Goal: Information Seeking & Learning: Find specific page/section

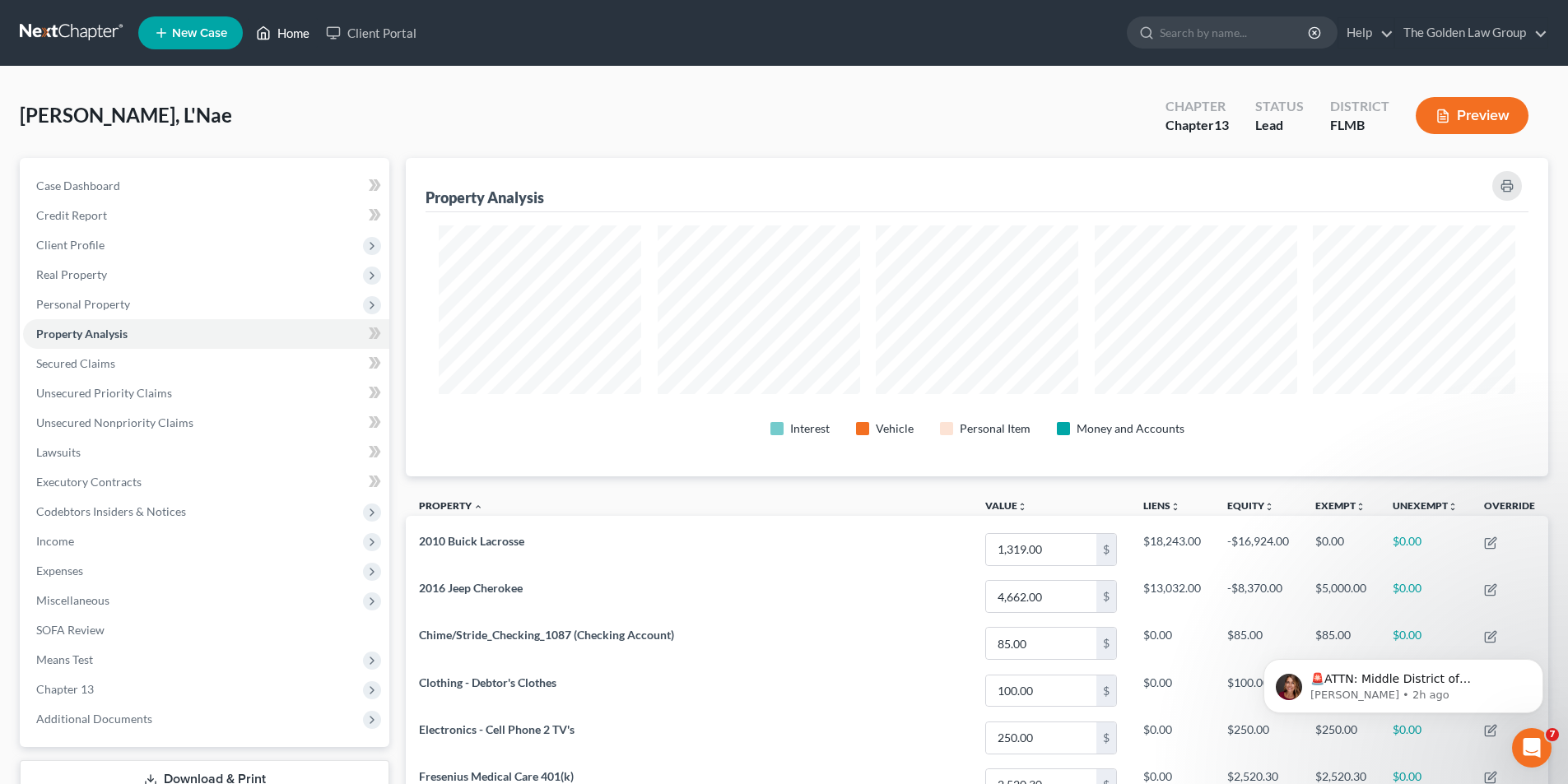
click at [303, 33] on link "Home" at bounding box center [283, 32] width 70 height 30
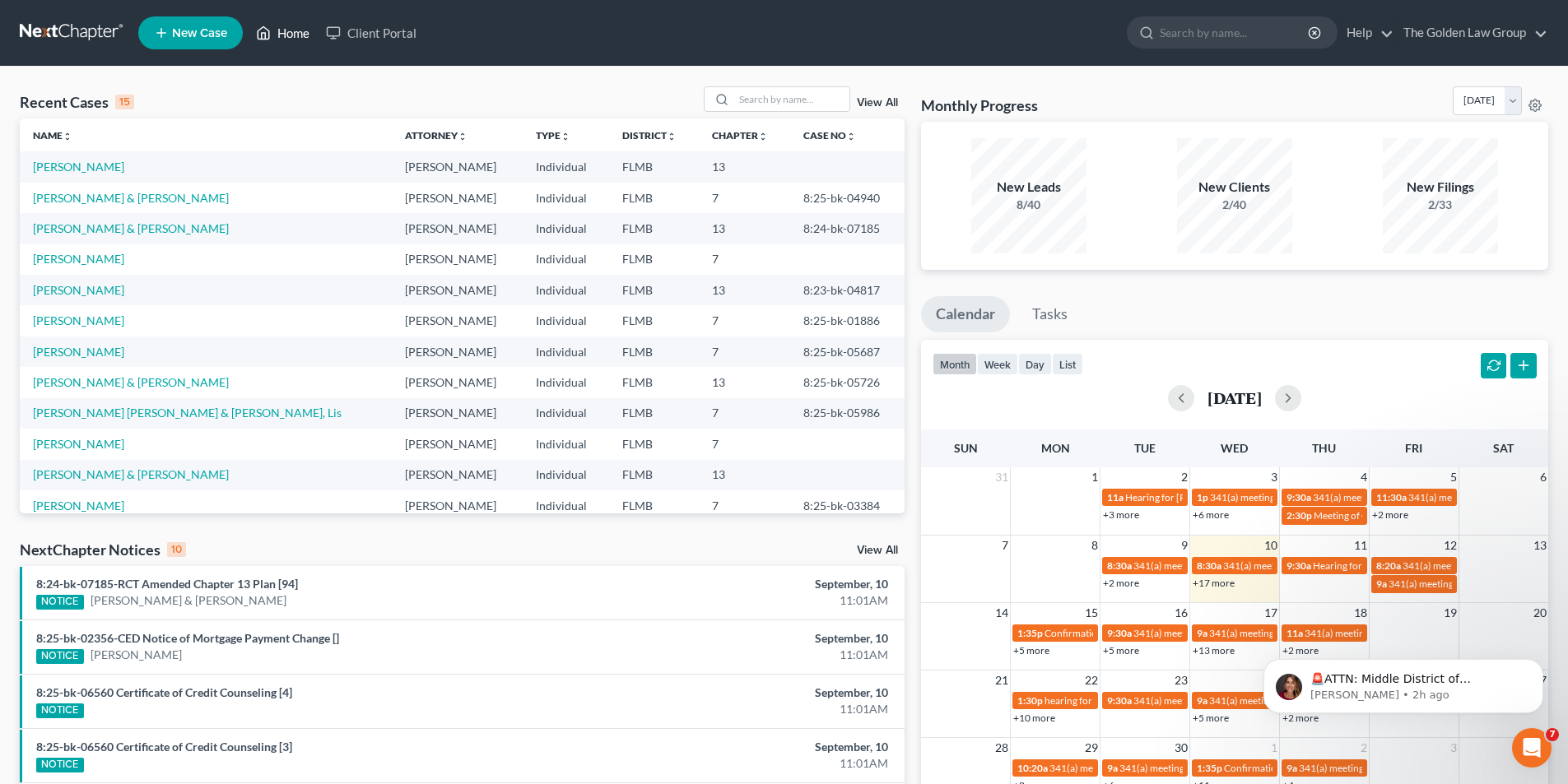
scroll to position [112, 0]
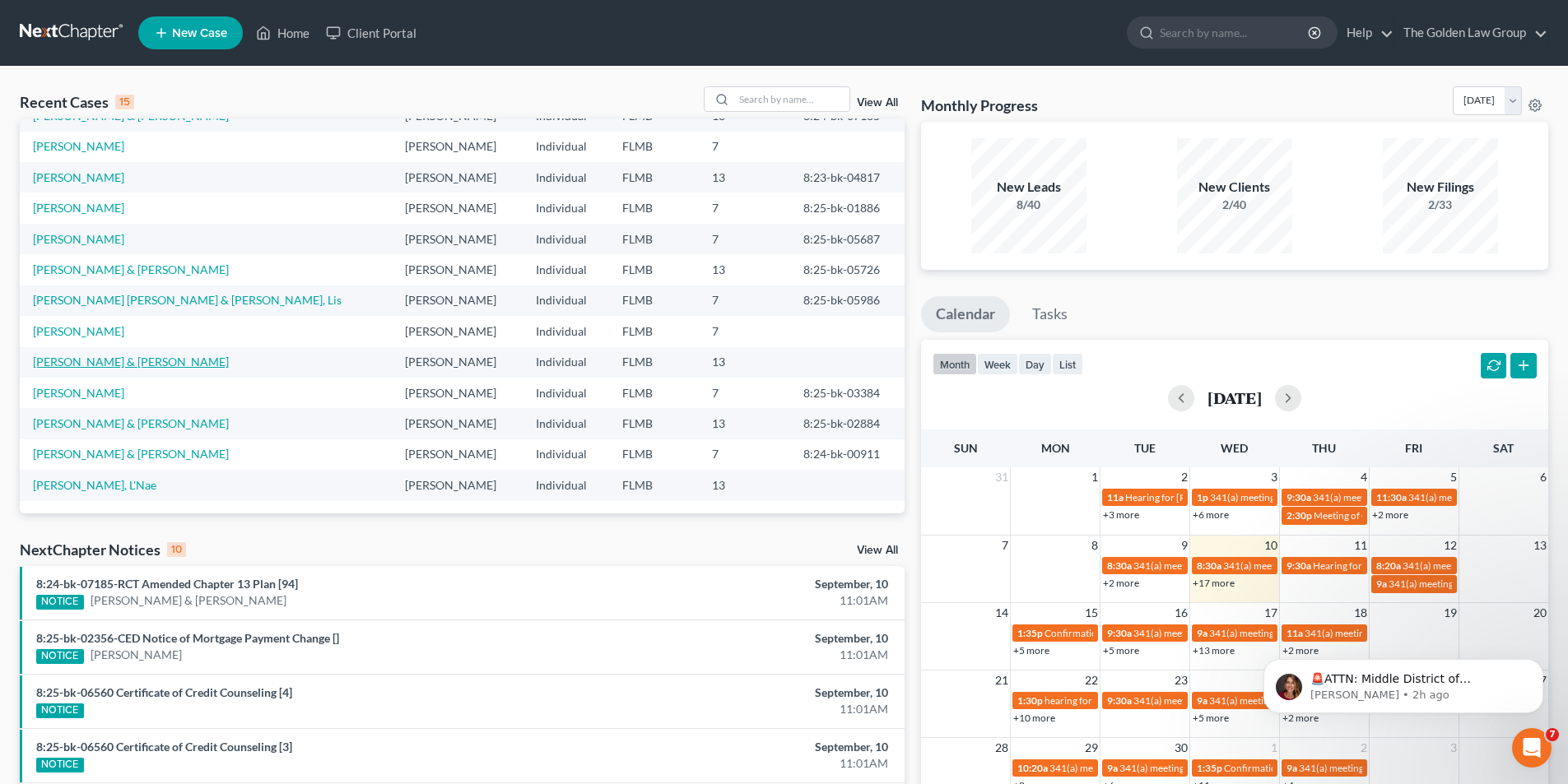
click at [135, 363] on link "[PERSON_NAME] & [PERSON_NAME]" at bounding box center [131, 361] width 196 height 14
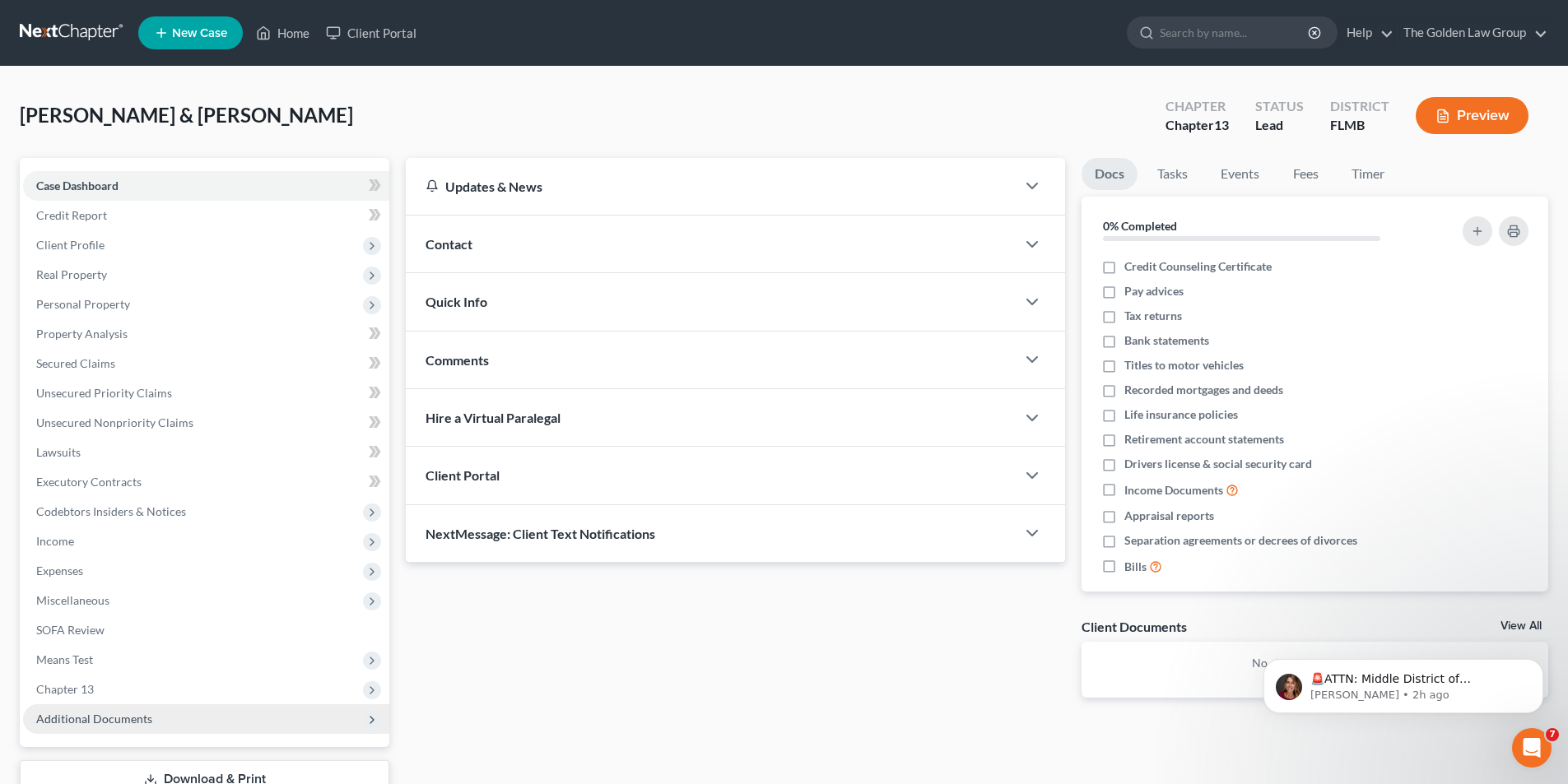
click at [116, 721] on span "Additional Documents" at bounding box center [94, 719] width 116 height 14
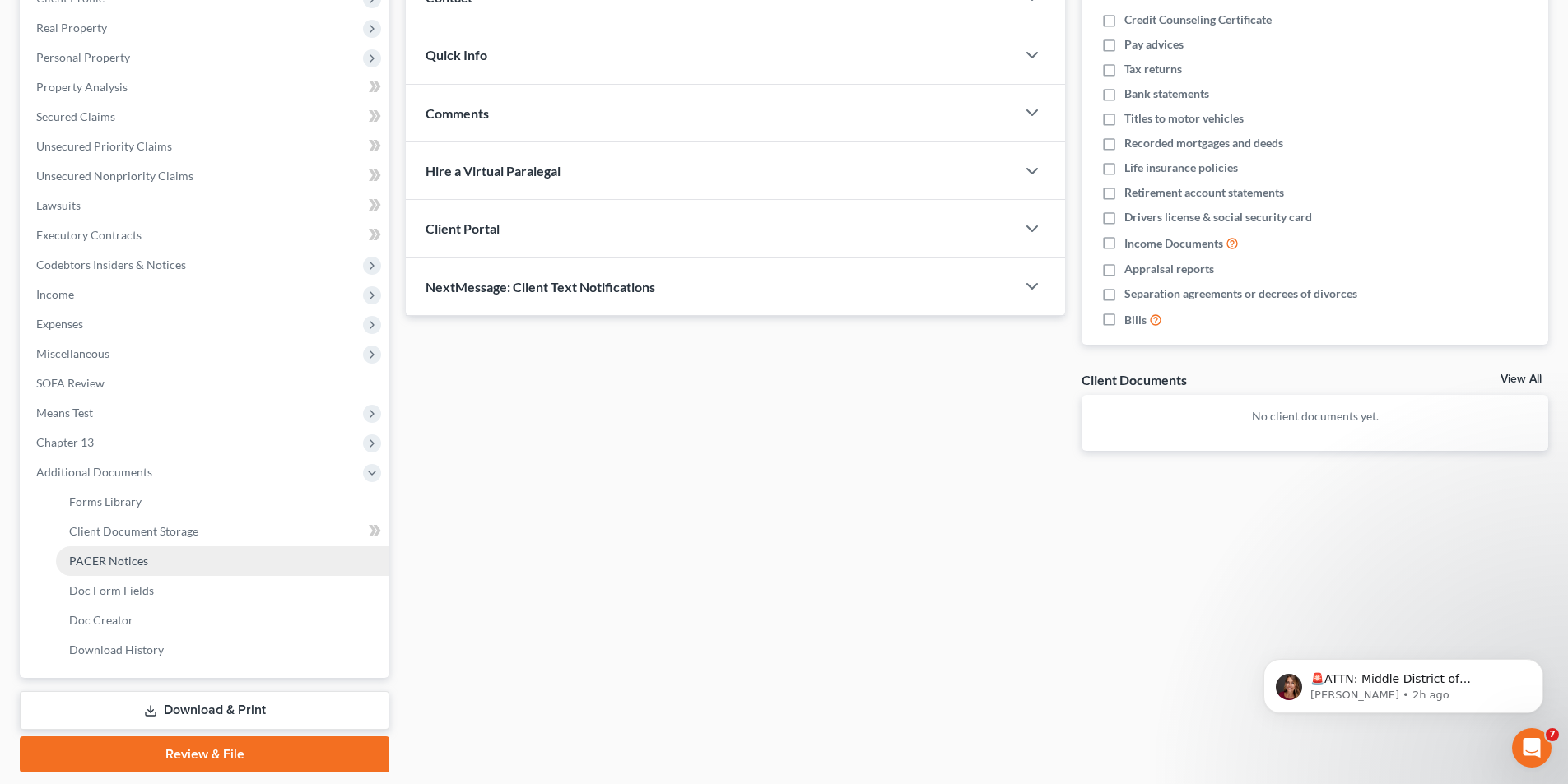
click at [113, 561] on span "PACER Notices" at bounding box center [108, 561] width 79 height 14
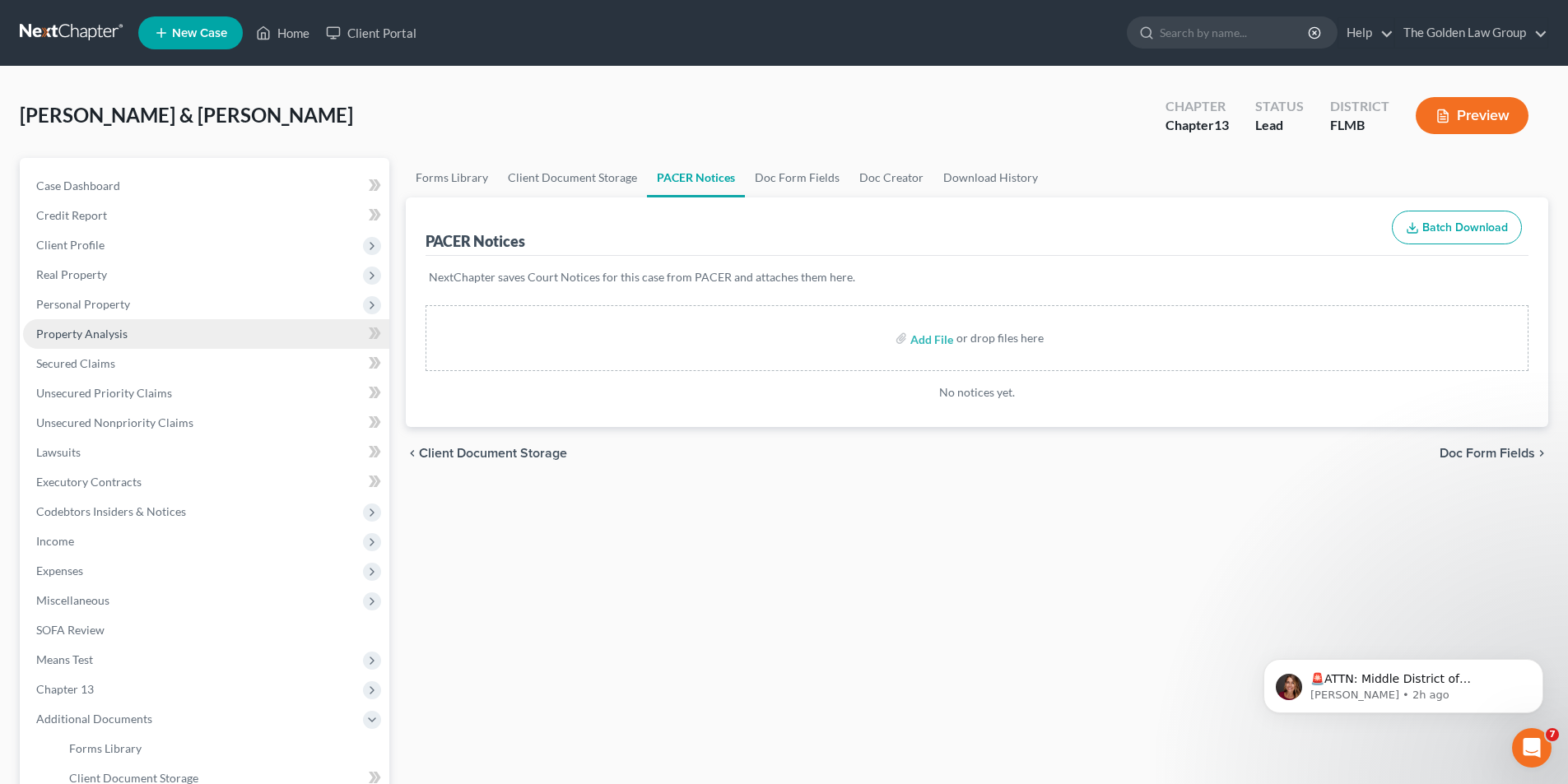
click at [116, 332] on span "Property Analysis" at bounding box center [82, 333] width 91 height 14
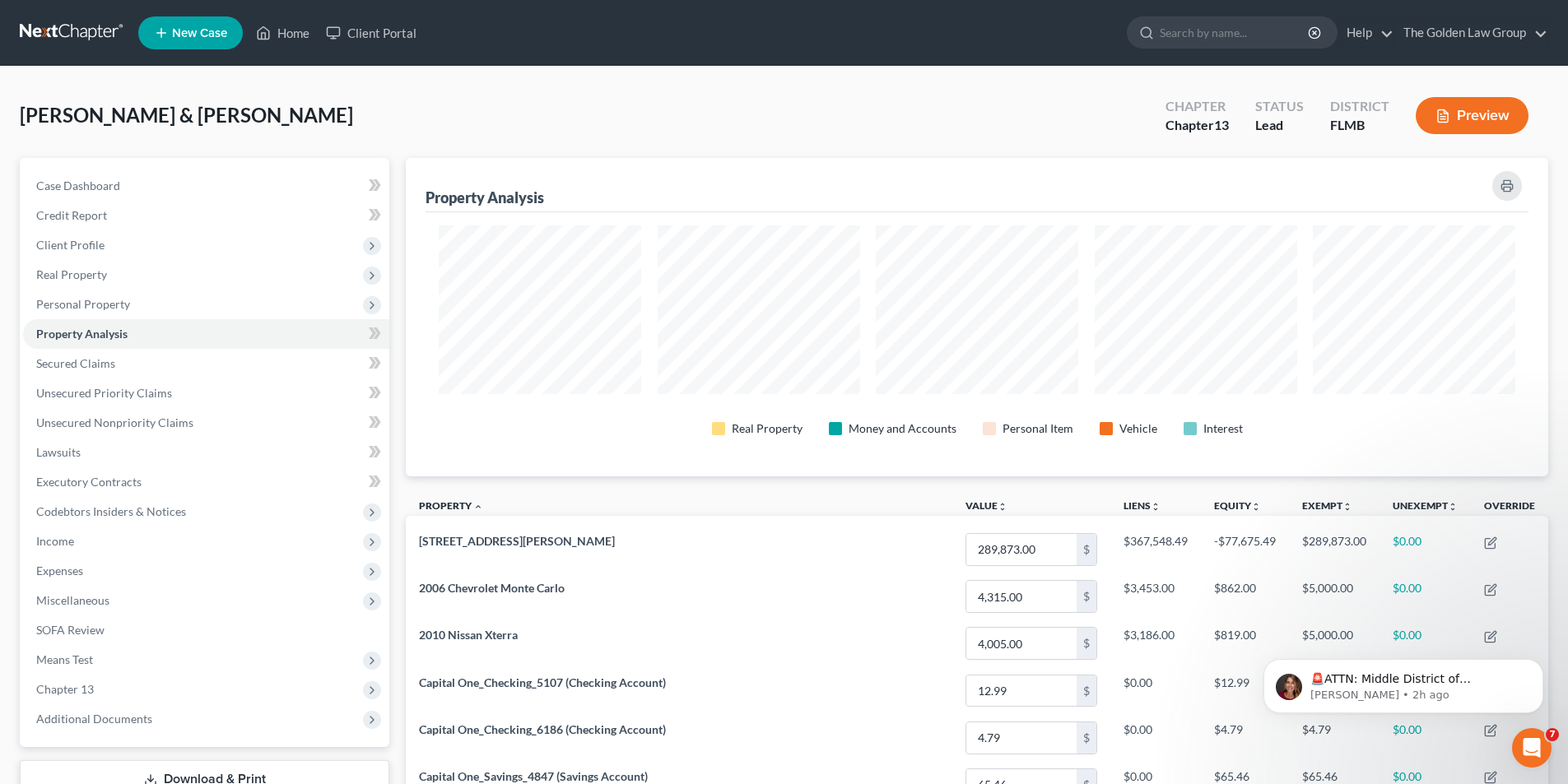
click at [1461, 112] on button "Preview" at bounding box center [1472, 116] width 113 height 37
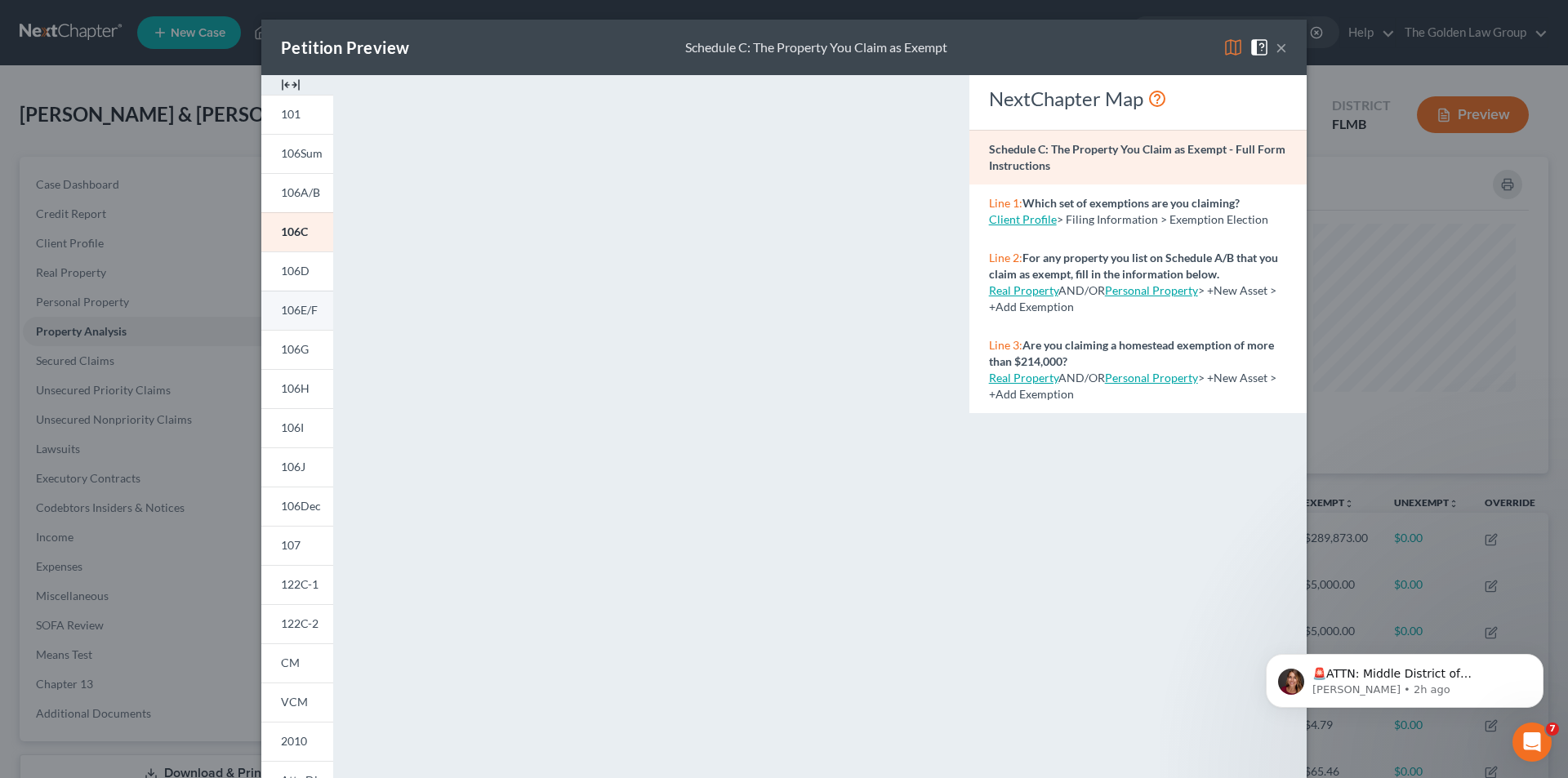
click at [290, 303] on span "106E/F" at bounding box center [300, 310] width 37 height 14
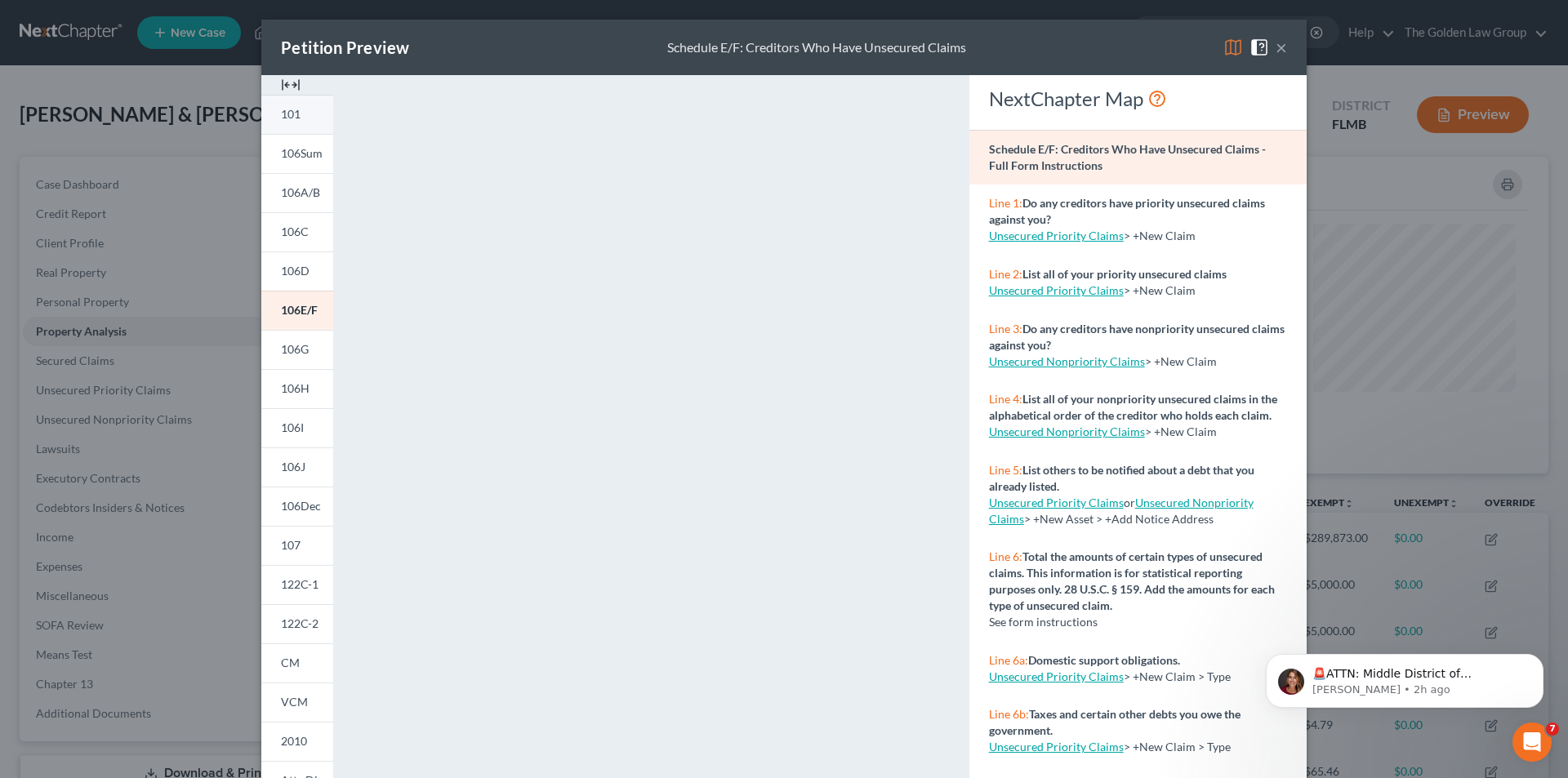
click at [292, 109] on span "101" at bounding box center [290, 113] width 19 height 14
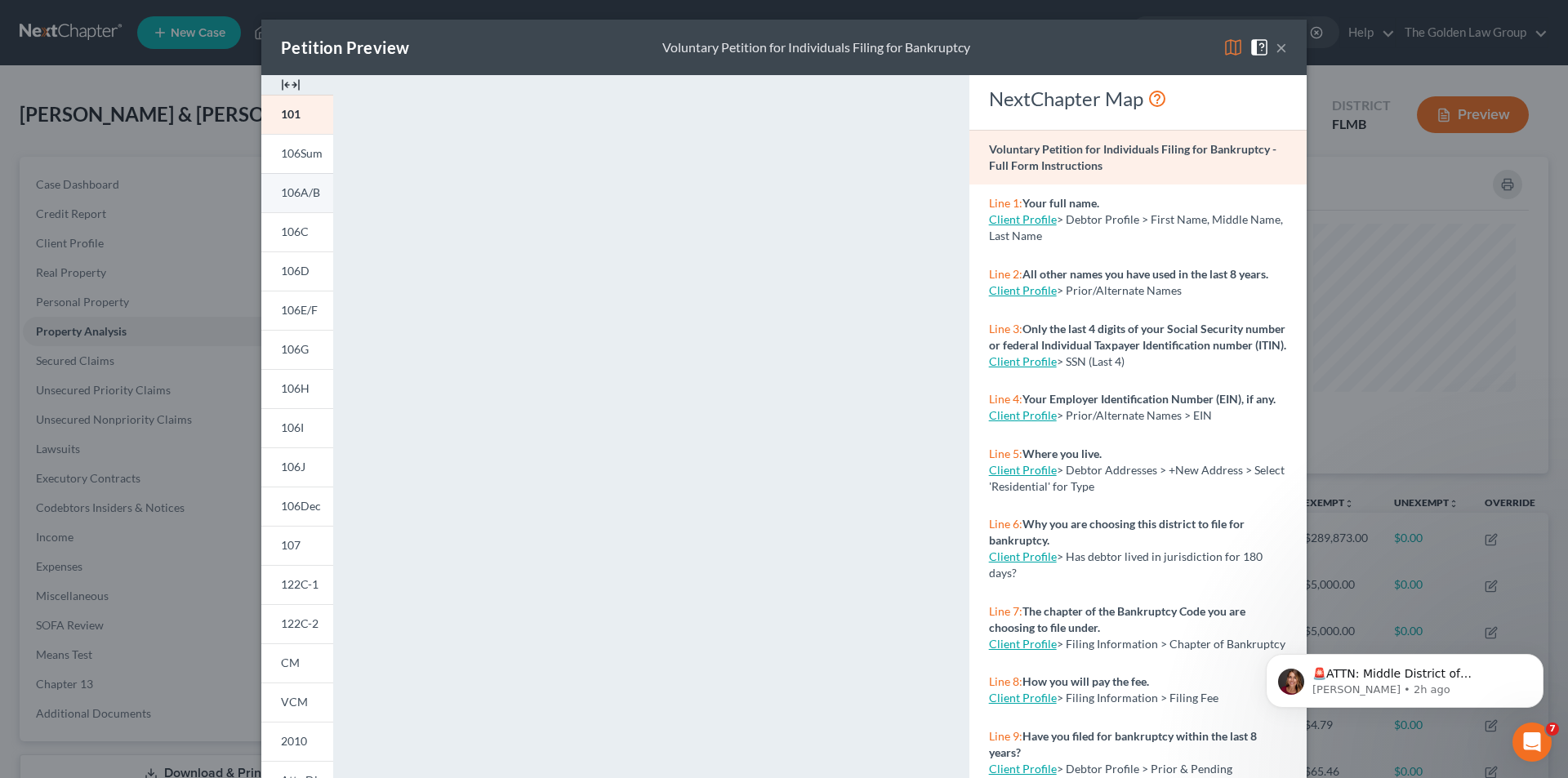
click at [306, 189] on span "106A/B" at bounding box center [301, 192] width 39 height 14
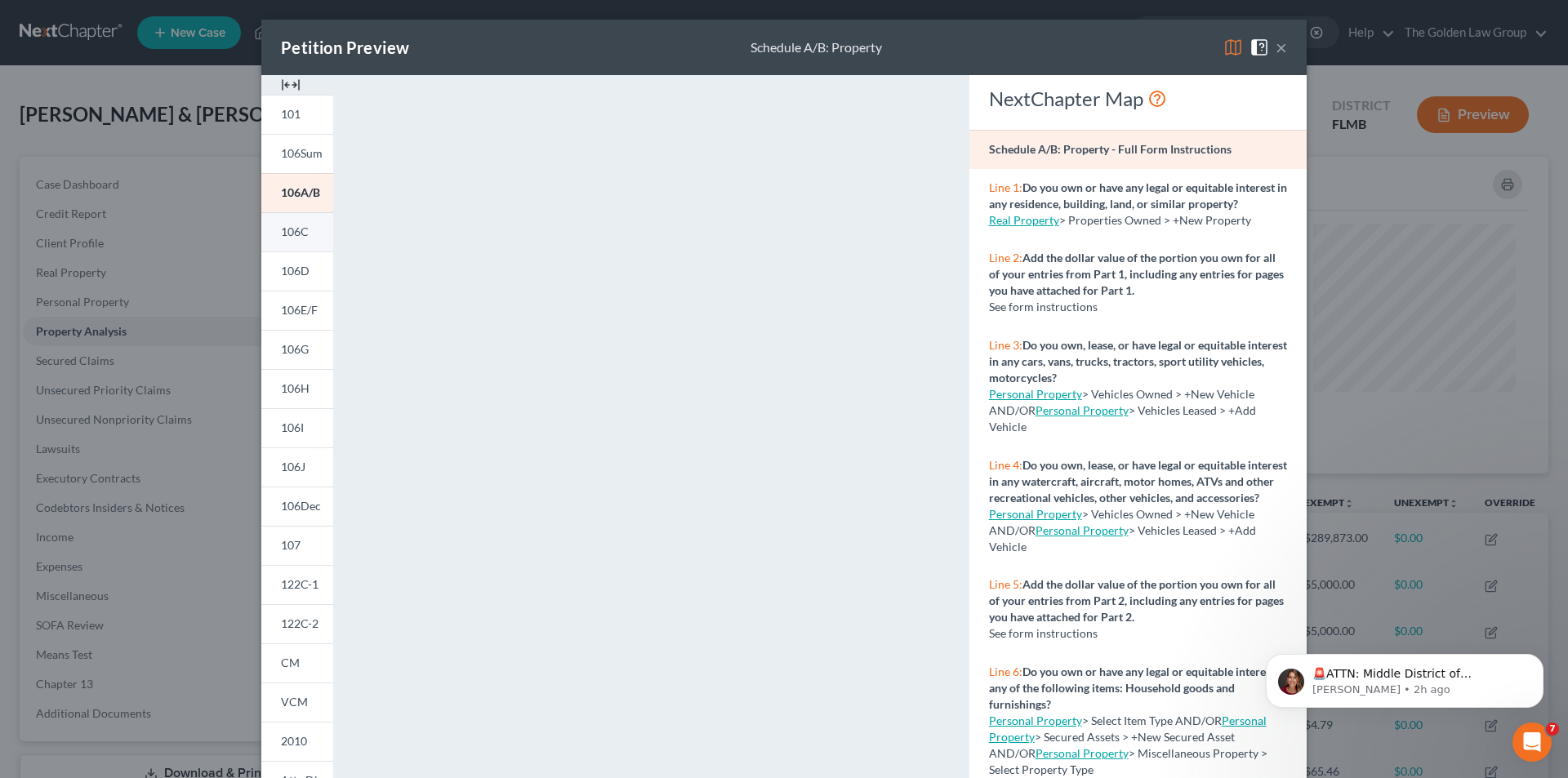
click at [299, 237] on span "106C" at bounding box center [295, 232] width 28 height 14
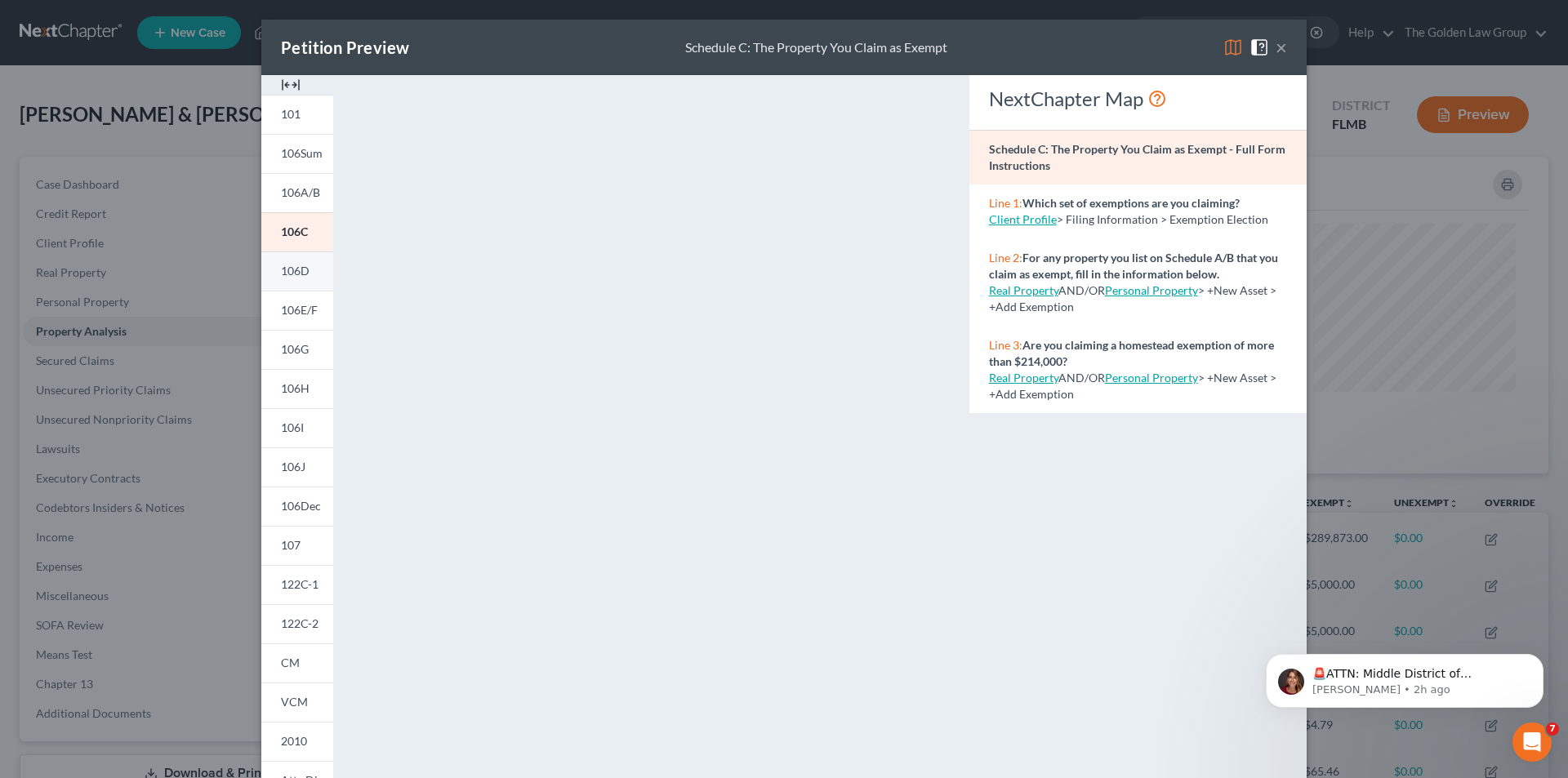
click at [290, 264] on span "106D" at bounding box center [295, 270] width 29 height 14
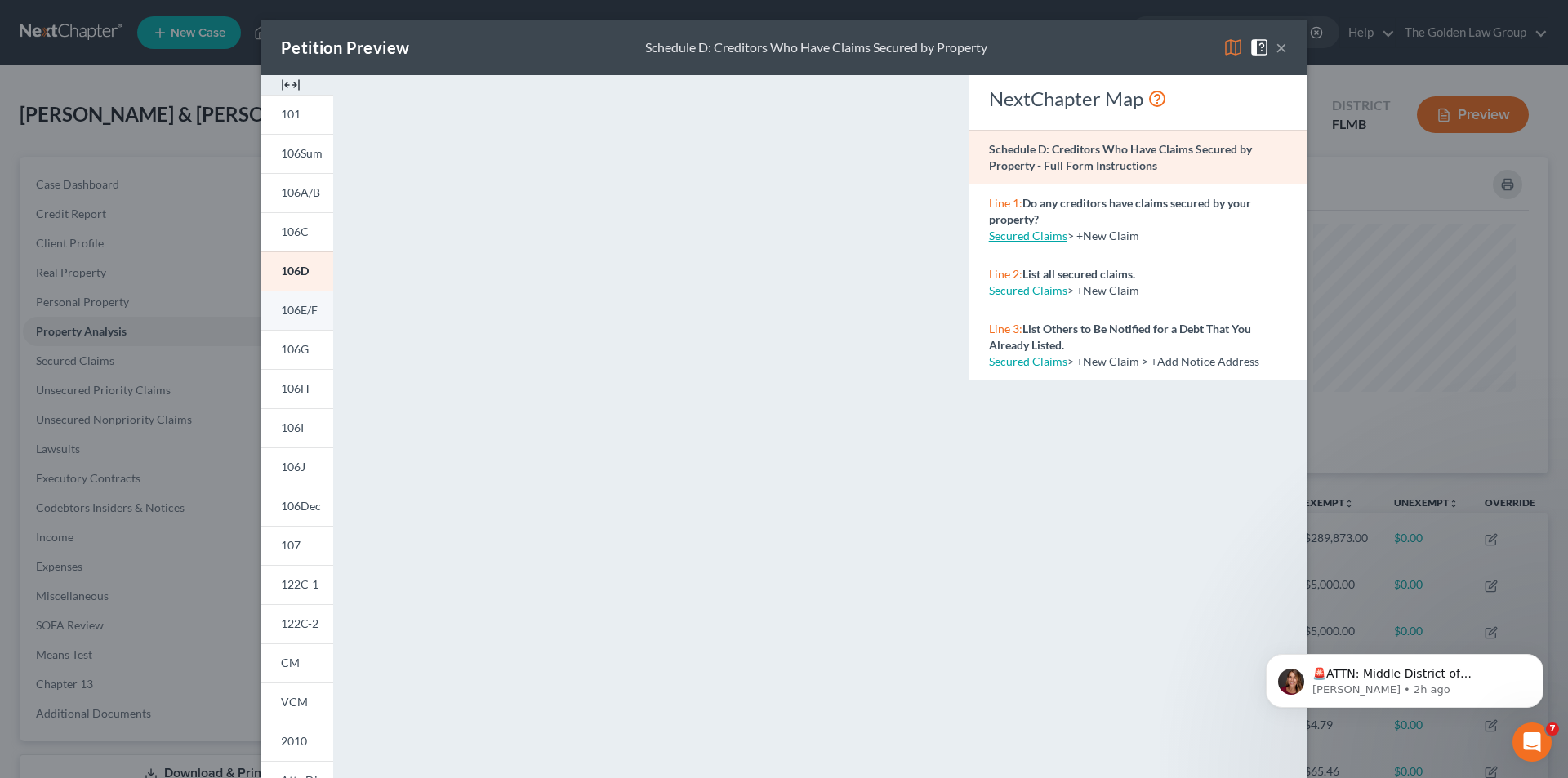
click at [297, 308] on span "106E/F" at bounding box center [300, 310] width 37 height 14
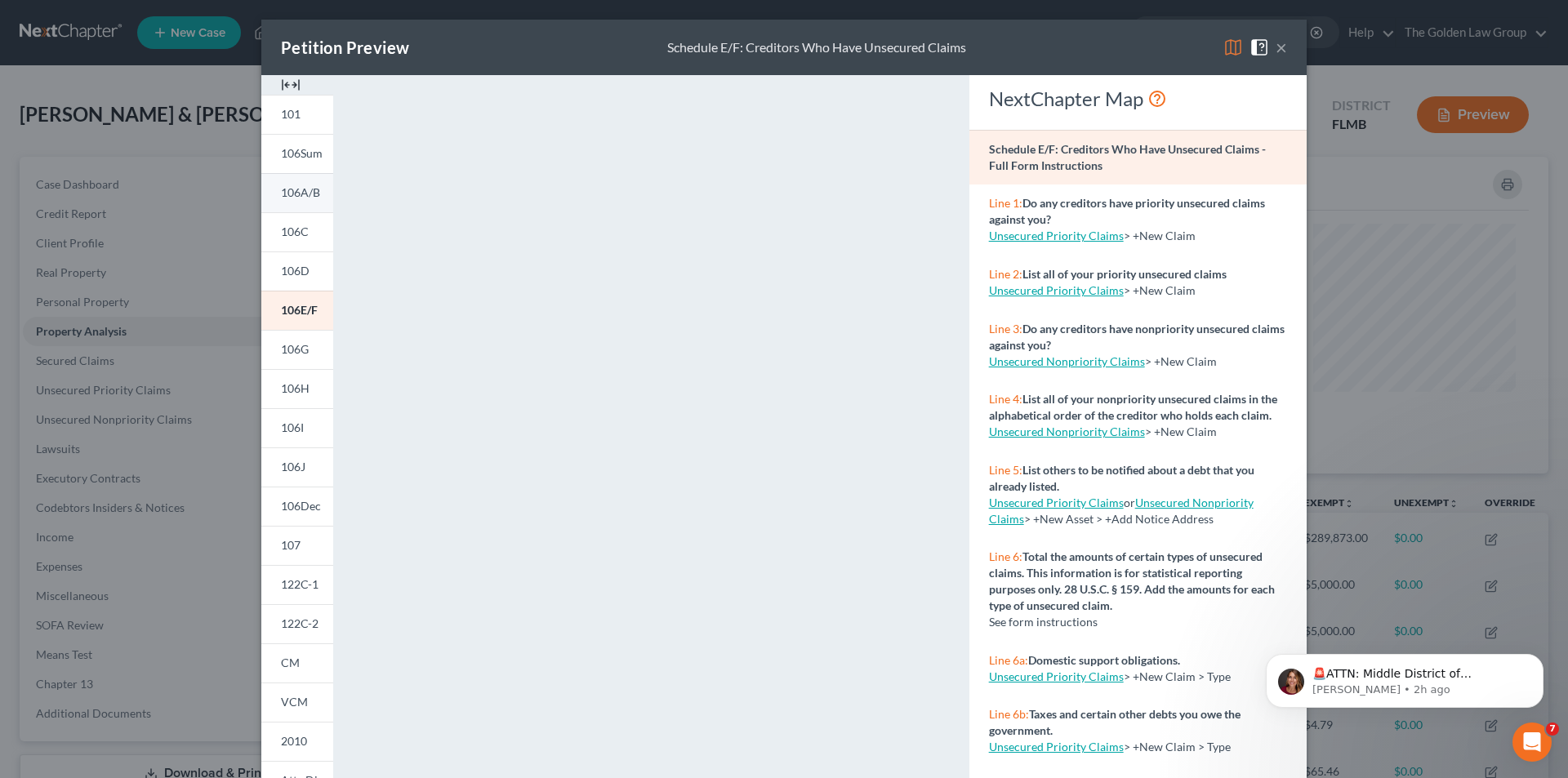
click at [306, 185] on span "106A/B" at bounding box center [301, 192] width 39 height 14
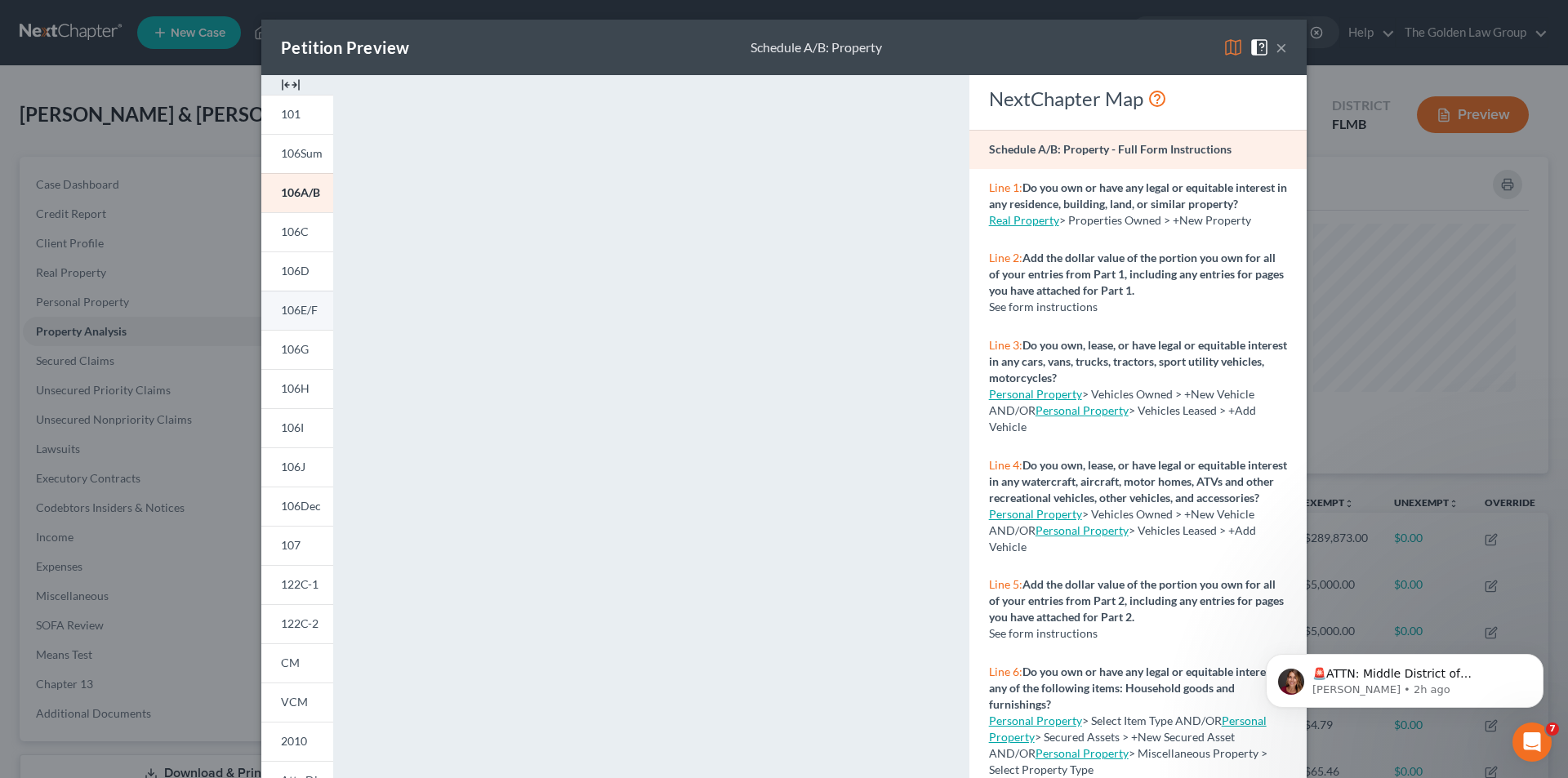
click at [297, 307] on span "106E/F" at bounding box center [300, 310] width 37 height 14
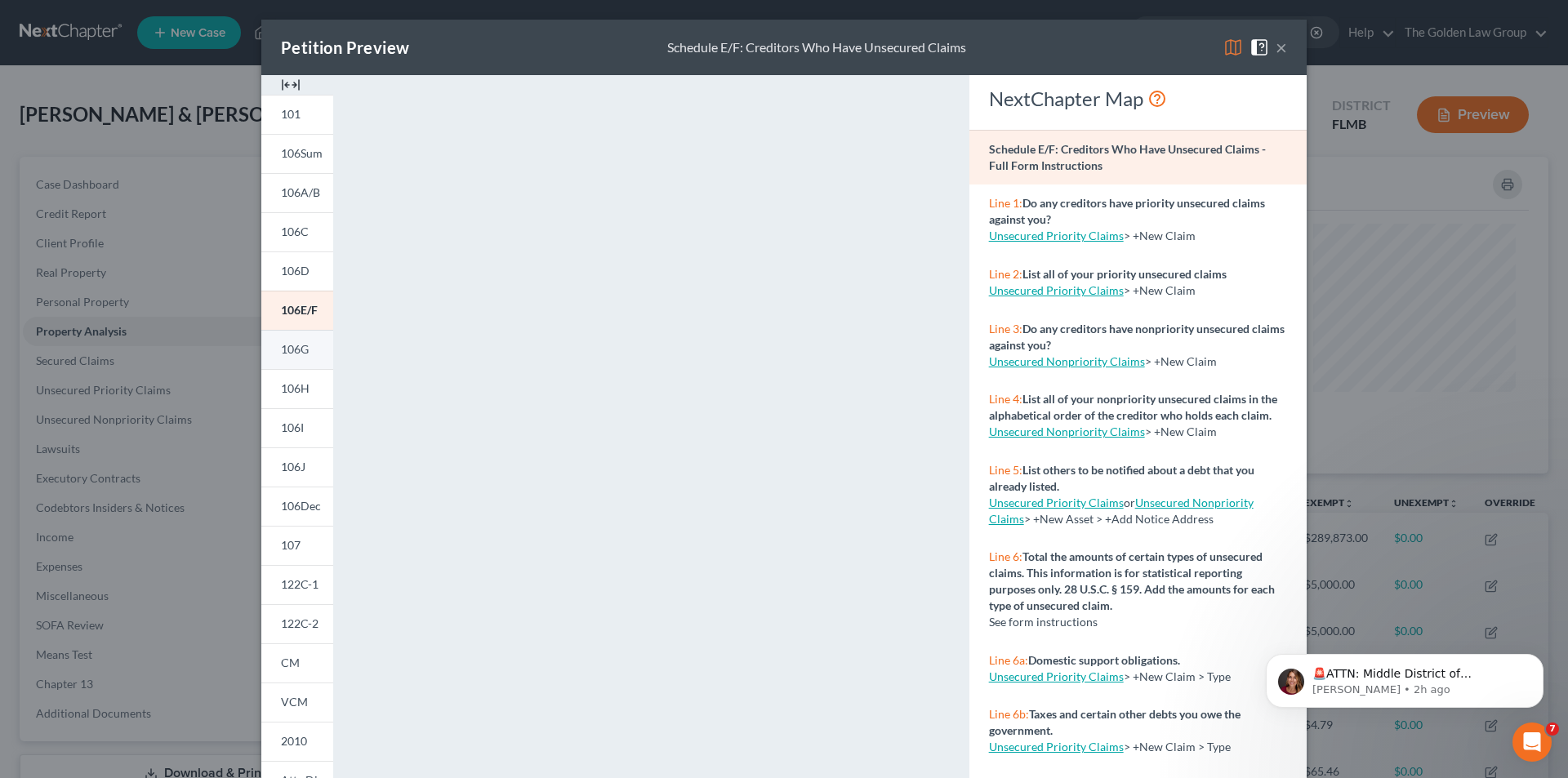
click at [291, 345] on span "106G" at bounding box center [295, 349] width 28 height 14
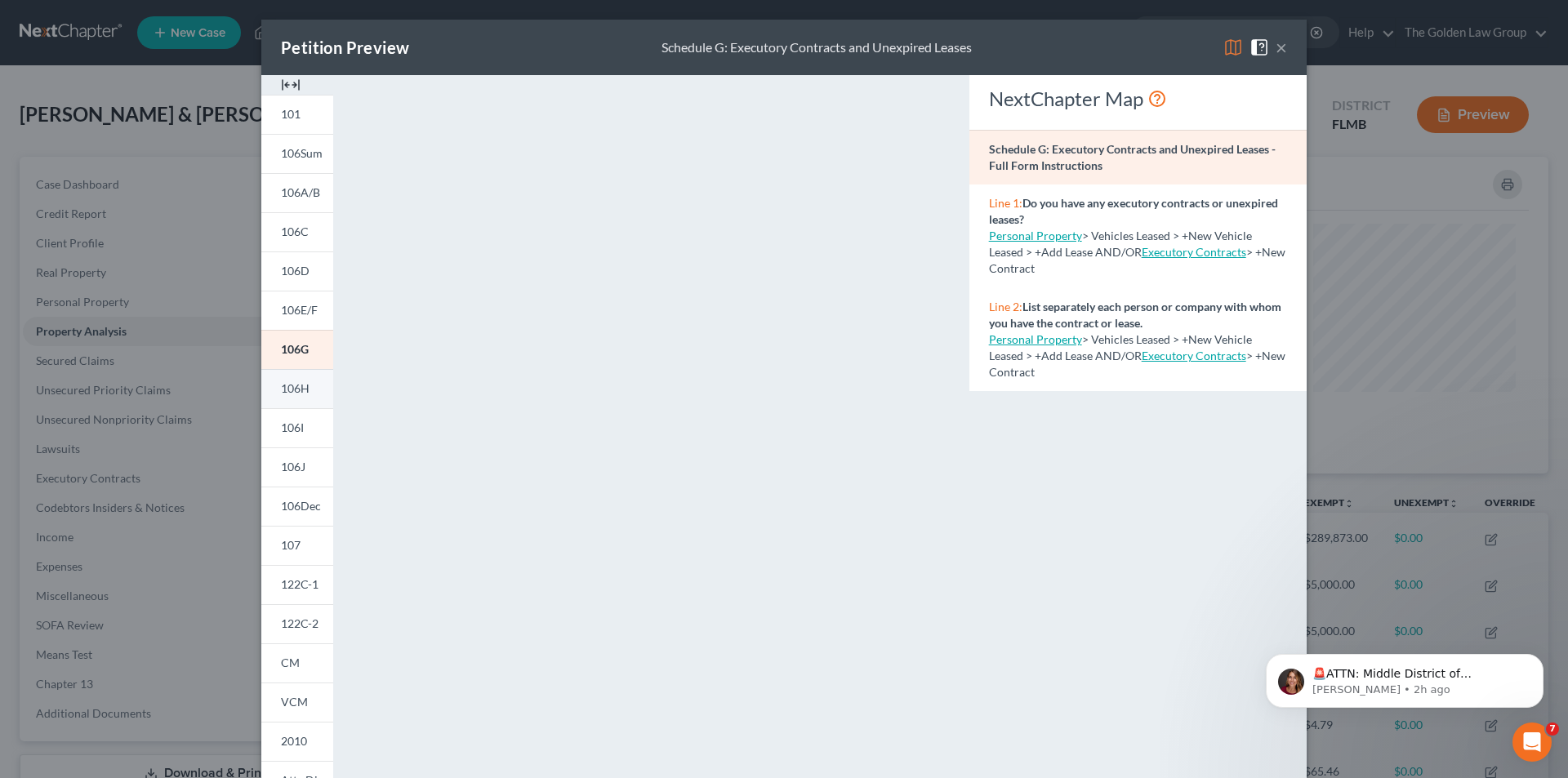
click at [300, 391] on span "106H" at bounding box center [295, 388] width 29 height 14
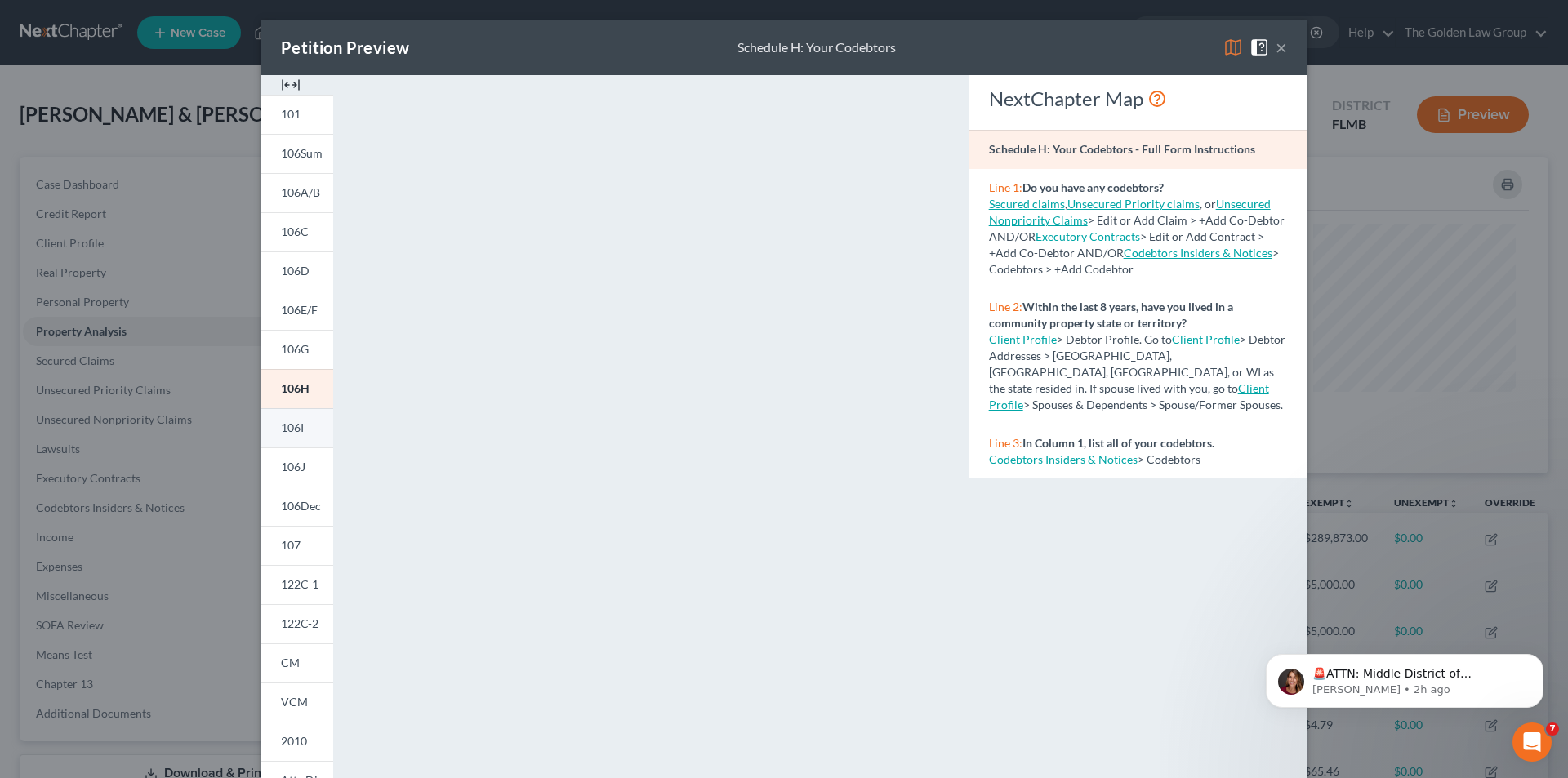
click at [296, 431] on span "106I" at bounding box center [292, 427] width 23 height 14
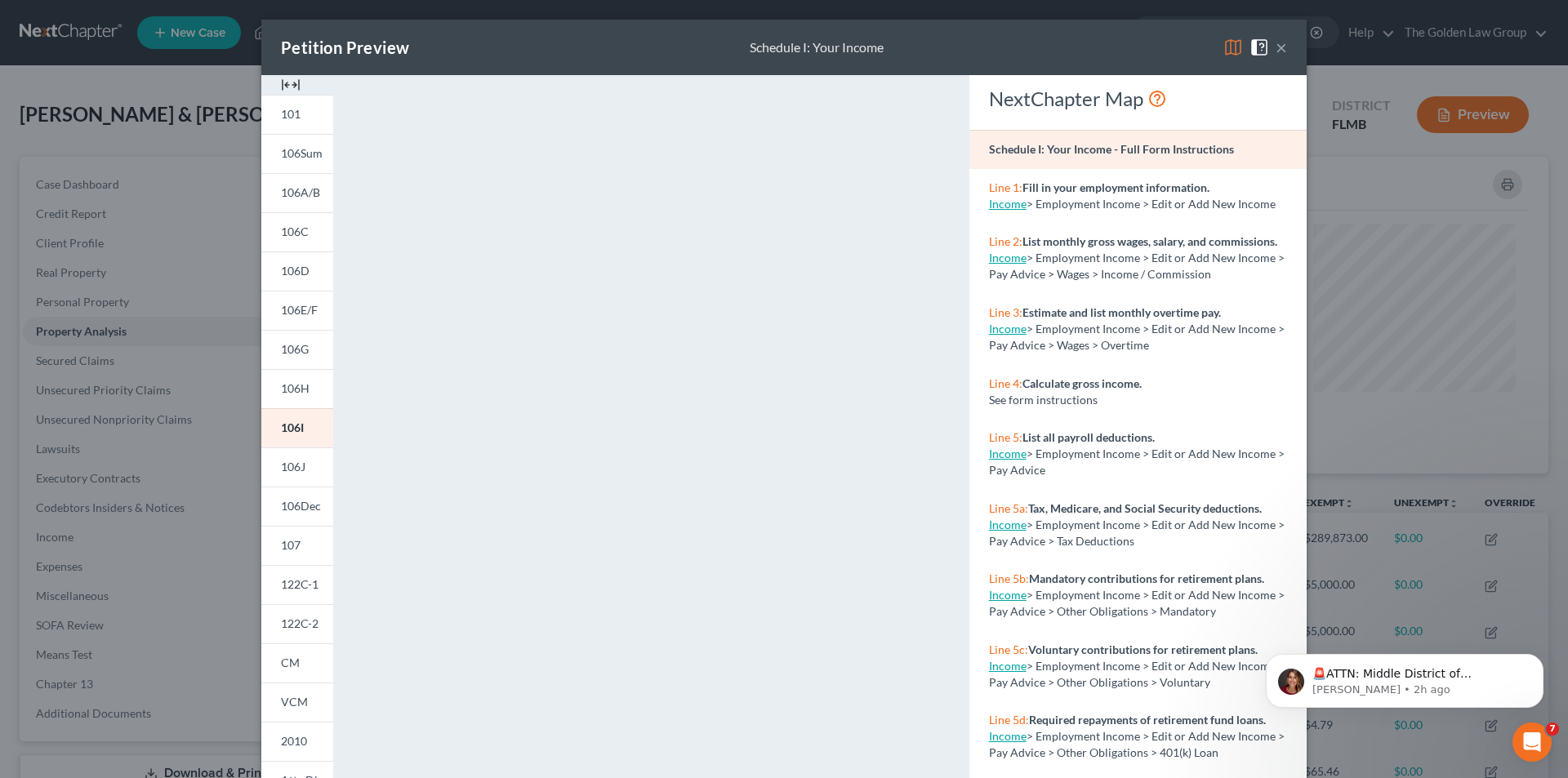
scroll to position [143, 0]
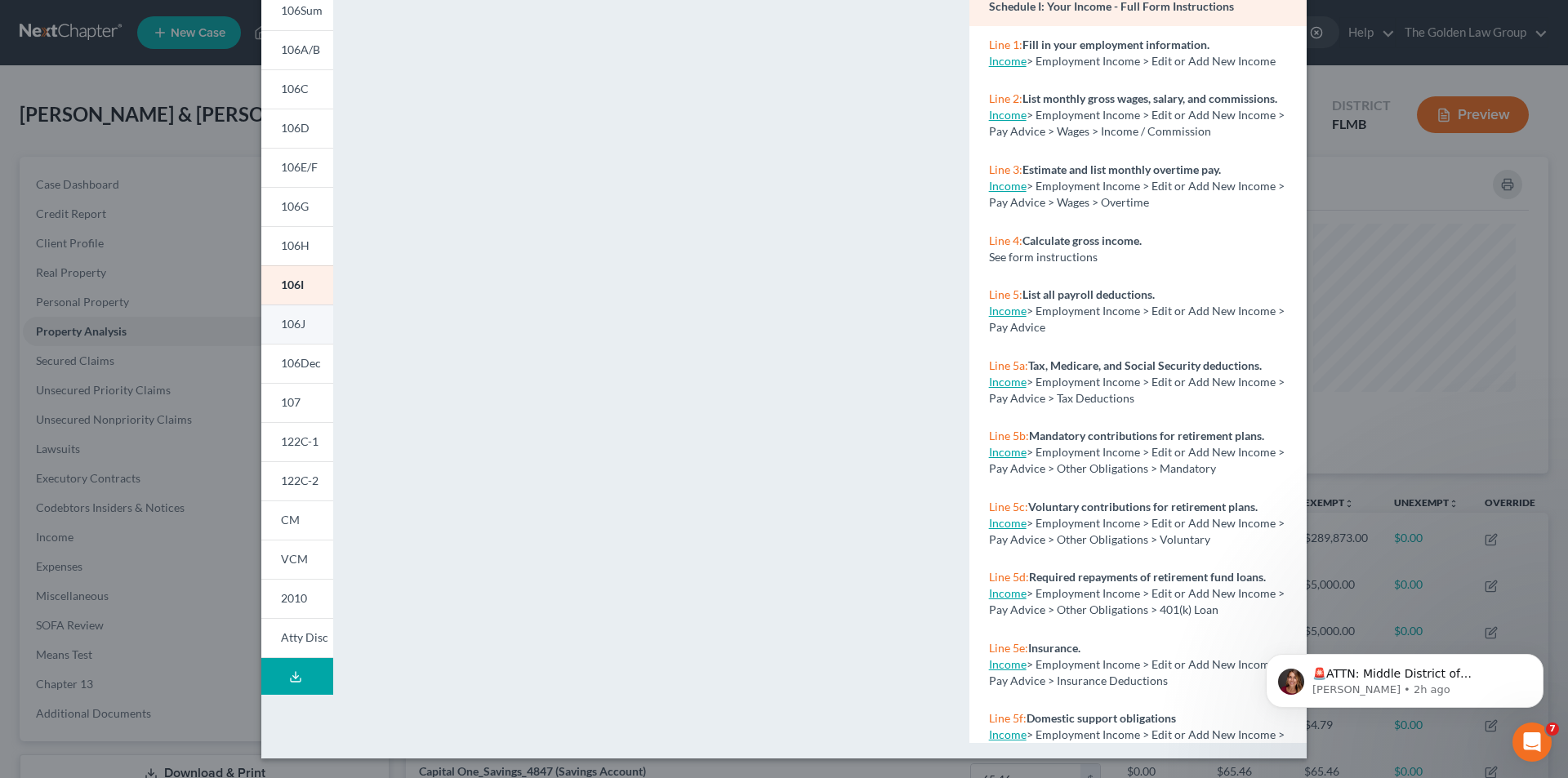
click at [297, 327] on span "106J" at bounding box center [293, 323] width 24 height 14
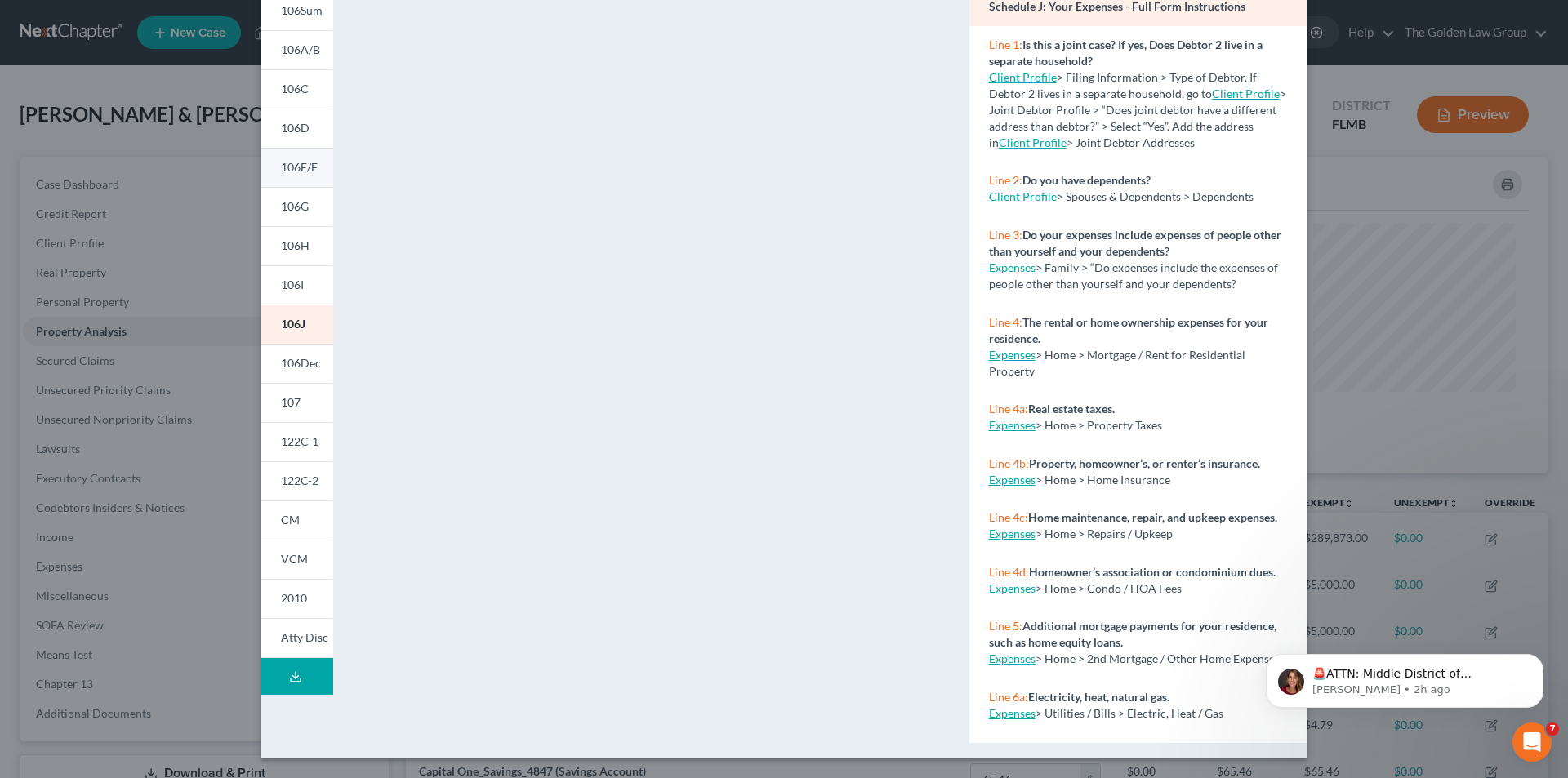
click at [296, 165] on span "106E/F" at bounding box center [300, 167] width 37 height 14
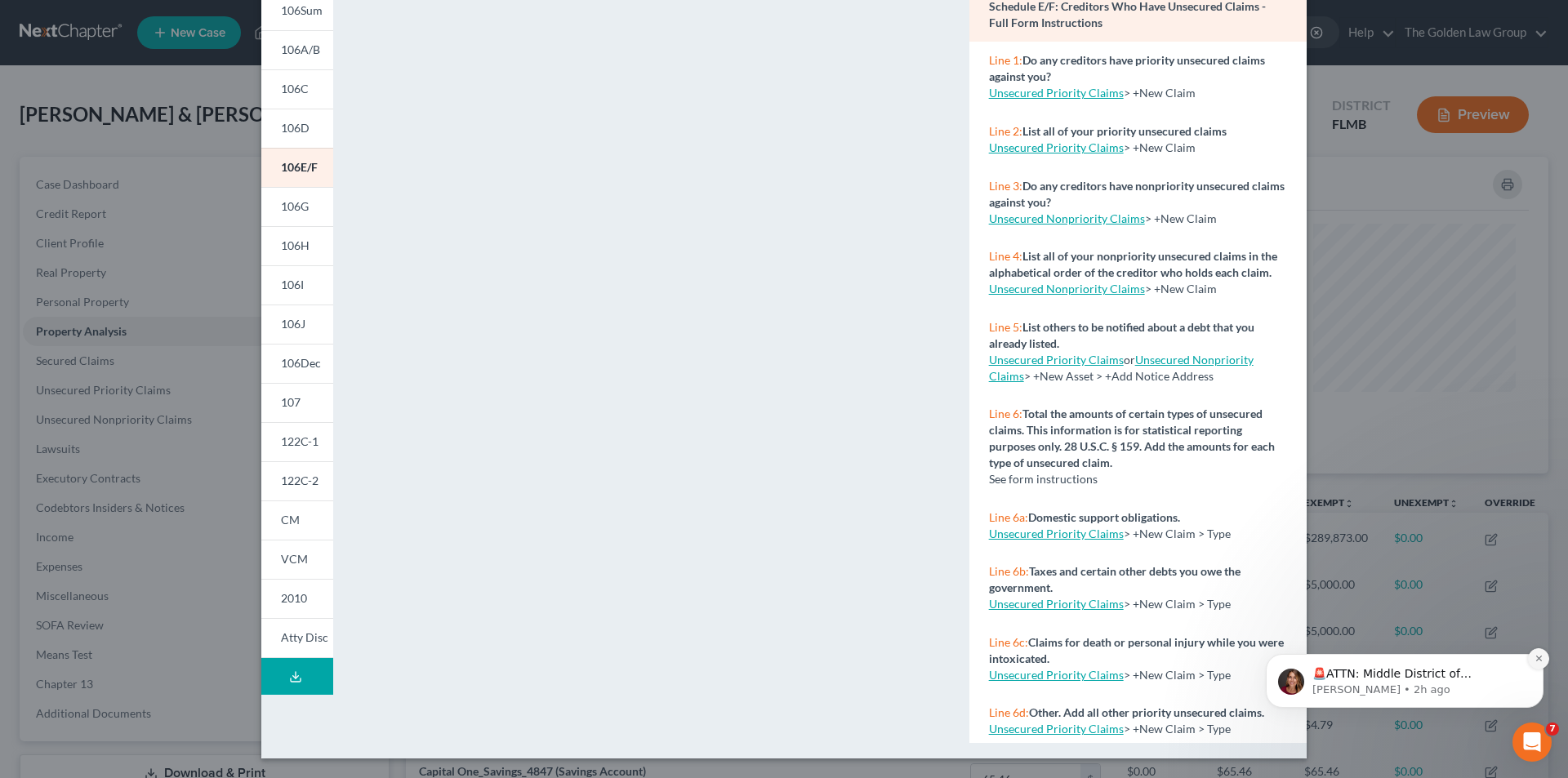
click at [1540, 659] on icon "Dismiss notification" at bounding box center [1539, 658] width 9 height 9
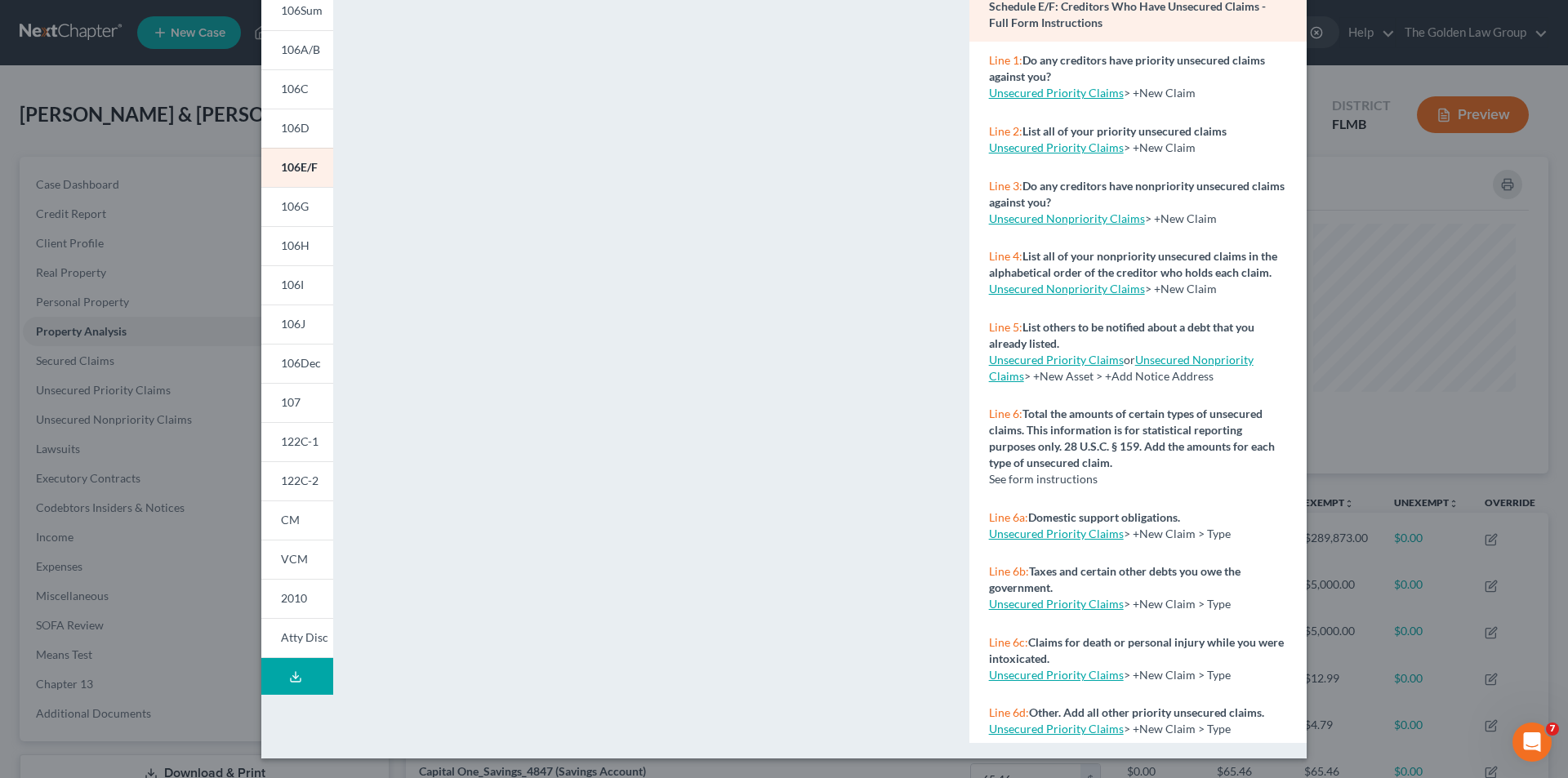
click at [142, 208] on div "Petition Preview Schedule E/F: Creditors Who Have Unsecured Claims × 101 106Sum…" at bounding box center [784, 389] width 1568 height 778
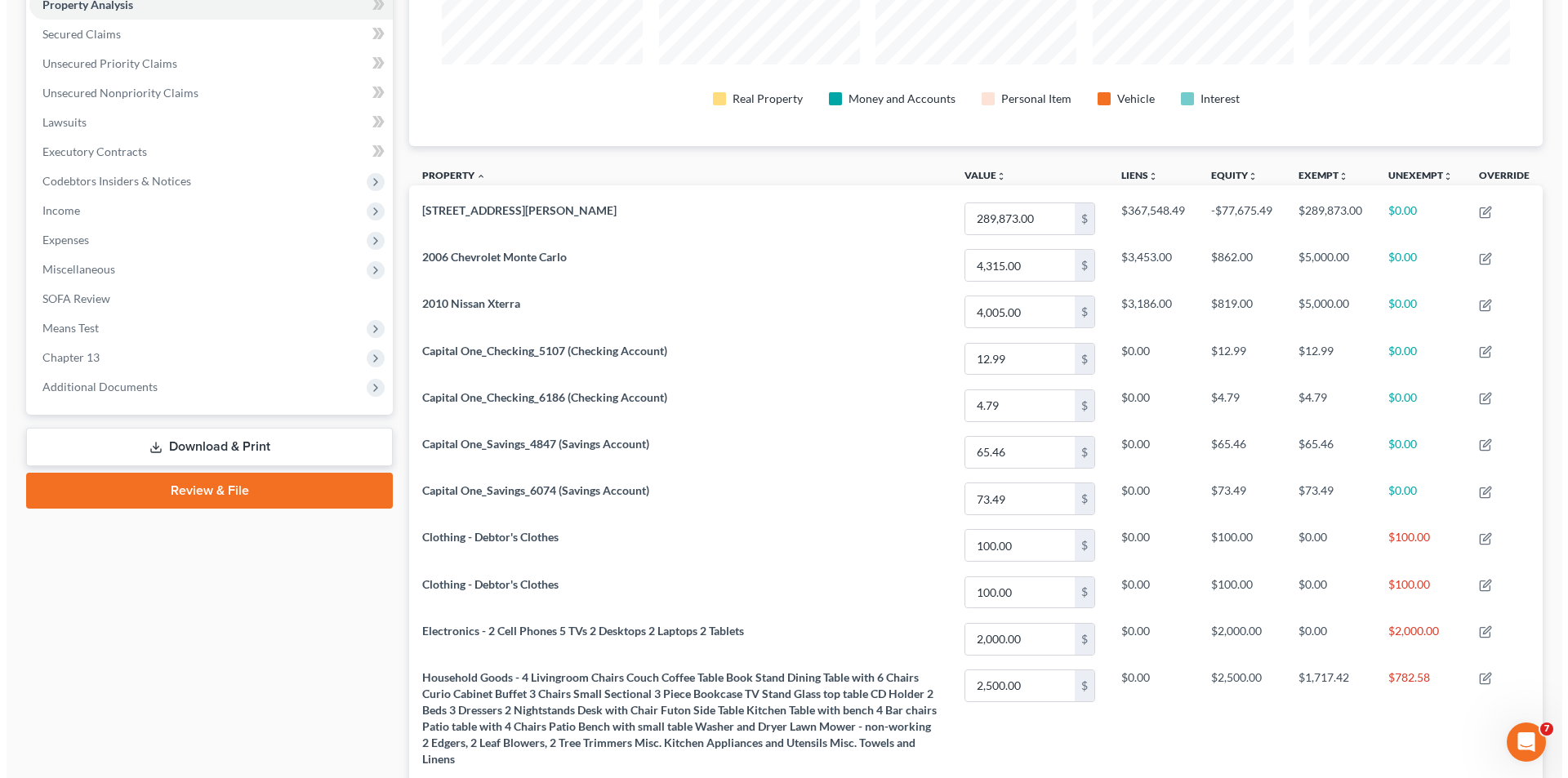
scroll to position [81, 0]
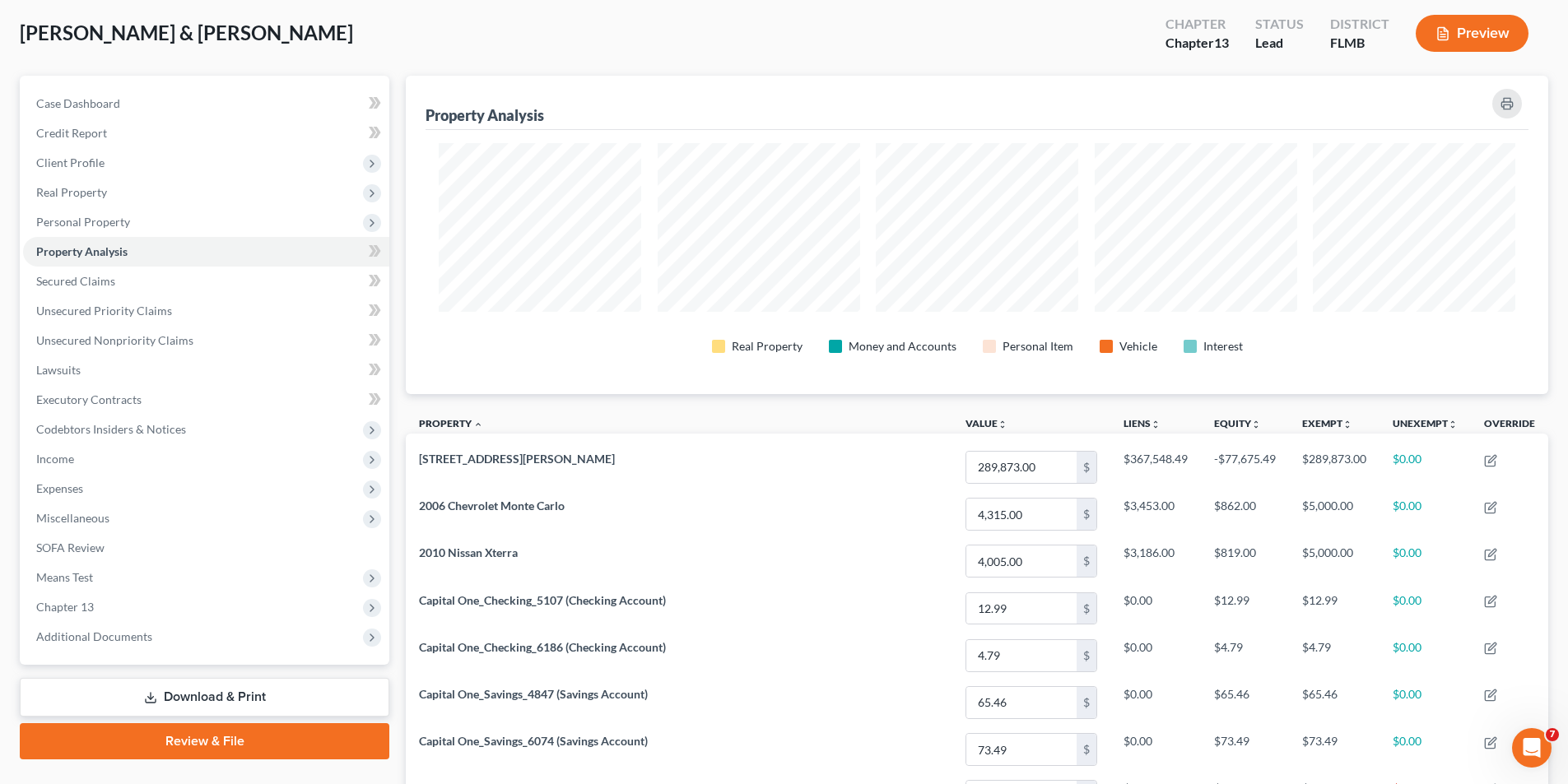
click at [1456, 27] on button "Preview" at bounding box center [1472, 34] width 113 height 37
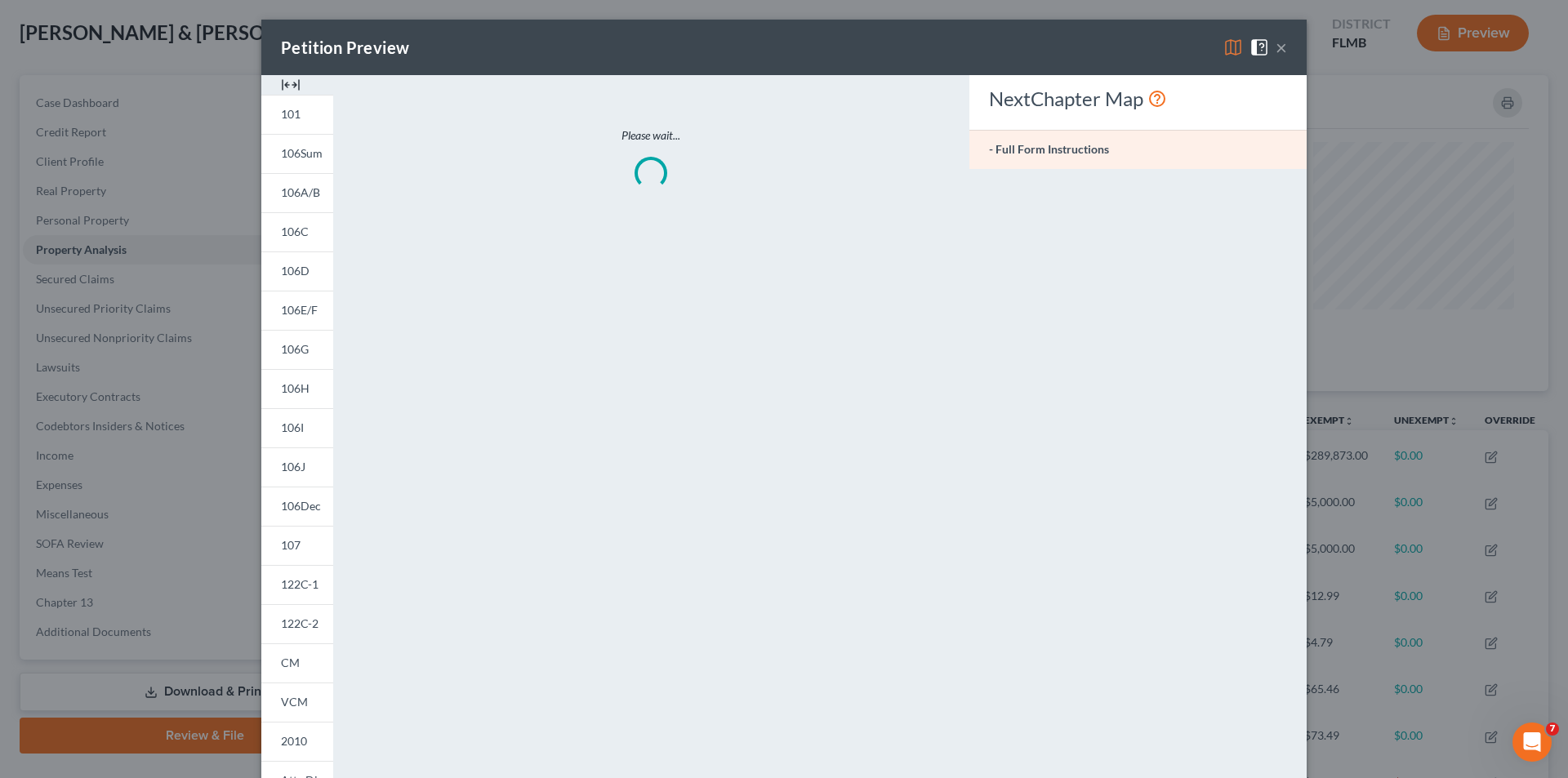
scroll to position [316, 1142]
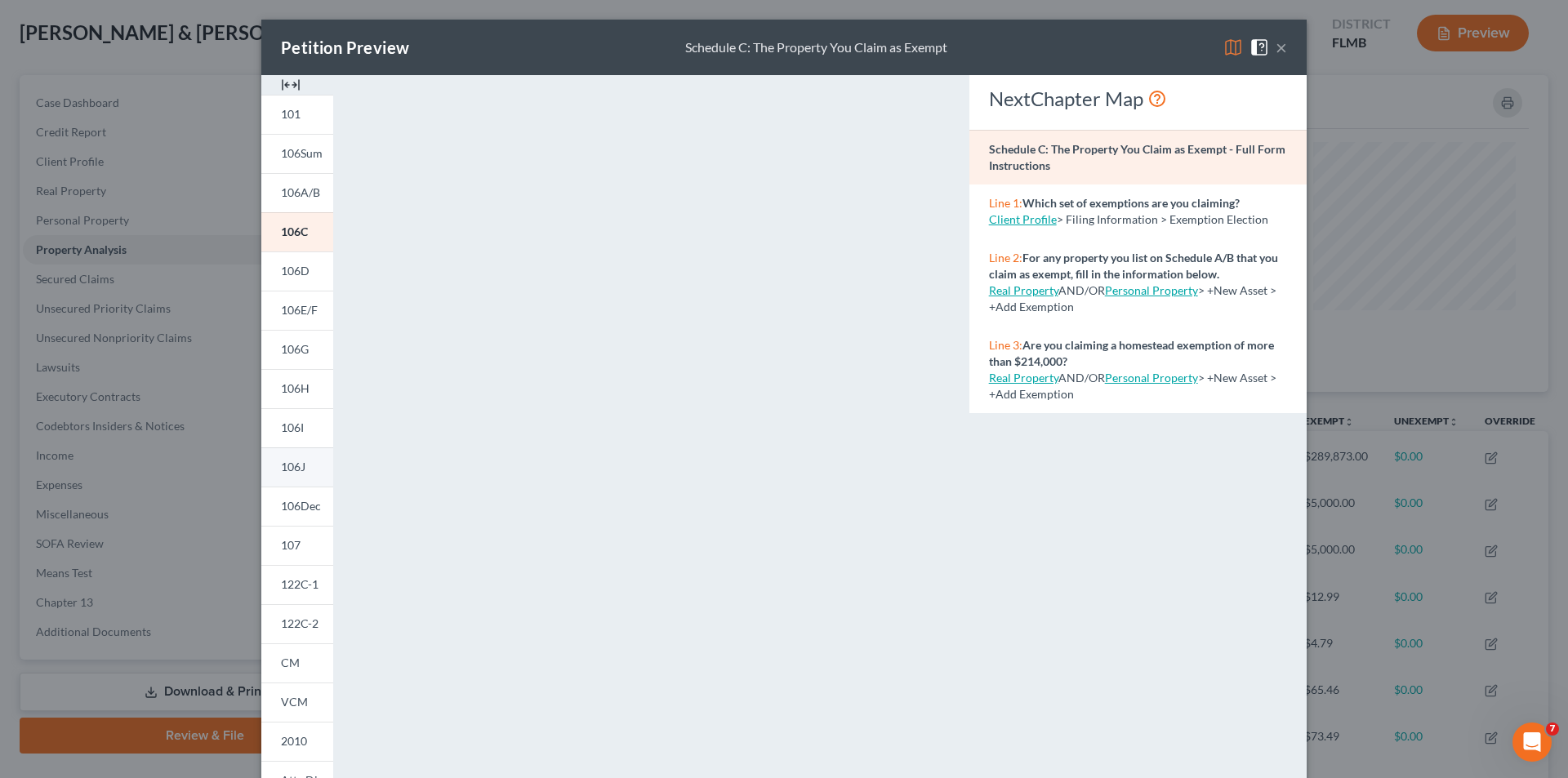
click at [290, 467] on span "106J" at bounding box center [293, 467] width 24 height 14
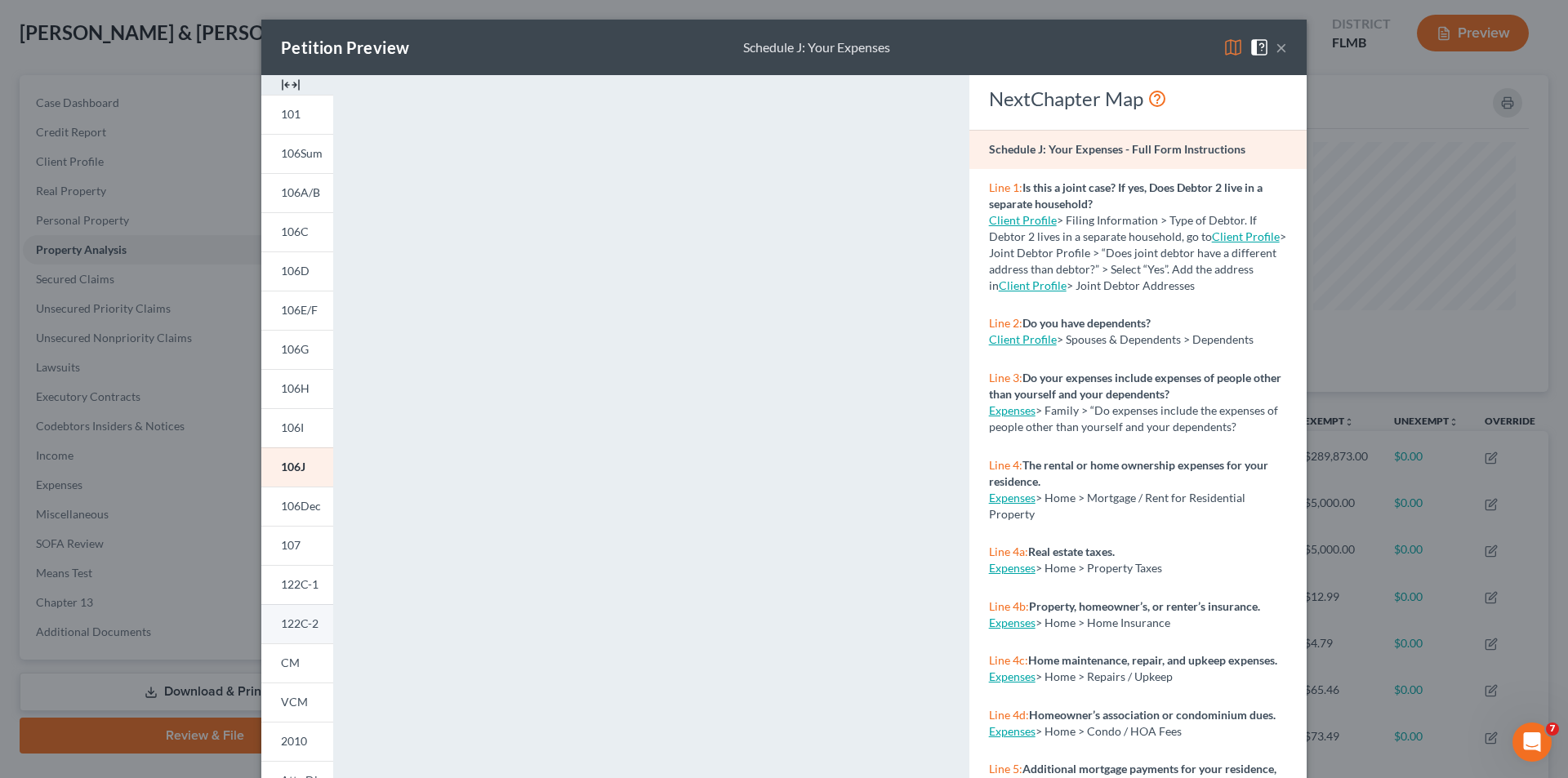
click at [295, 618] on span "122C-2" at bounding box center [300, 624] width 38 height 14
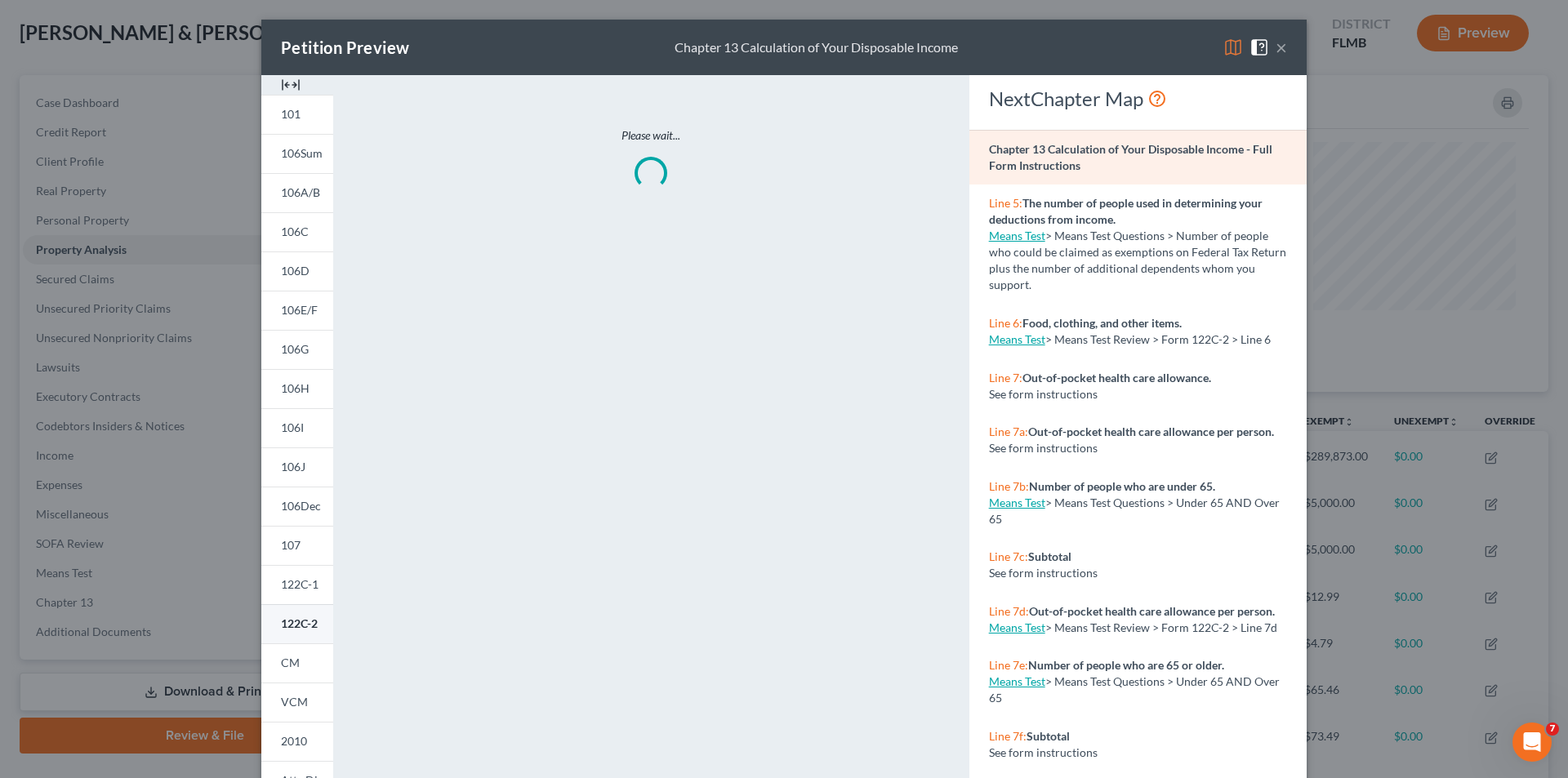
click at [296, 619] on span "122C-2" at bounding box center [300, 624] width 37 height 14
click at [292, 310] on span "106E/F" at bounding box center [300, 310] width 37 height 14
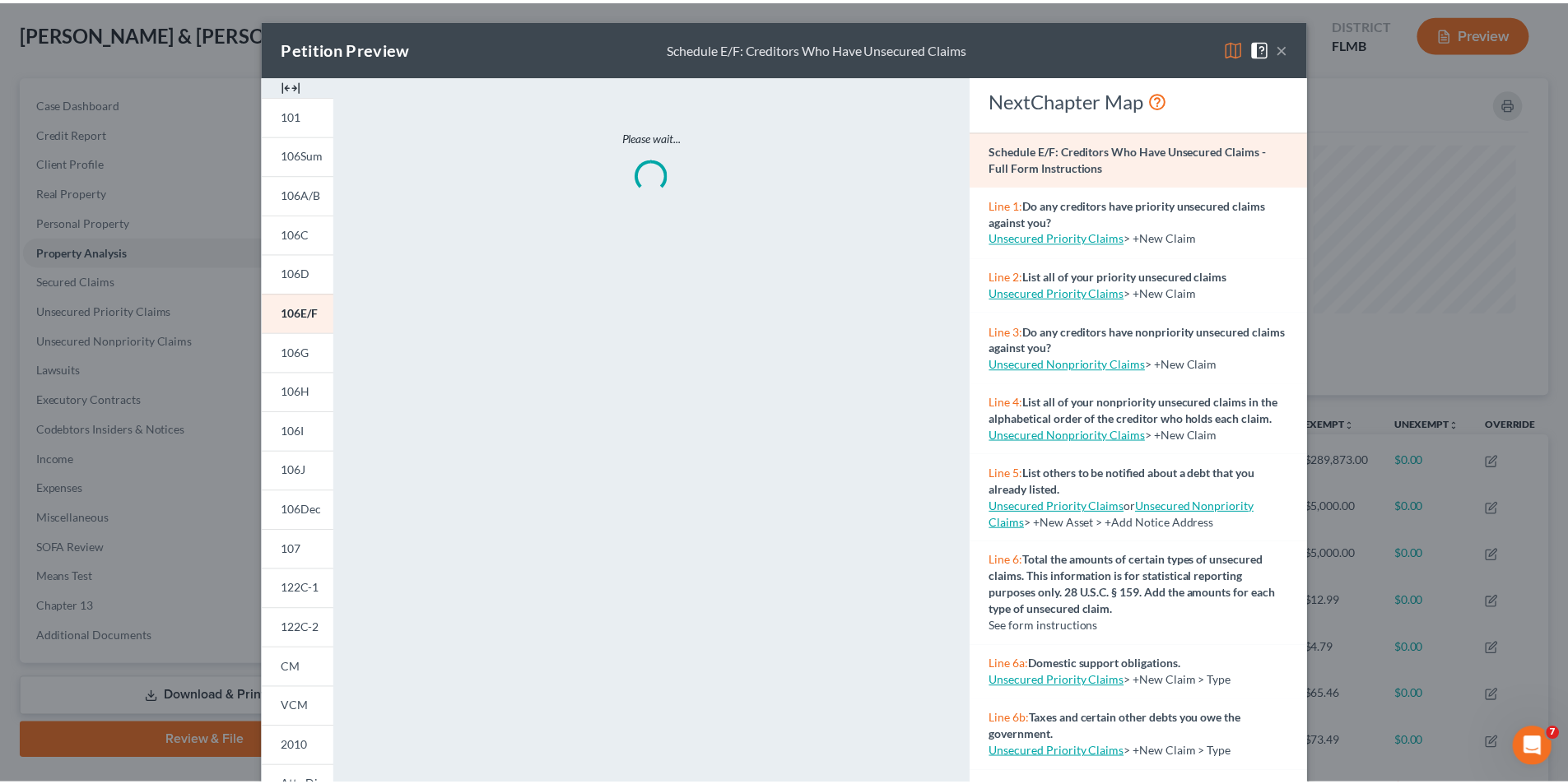
scroll to position [129, 0]
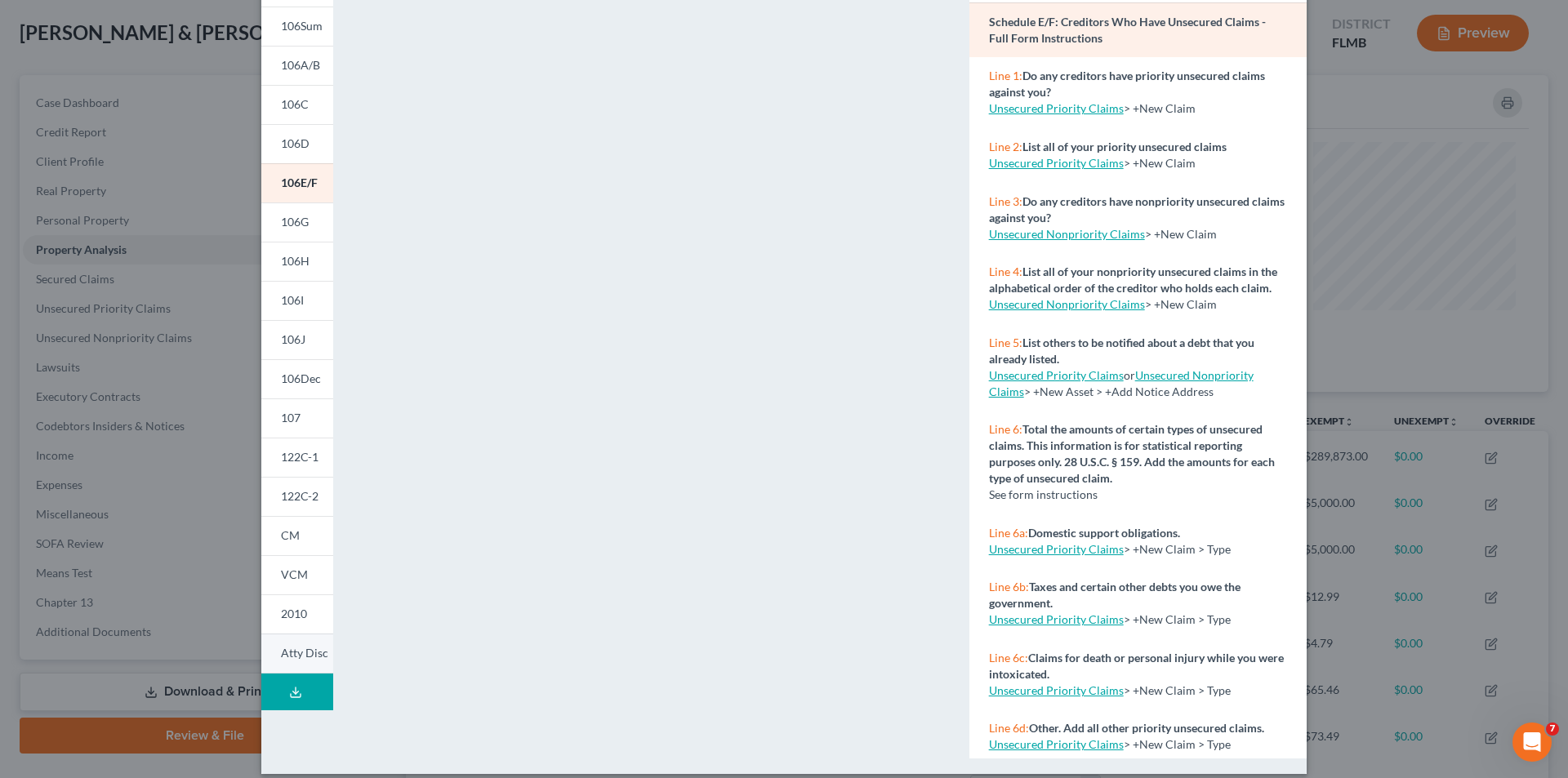
click at [308, 650] on span "Atty Disc" at bounding box center [305, 653] width 47 height 14
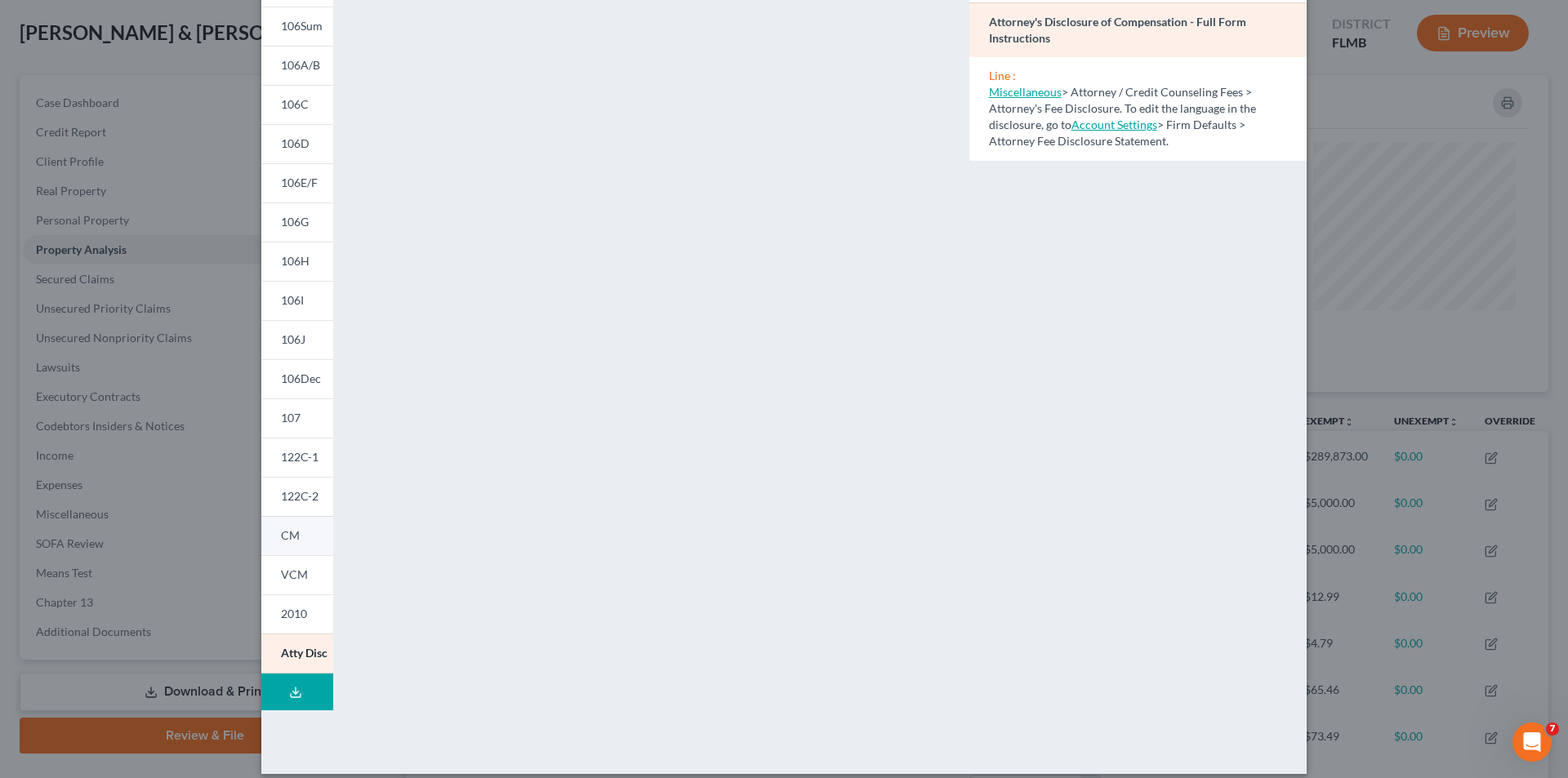
click at [298, 536] on link "CM" at bounding box center [297, 535] width 72 height 39
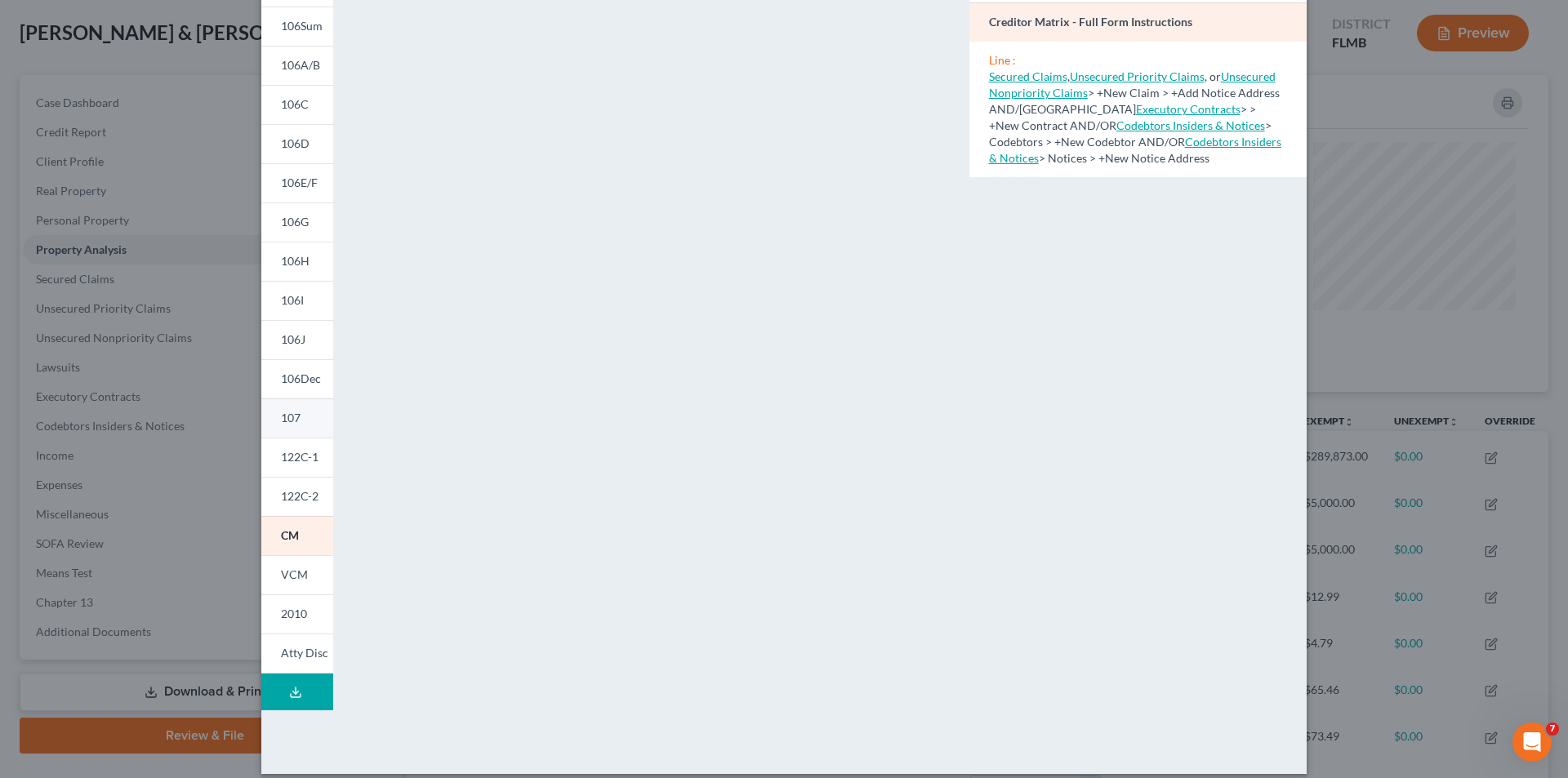
click at [294, 415] on span "107" at bounding box center [290, 417] width 19 height 14
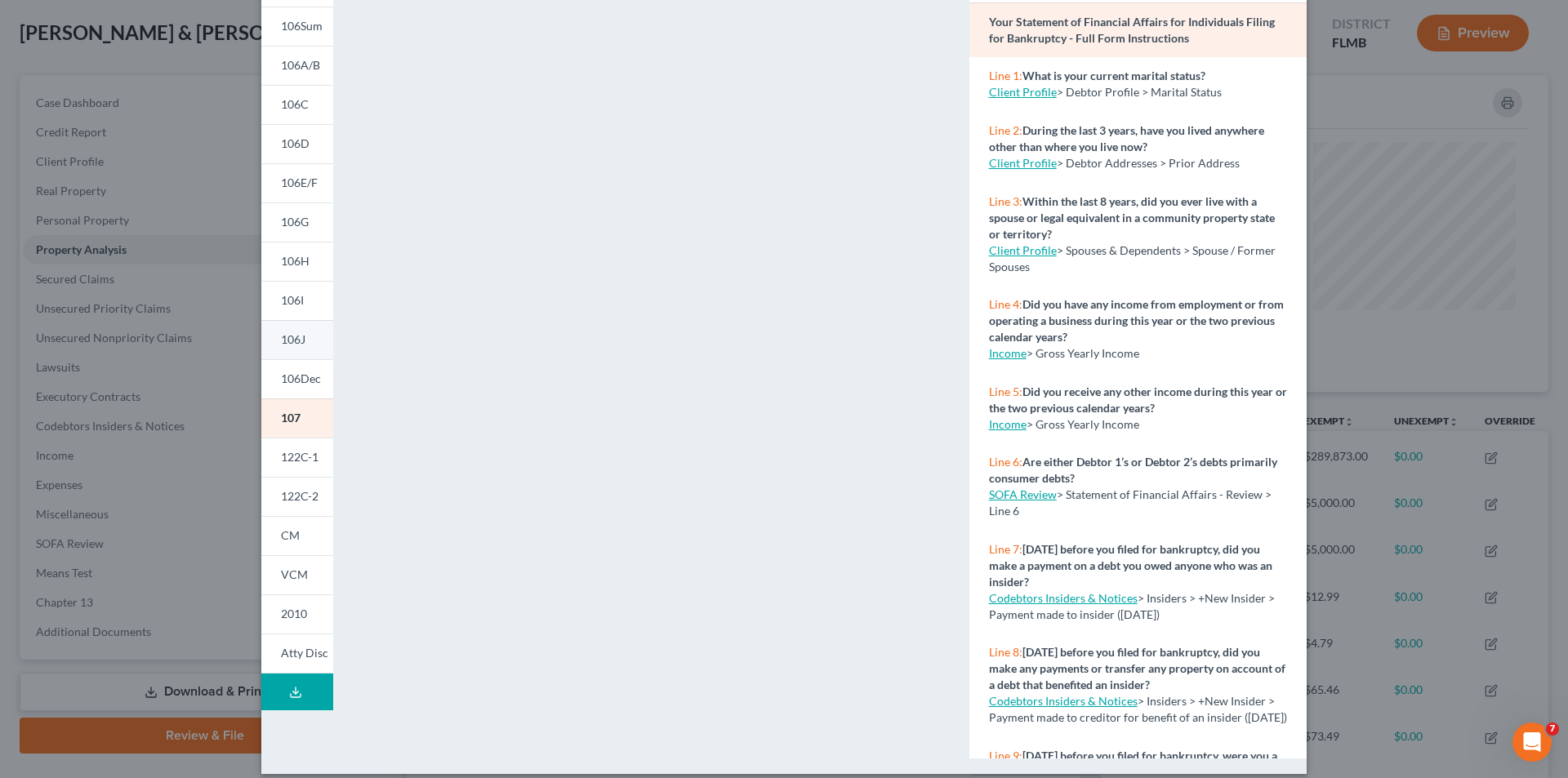
click at [295, 339] on span "106J" at bounding box center [293, 339] width 24 height 14
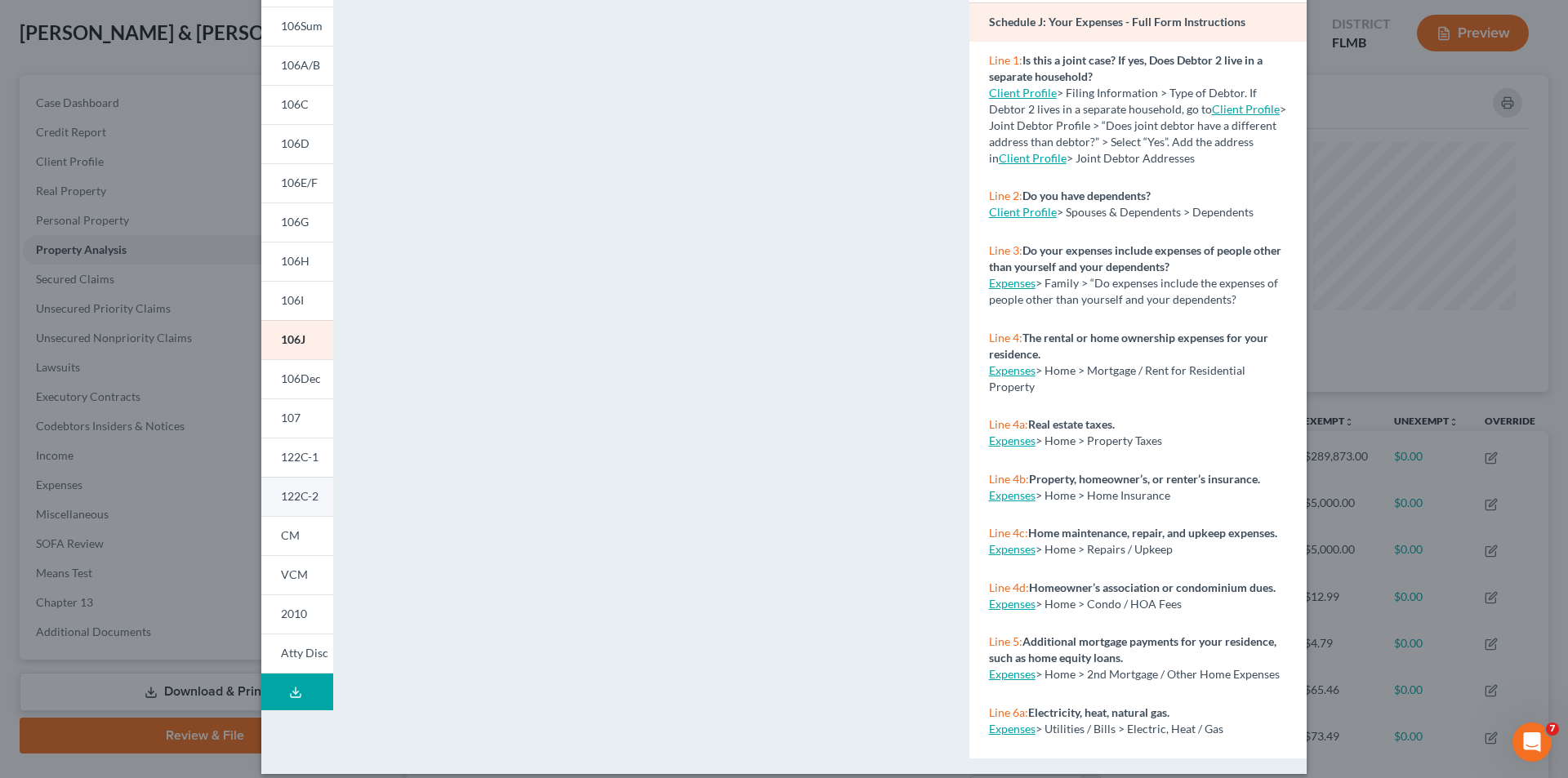
click at [281, 492] on span "122C-2" at bounding box center [300, 496] width 38 height 14
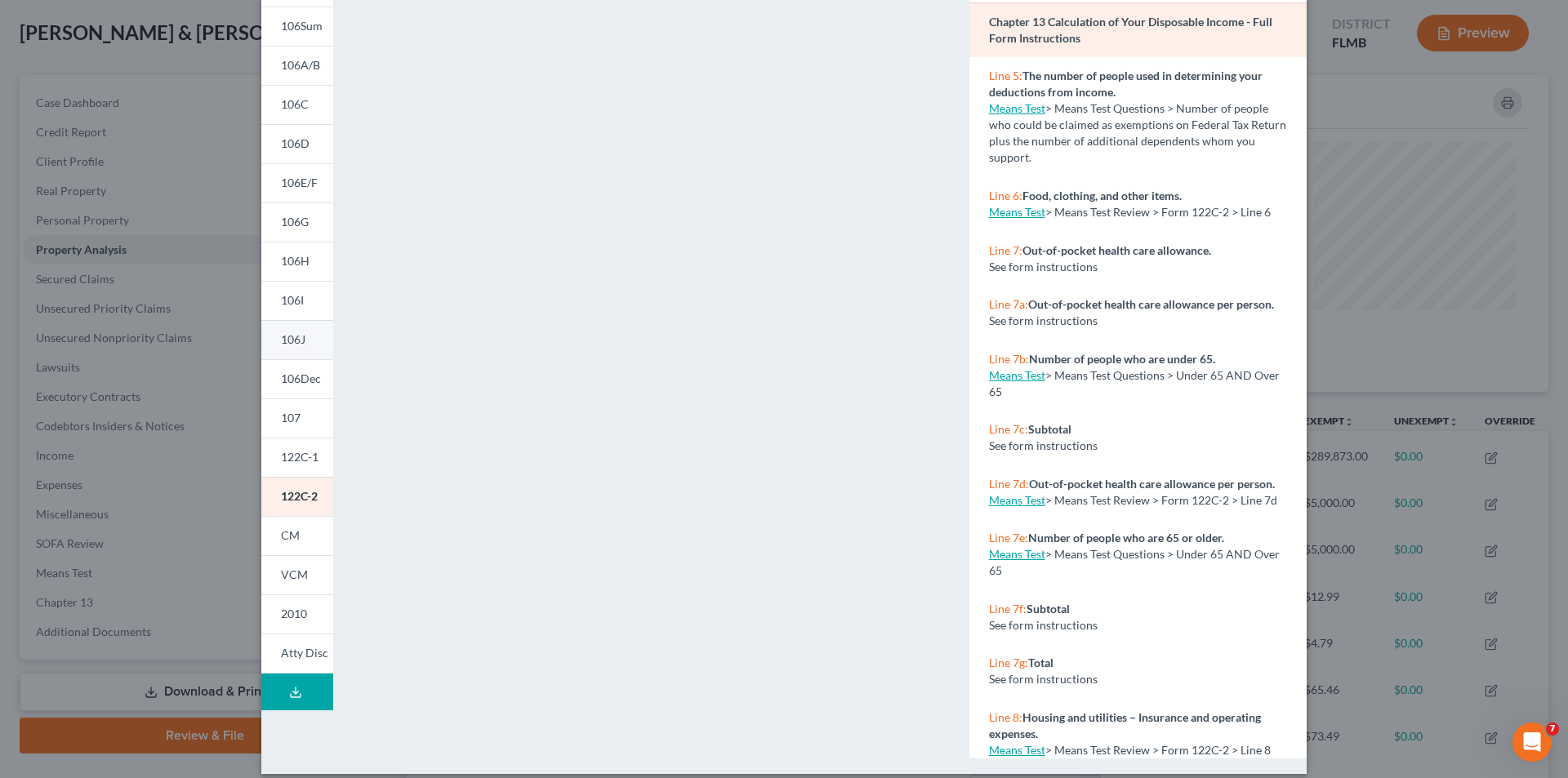
click at [290, 338] on span "106J" at bounding box center [293, 339] width 24 height 14
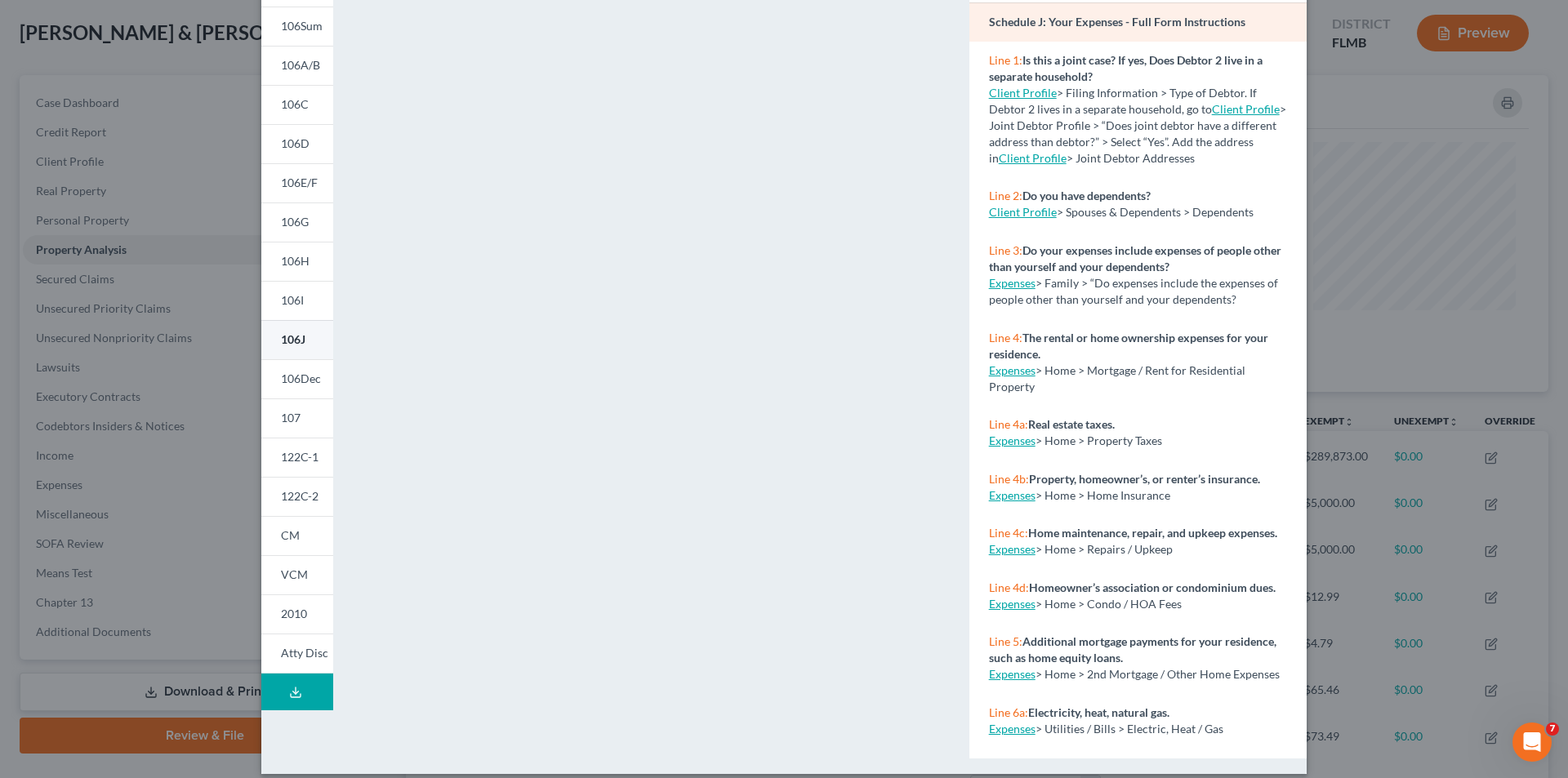
click at [290, 336] on span "106J" at bounding box center [293, 339] width 24 height 14
click at [298, 490] on span "122C-2" at bounding box center [300, 496] width 38 height 14
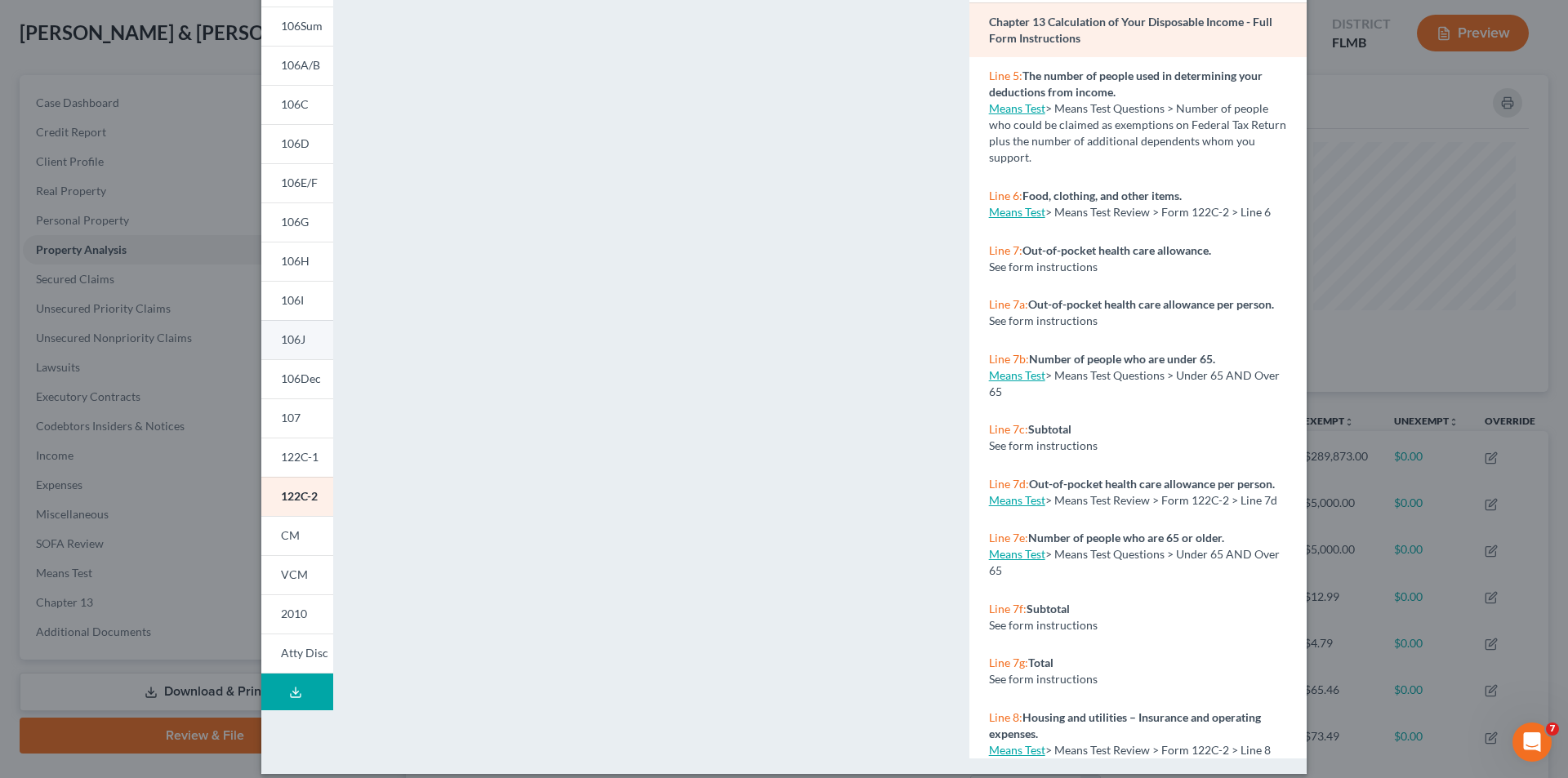
click at [290, 334] on span "106J" at bounding box center [293, 339] width 24 height 14
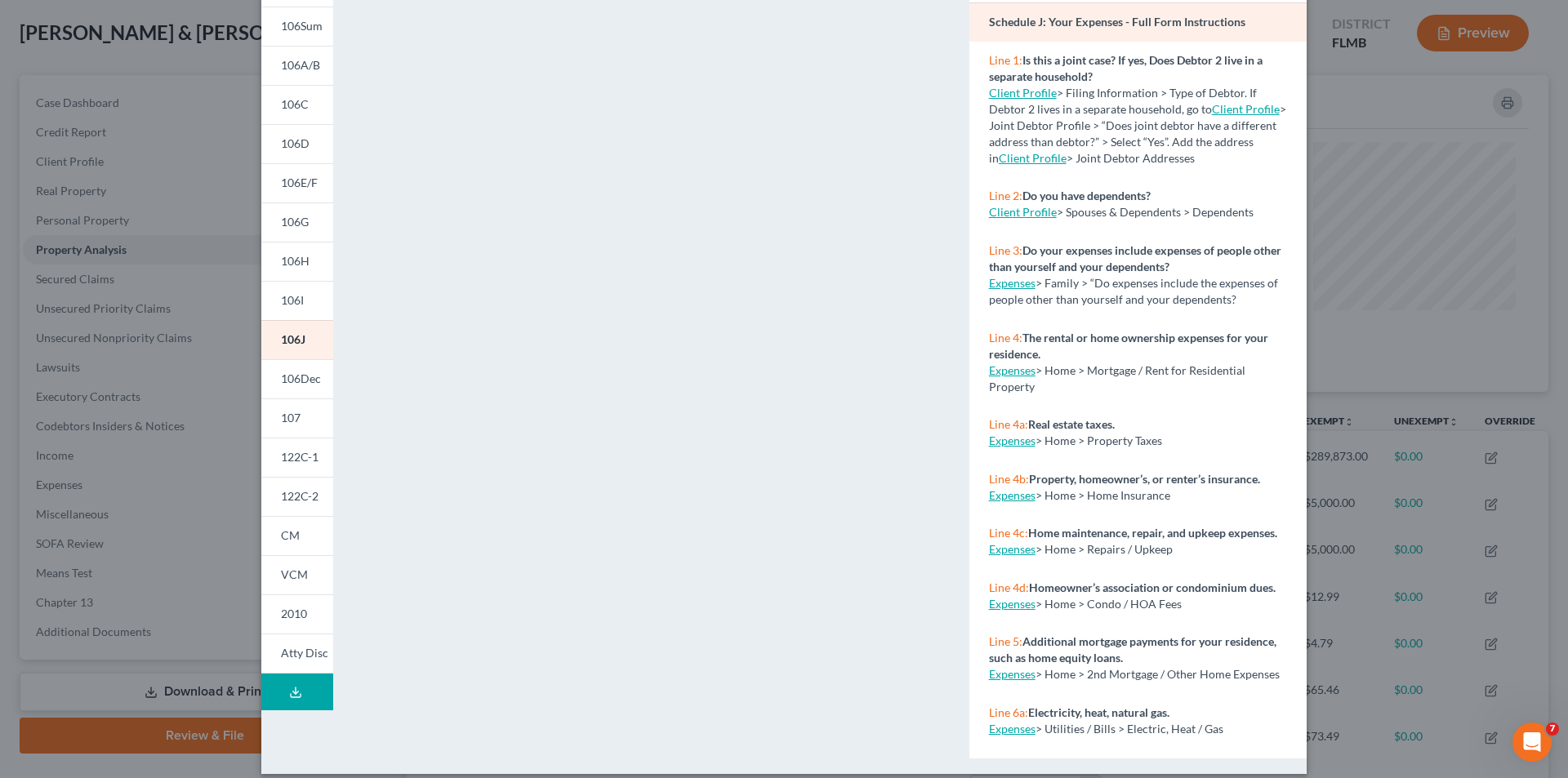
click at [144, 117] on div "Petition Preview Schedule J: Your Expenses × 101 106Sum 106A/B 106C 106D 106E/F…" at bounding box center [784, 389] width 1568 height 778
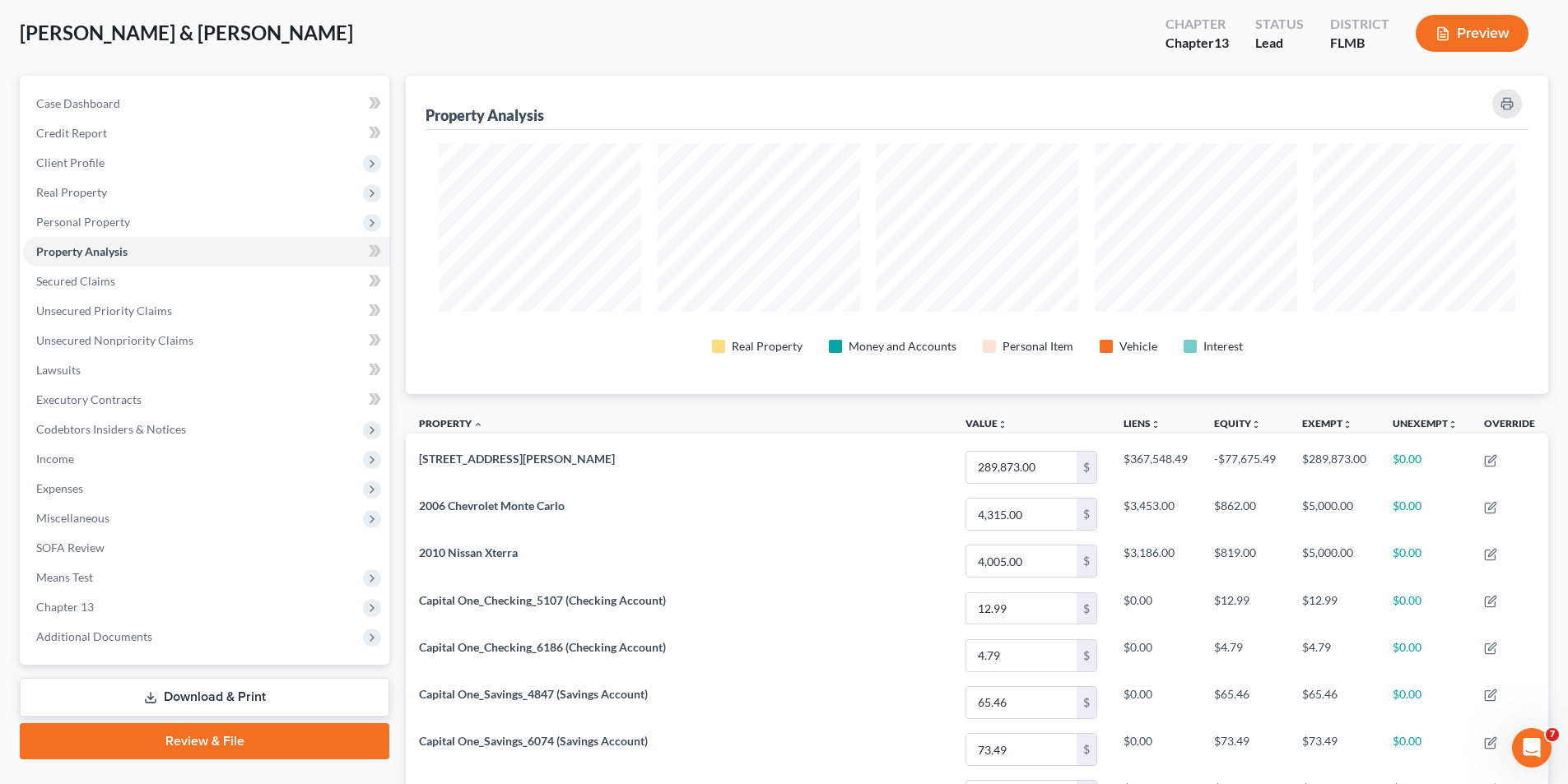
scroll to position [0, 0]
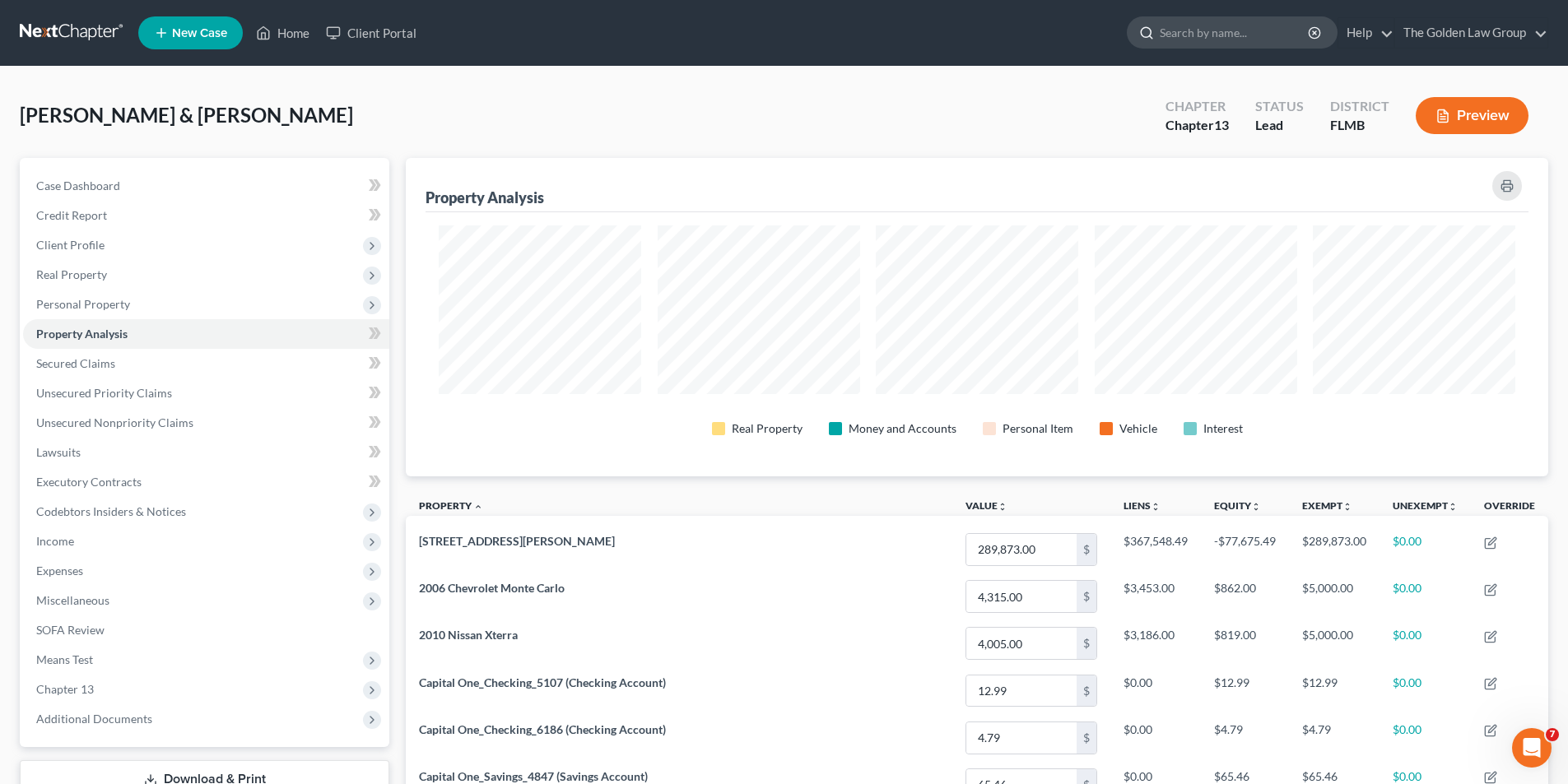
click at [1233, 33] on input "search" at bounding box center [1235, 32] width 151 height 30
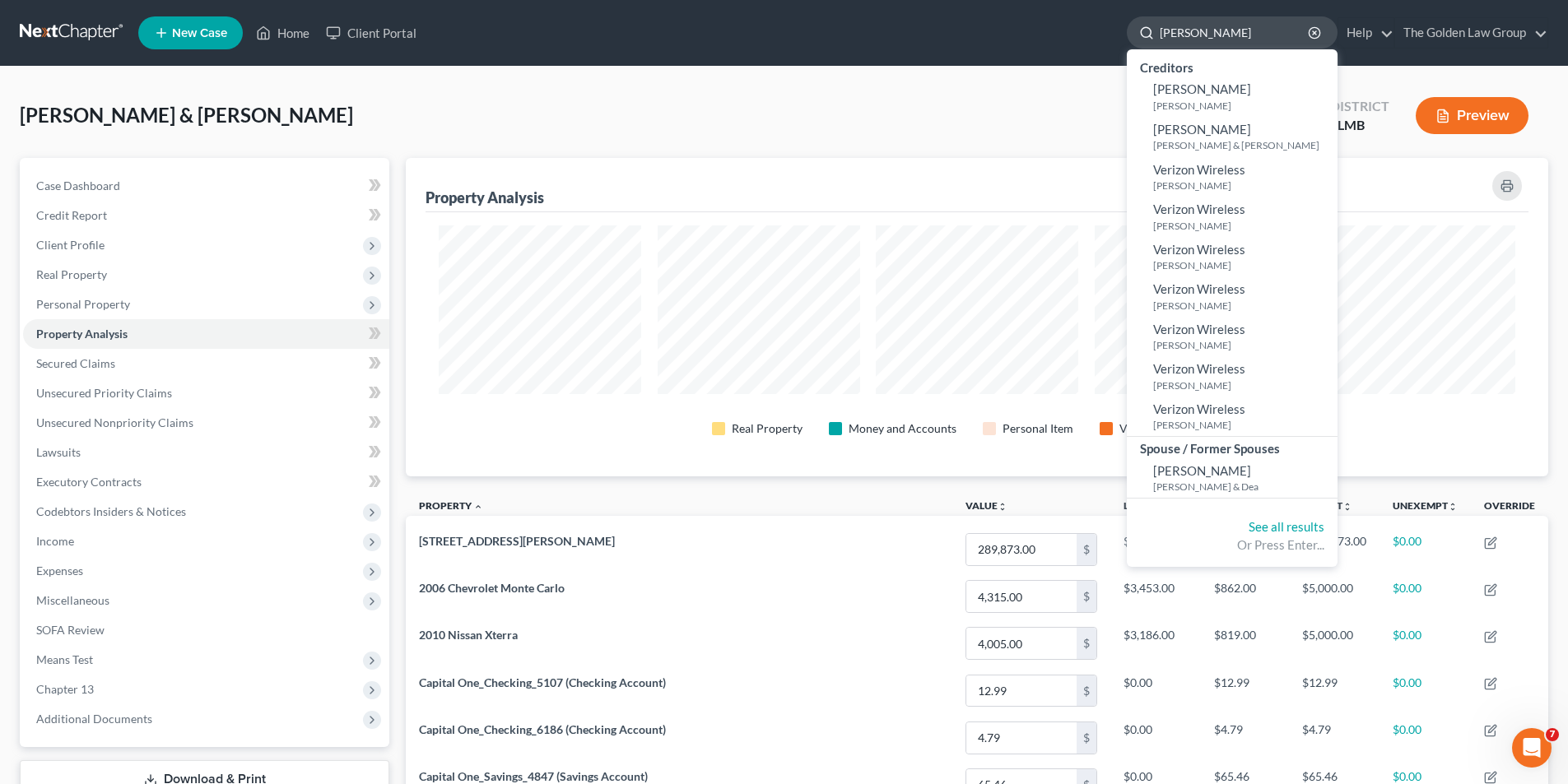
type input "[PERSON_NAME]"
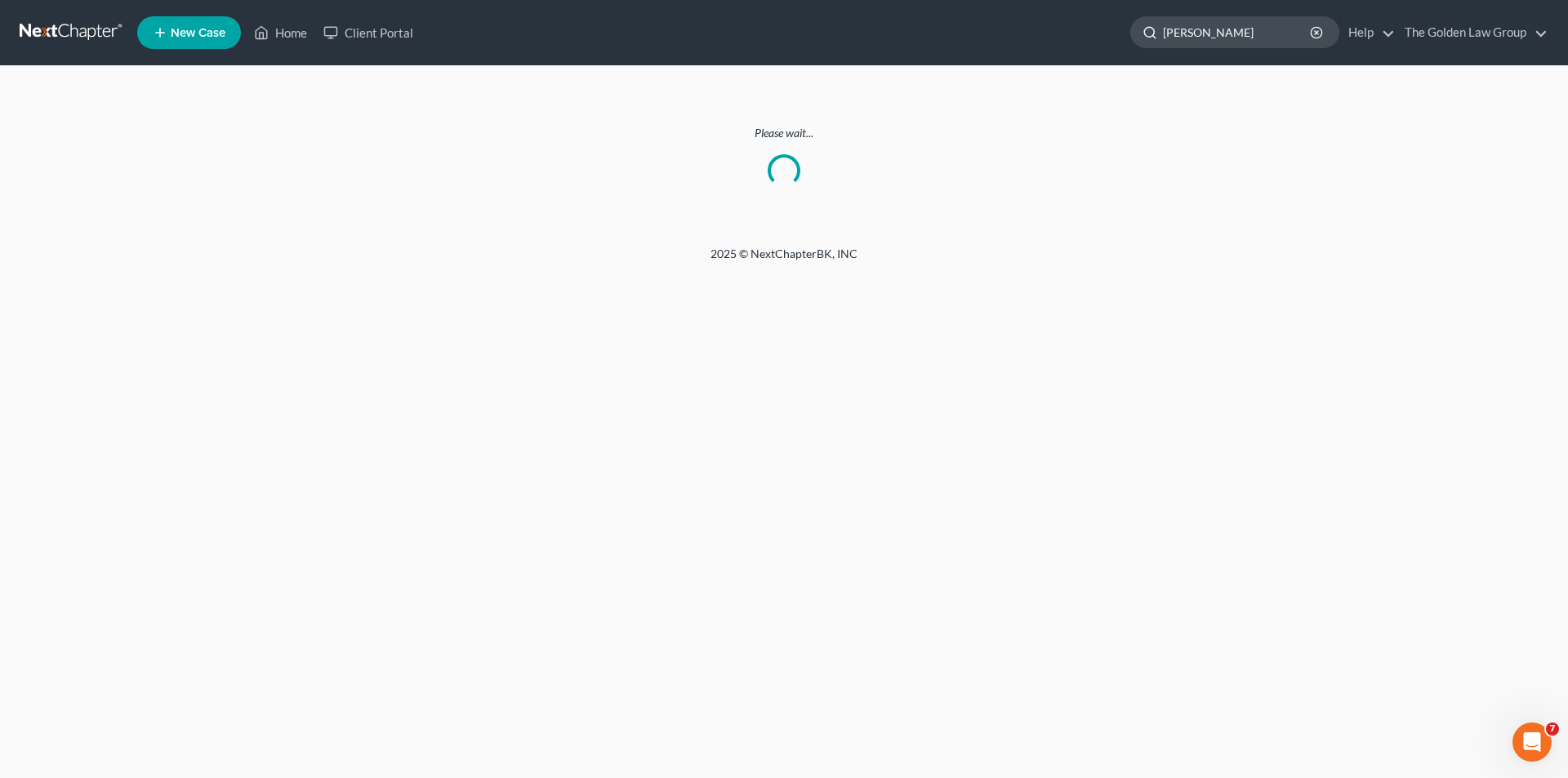
click at [1250, 34] on input "[PERSON_NAME]" at bounding box center [1237, 32] width 149 height 30
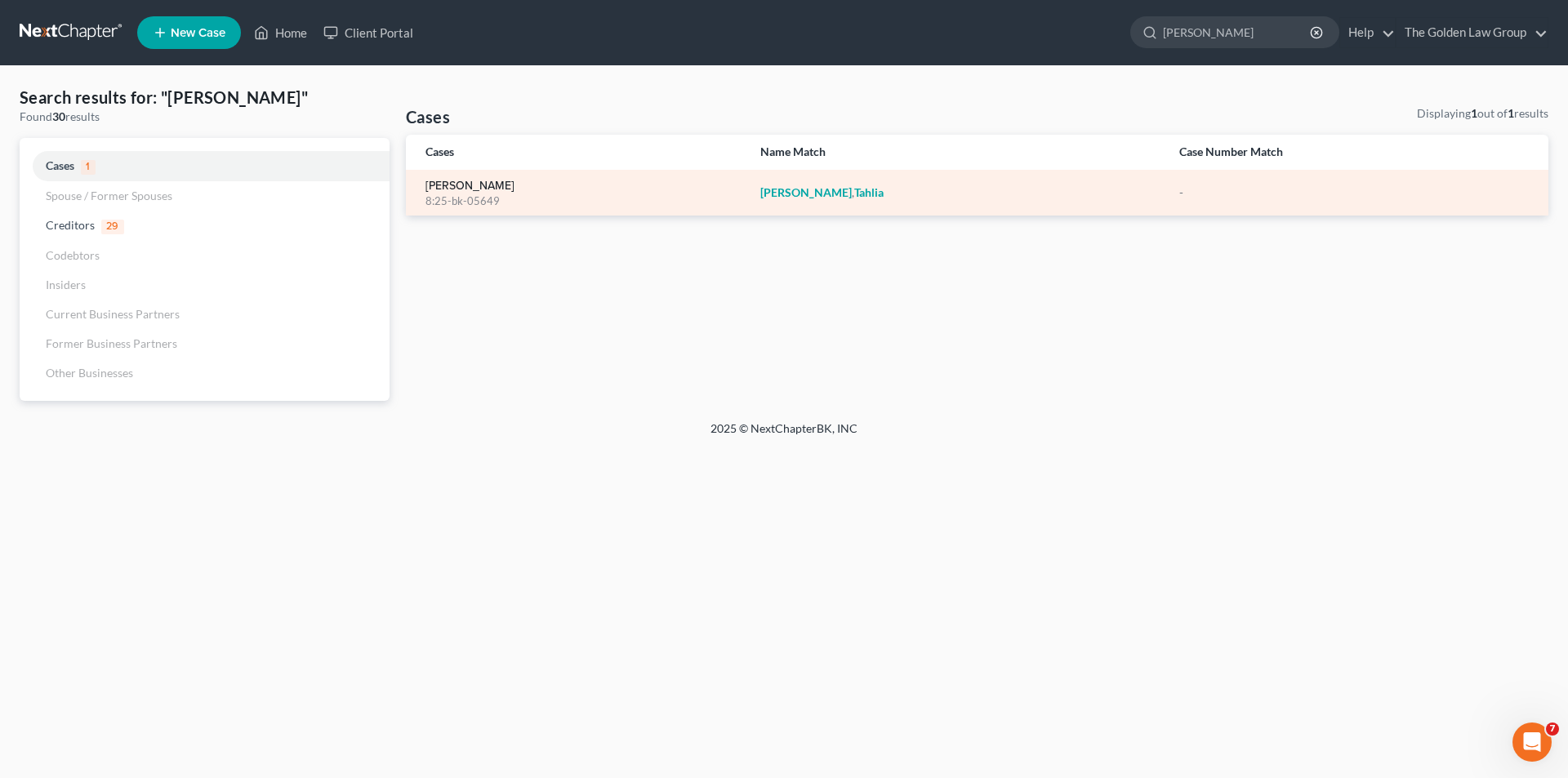
type input "[PERSON_NAME]"
click at [489, 191] on link "[PERSON_NAME]" at bounding box center [470, 186] width 89 height 12
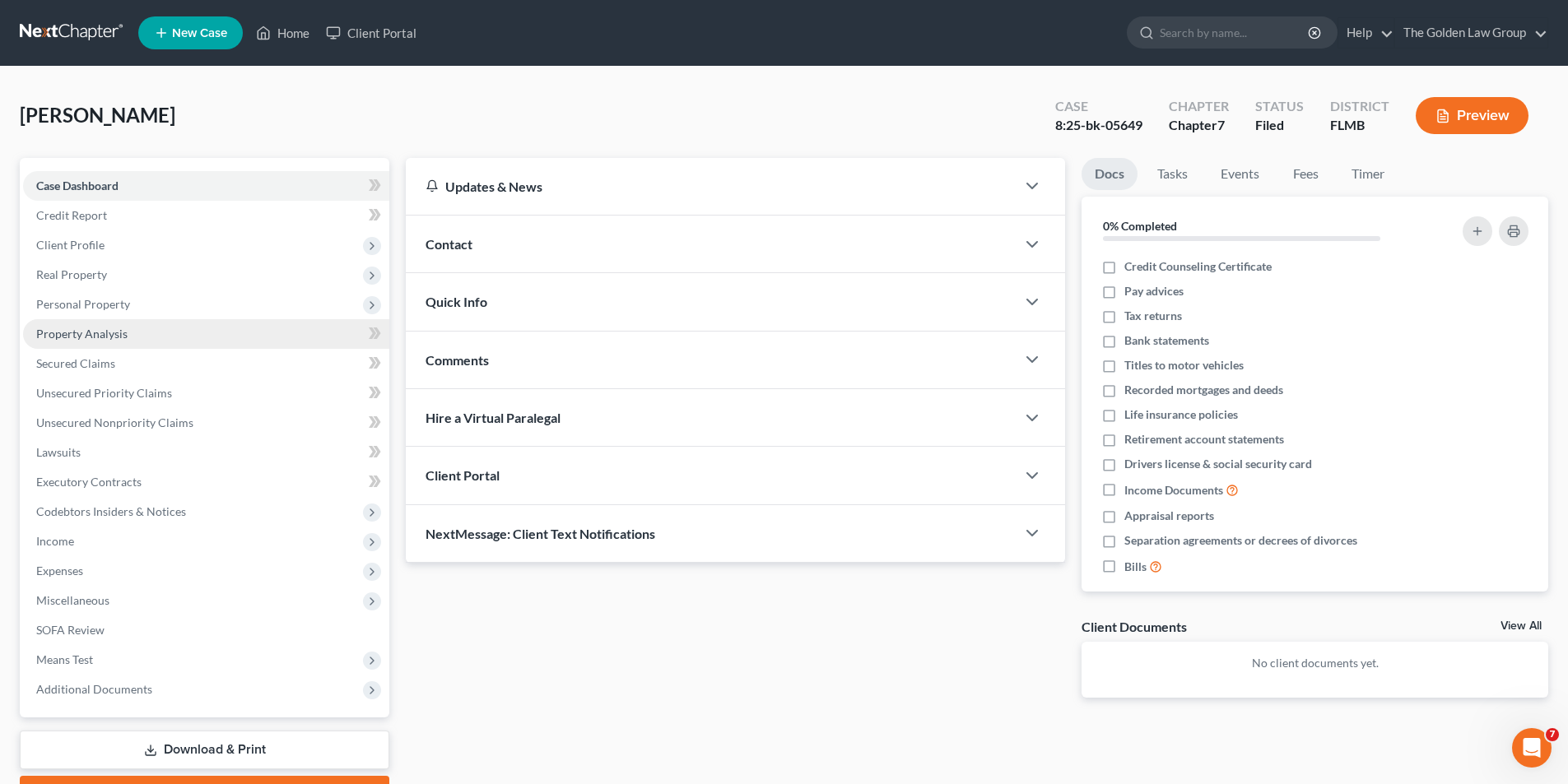
click at [112, 331] on span "Property Analysis" at bounding box center [82, 333] width 91 height 14
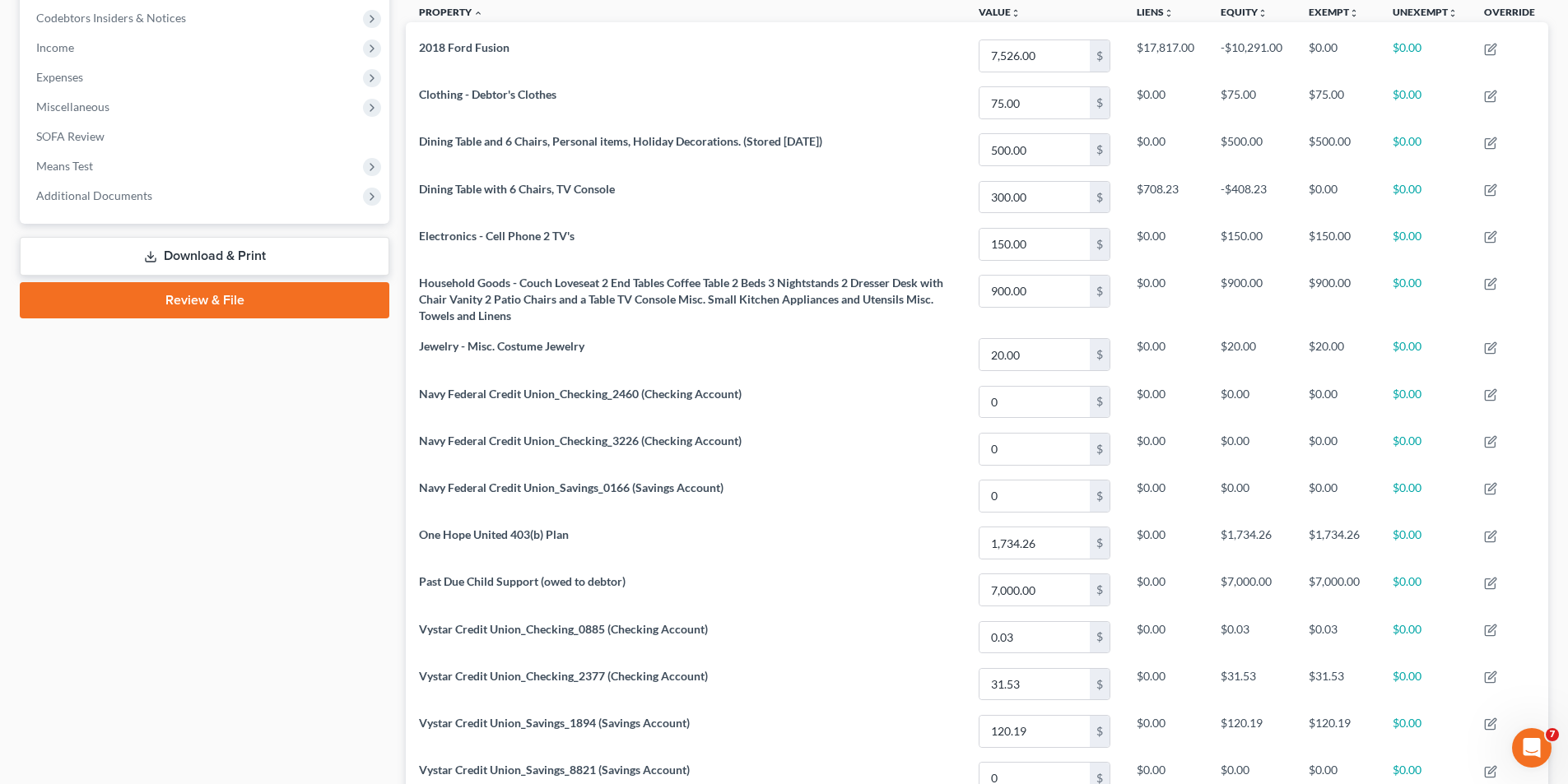
scroll to position [165, 0]
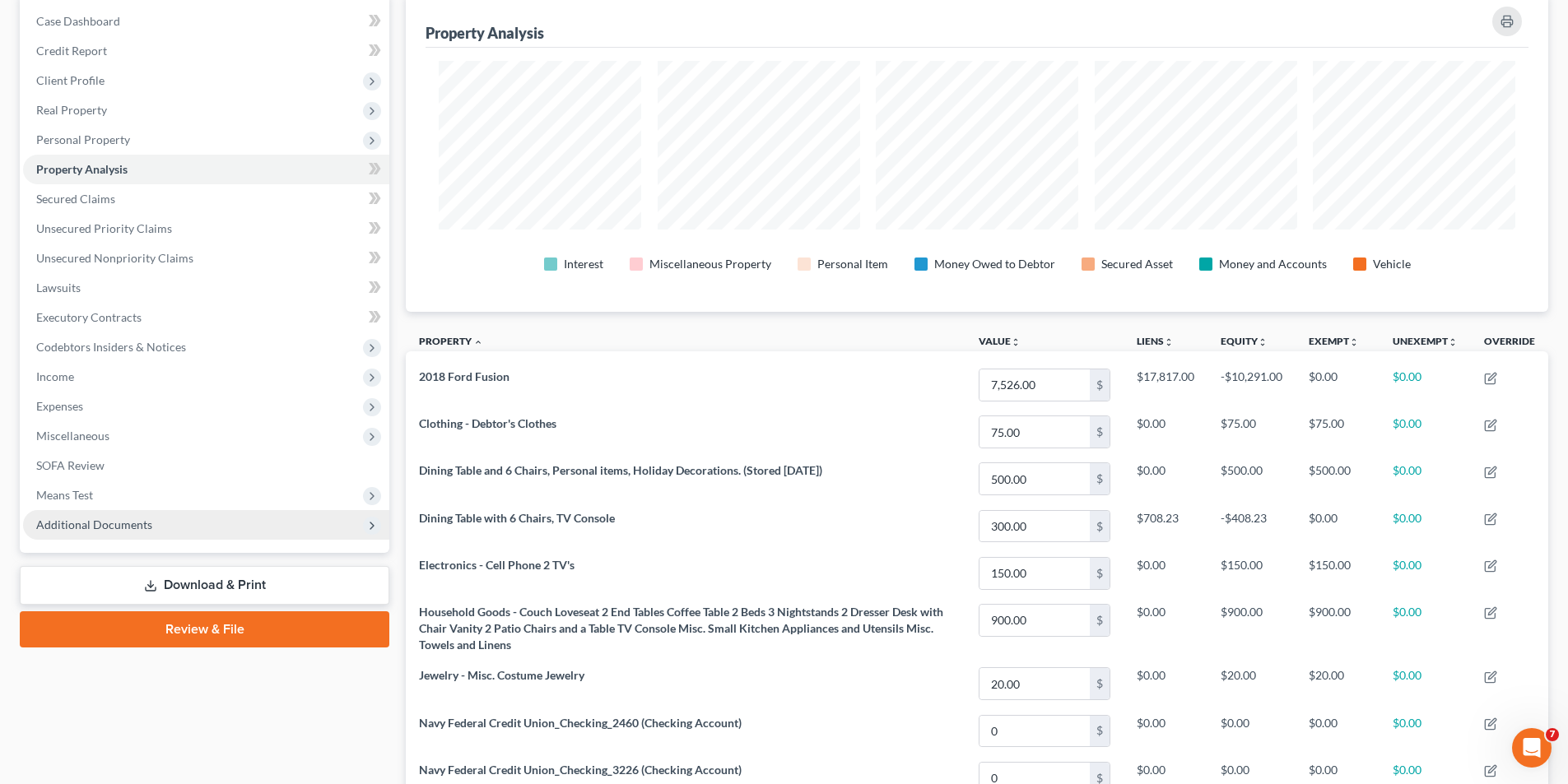
click at [107, 518] on span "Additional Documents" at bounding box center [94, 524] width 116 height 14
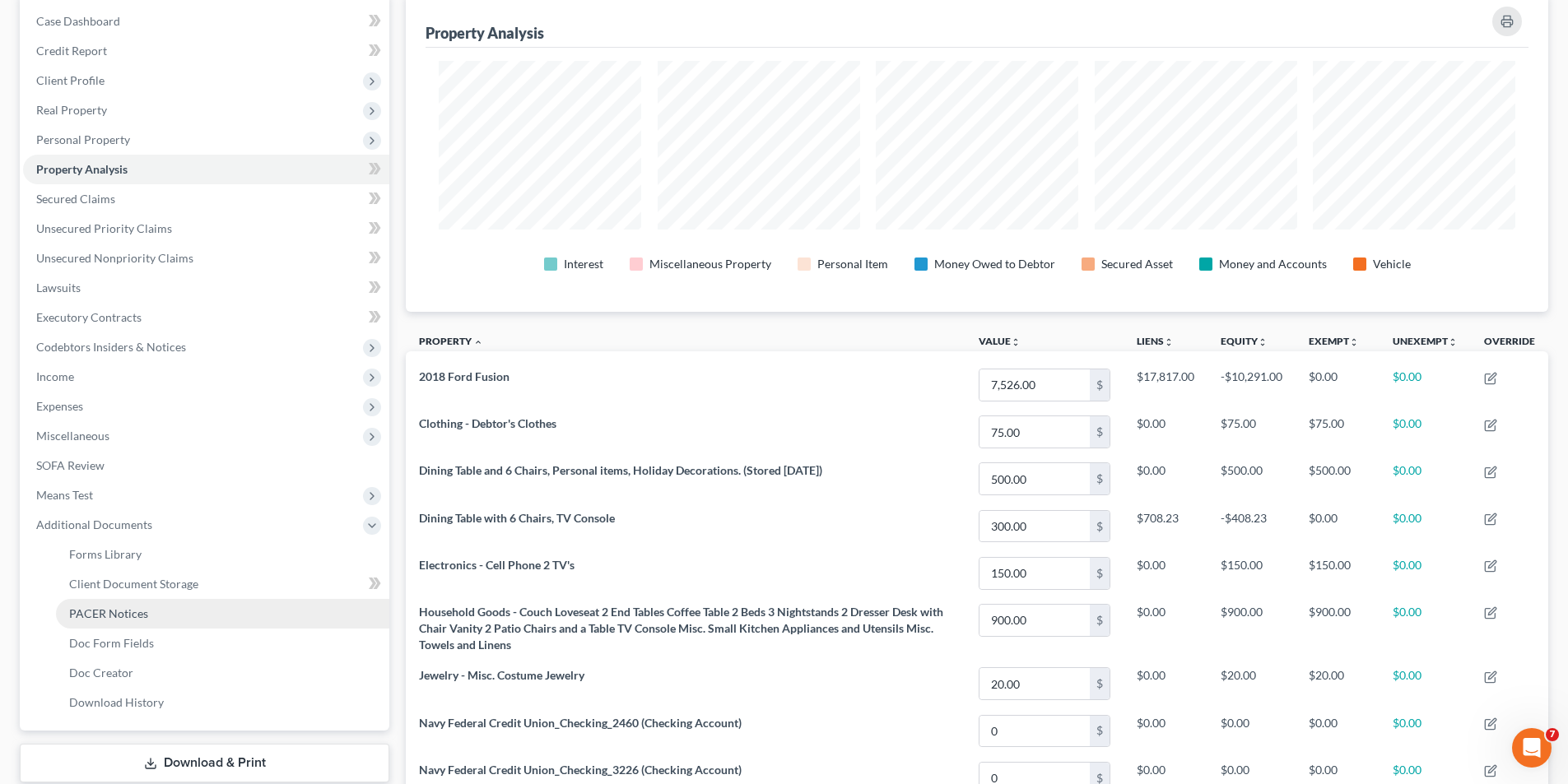
click at [96, 608] on span "PACER Notices" at bounding box center [108, 613] width 79 height 14
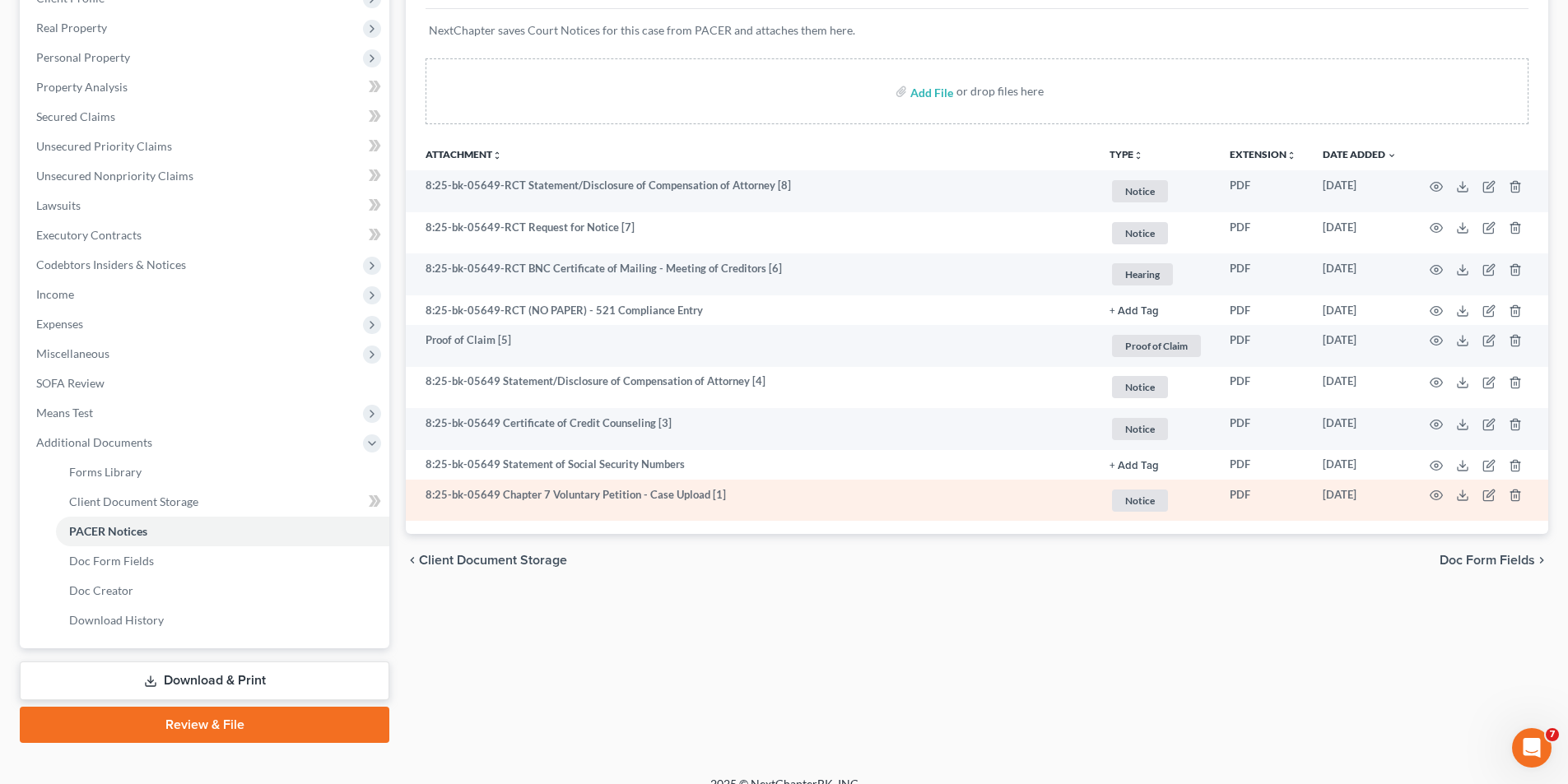
scroll to position [268, 0]
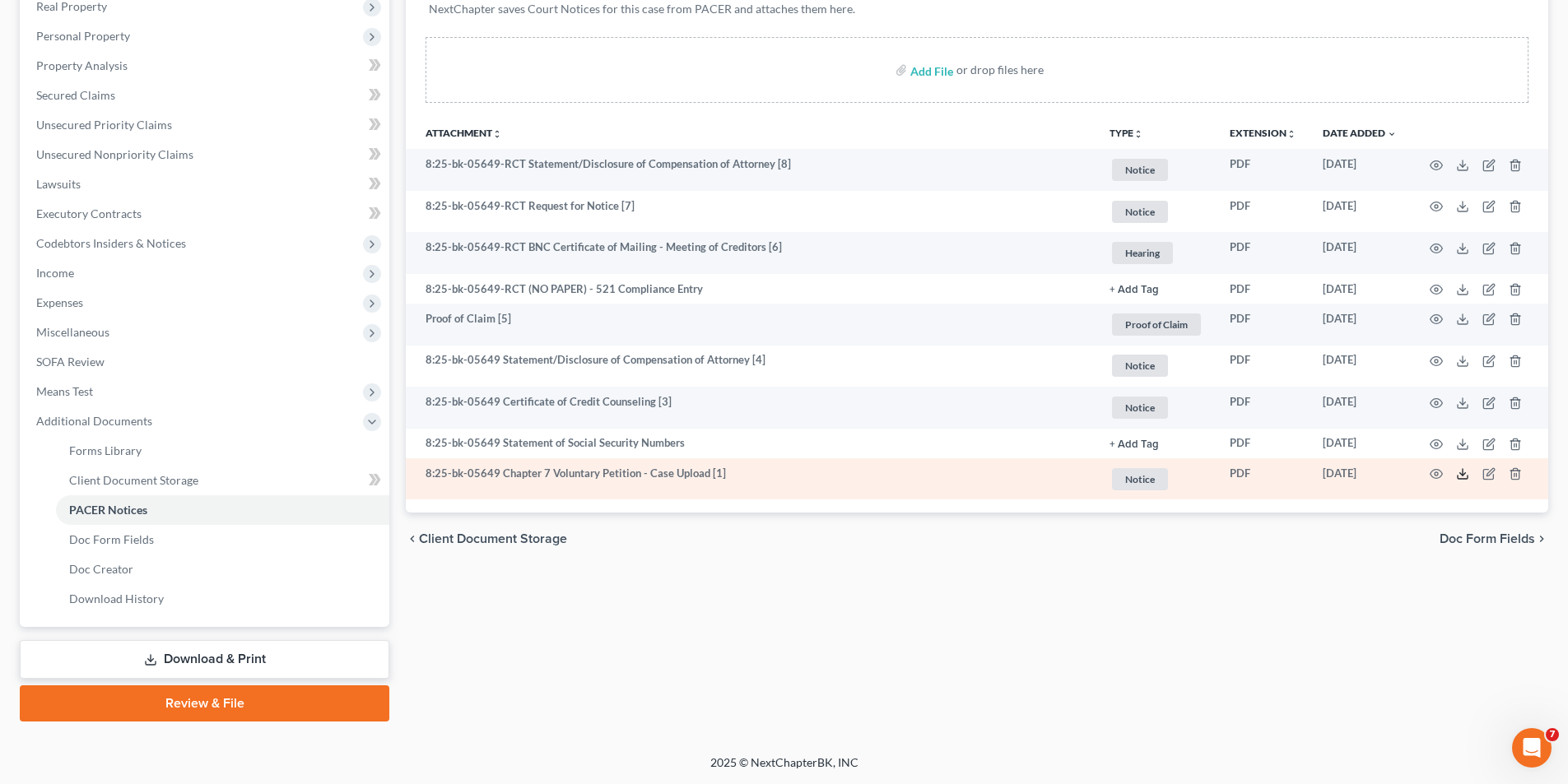
click at [1459, 471] on icon at bounding box center [1463, 474] width 14 height 14
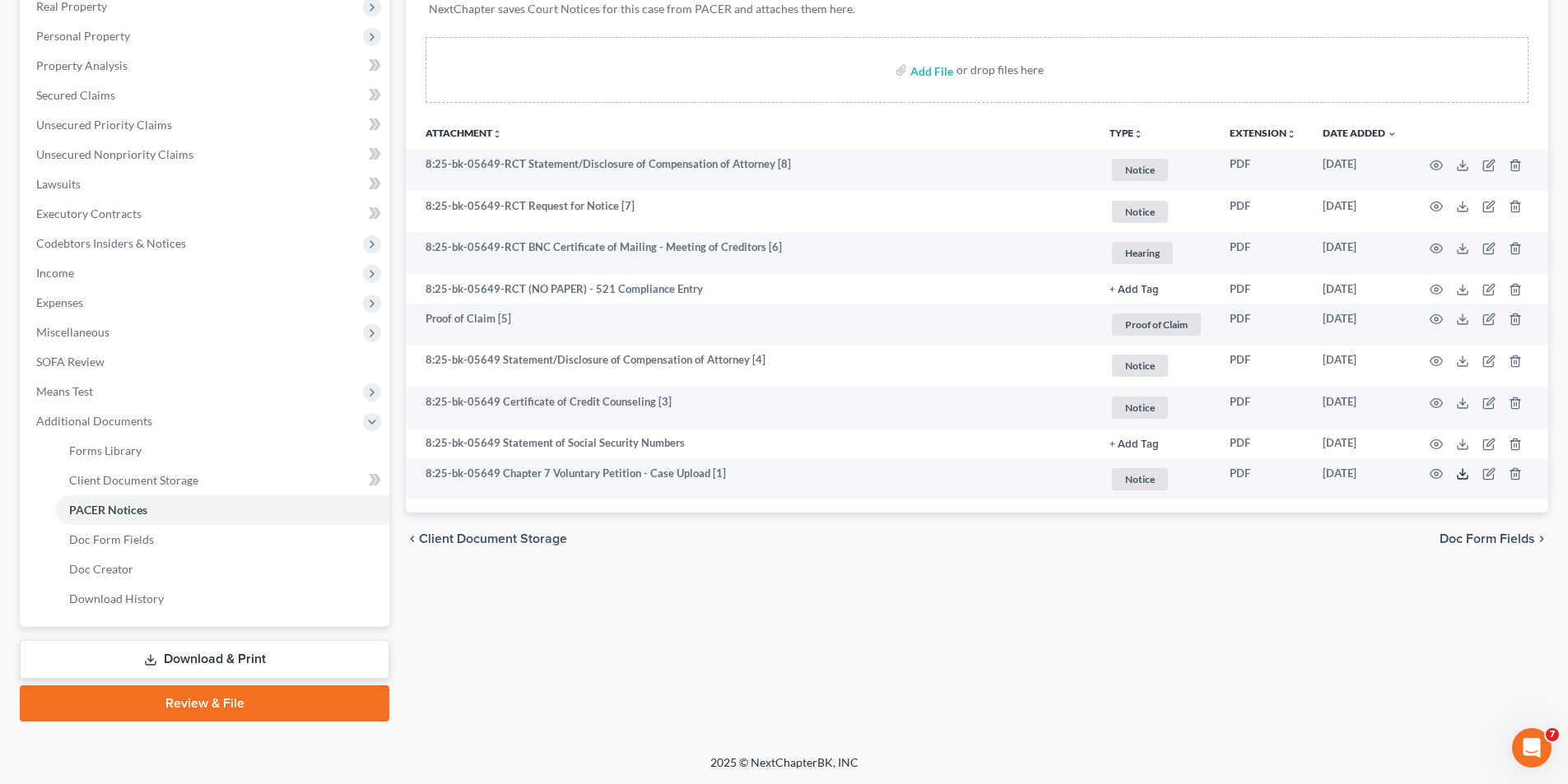
scroll to position [0, 0]
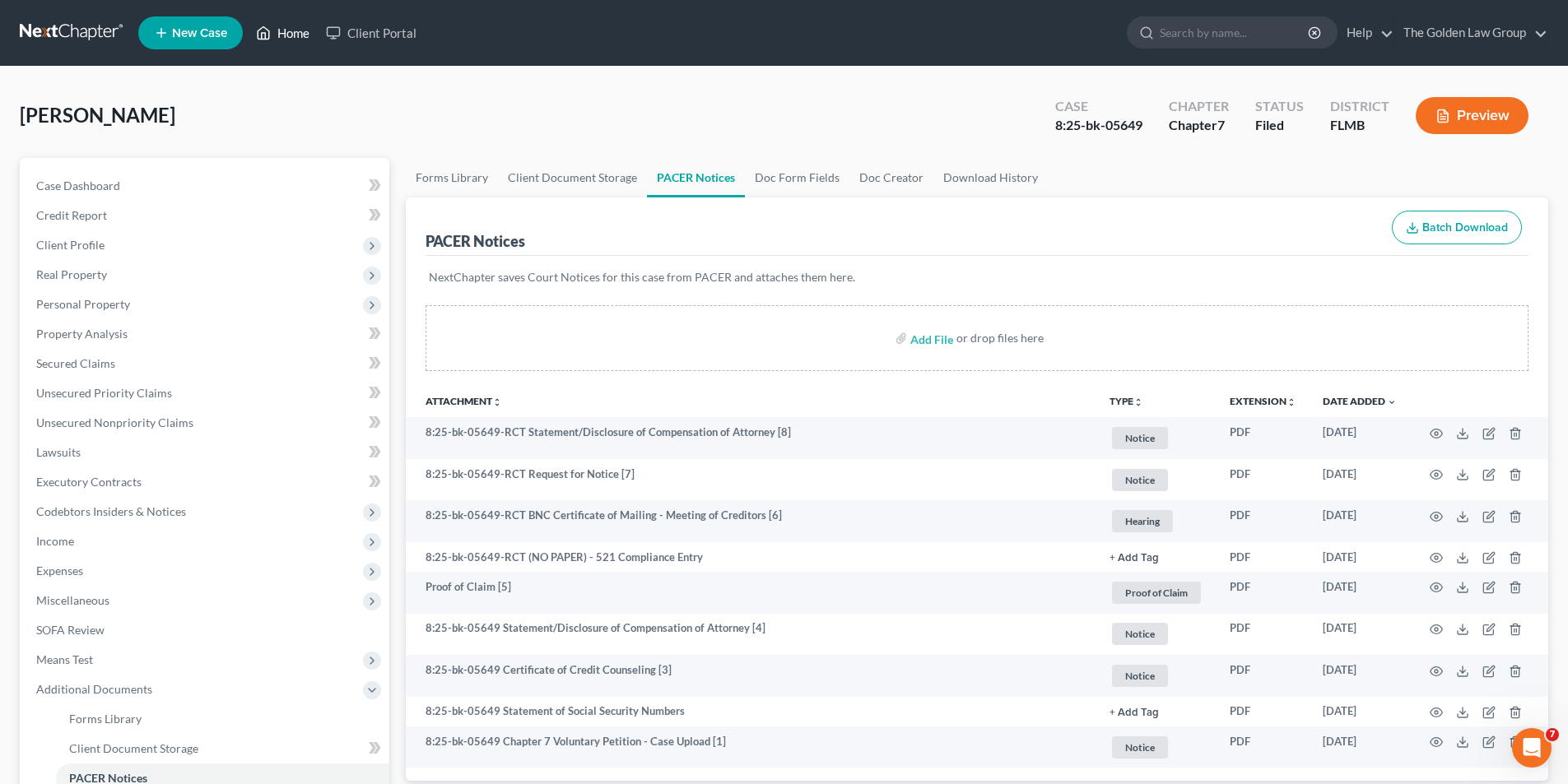
click at [300, 30] on link "Home" at bounding box center [283, 32] width 70 height 30
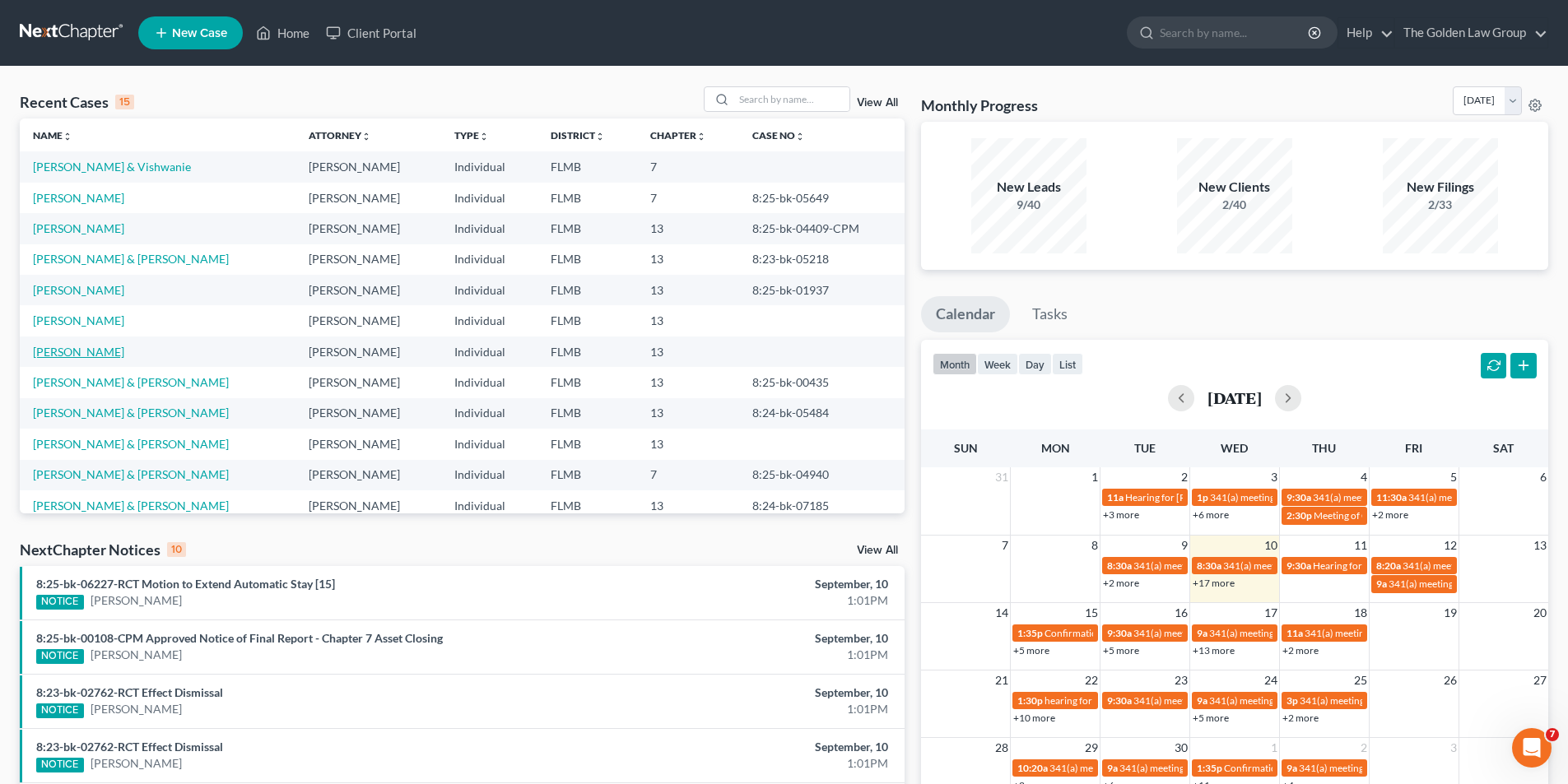
click at [81, 350] on link "[PERSON_NAME]" at bounding box center [79, 352] width 91 height 14
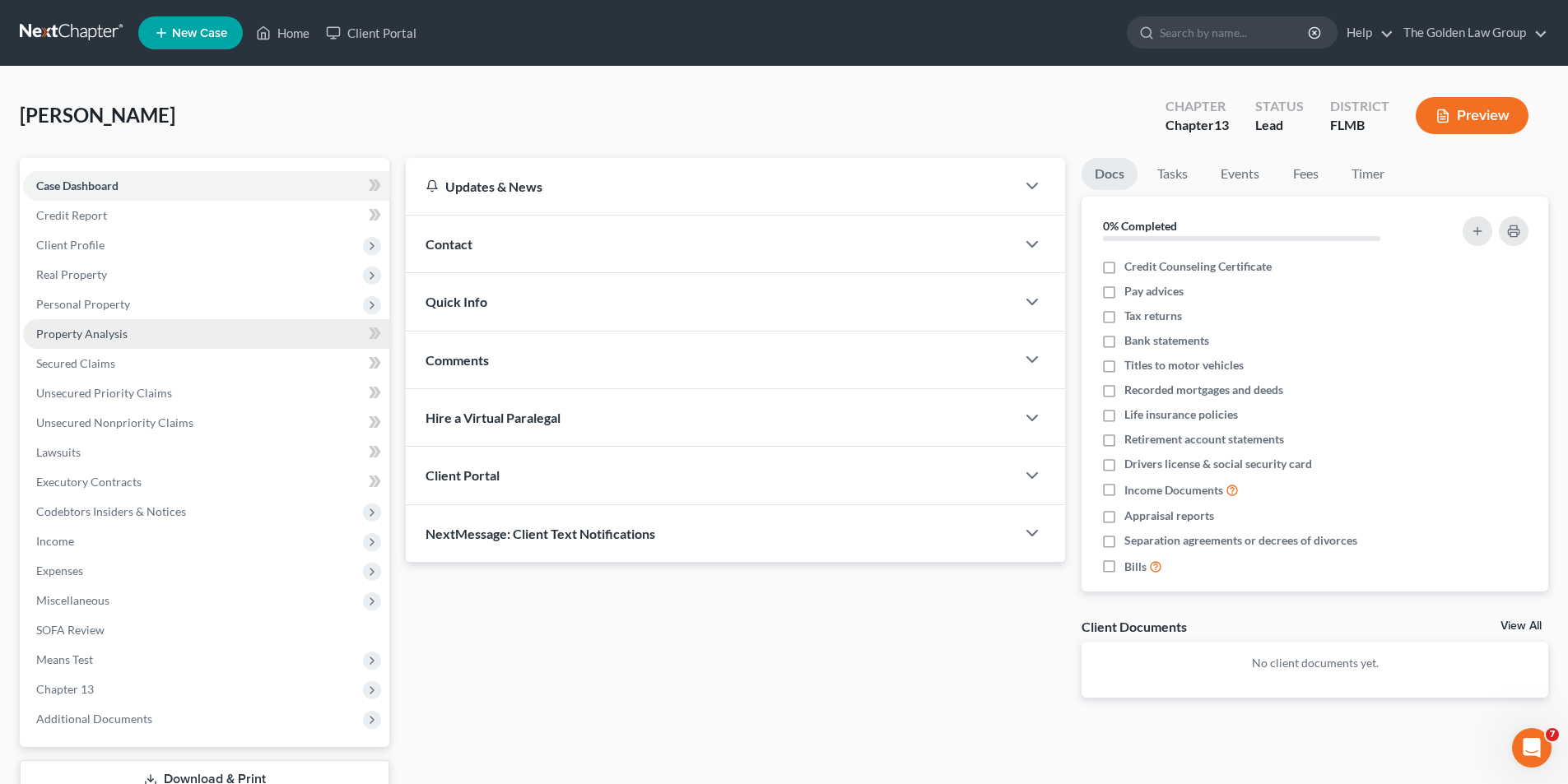
click at [104, 333] on span "Property Analysis" at bounding box center [82, 333] width 91 height 14
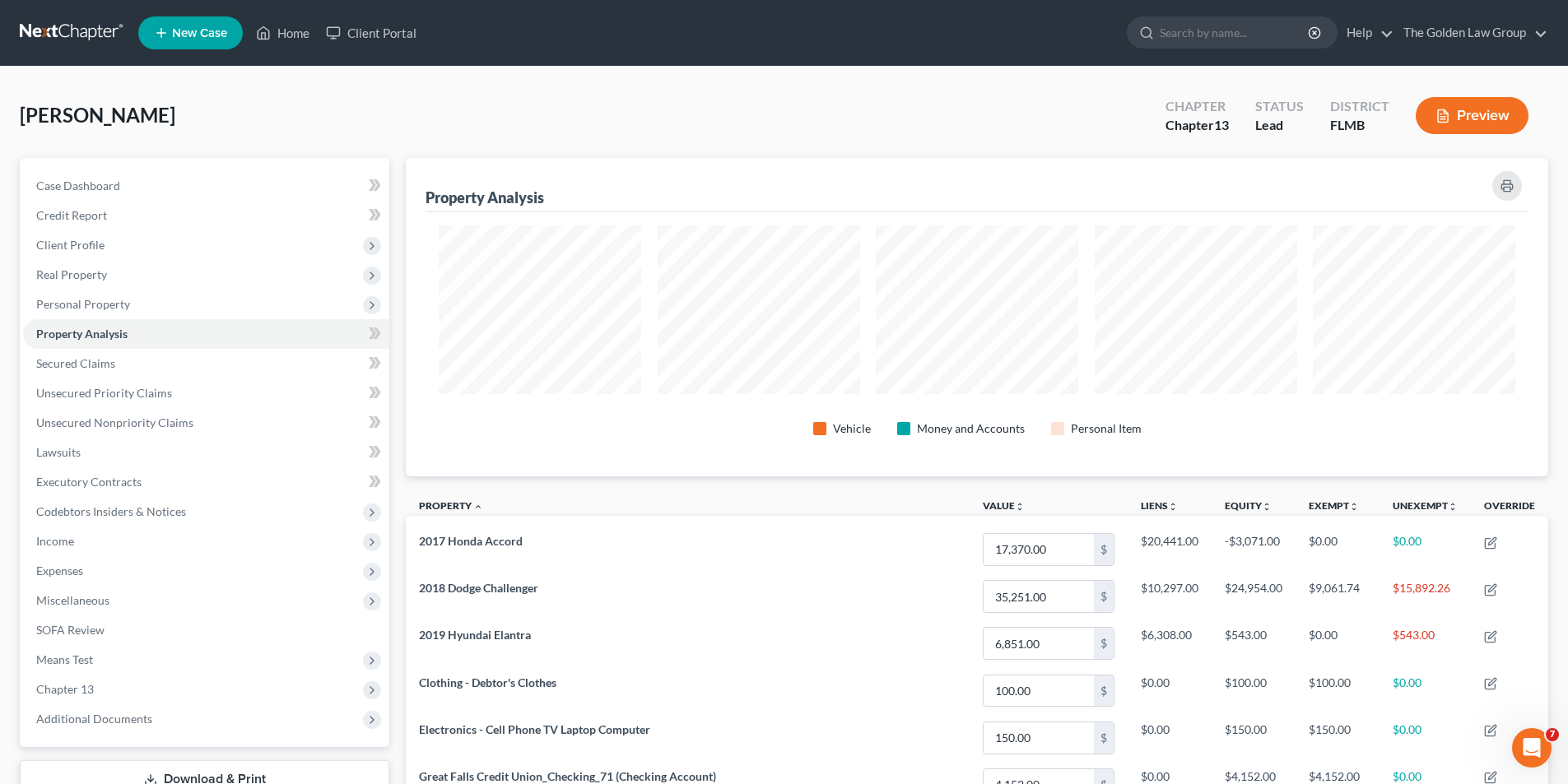
click at [1461, 112] on button "Preview" at bounding box center [1472, 116] width 113 height 37
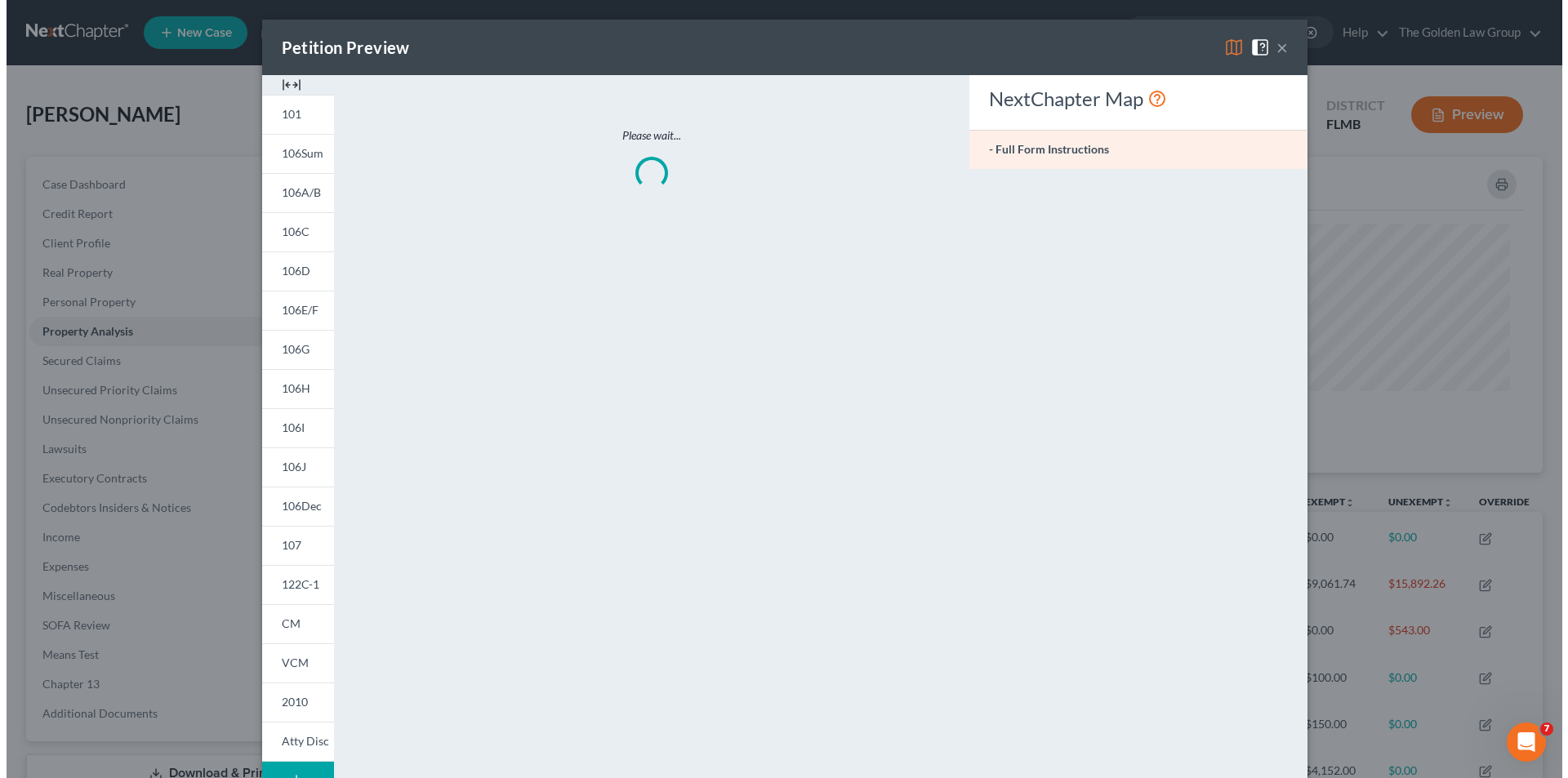
scroll to position [316, 1142]
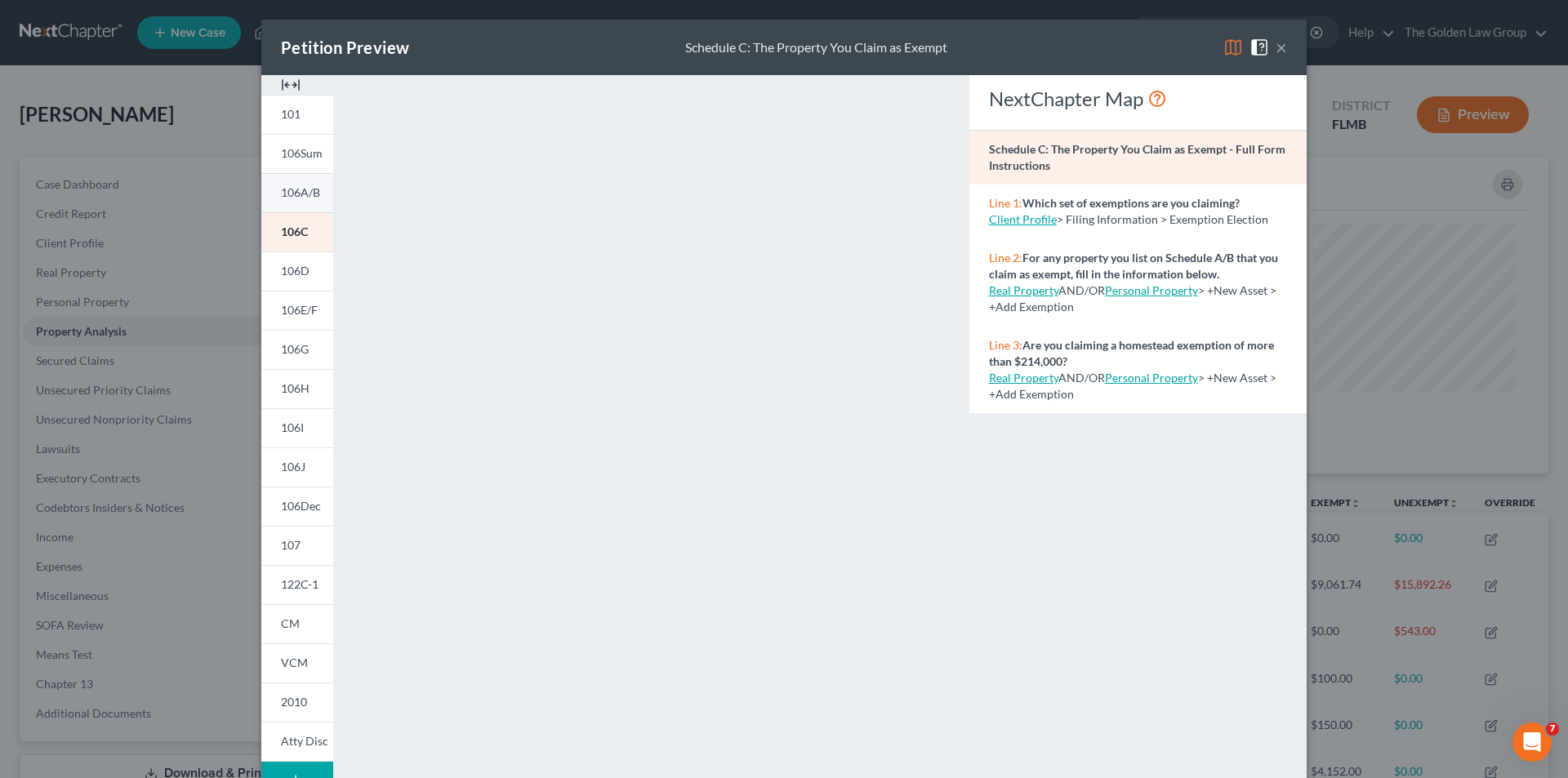
click at [306, 191] on span "106A/B" at bounding box center [301, 192] width 39 height 14
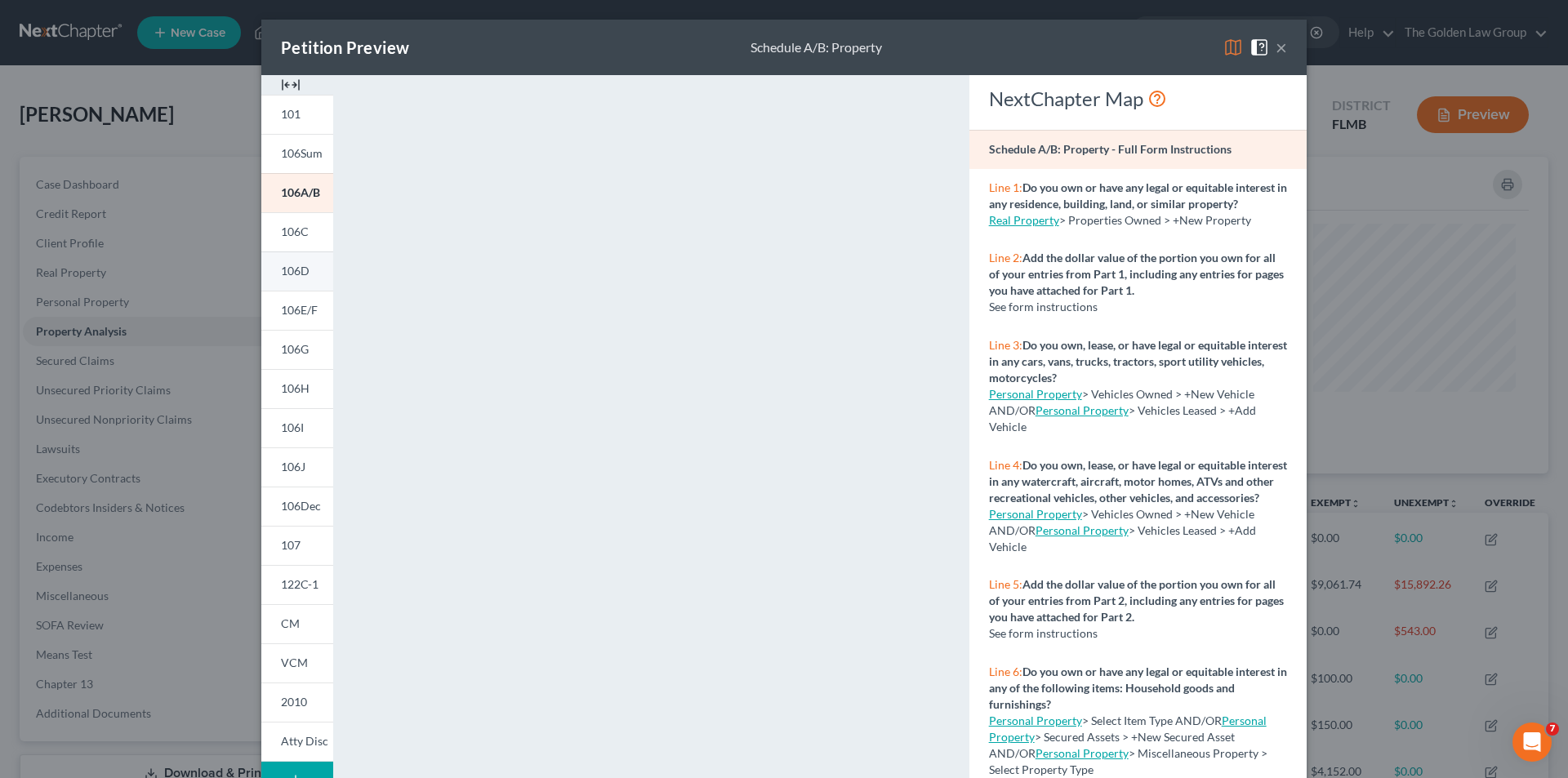
click at [296, 266] on span "106D" at bounding box center [295, 270] width 29 height 14
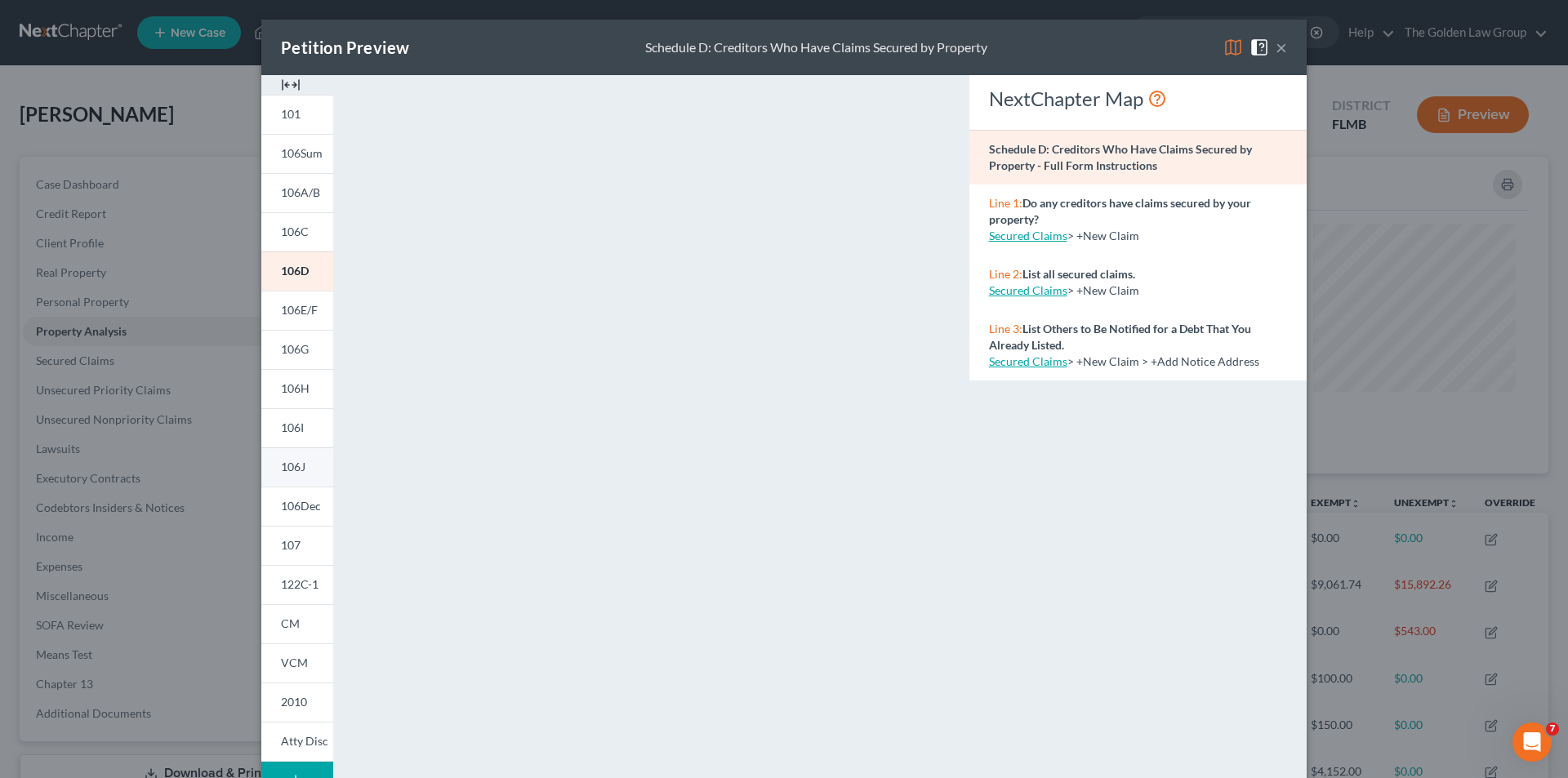
click at [286, 462] on span "106J" at bounding box center [293, 467] width 24 height 14
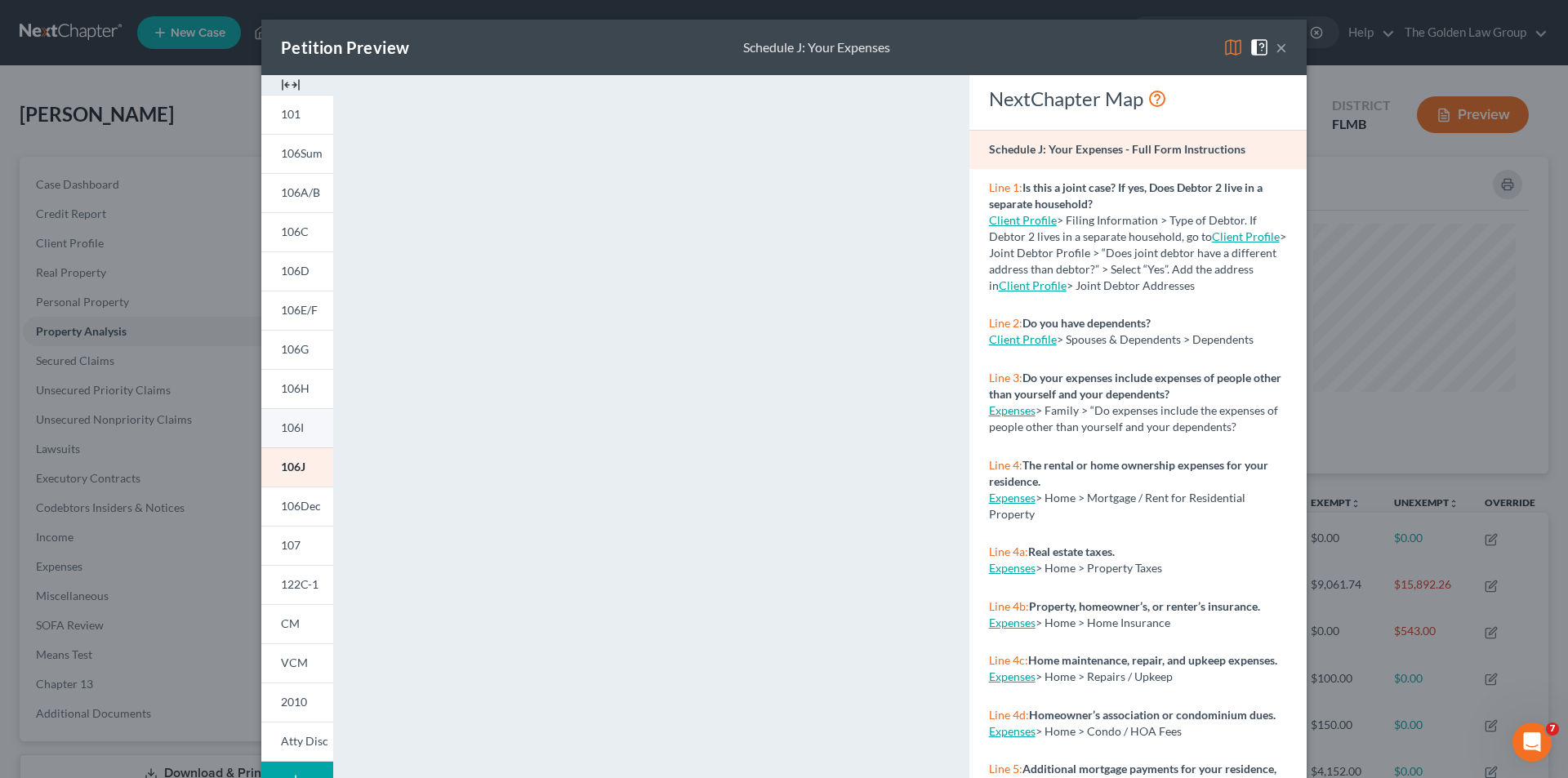
click at [299, 427] on link "106I" at bounding box center [297, 427] width 72 height 39
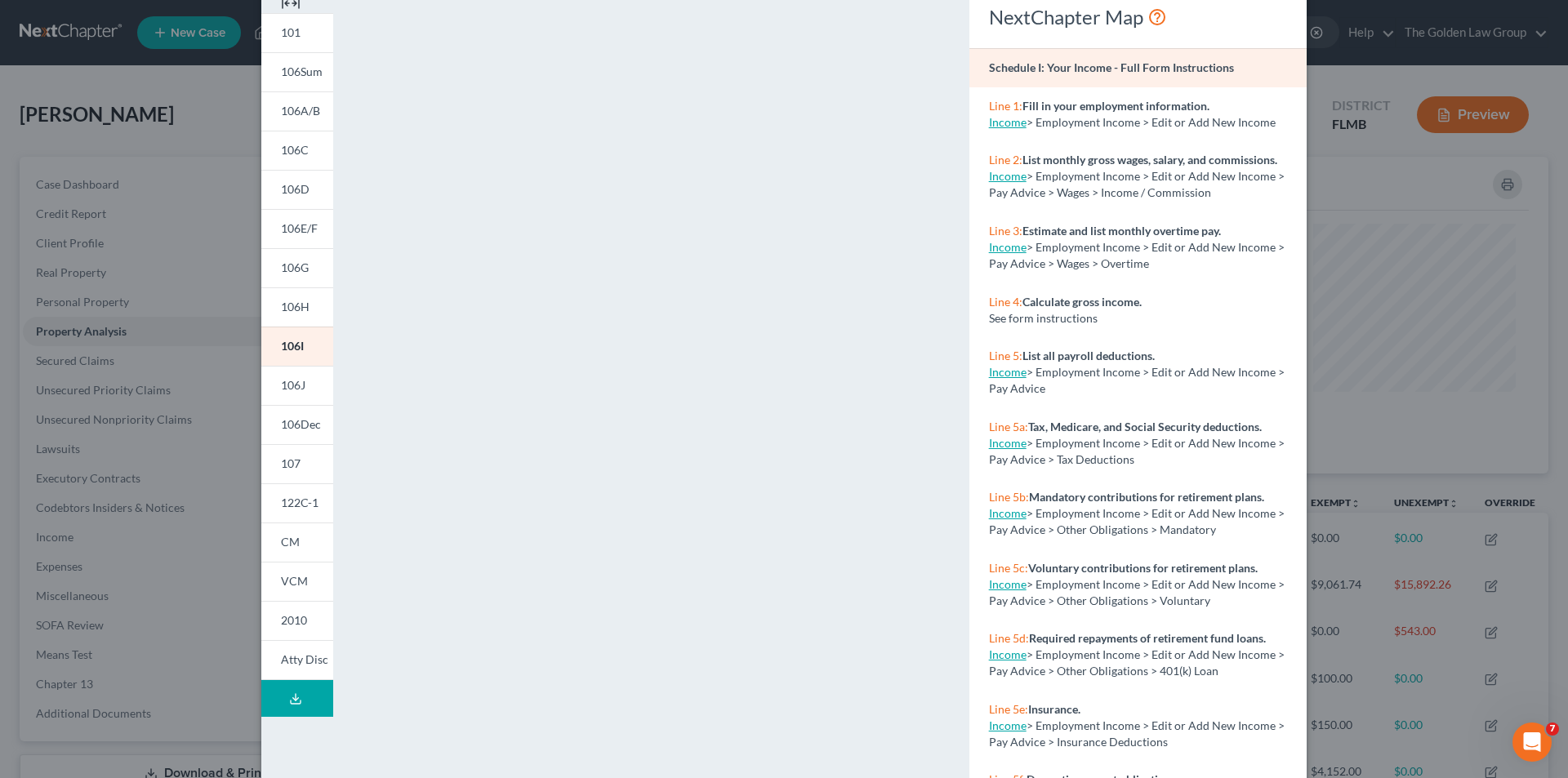
scroll to position [143, 0]
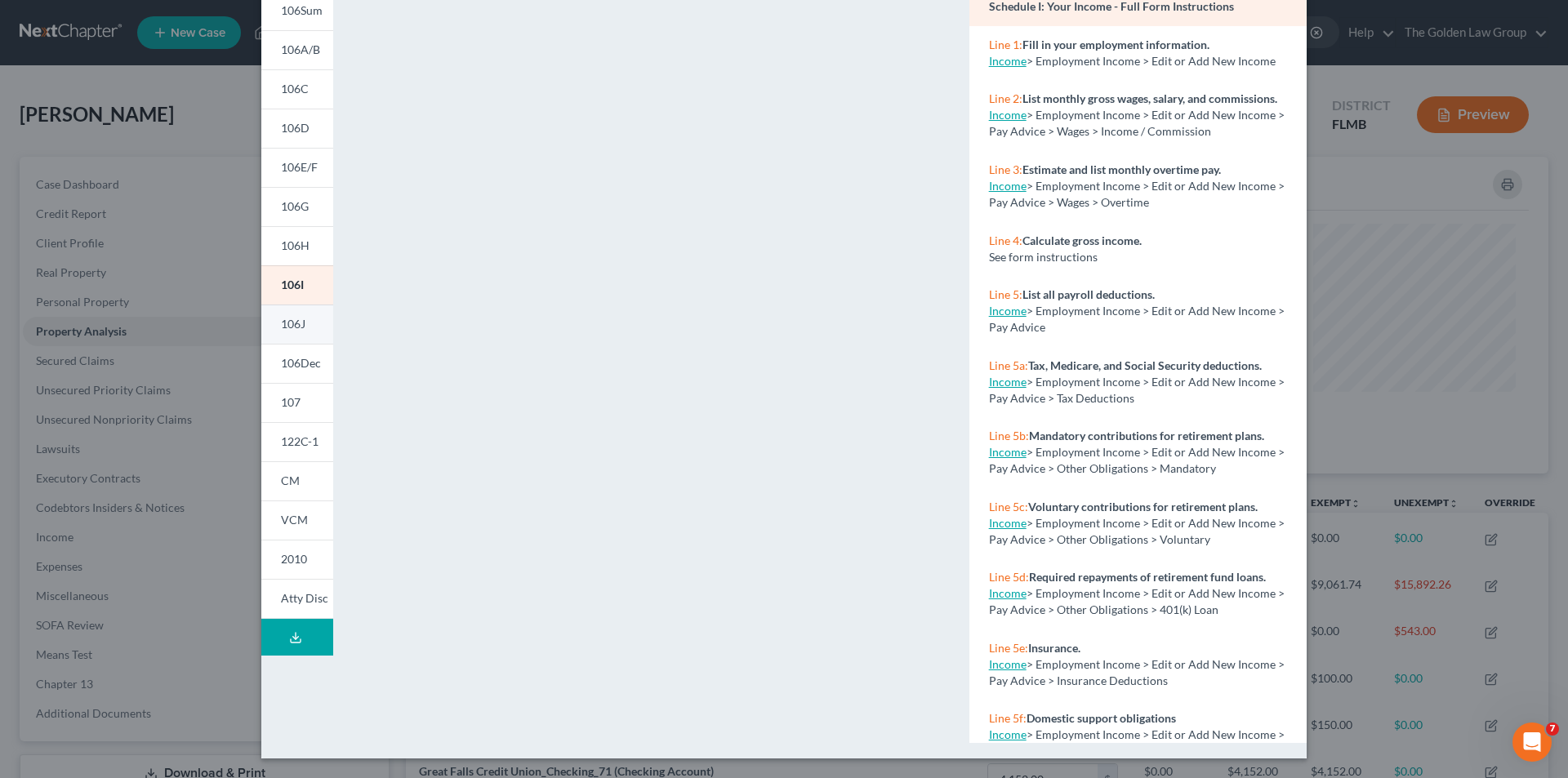
click at [293, 321] on span "106J" at bounding box center [293, 323] width 24 height 14
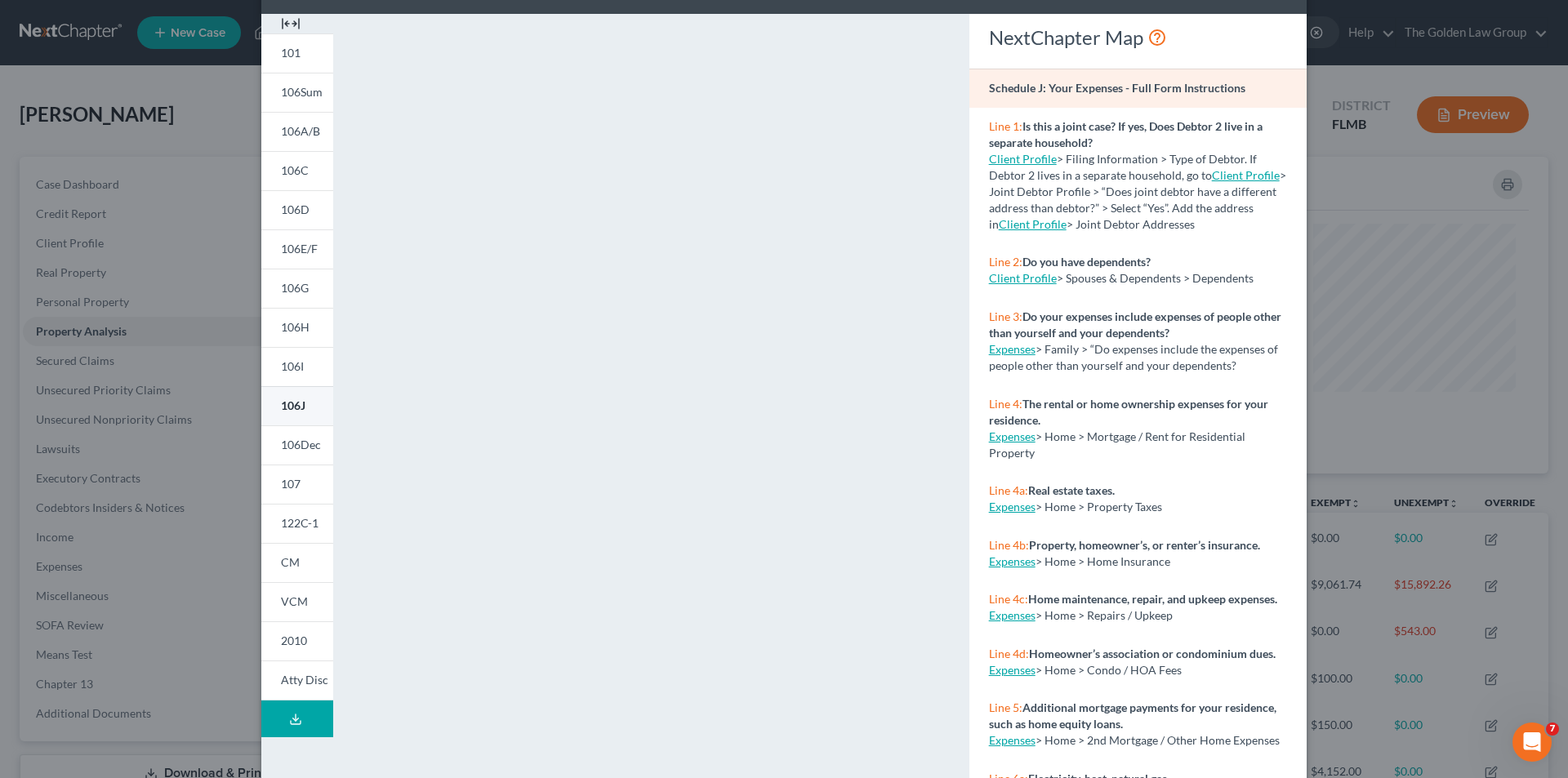
scroll to position [0, 0]
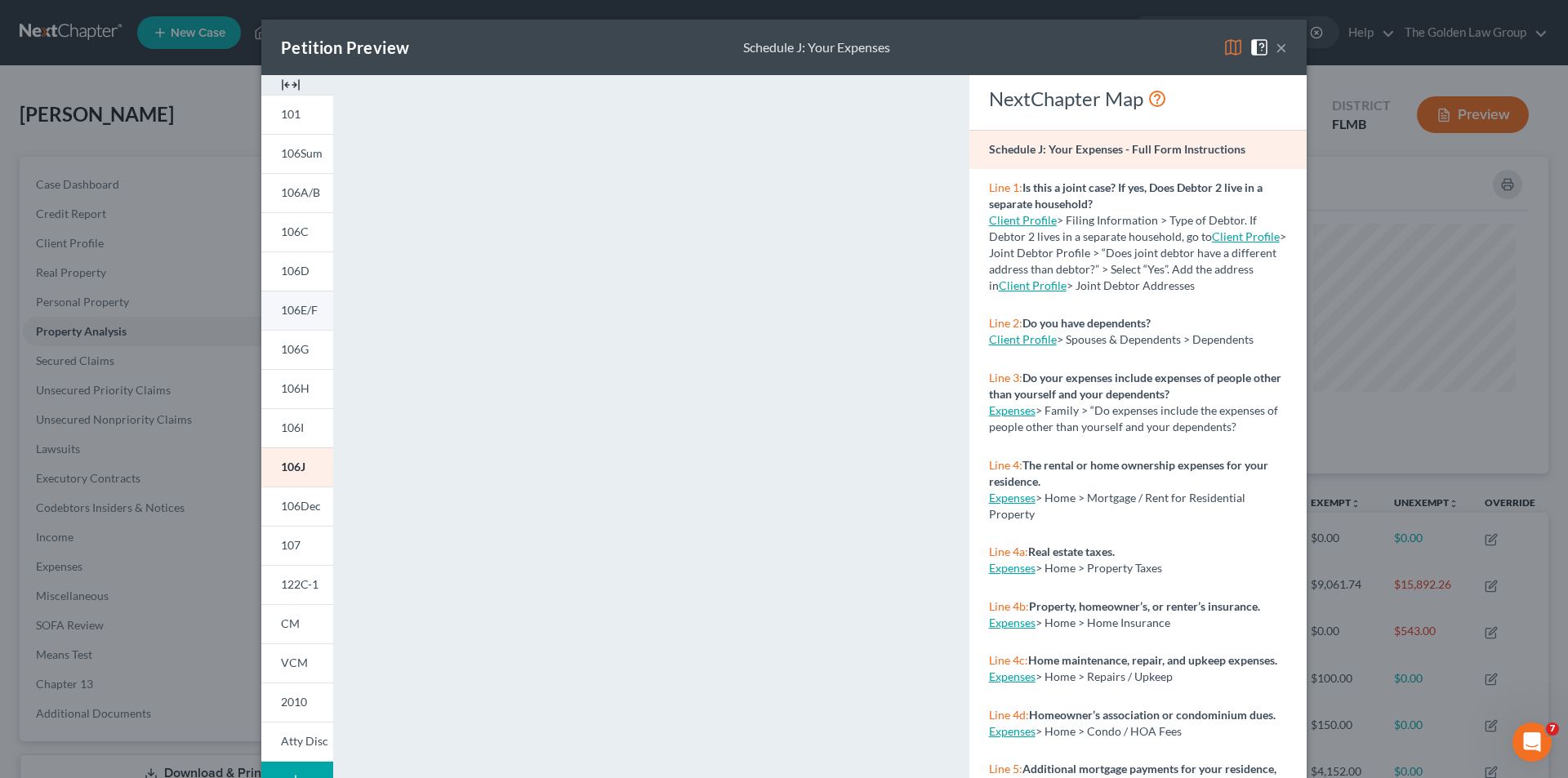
click at [310, 307] on span "106E/F" at bounding box center [300, 310] width 37 height 14
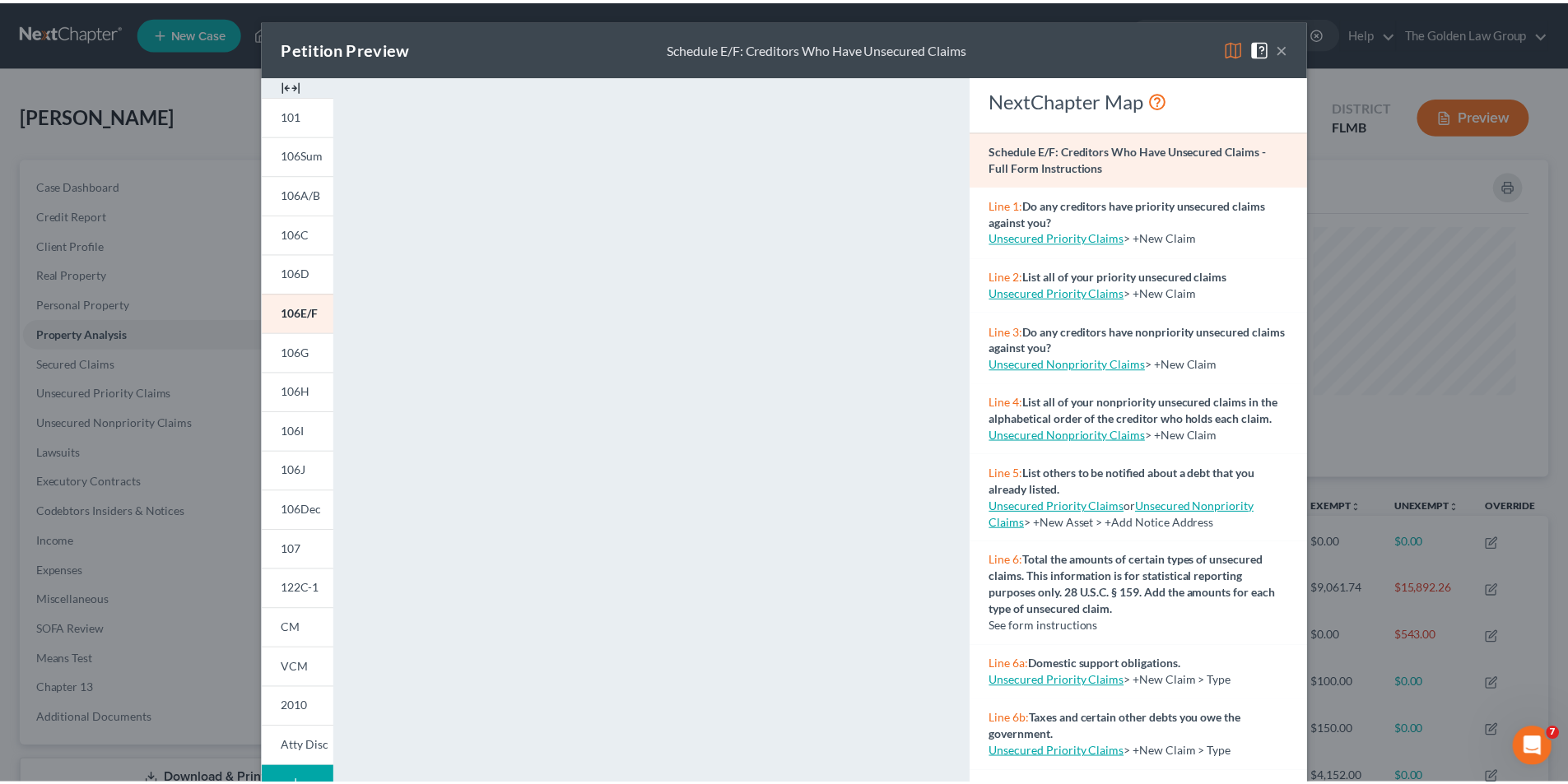
scroll to position [82, 0]
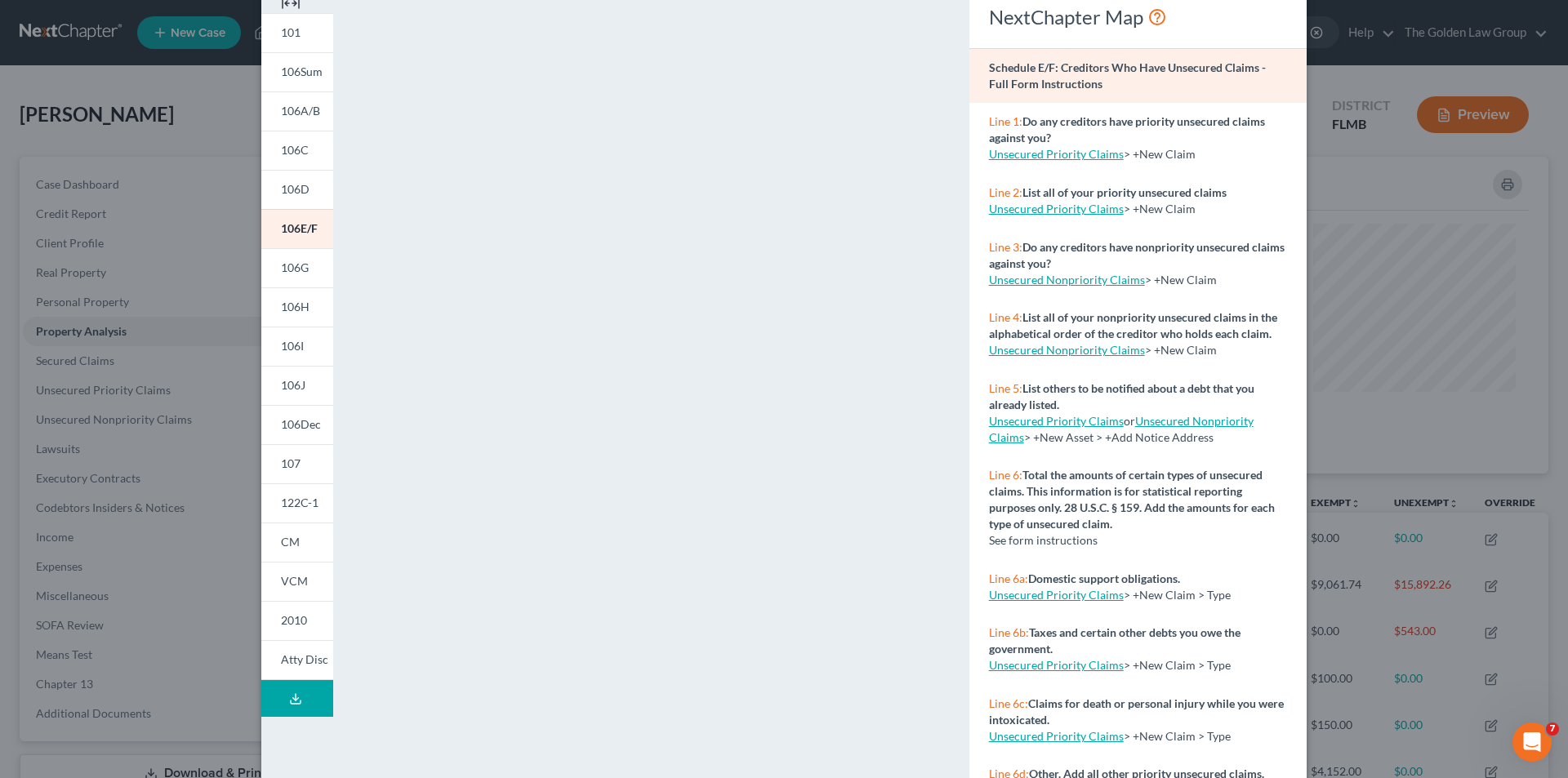
drag, startPoint x: 165, startPoint y: 248, endPoint x: 294, endPoint y: 209, distance: 134.8
click at [167, 248] on div "Petition Preview Schedule E/F: Creditors Who Have Unsecured Claims × 101 106Sum…" at bounding box center [784, 389] width 1568 height 778
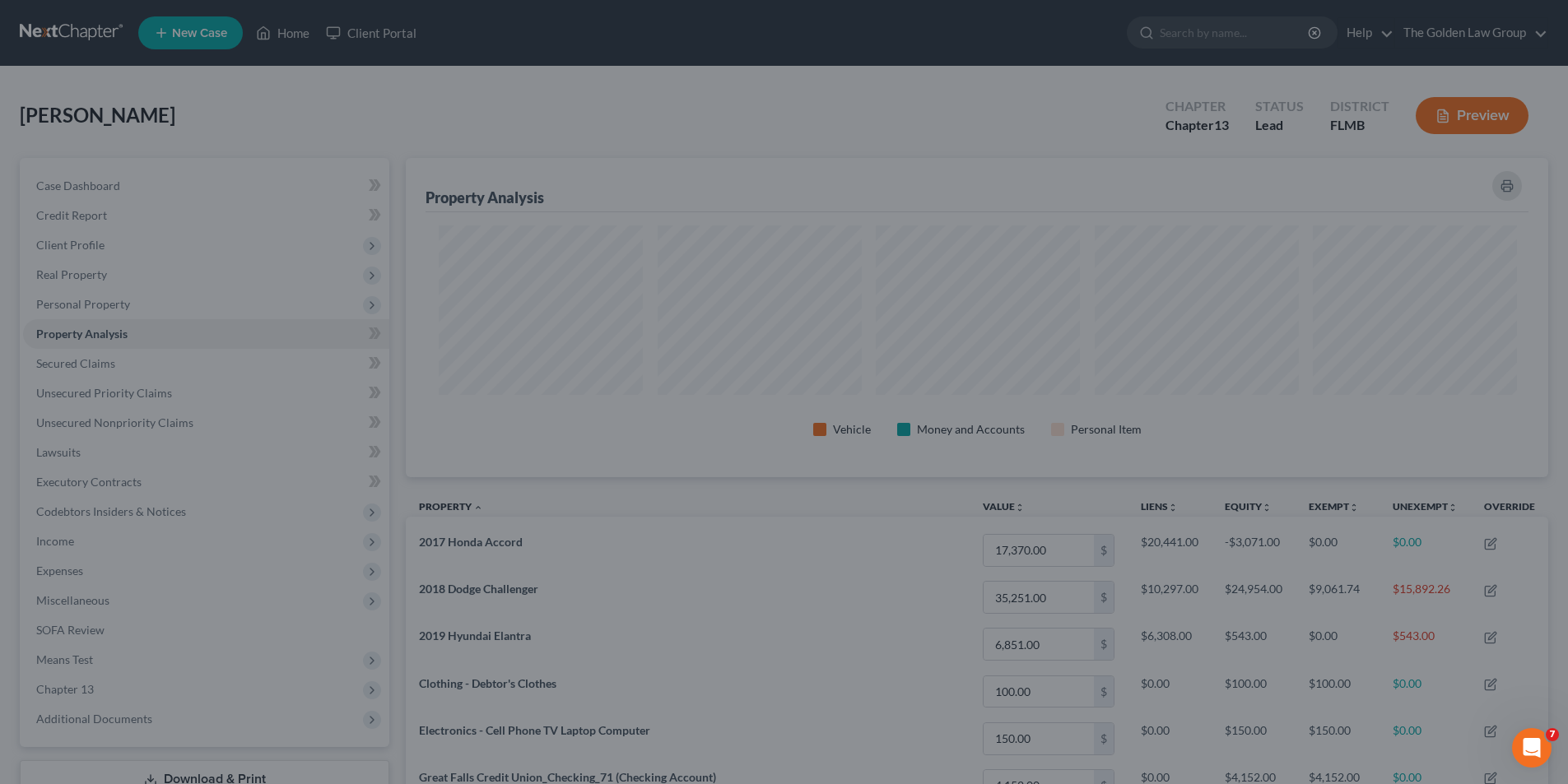
scroll to position [822481, 822102]
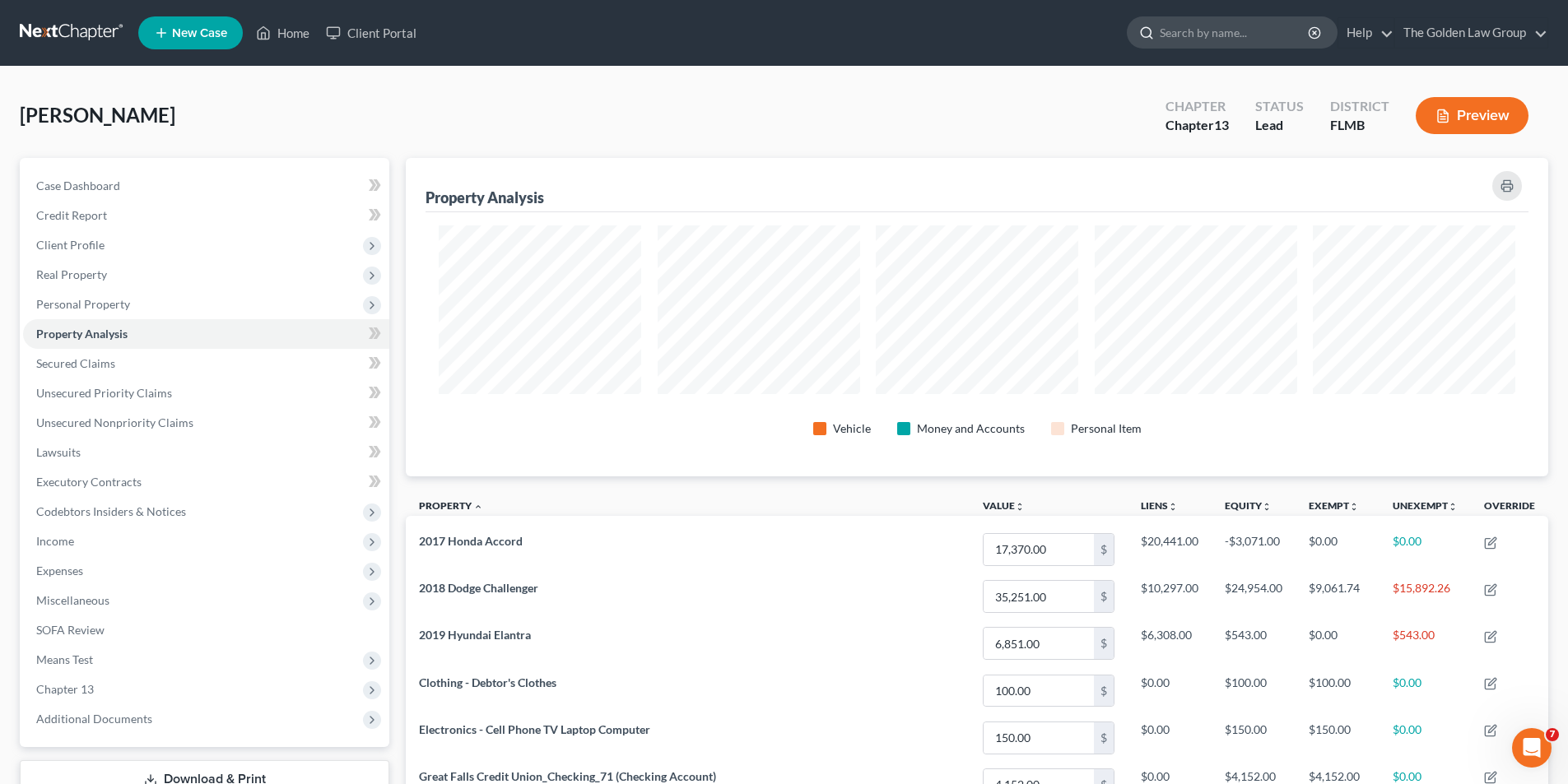
click at [1180, 28] on input "search" at bounding box center [1235, 32] width 151 height 30
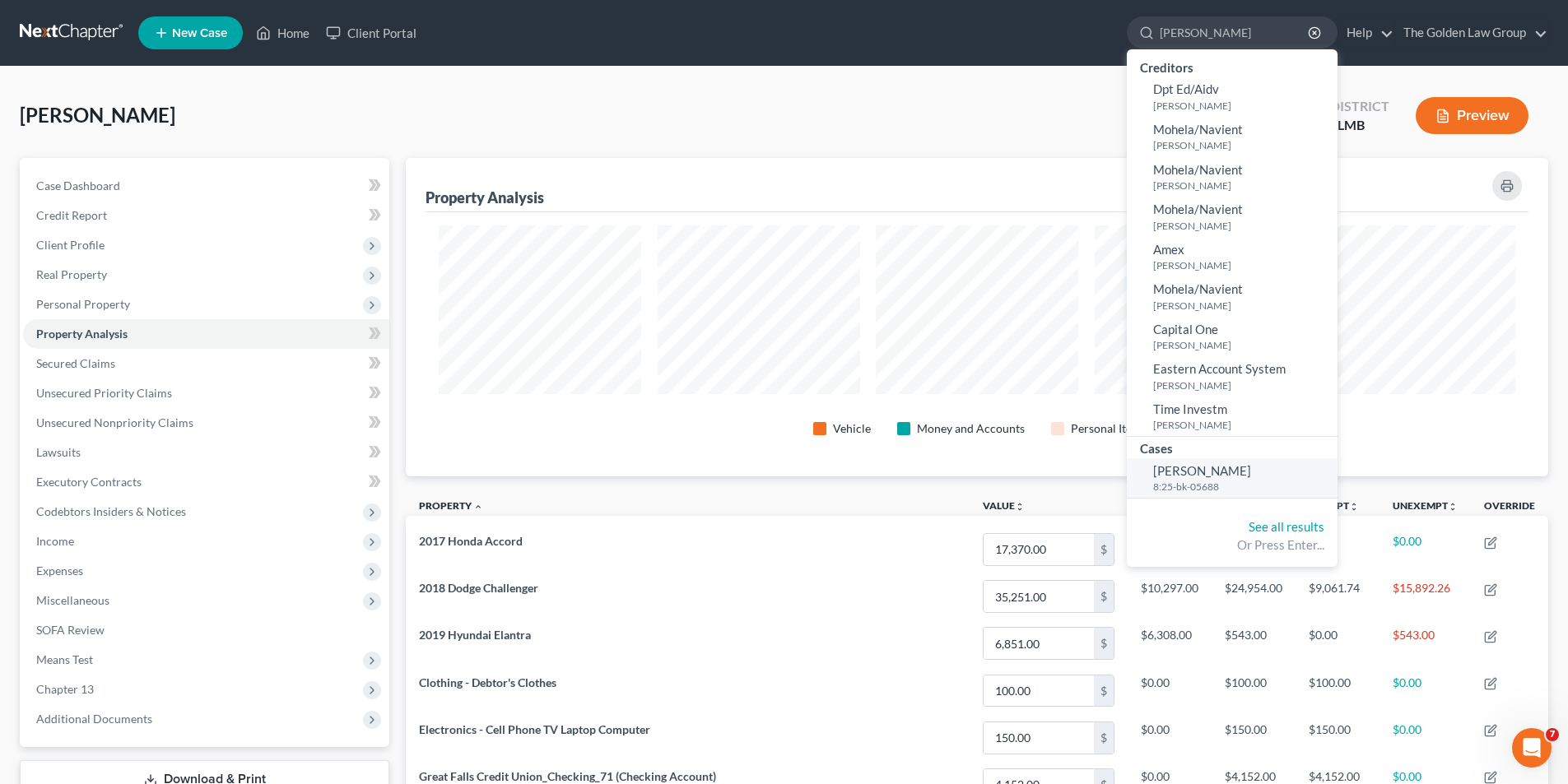
type input "[PERSON_NAME]"
click at [1171, 474] on span "[PERSON_NAME]" at bounding box center [1202, 471] width 98 height 15
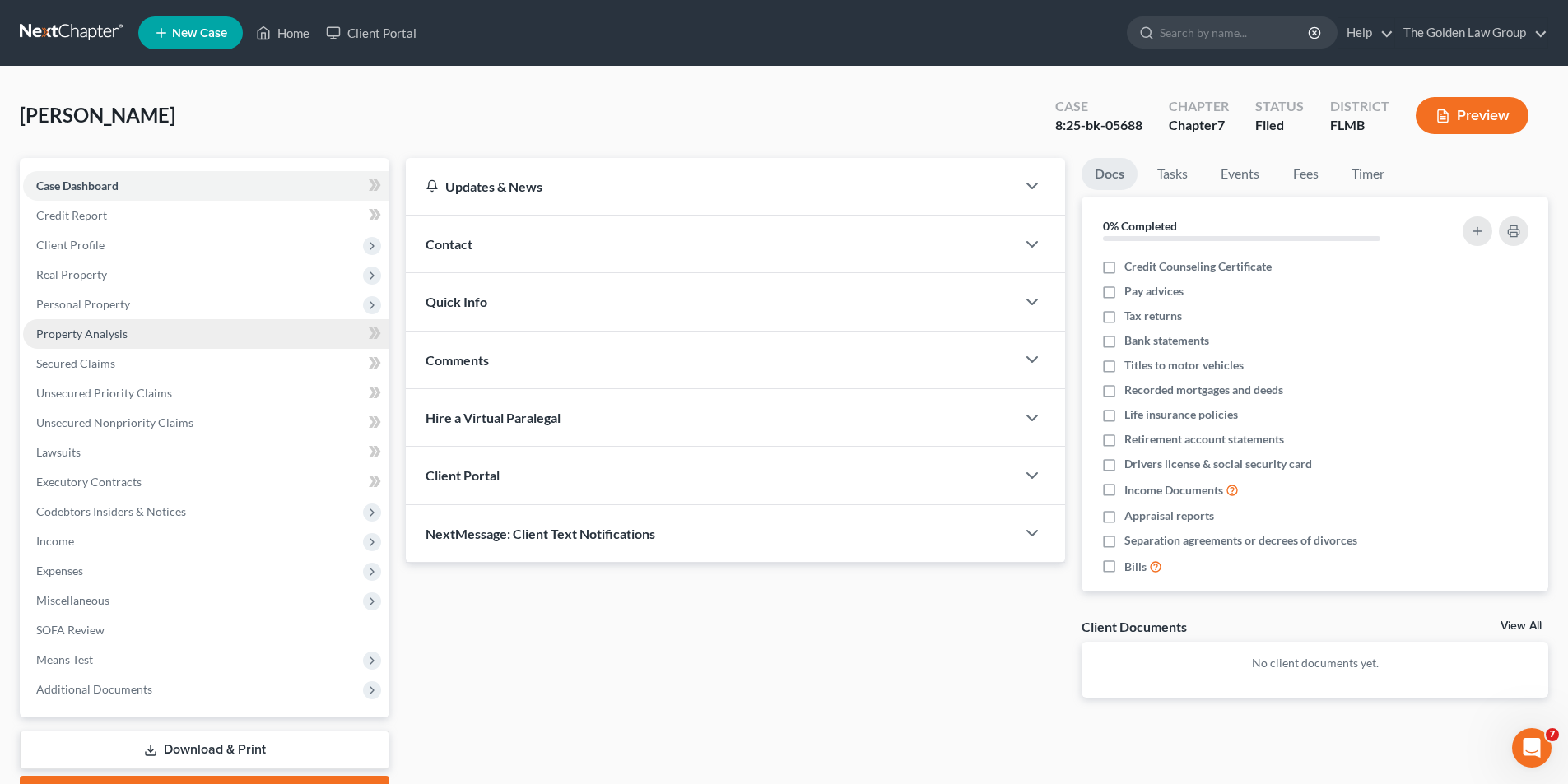
click at [118, 331] on span "Property Analysis" at bounding box center [82, 333] width 91 height 14
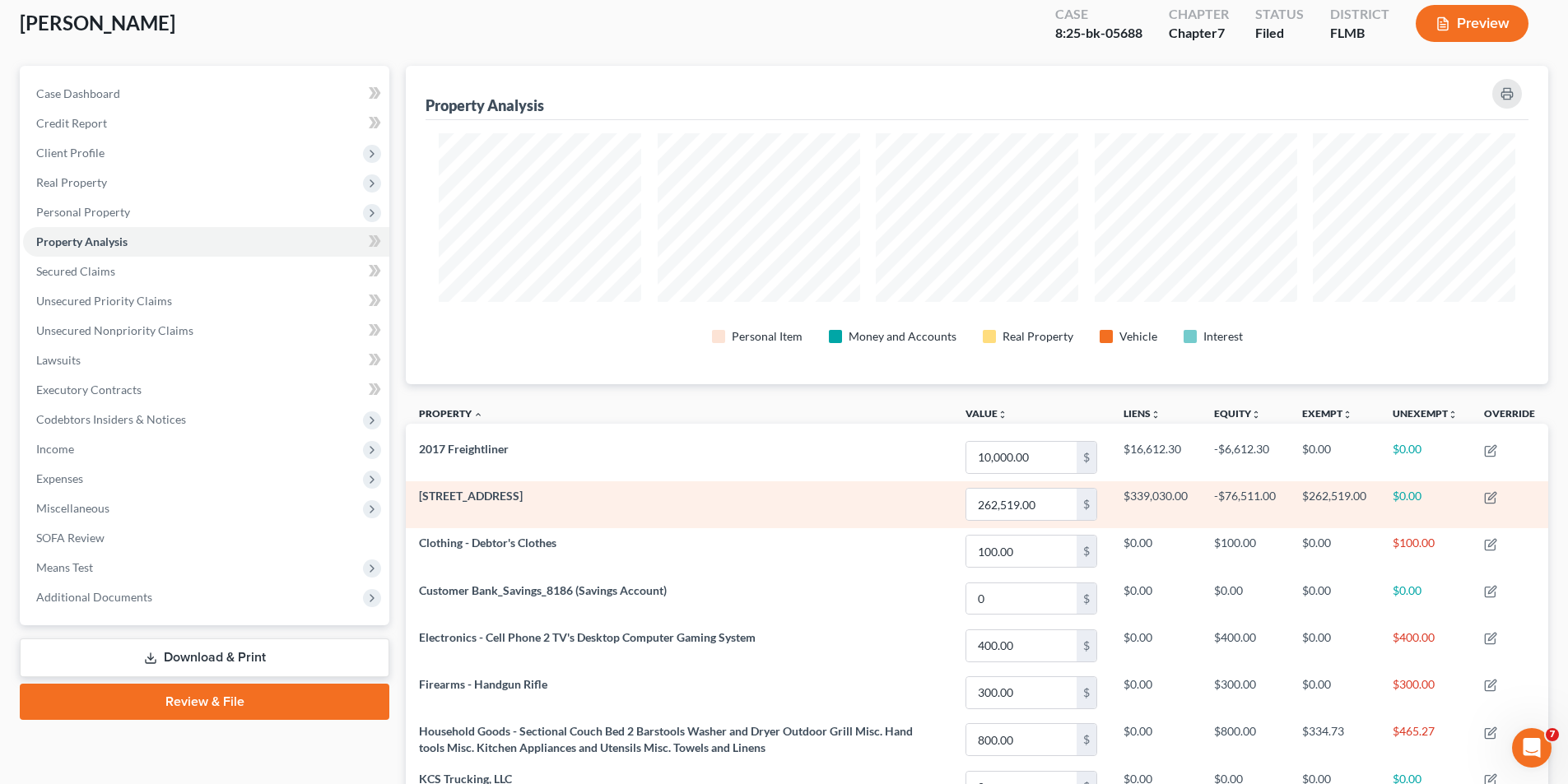
scroll to position [10, 0]
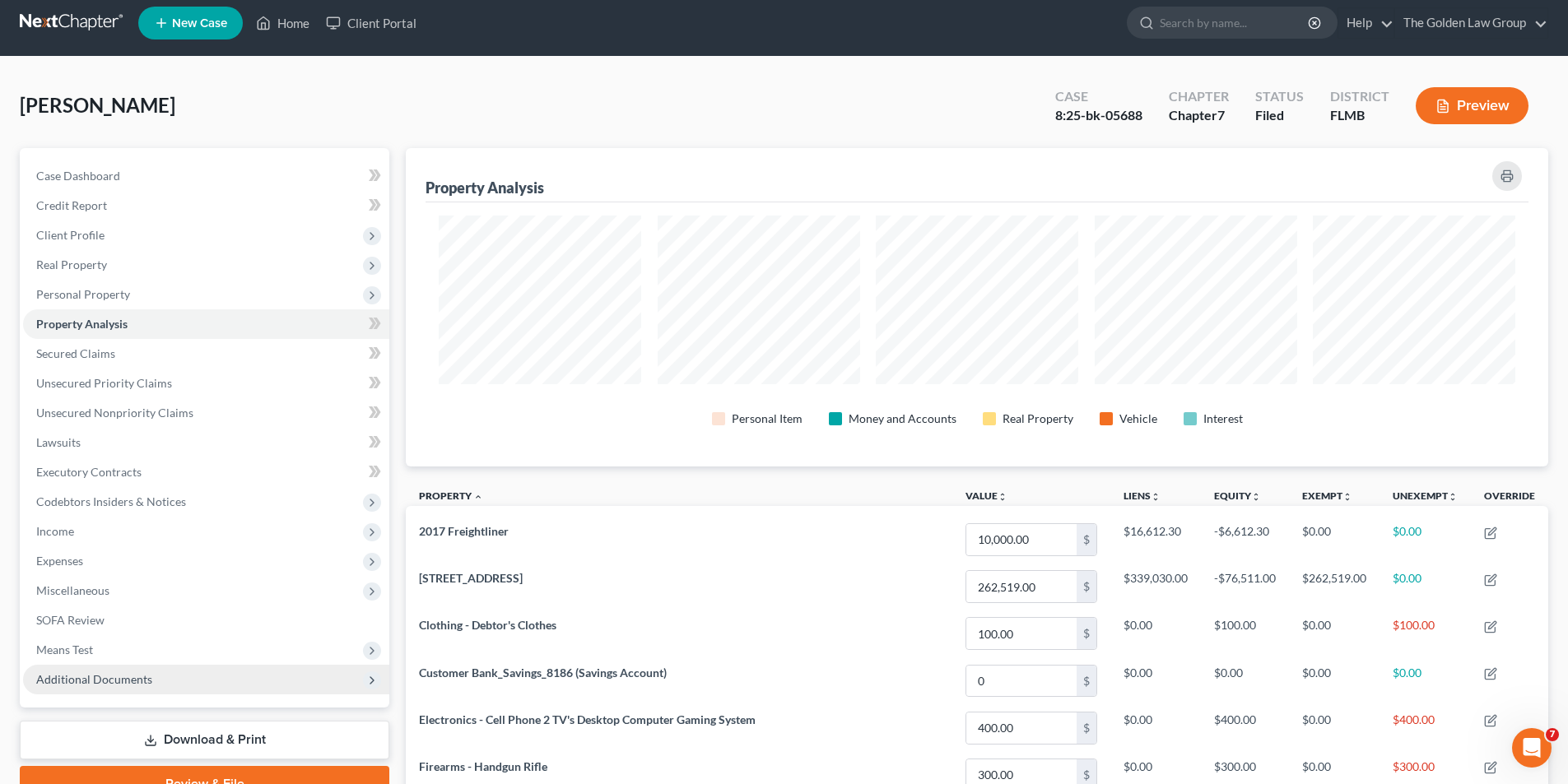
click at [74, 677] on span "Additional Documents" at bounding box center [94, 679] width 116 height 14
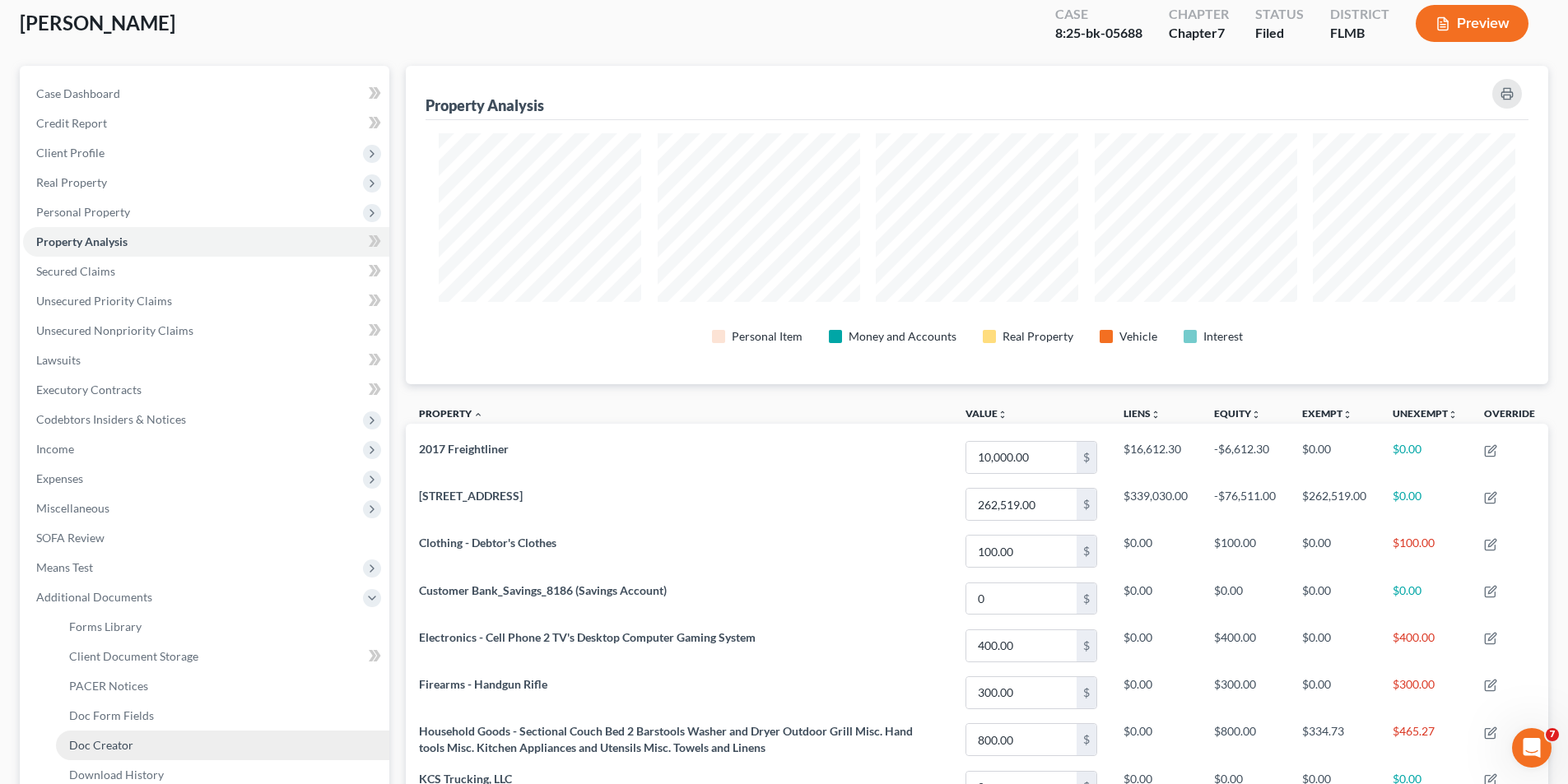
scroll to position [174, 0]
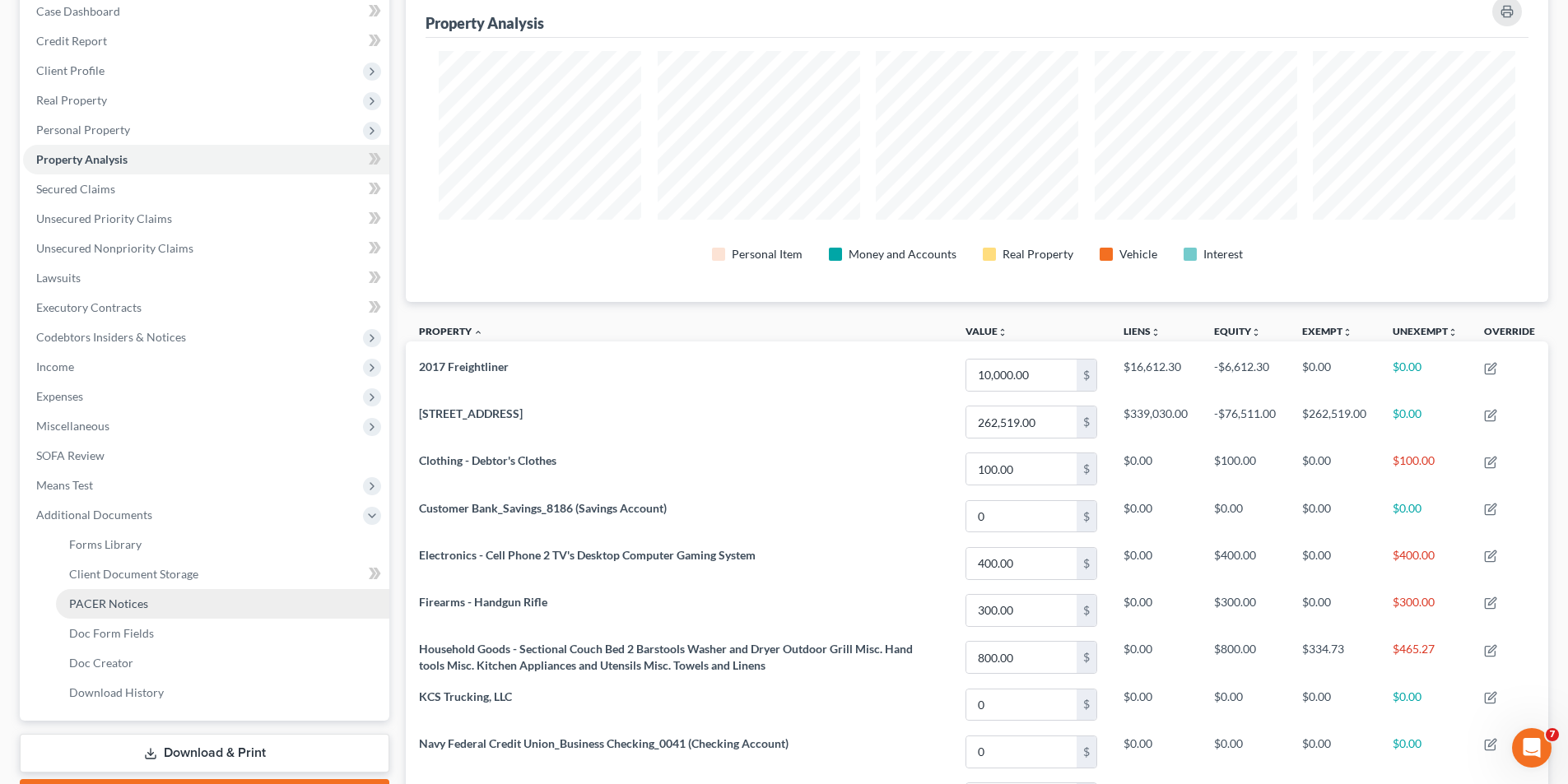
click at [124, 600] on span "PACER Notices" at bounding box center [108, 603] width 79 height 14
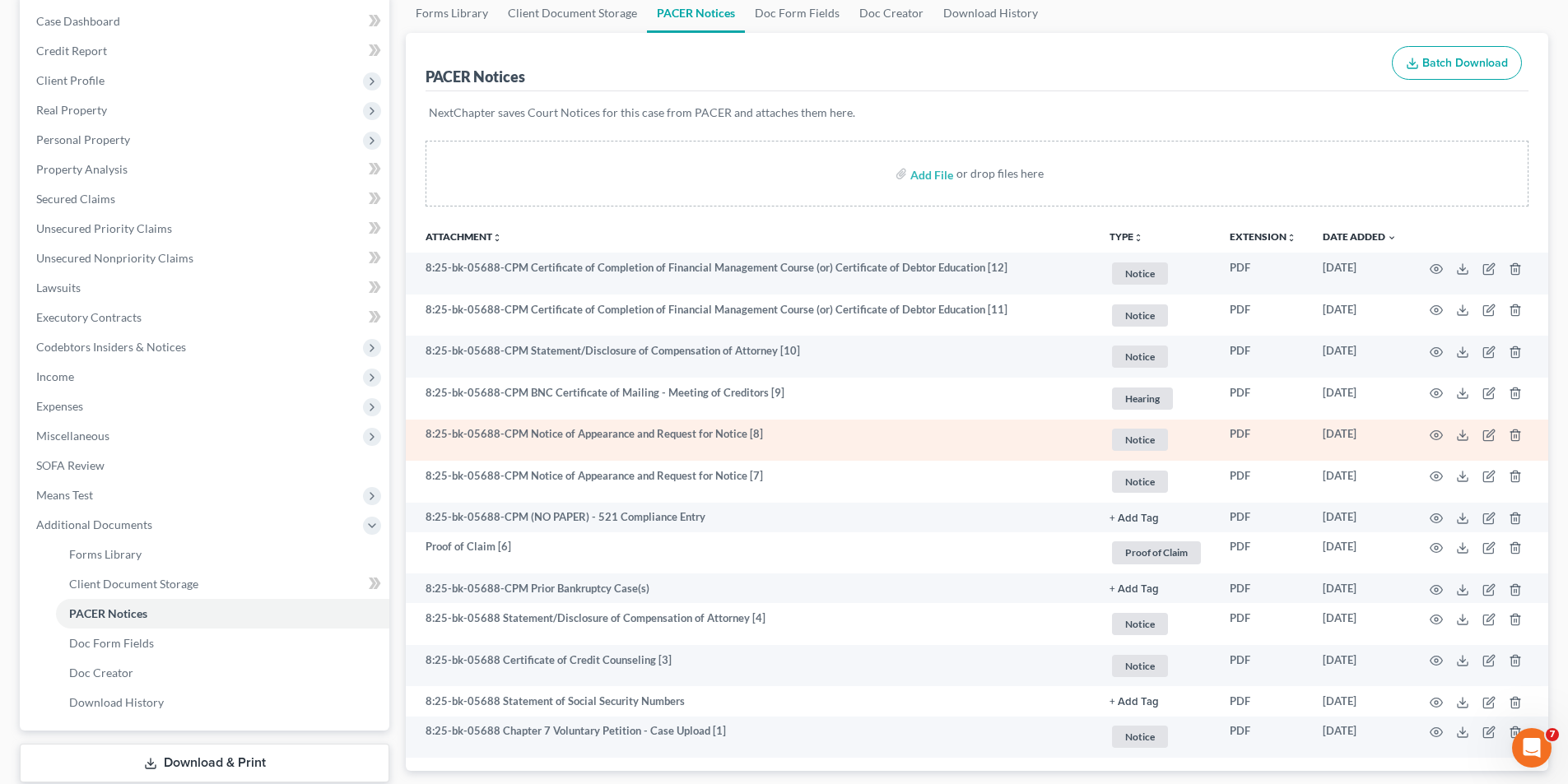
scroll to position [247, 0]
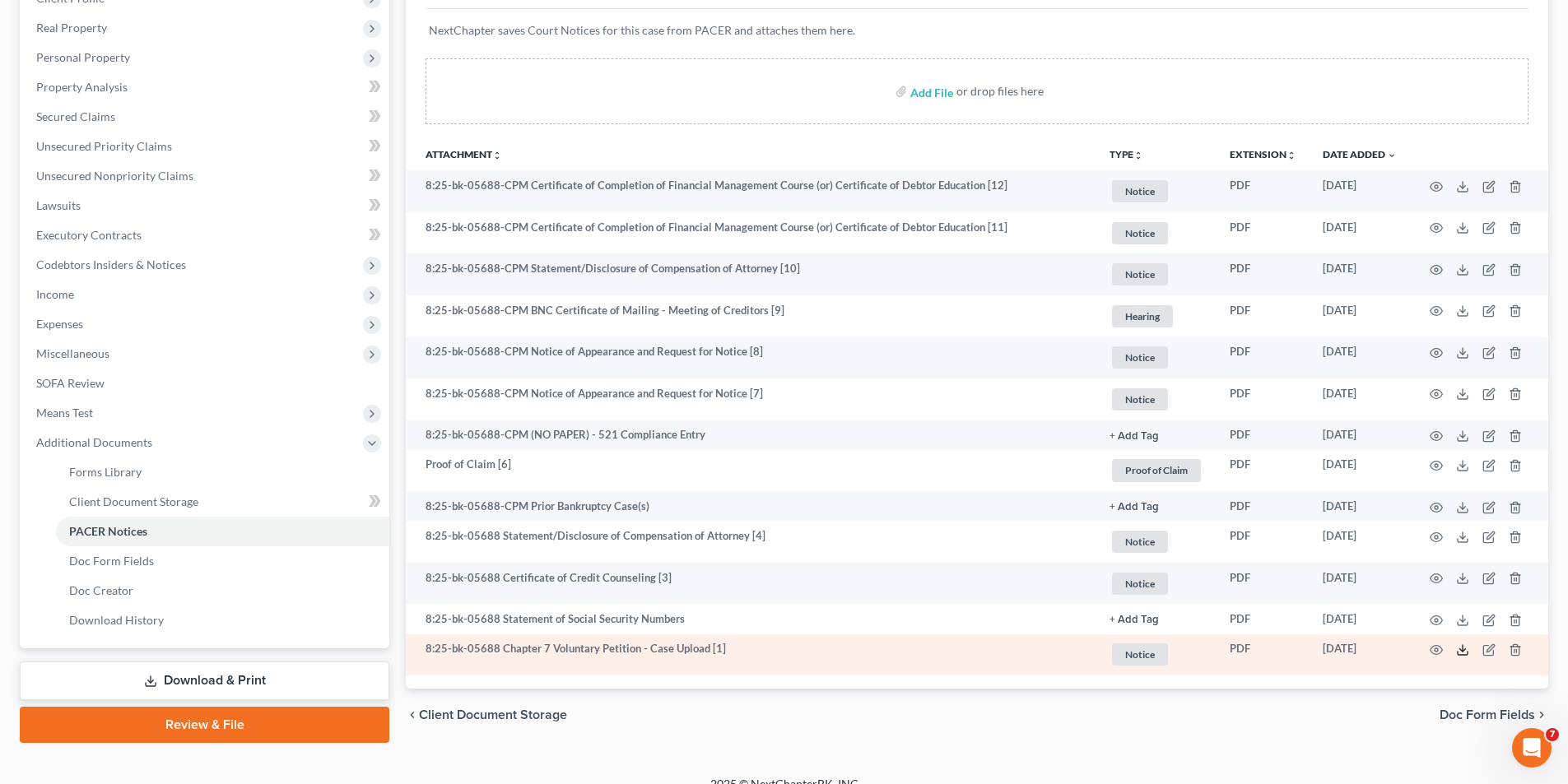
click at [1462, 651] on polyline at bounding box center [1463, 650] width 6 height 3
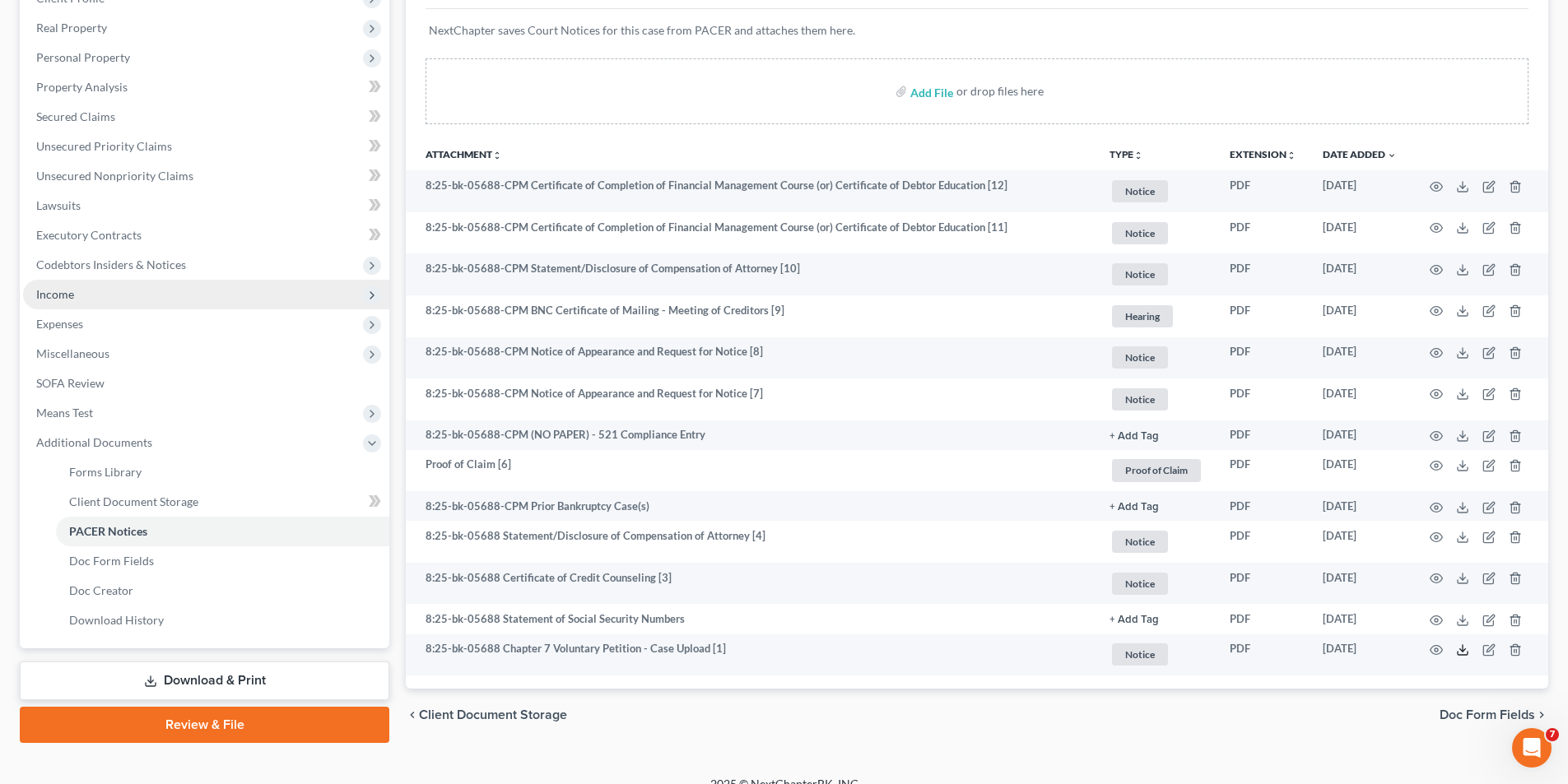
scroll to position [82, 0]
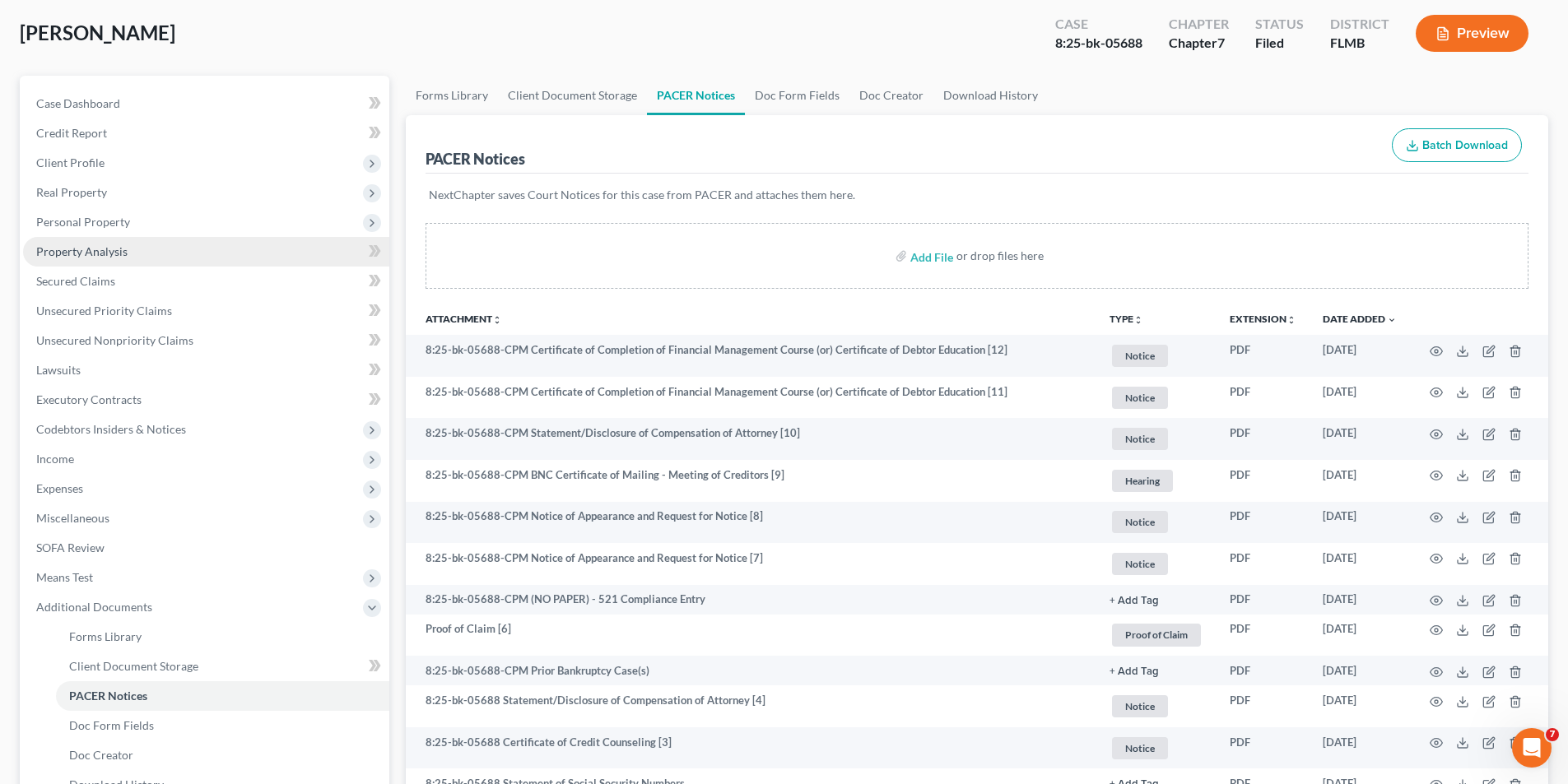
click at [113, 251] on span "Property Analysis" at bounding box center [82, 251] width 91 height 14
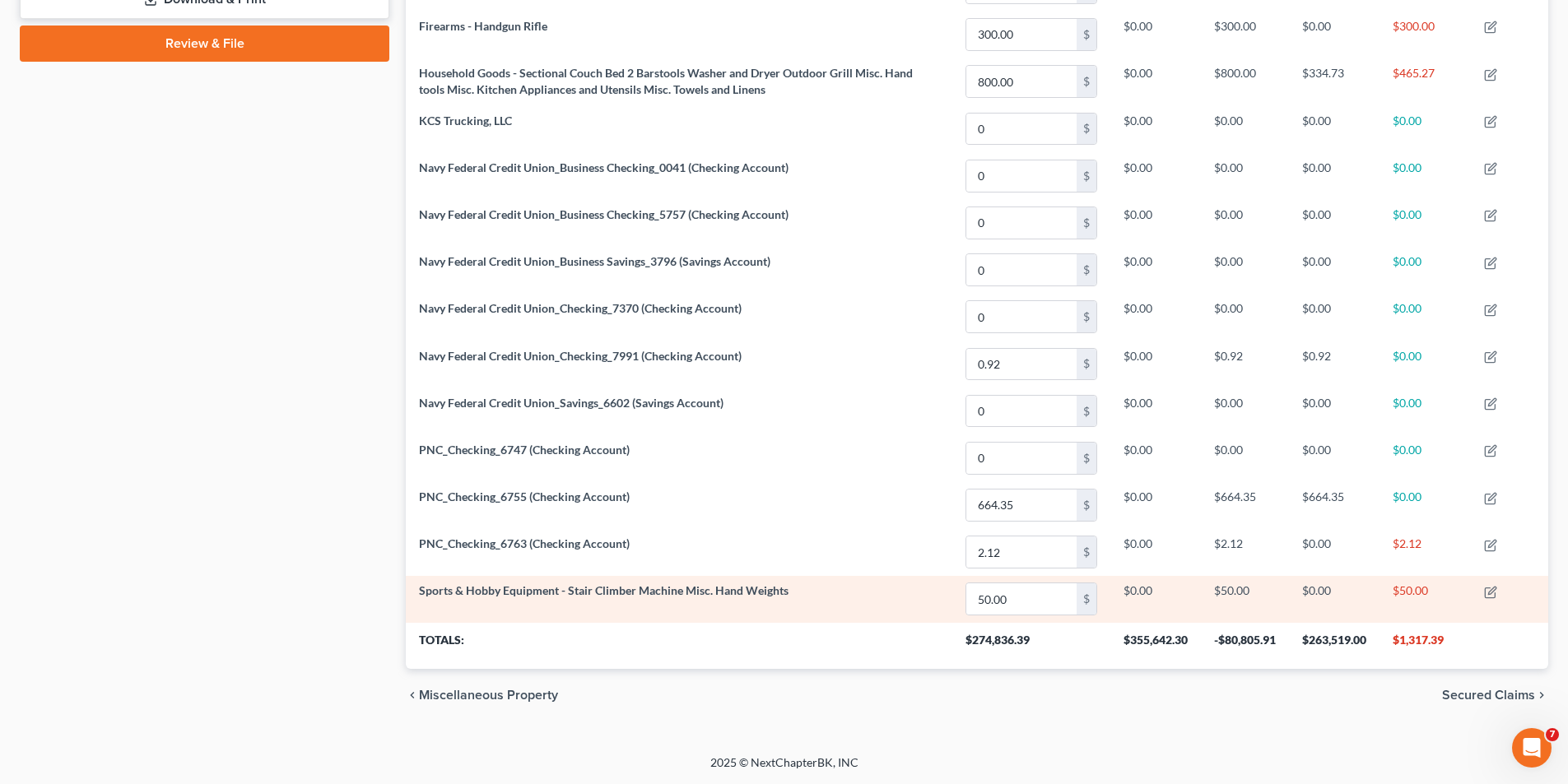
scroll to position [503, 0]
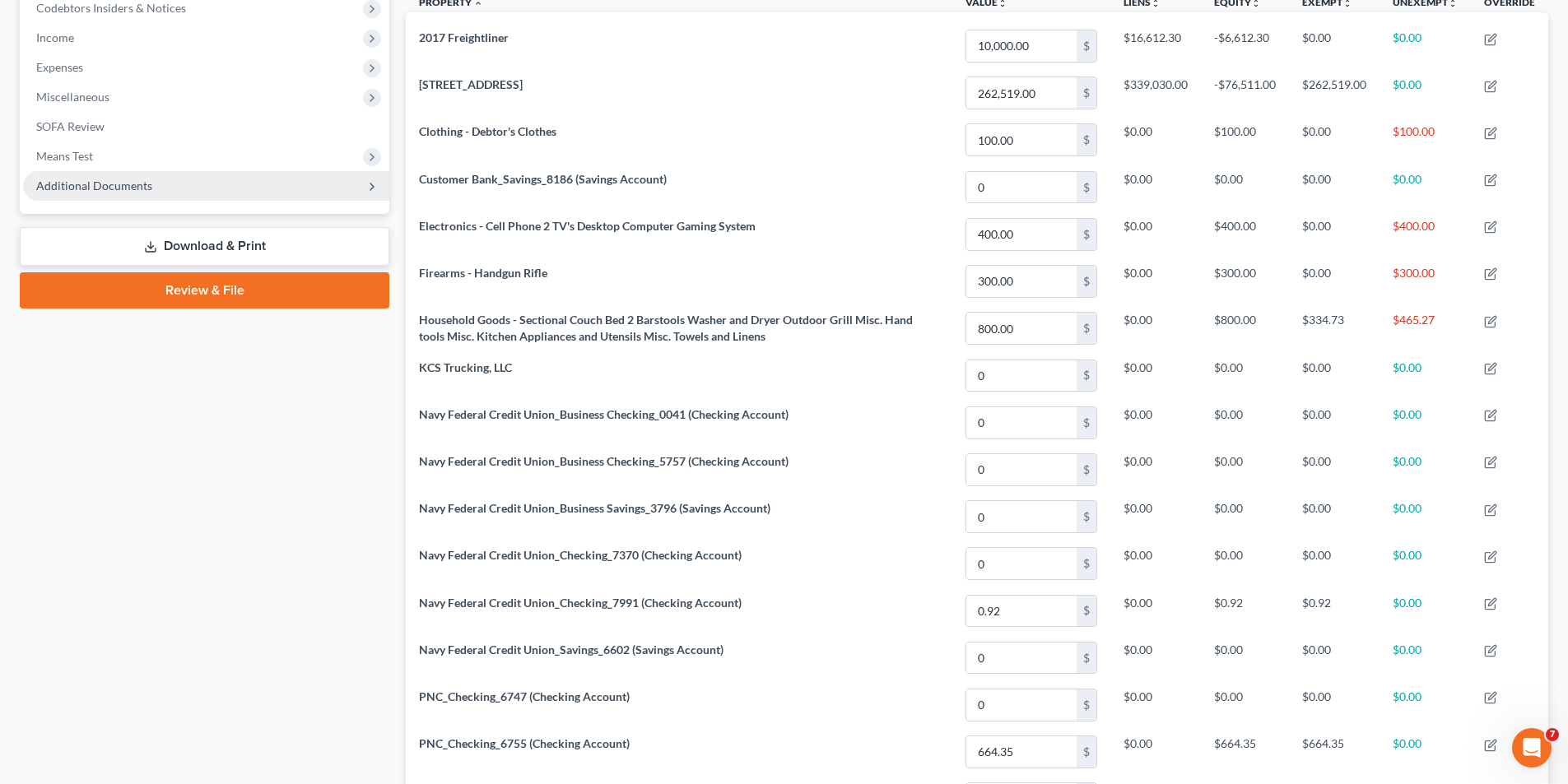
click at [112, 184] on span "Additional Documents" at bounding box center [94, 185] width 116 height 14
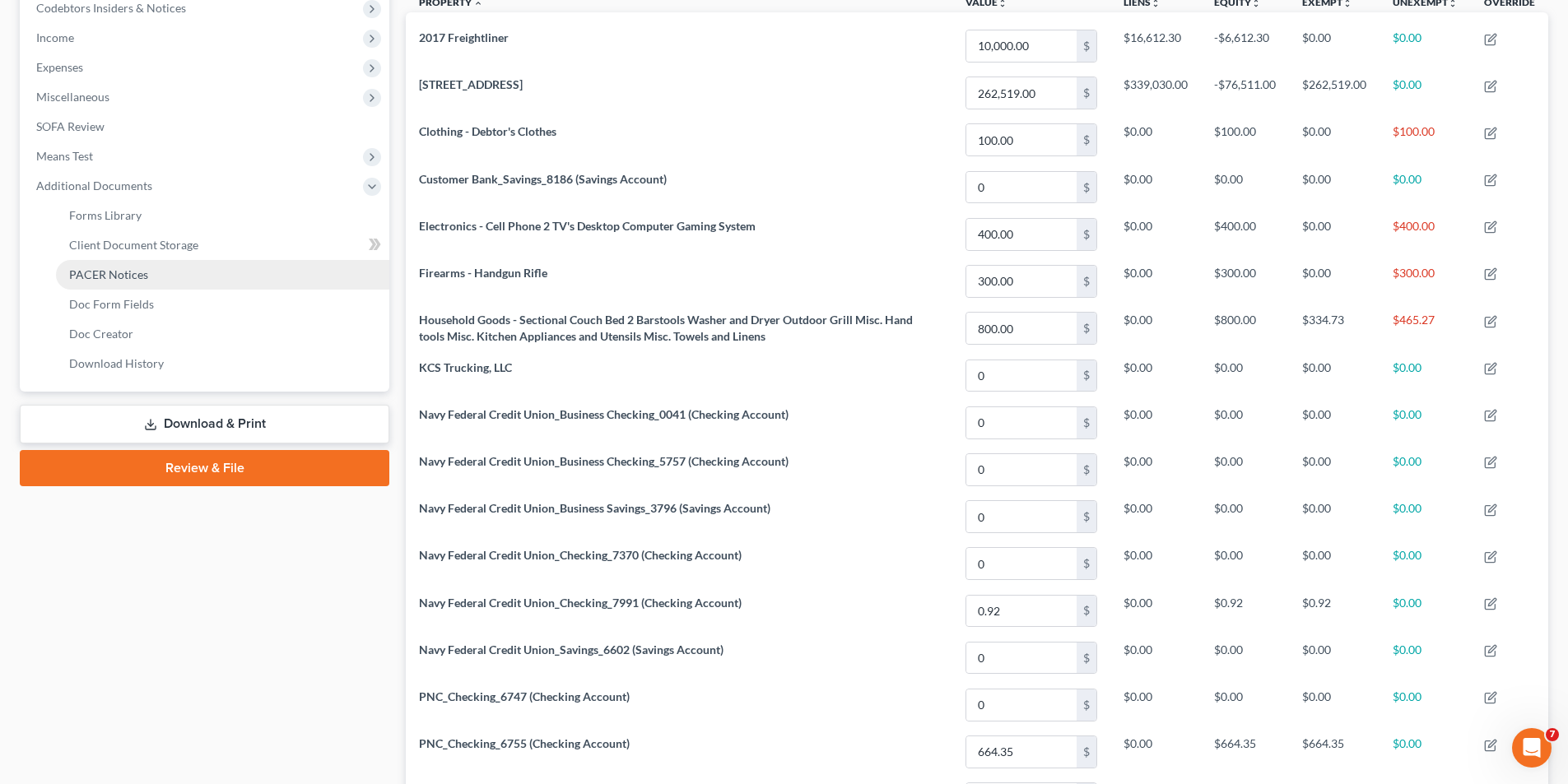
click at [123, 270] on span "PACER Notices" at bounding box center [108, 274] width 79 height 14
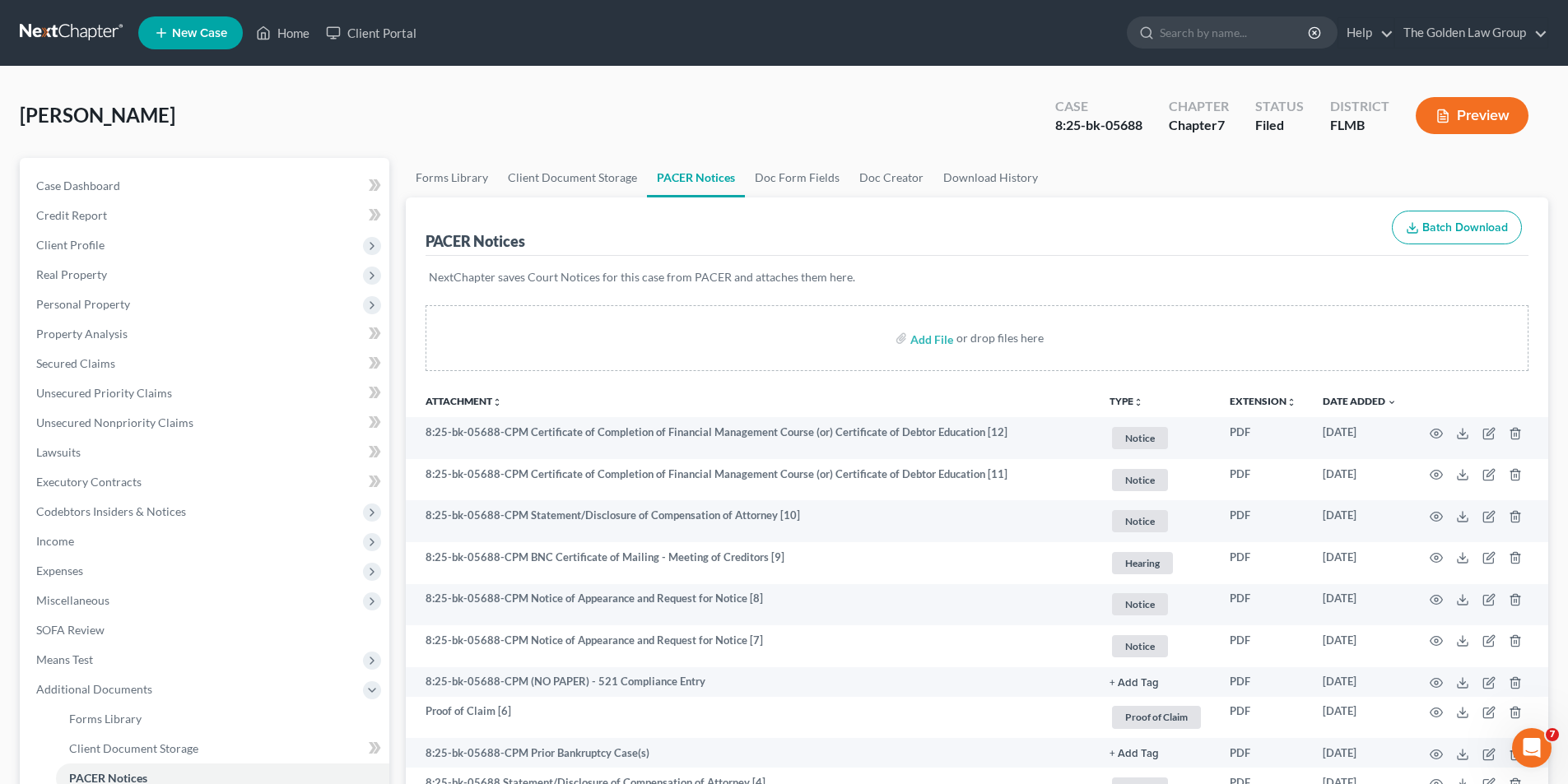
click at [1469, 113] on button "Preview" at bounding box center [1472, 116] width 113 height 37
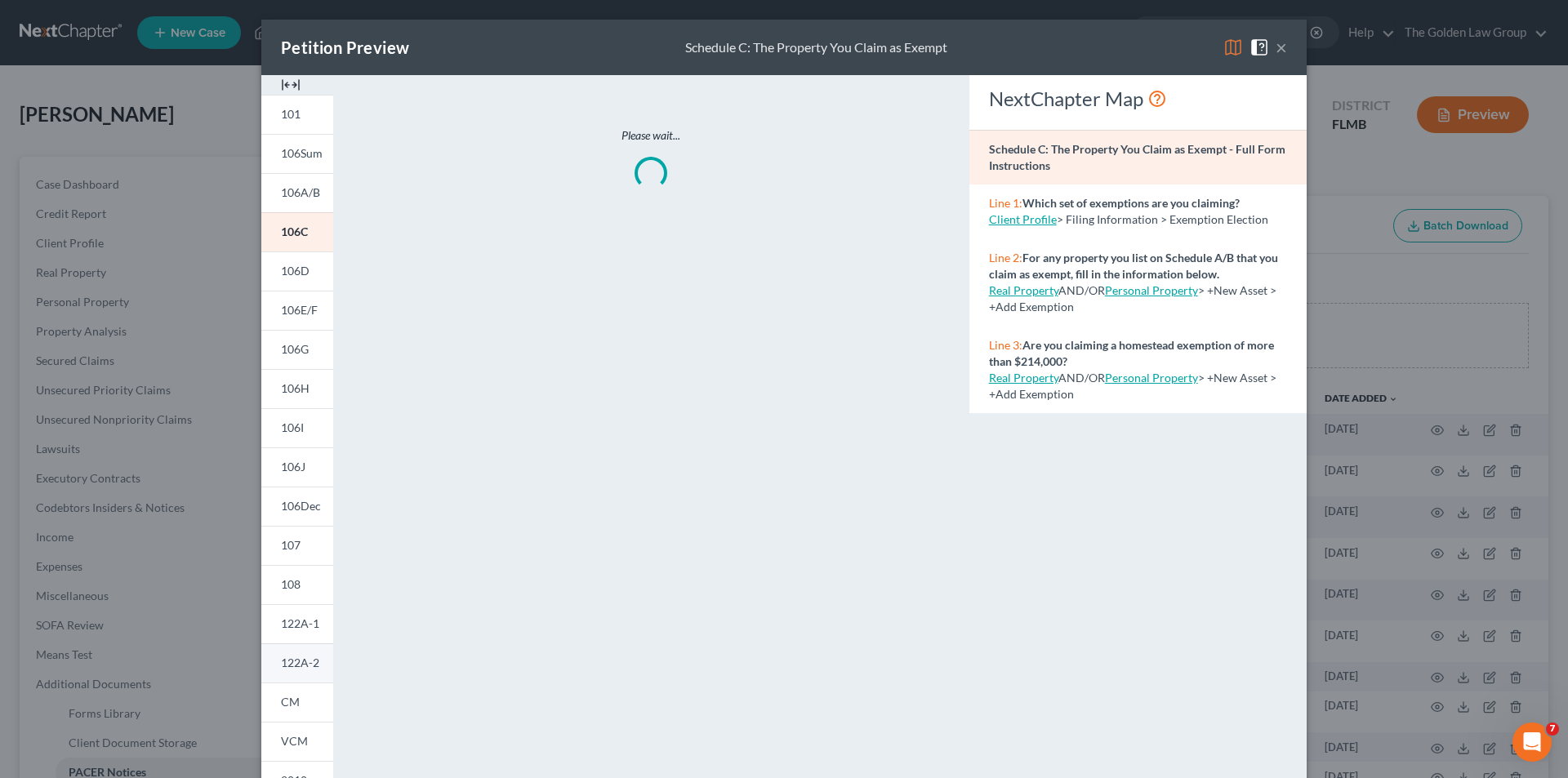
click at [290, 659] on span "122A-2" at bounding box center [301, 662] width 39 height 14
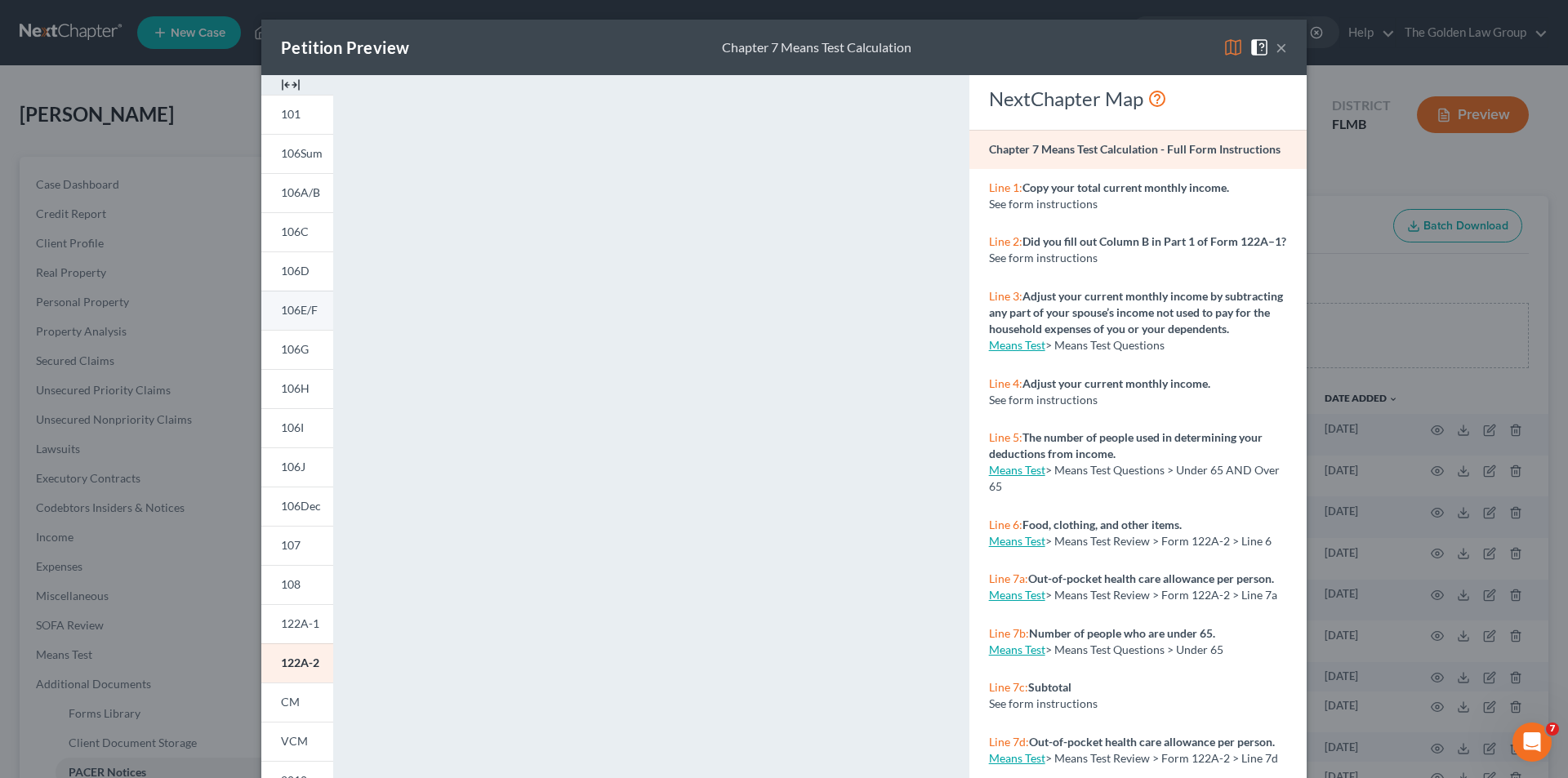
click at [306, 302] on link "106E/F" at bounding box center [297, 310] width 72 height 39
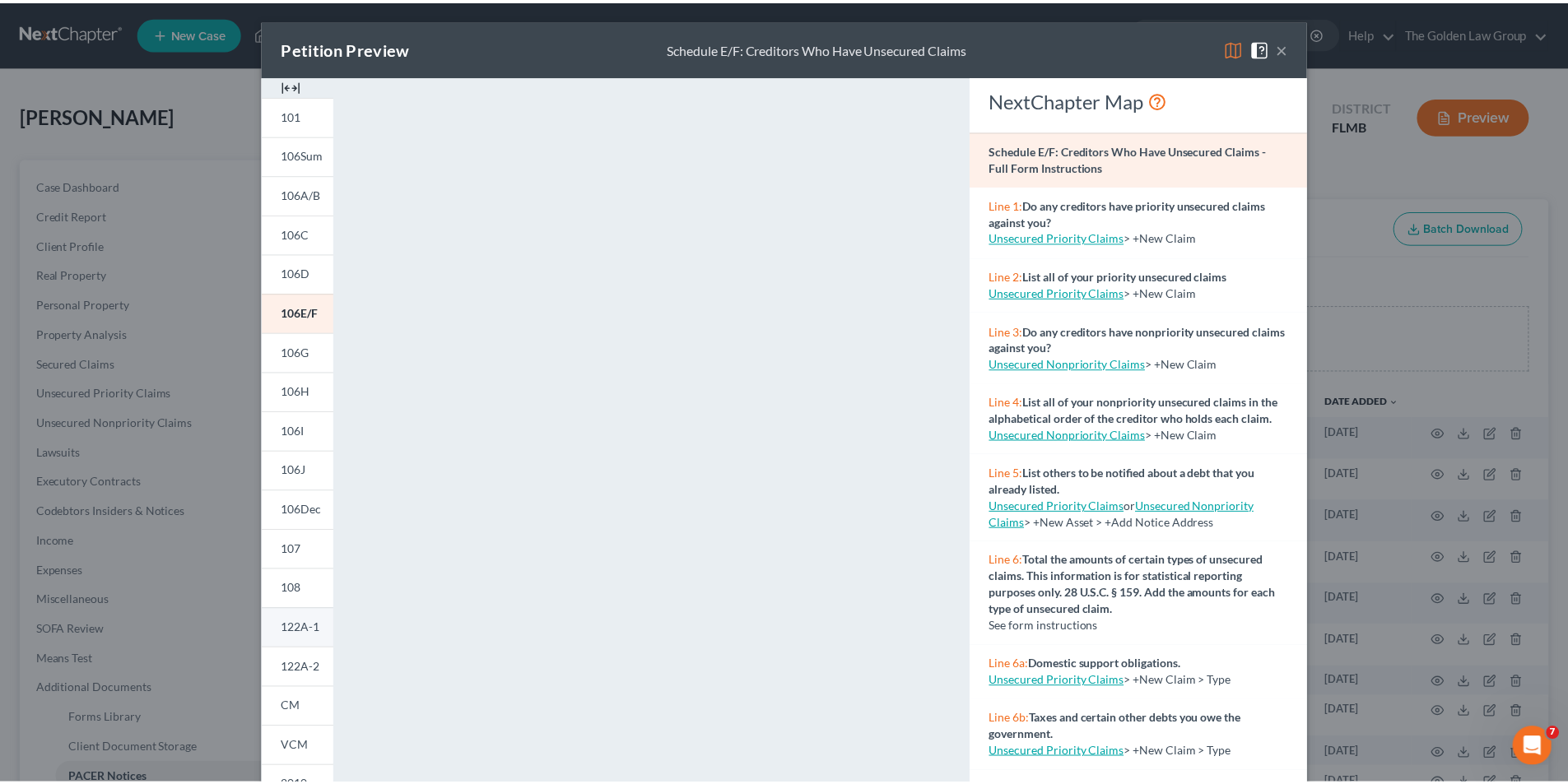
scroll to position [144, 0]
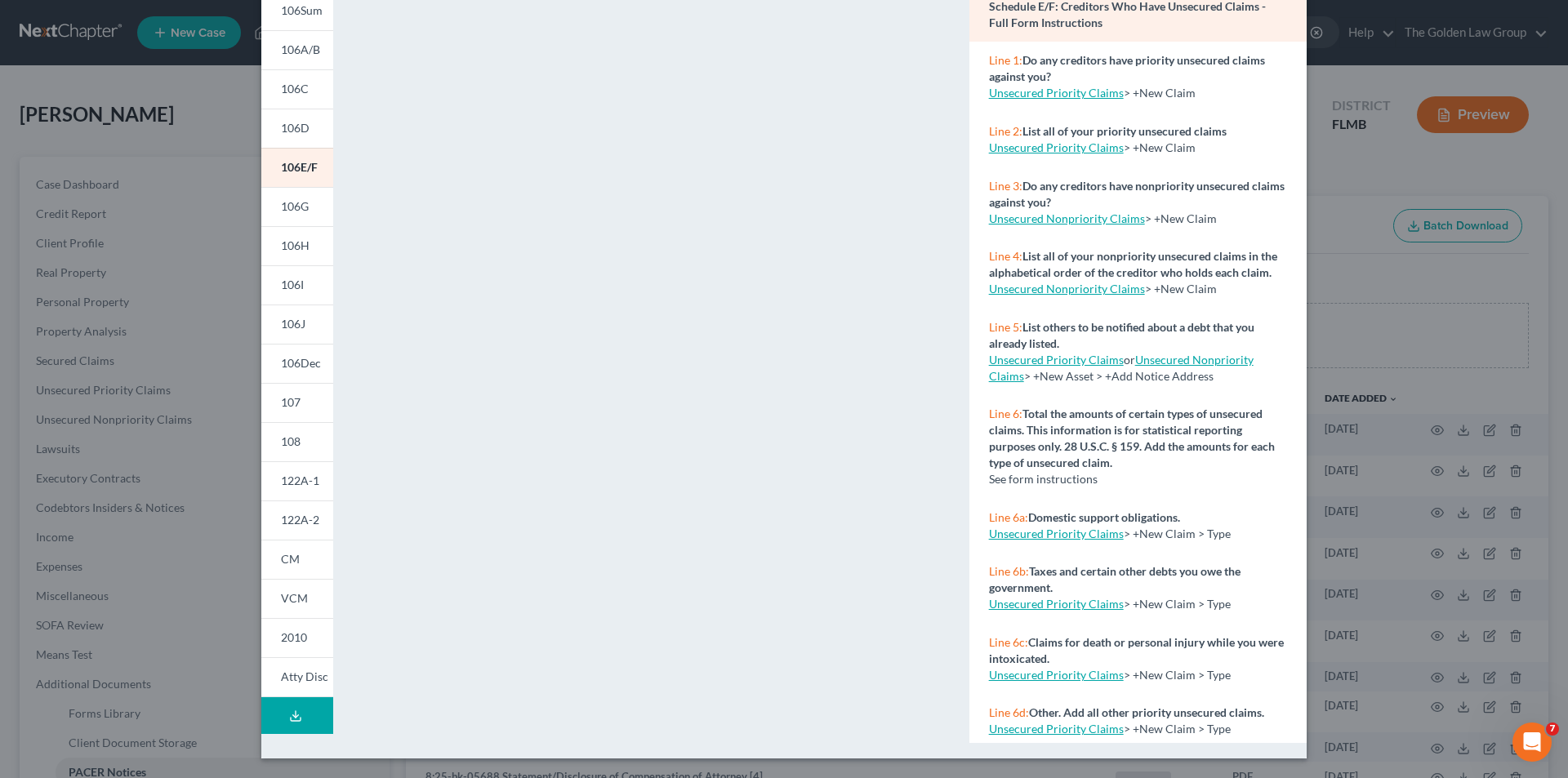
click at [206, 185] on div "Petition Preview Schedule E/F: Creditors Who Have Unsecured Claims × 101 106Sum…" at bounding box center [784, 389] width 1568 height 778
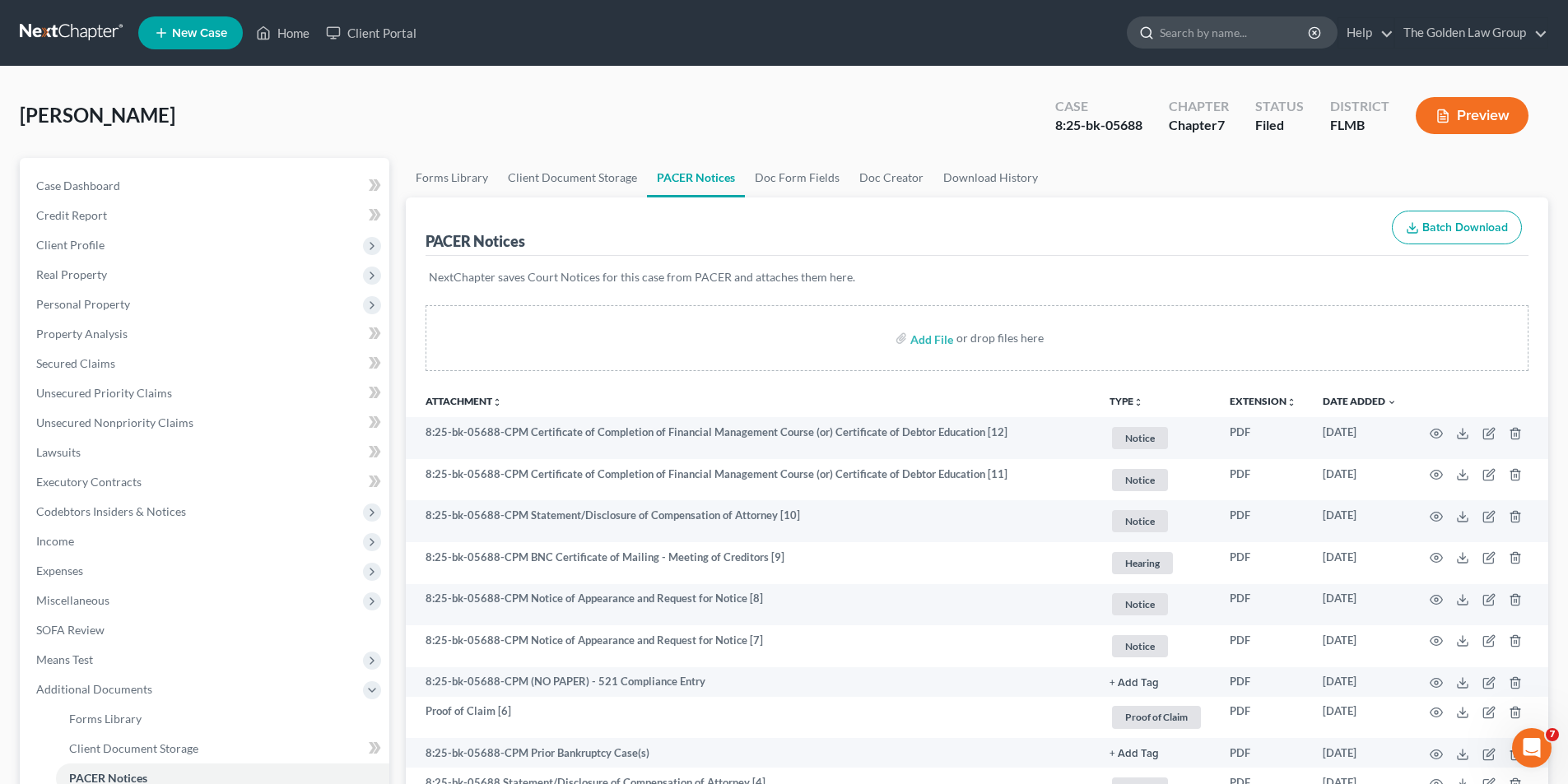
click at [1202, 29] on input "search" at bounding box center [1235, 32] width 151 height 30
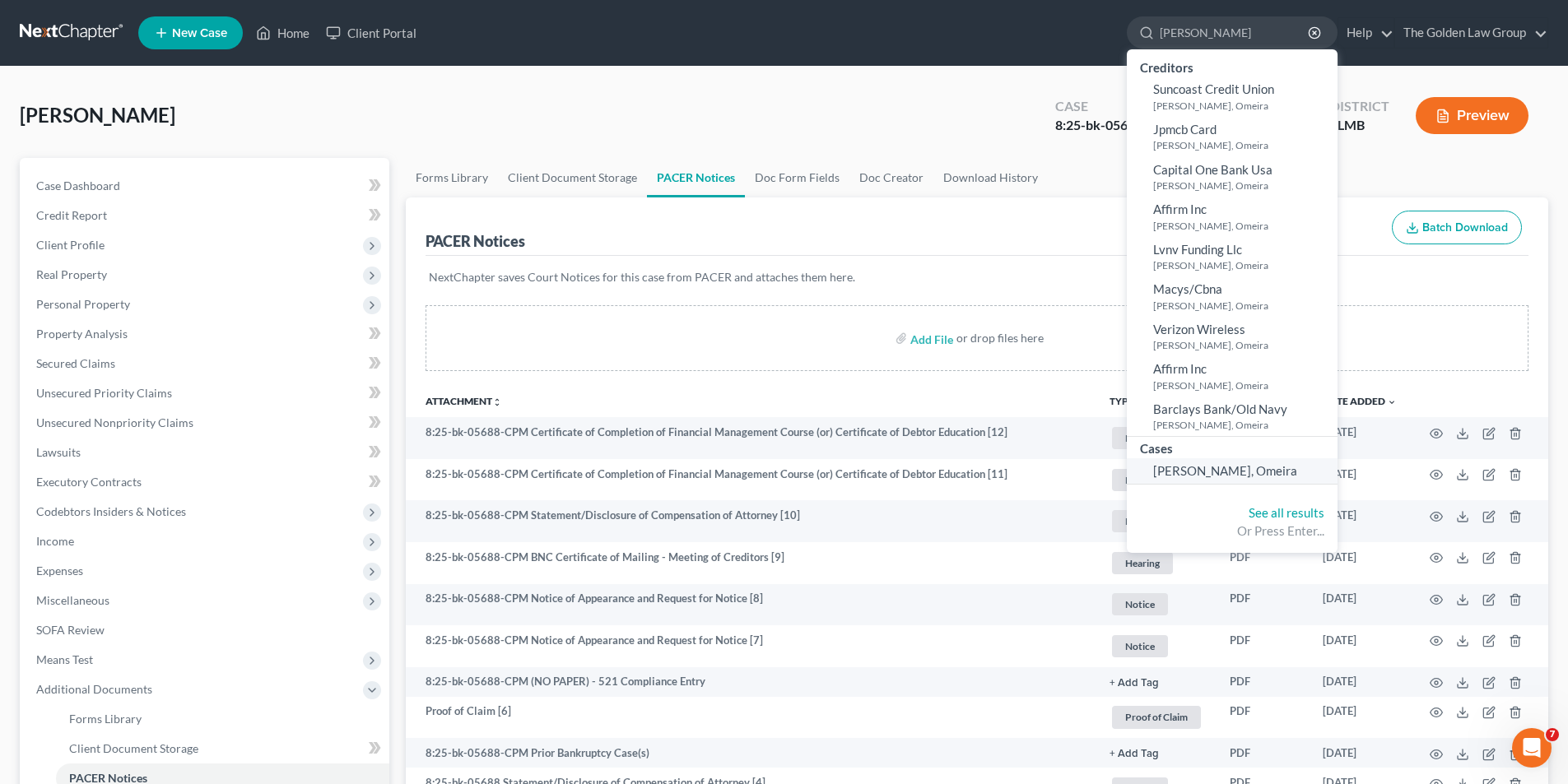
type input "[PERSON_NAME]"
click at [1175, 469] on span "[PERSON_NAME], Omeira" at bounding box center [1225, 471] width 144 height 15
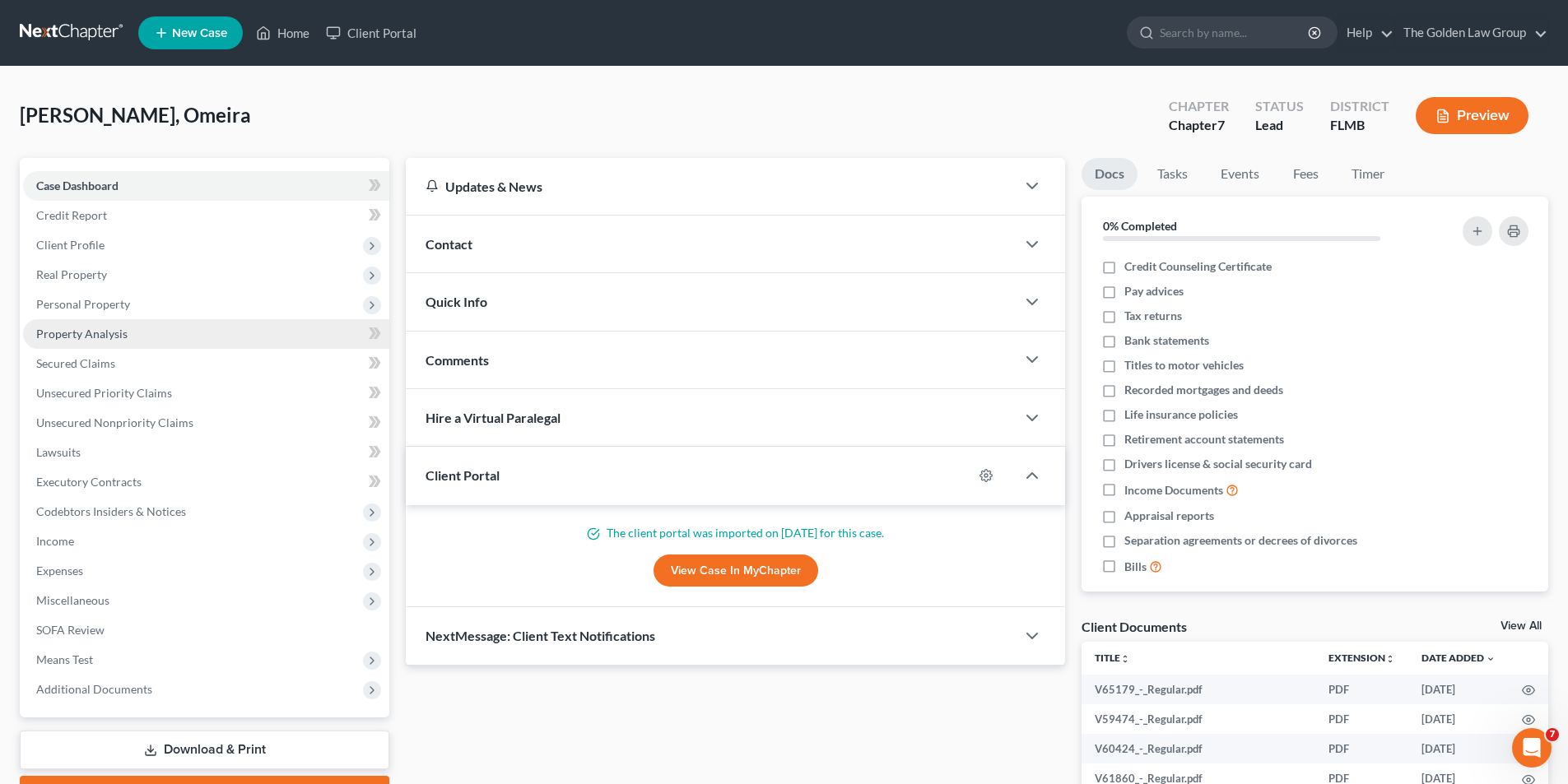
click at [107, 334] on span "Property Analysis" at bounding box center [82, 333] width 91 height 14
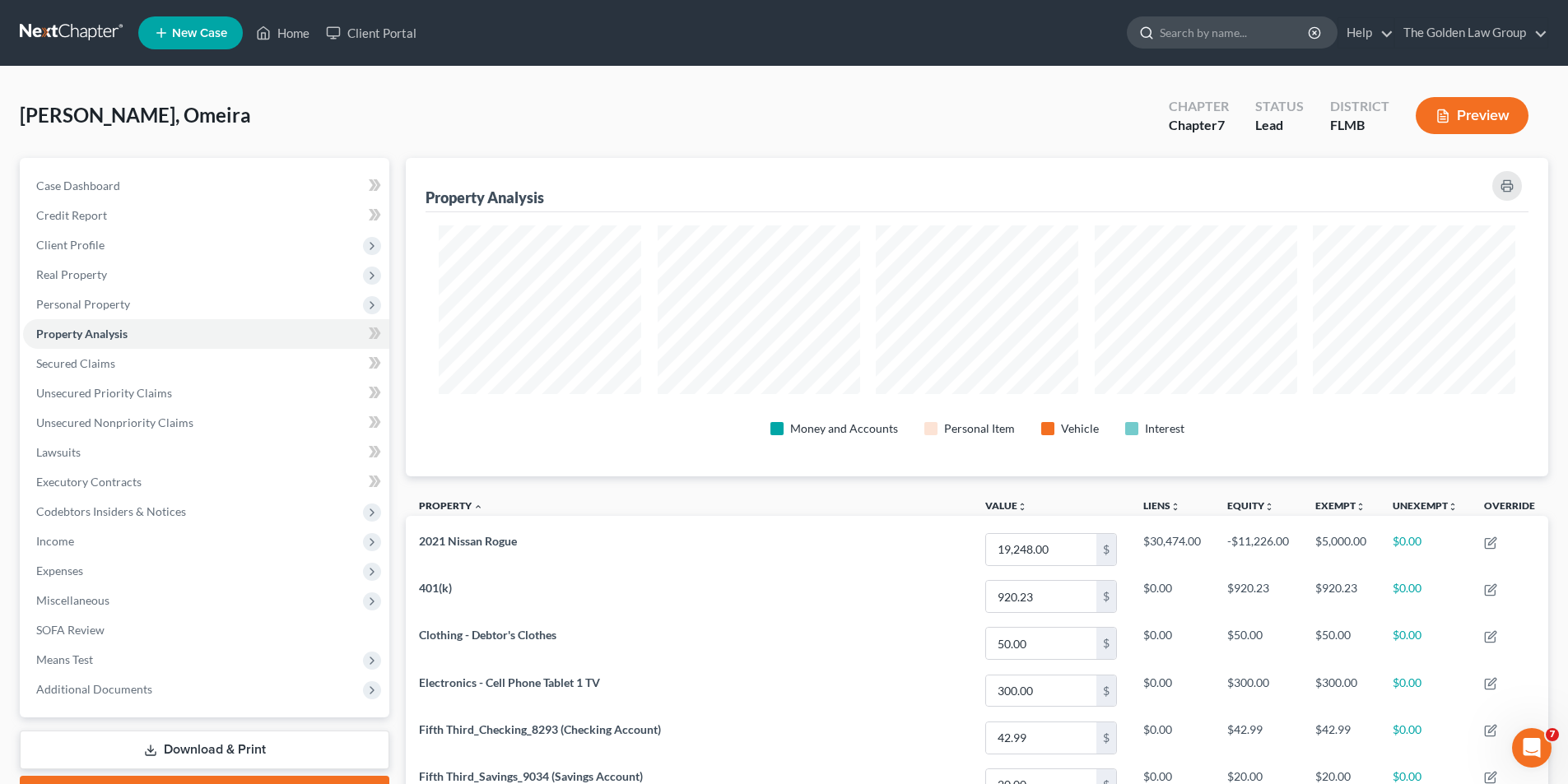
click at [1176, 30] on input "search" at bounding box center [1235, 32] width 151 height 30
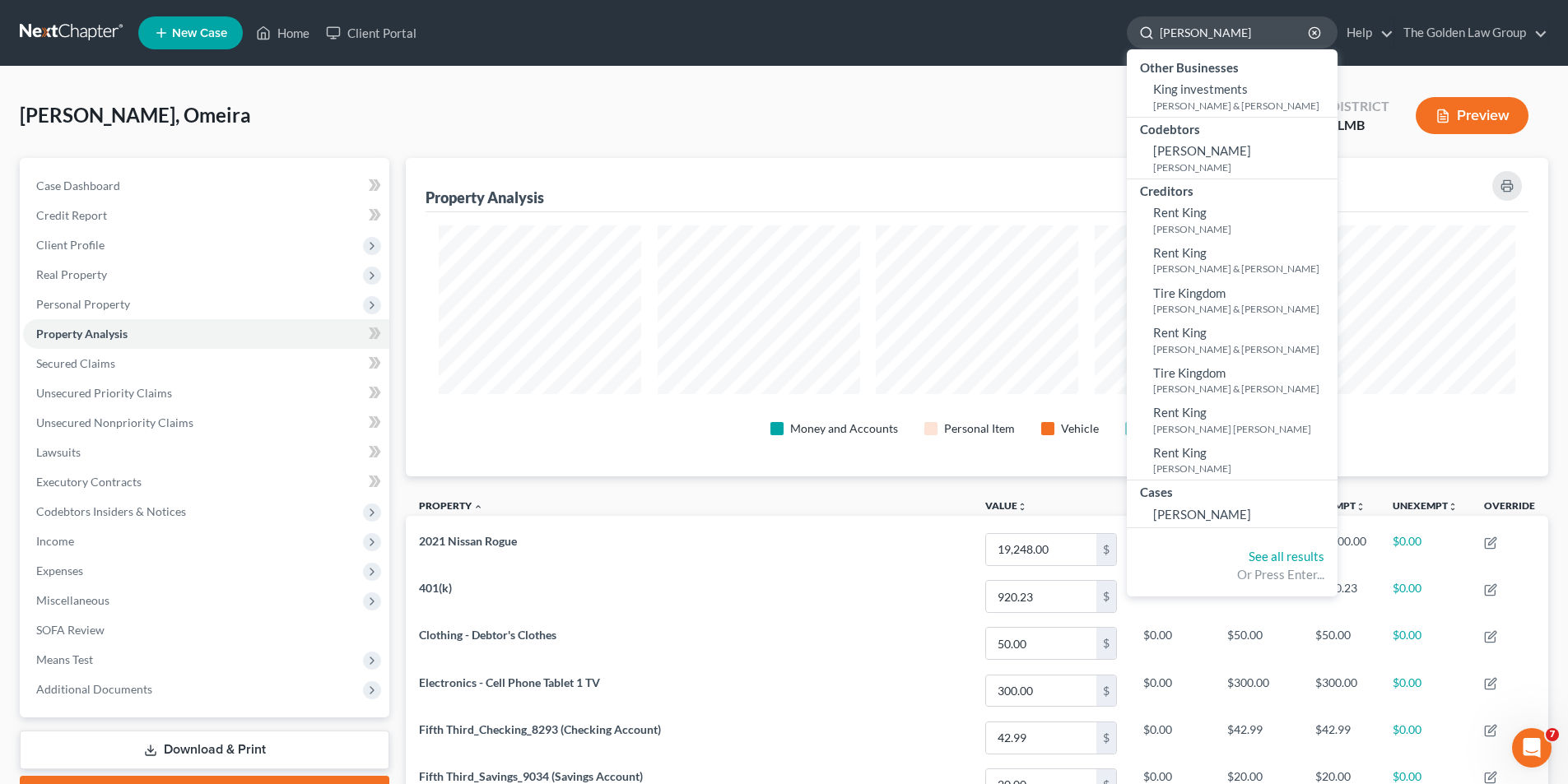
type input "[PERSON_NAME]"
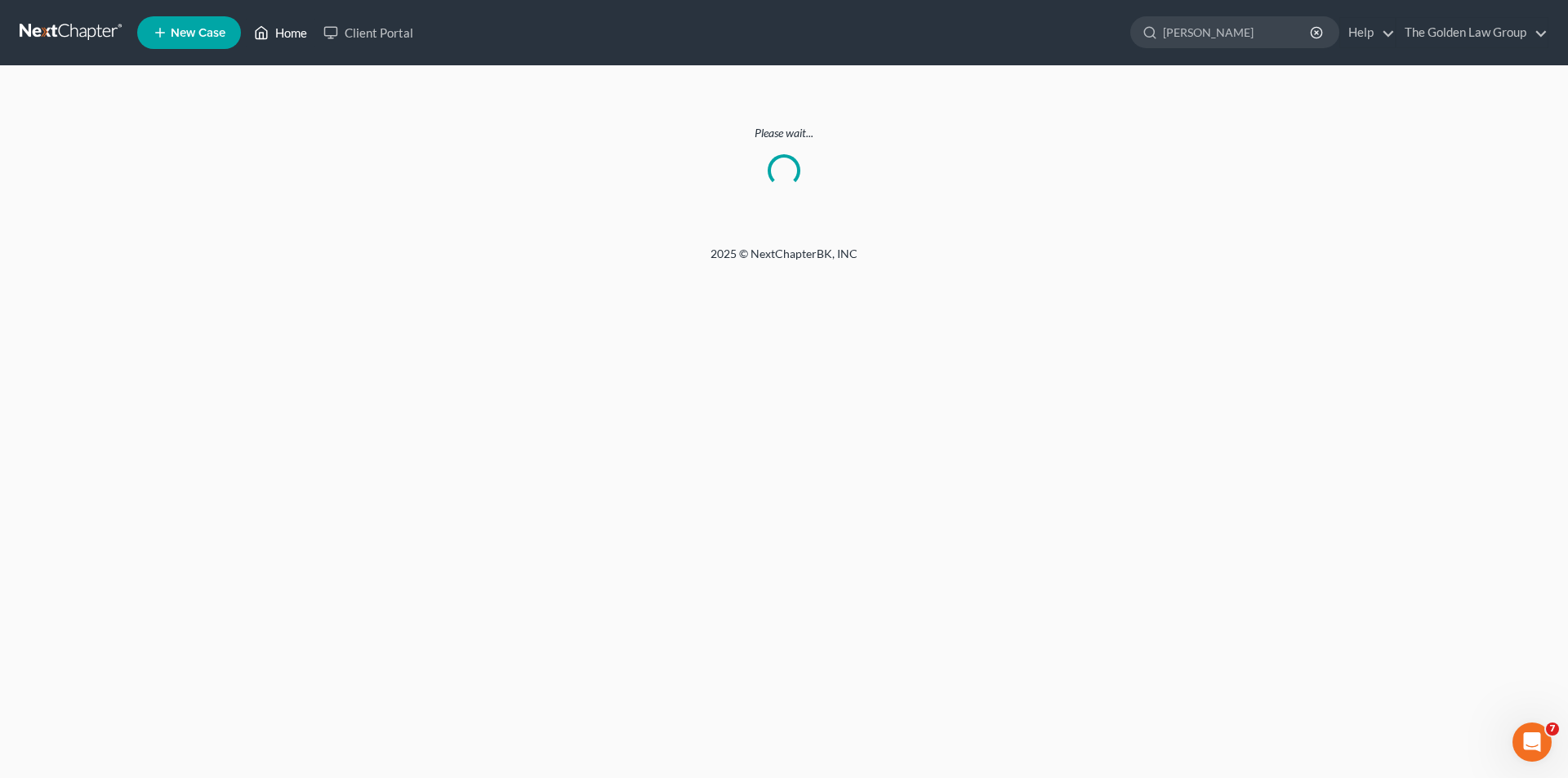
click at [295, 29] on link "Home" at bounding box center [280, 32] width 70 height 29
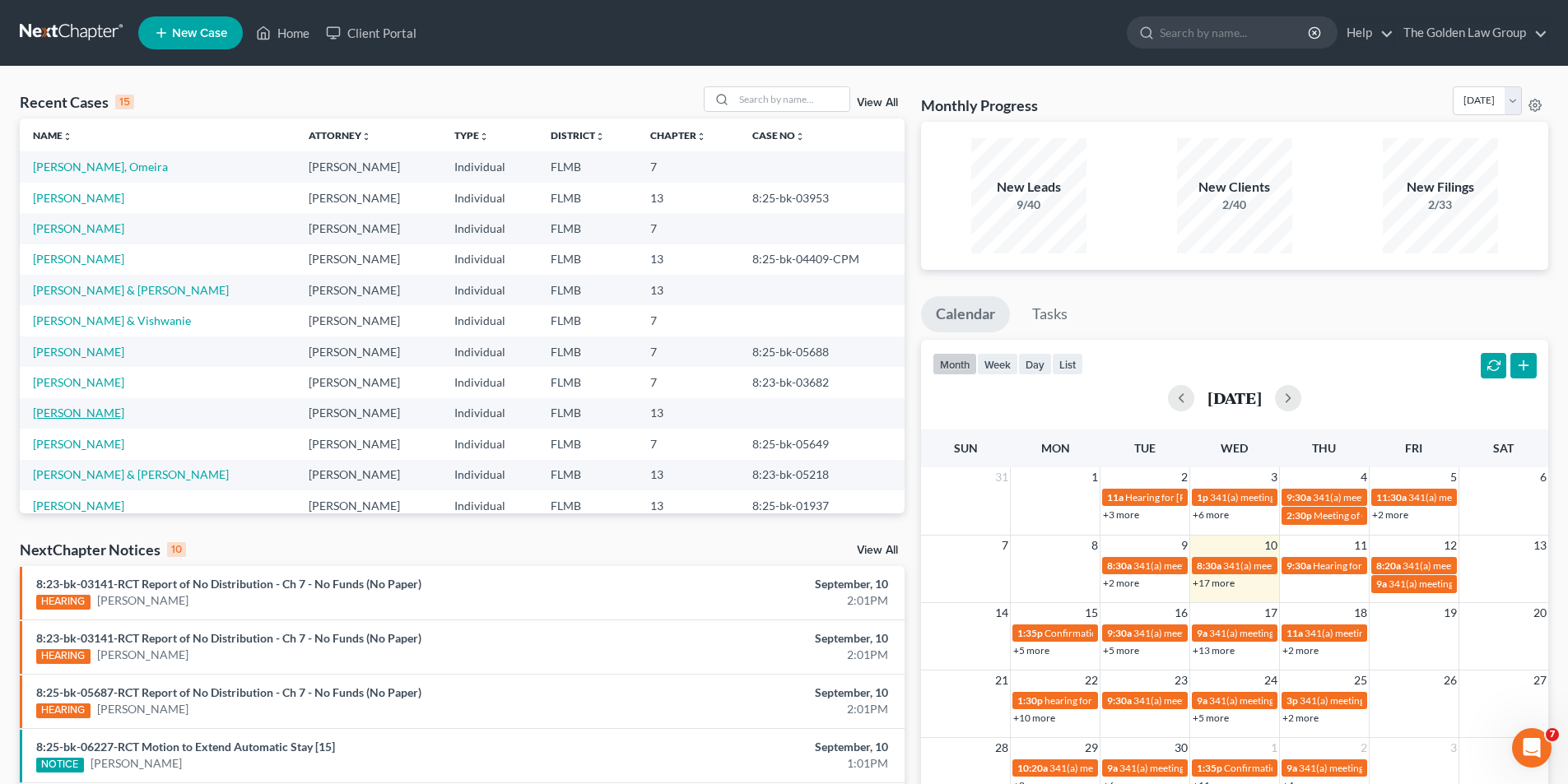
click at [72, 411] on link "[PERSON_NAME]" at bounding box center [79, 413] width 91 height 14
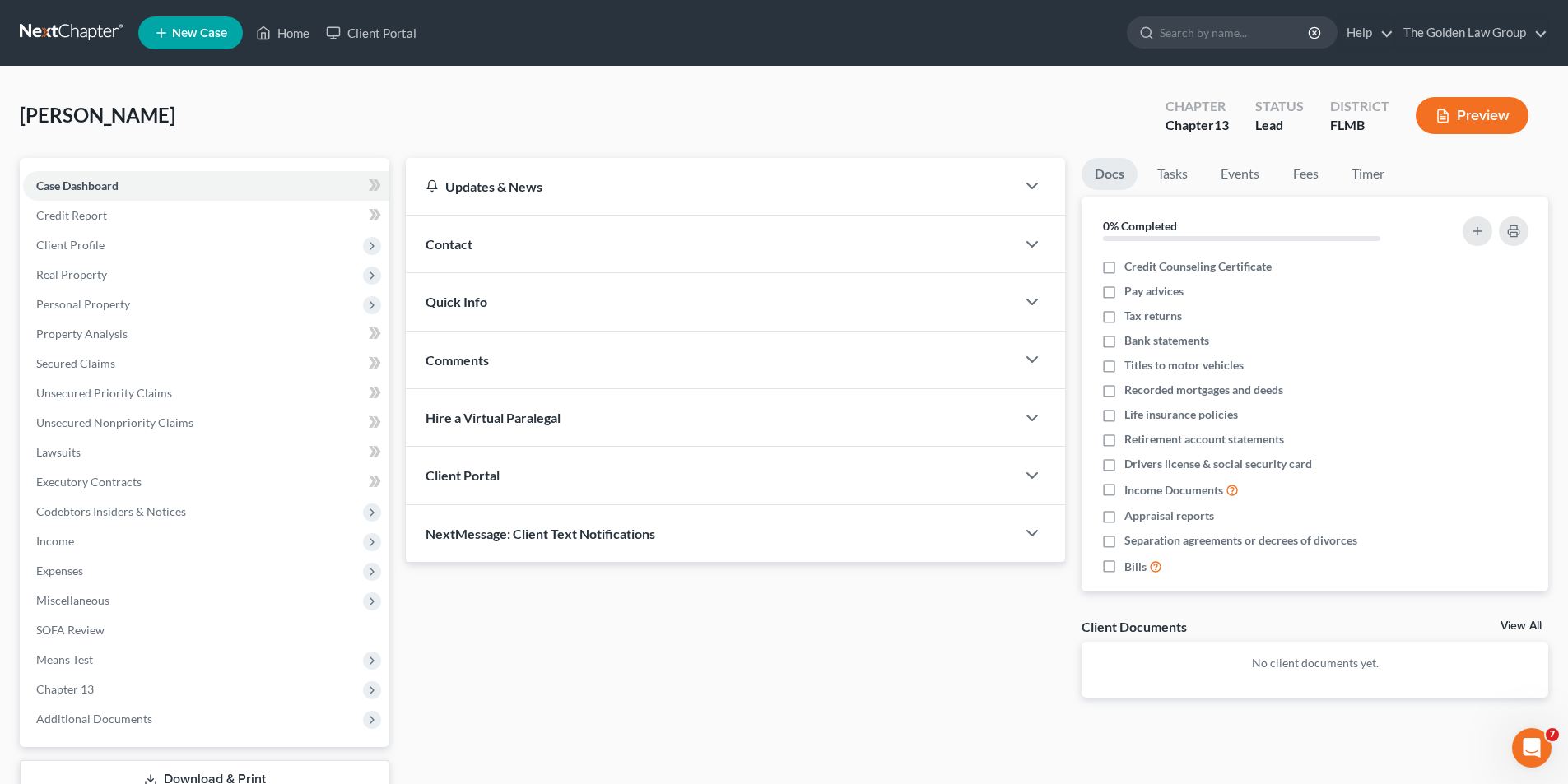
click at [1477, 117] on button "Preview" at bounding box center [1472, 116] width 113 height 37
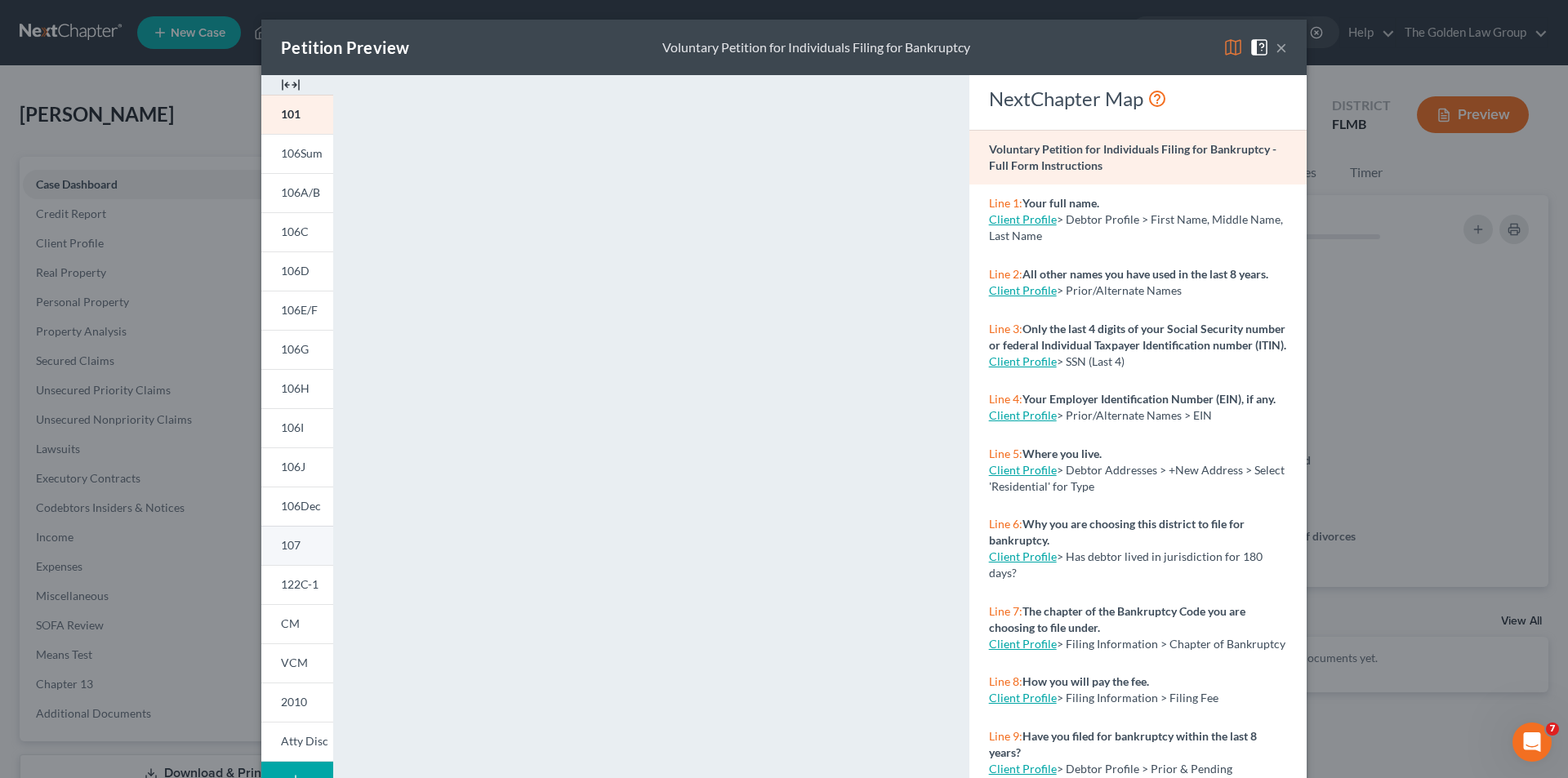
click at [291, 548] on span "107" at bounding box center [290, 545] width 19 height 14
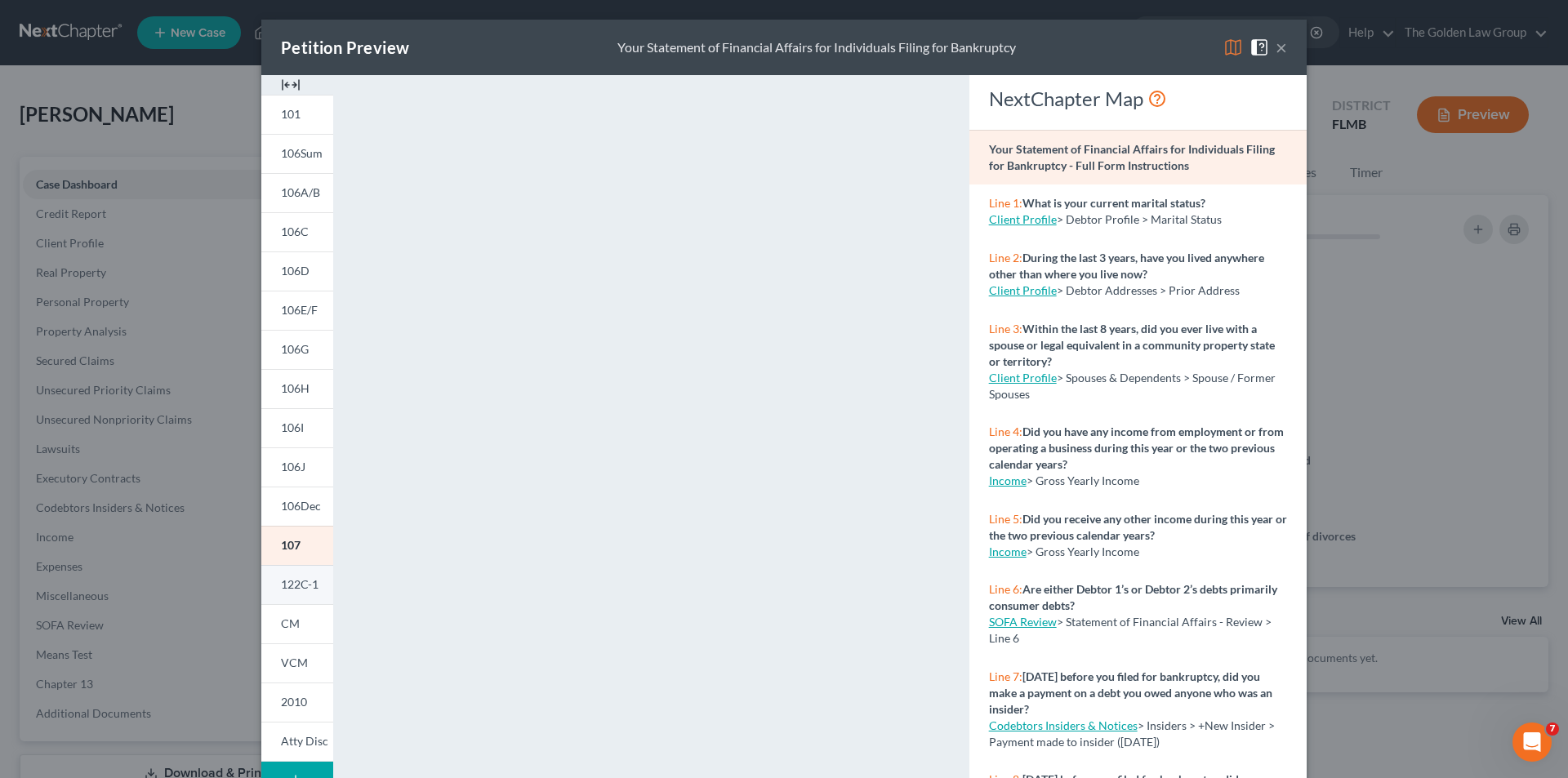
click at [282, 578] on span "122C-1" at bounding box center [300, 584] width 38 height 14
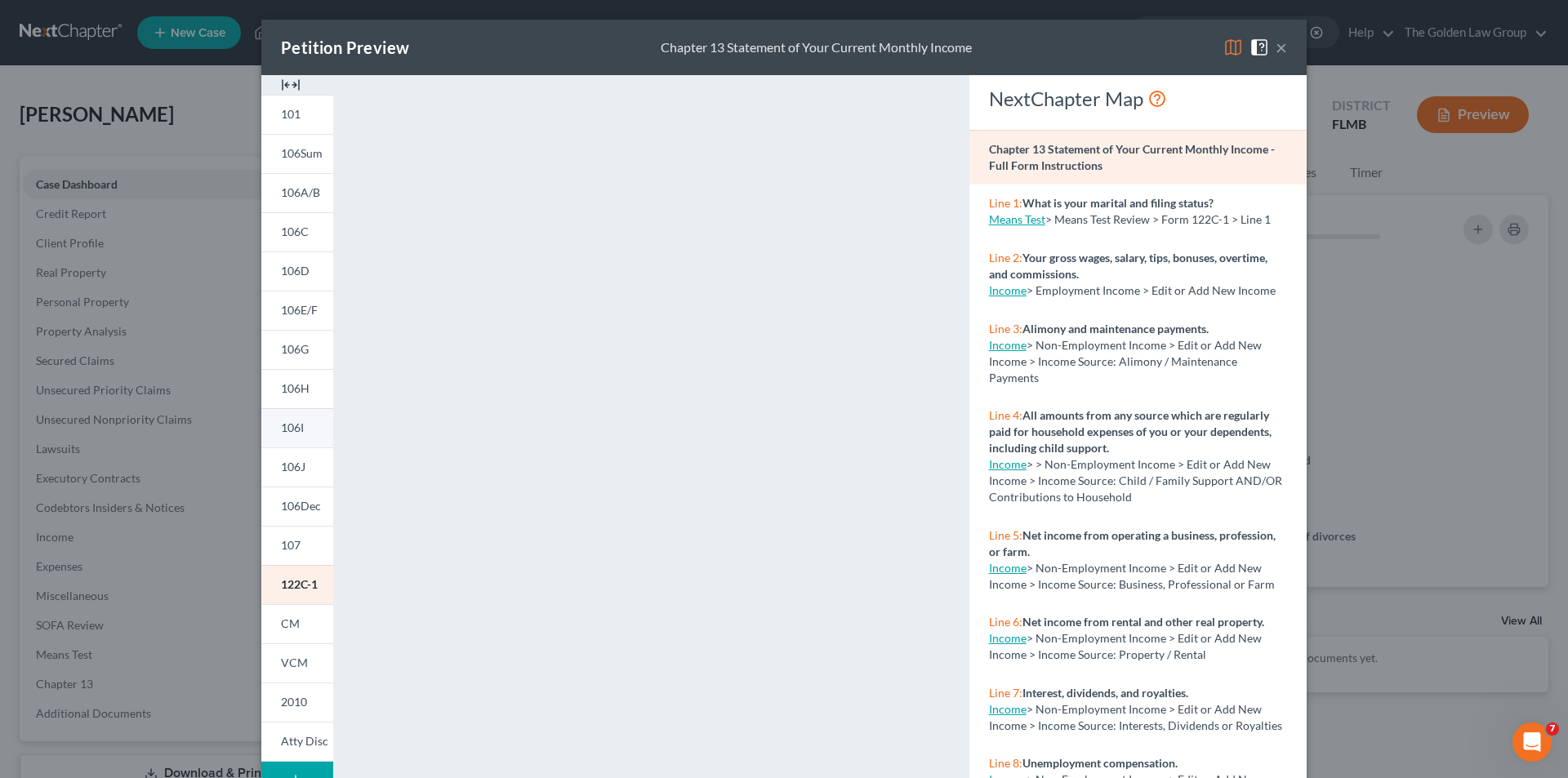
click at [301, 430] on link "106I" at bounding box center [297, 427] width 72 height 39
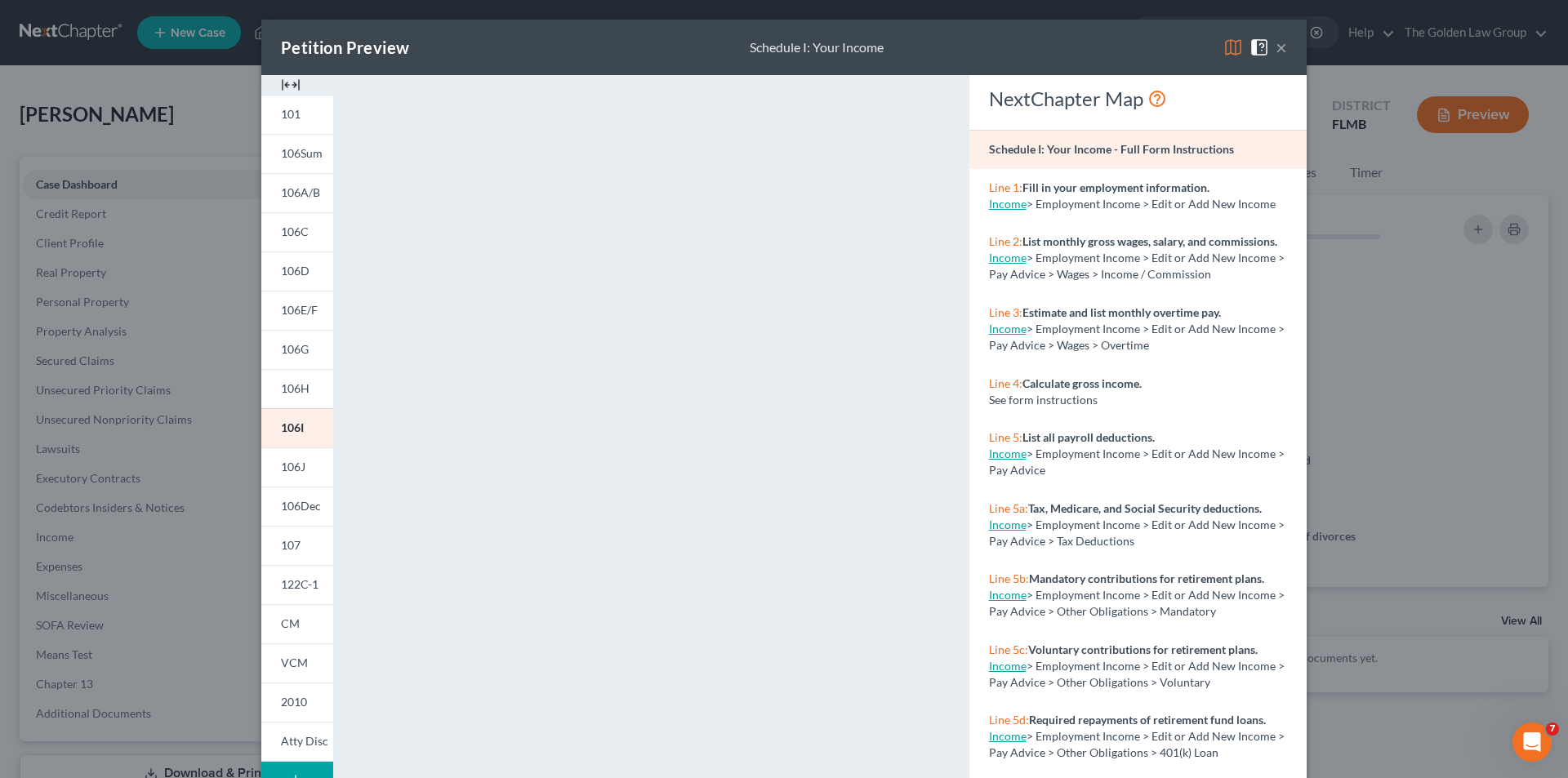
scroll to position [143, 0]
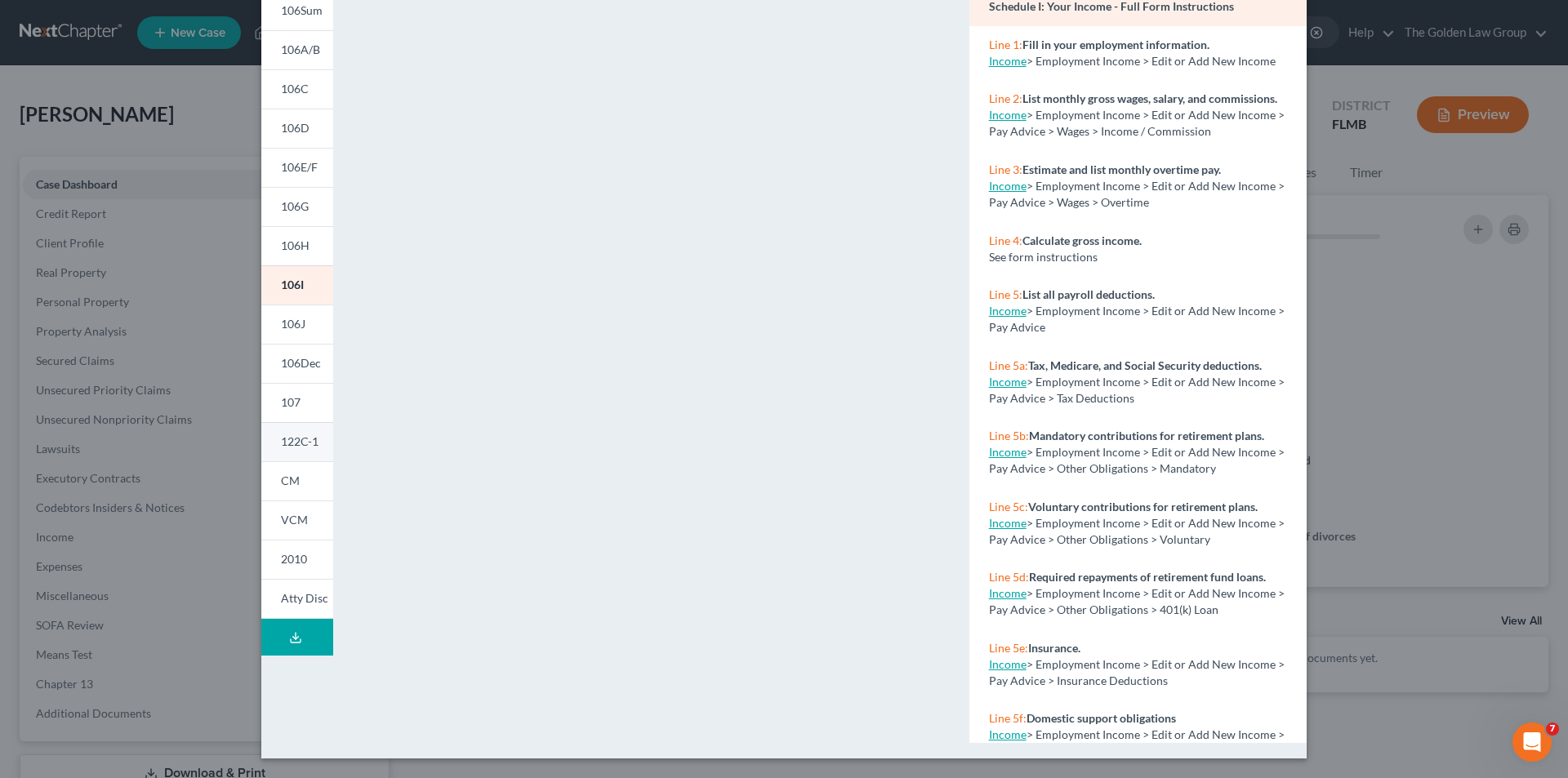
click at [302, 436] on span "122C-1" at bounding box center [300, 441] width 38 height 14
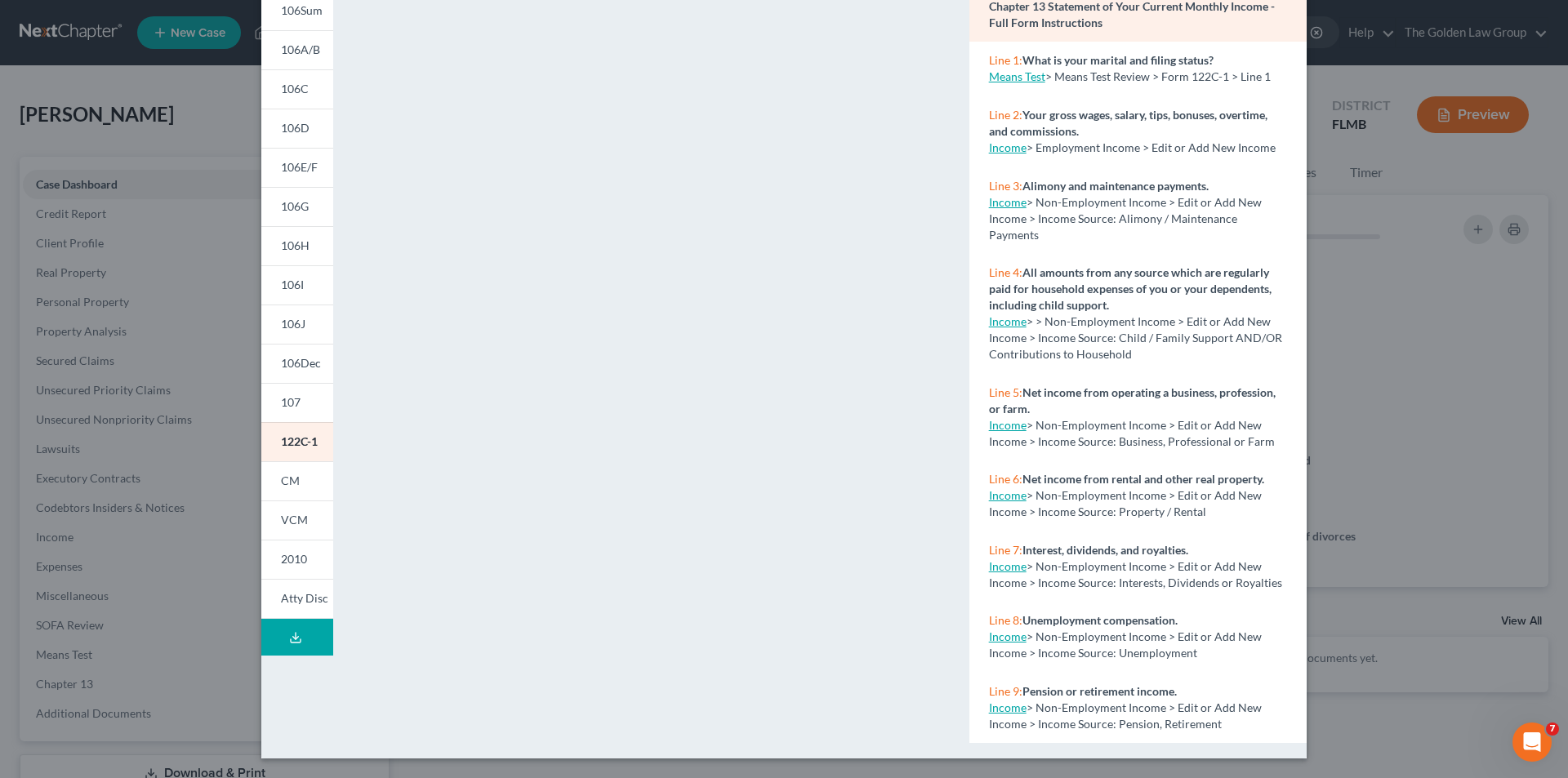
drag, startPoint x: 299, startPoint y: 284, endPoint x: 346, endPoint y: 318, distance: 58.0
click at [299, 283] on link "106I" at bounding box center [297, 285] width 72 height 39
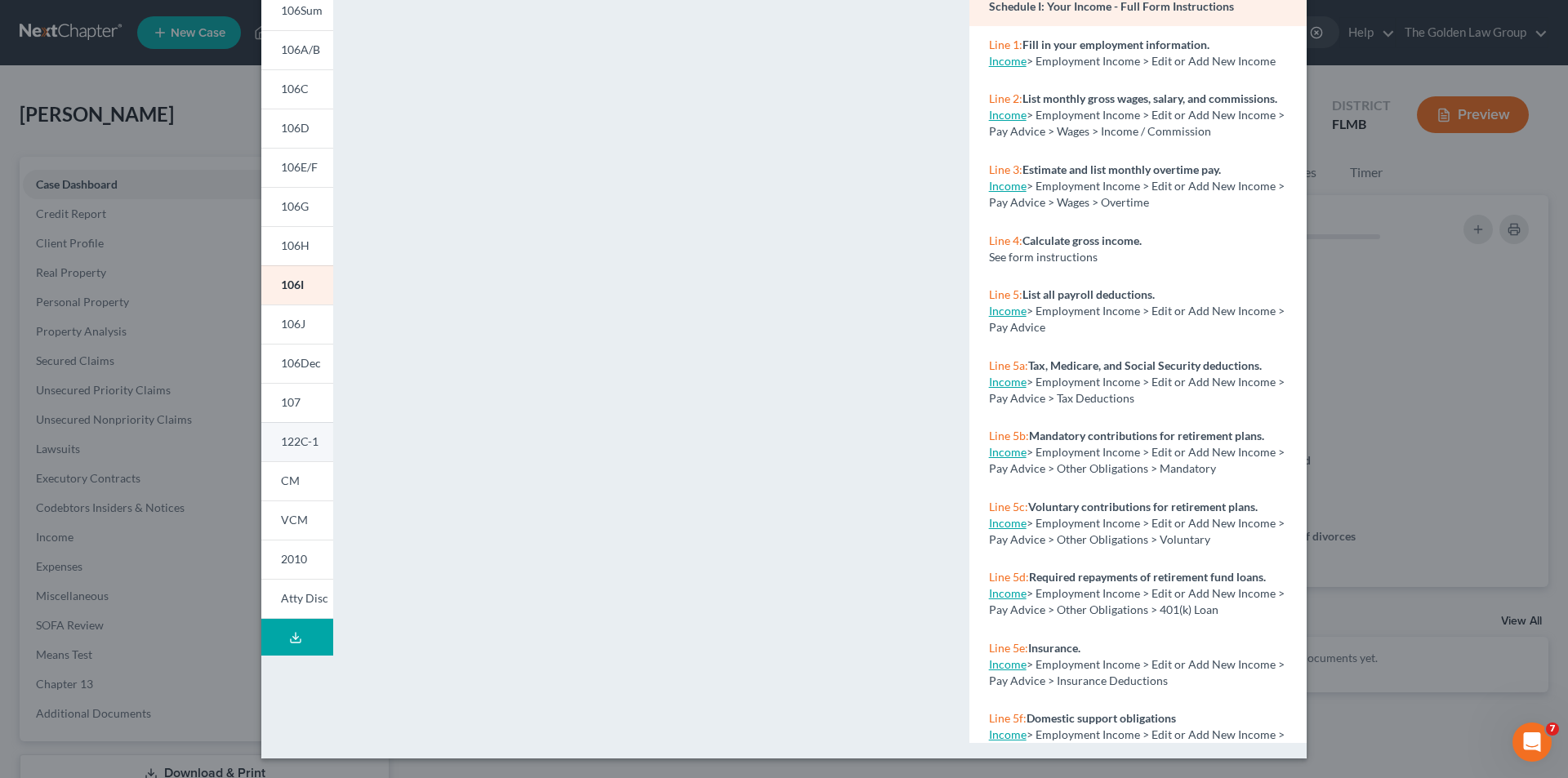
click at [286, 441] on span "122C-1" at bounding box center [300, 441] width 38 height 14
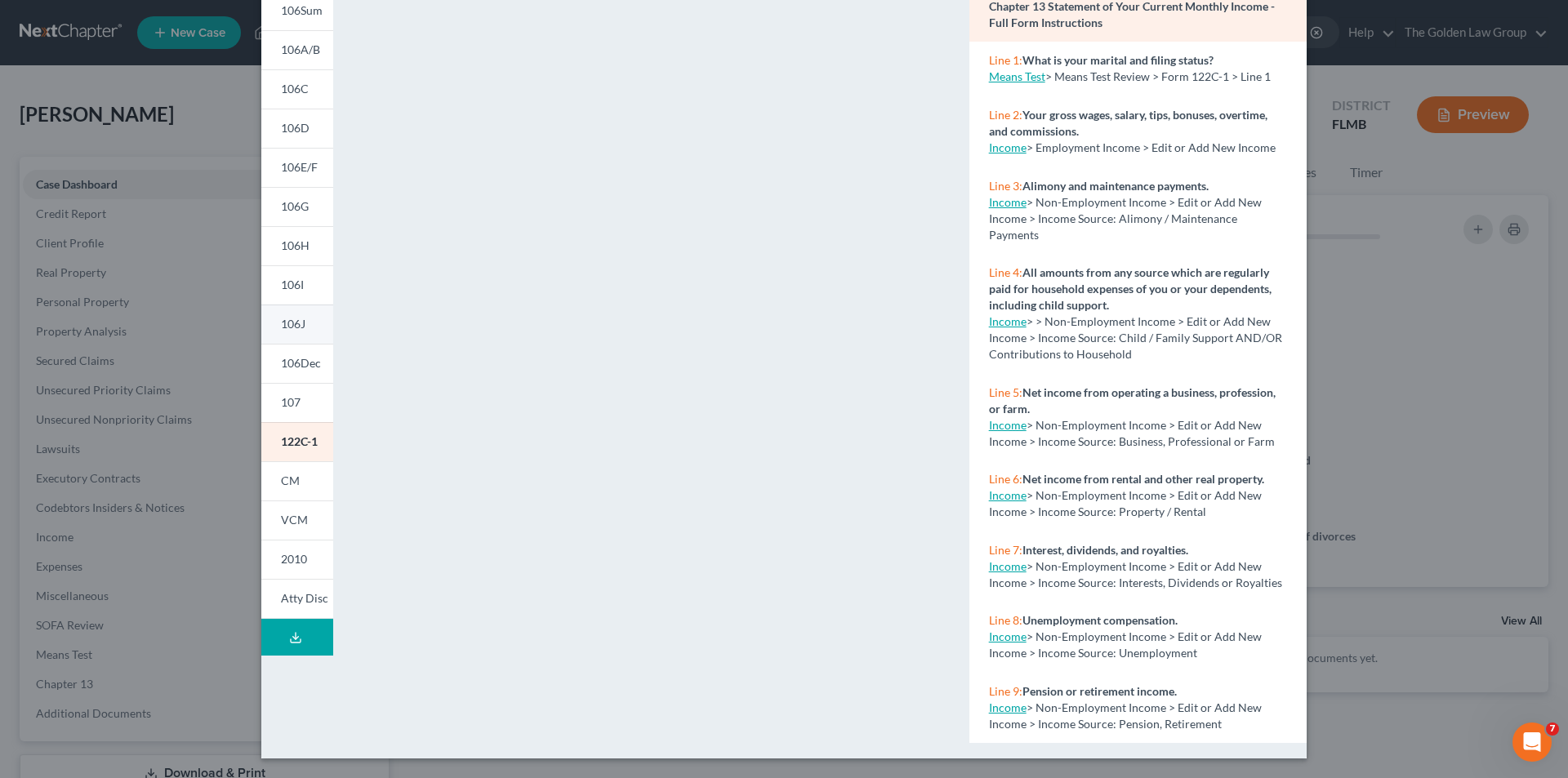
click at [295, 327] on span "106J" at bounding box center [293, 323] width 24 height 14
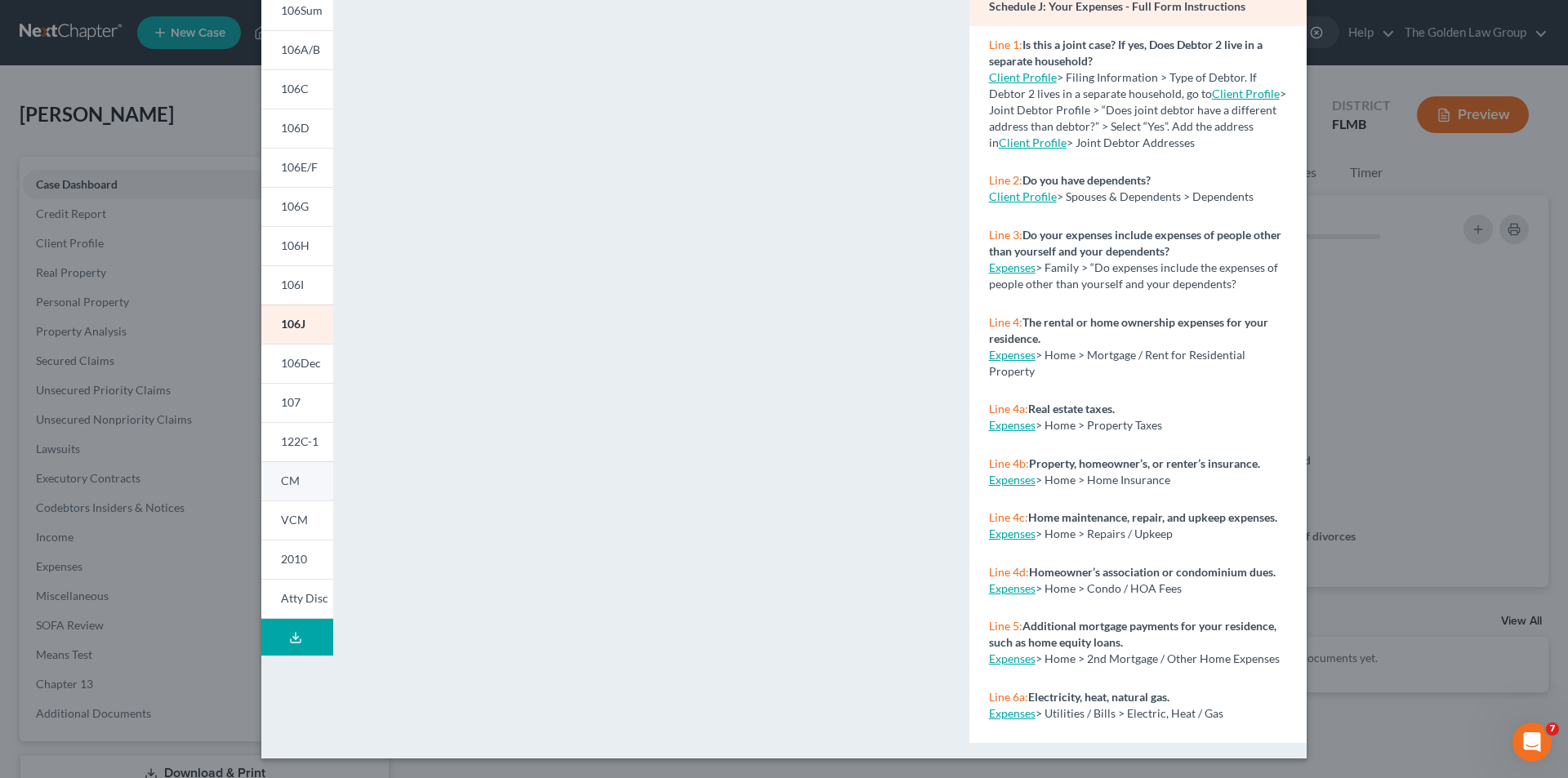
drag, startPoint x: 292, startPoint y: 476, endPoint x: 294, endPoint y: 541, distance: 65.0
click at [293, 475] on link "CM" at bounding box center [297, 481] width 72 height 39
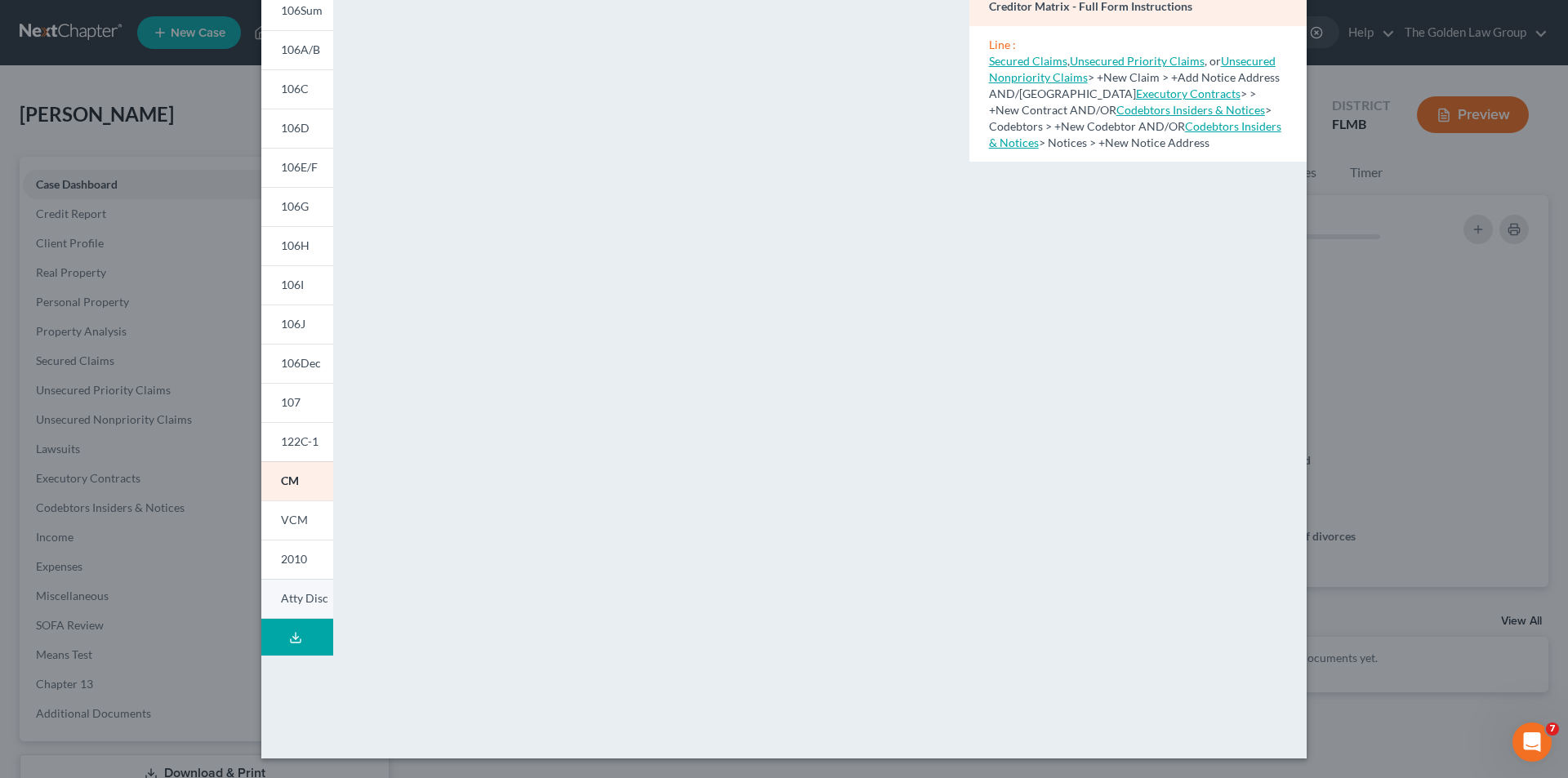
click at [301, 593] on span "Atty Disc" at bounding box center [305, 598] width 47 height 14
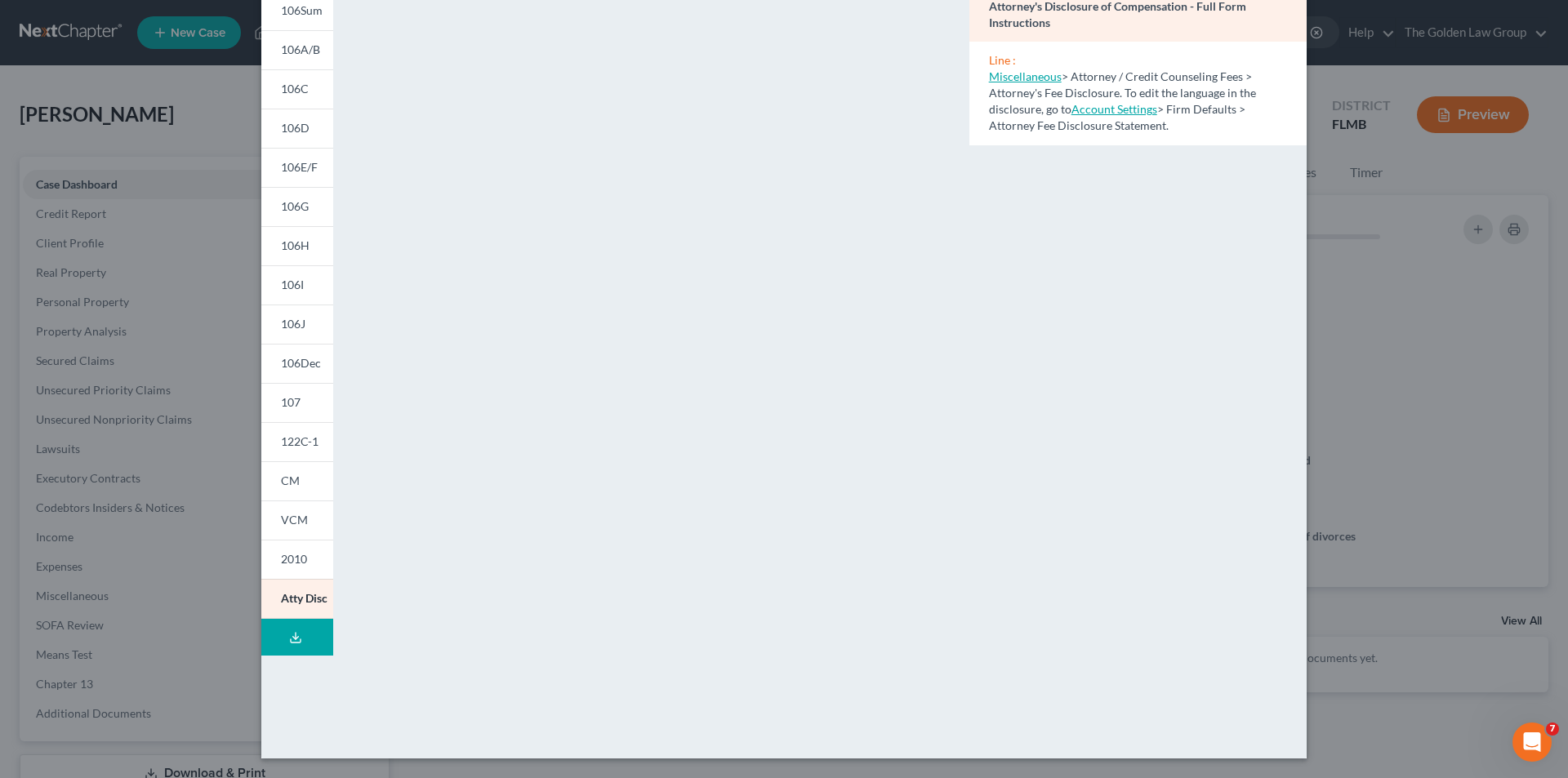
click at [105, 368] on div "Petition Preview Attorney's Disclosure of Compensation × 101 106Sum 106A/B 106C…" at bounding box center [784, 389] width 1568 height 778
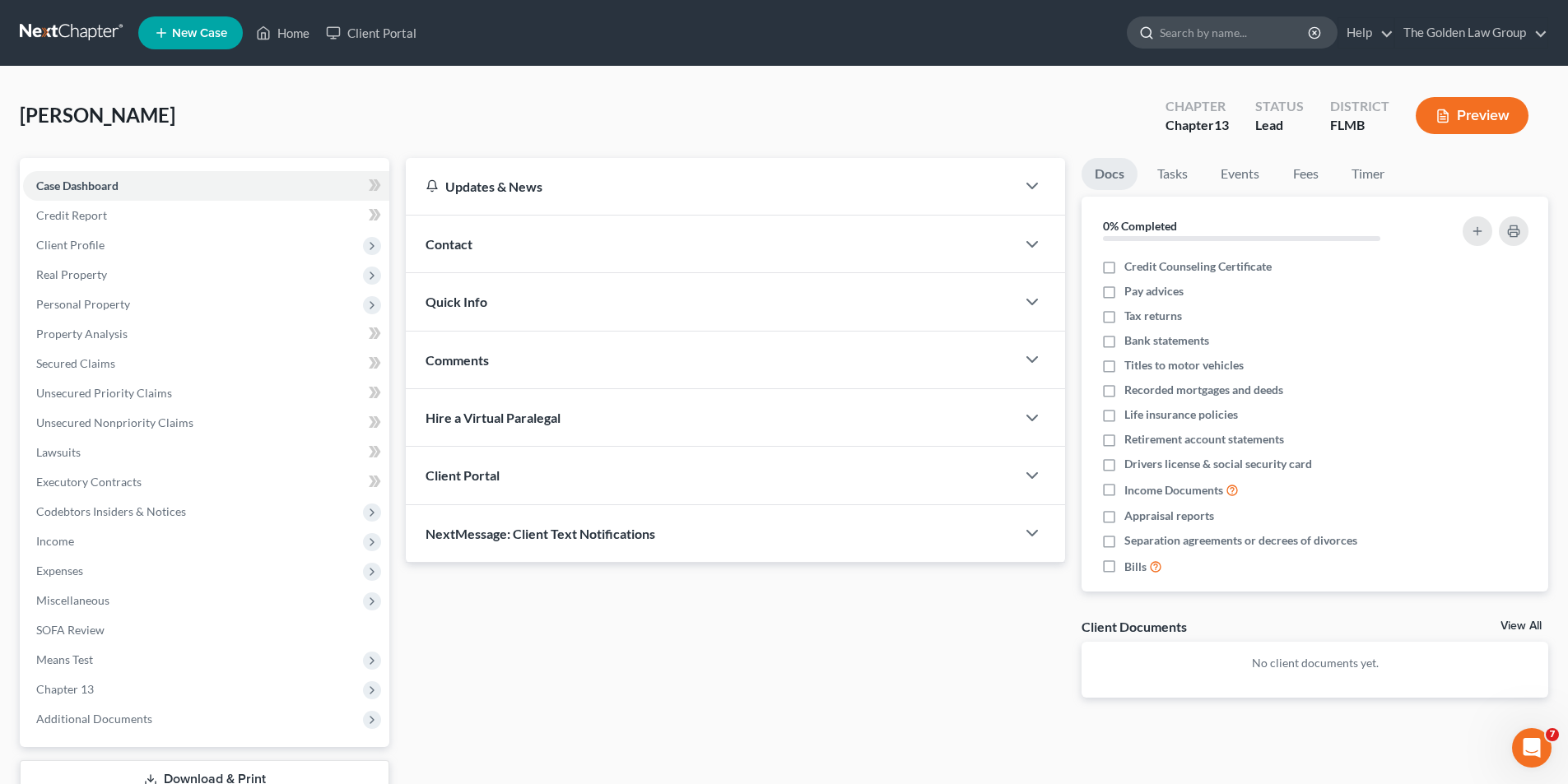
click at [1189, 33] on input "search" at bounding box center [1235, 32] width 151 height 30
type input "Gotham"
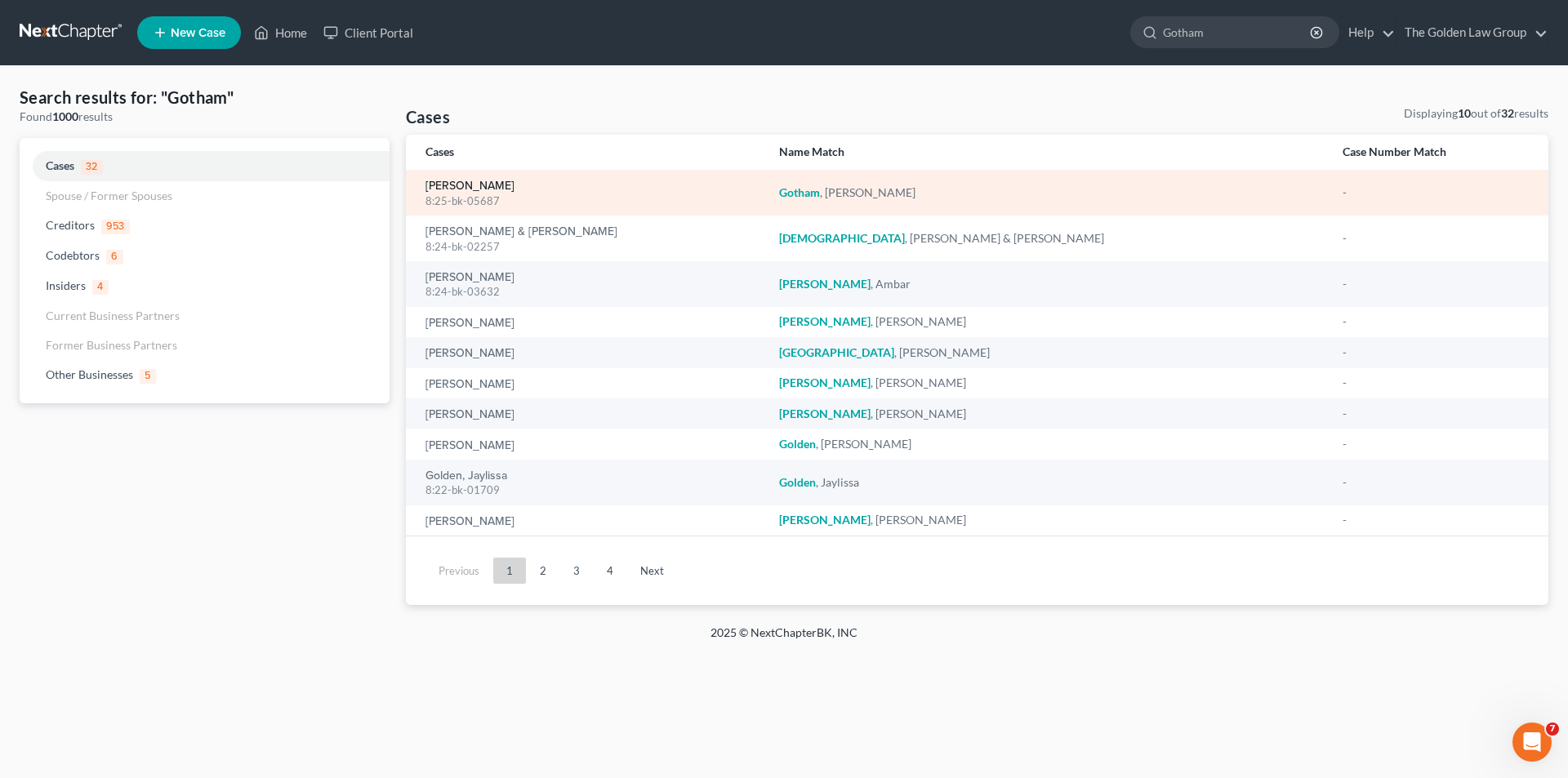
click at [468, 185] on link "[PERSON_NAME]" at bounding box center [470, 186] width 89 height 12
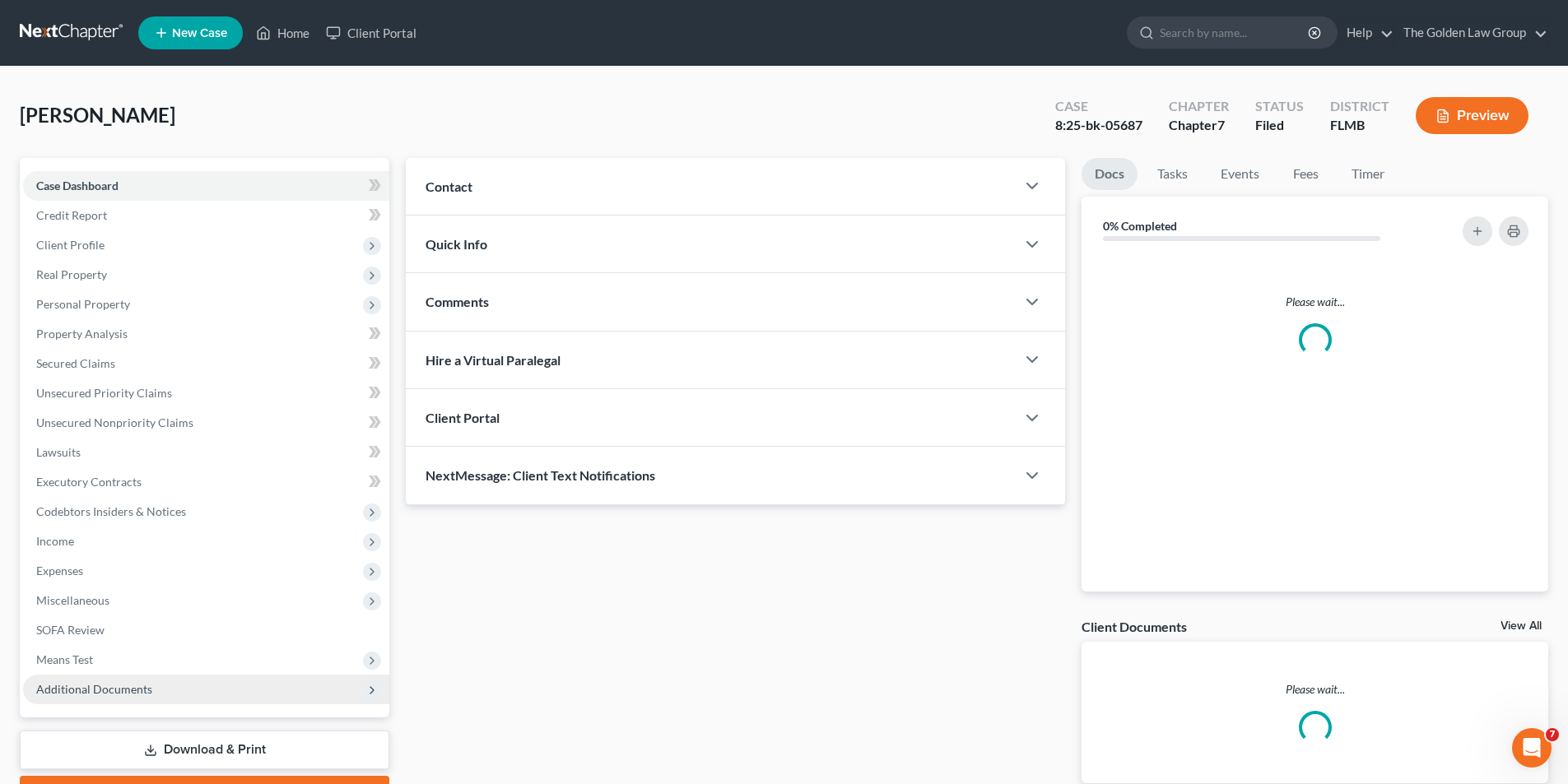
click at [113, 688] on span "Additional Documents" at bounding box center [94, 689] width 116 height 14
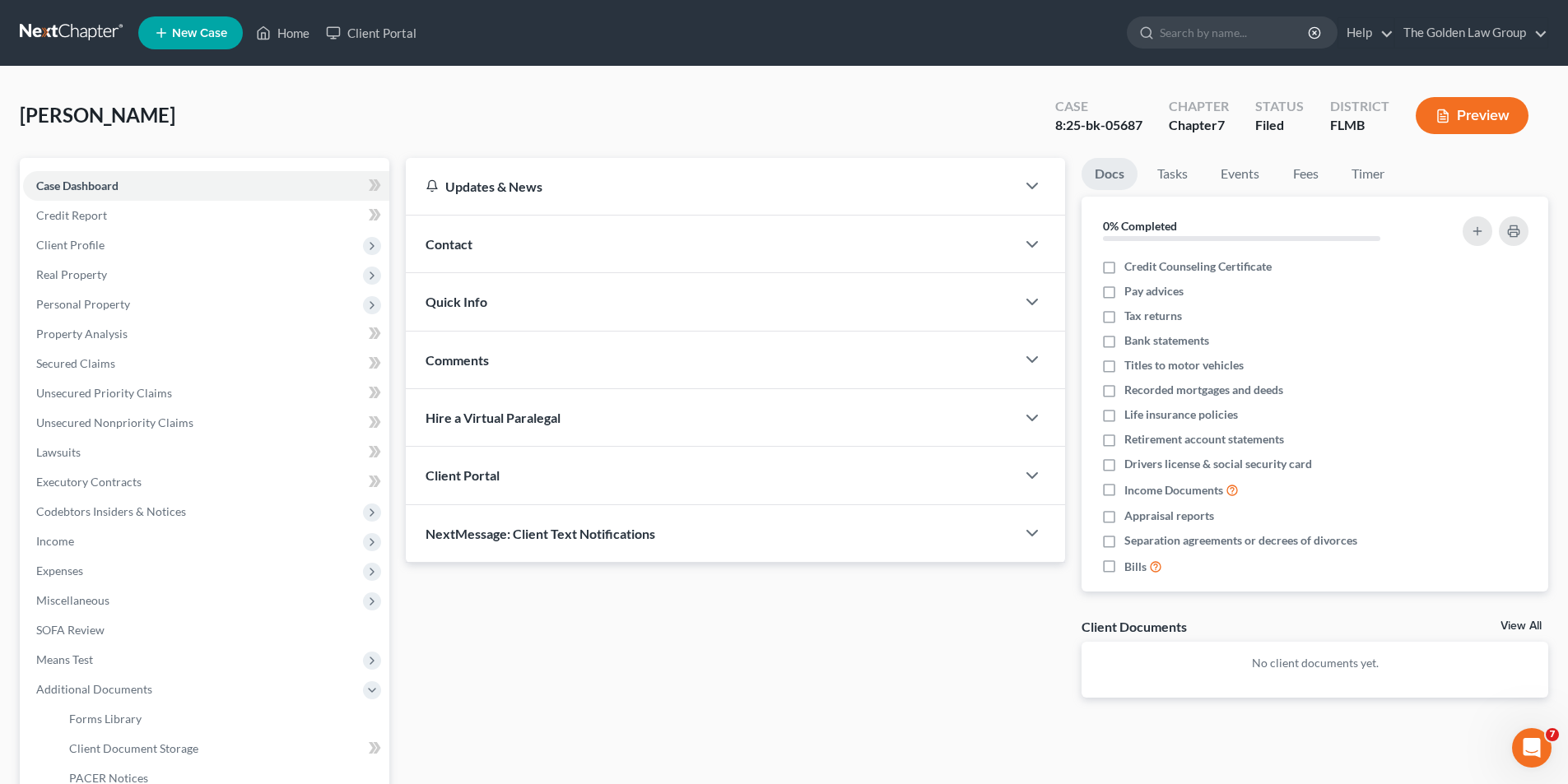
scroll to position [247, 0]
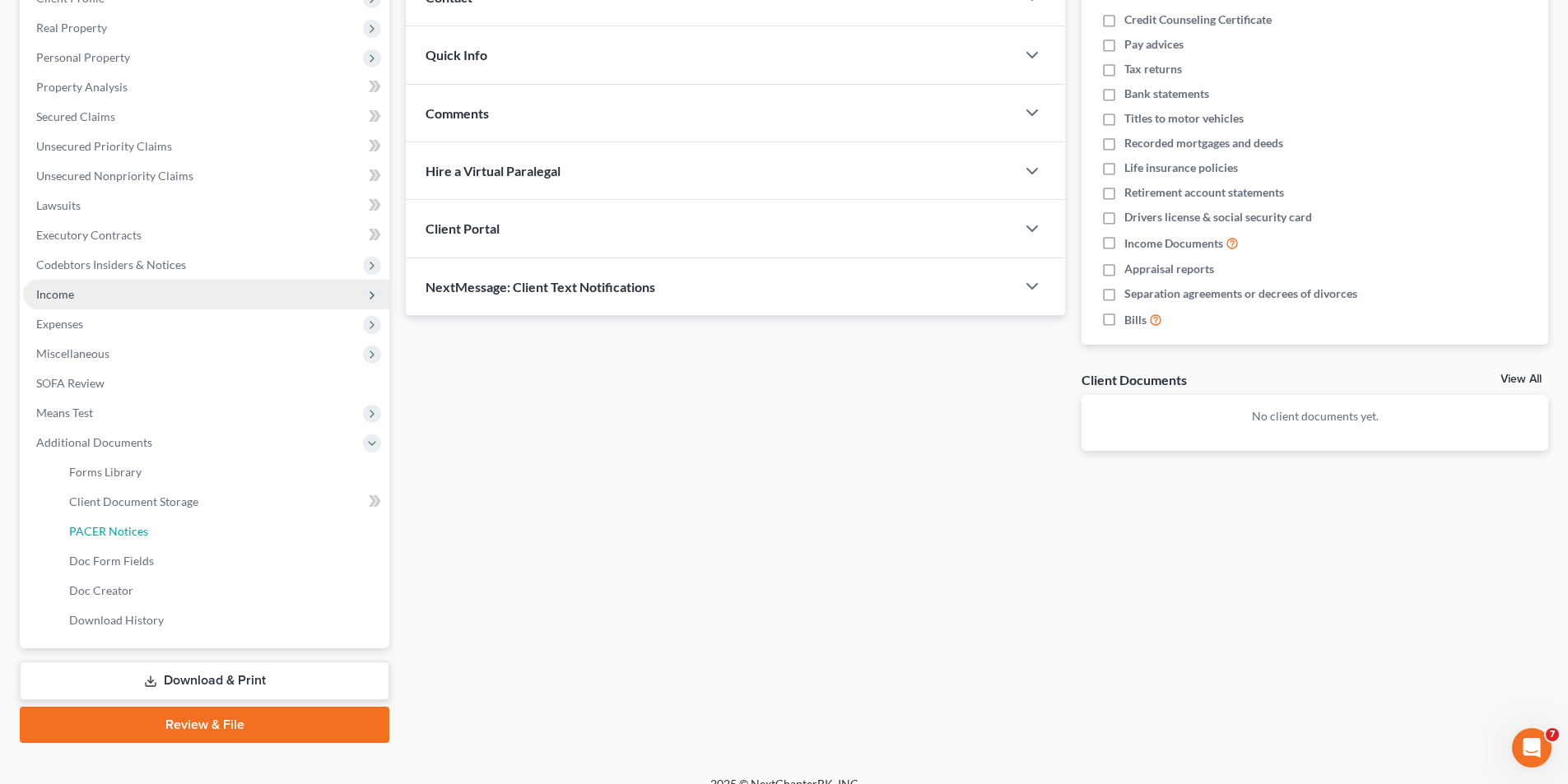
drag, startPoint x: 88, startPoint y: 528, endPoint x: 179, endPoint y: 530, distance: 91.0
click at [88, 530] on span "PACER Notices" at bounding box center [108, 531] width 79 height 14
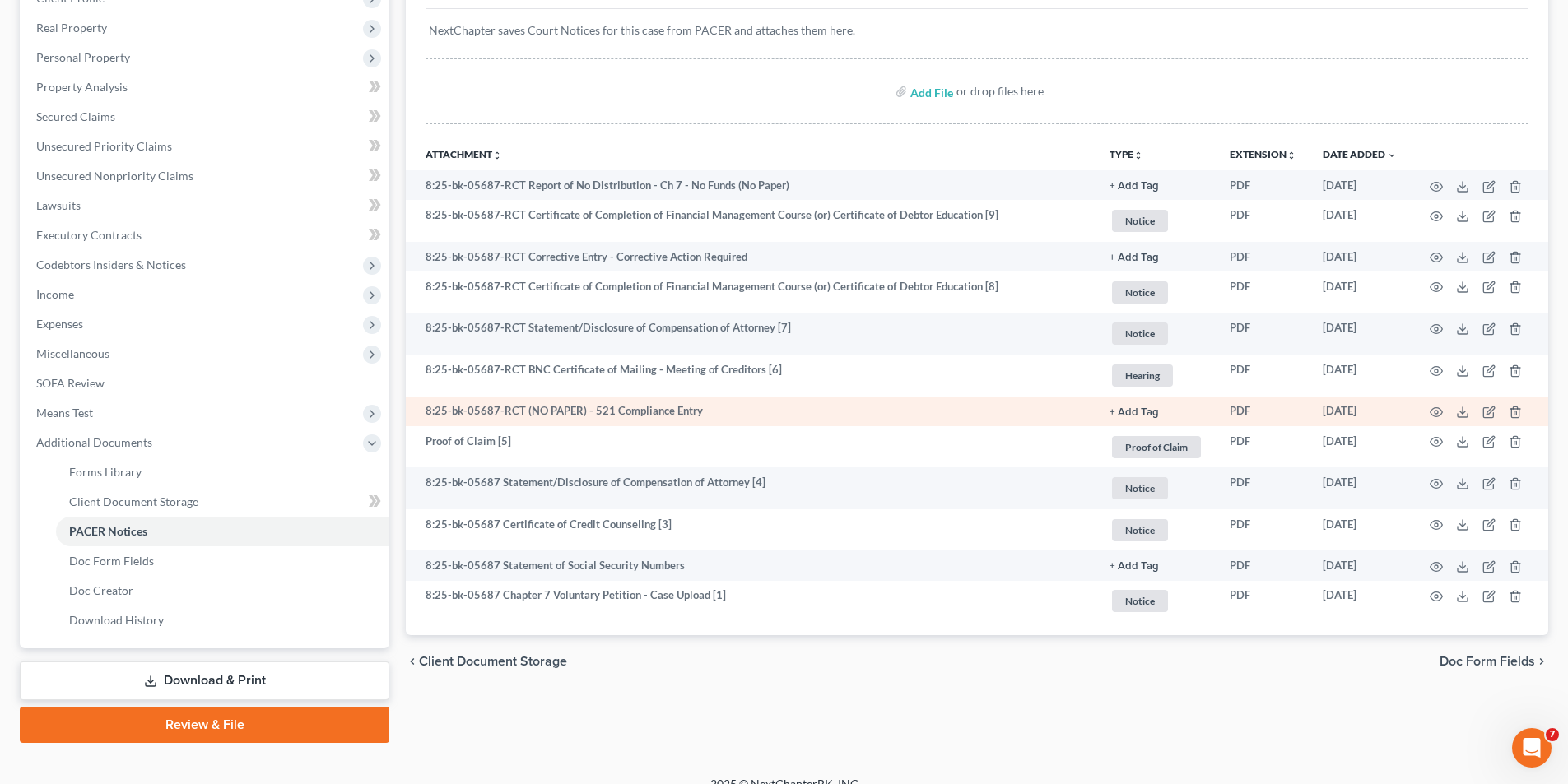
scroll to position [165, 0]
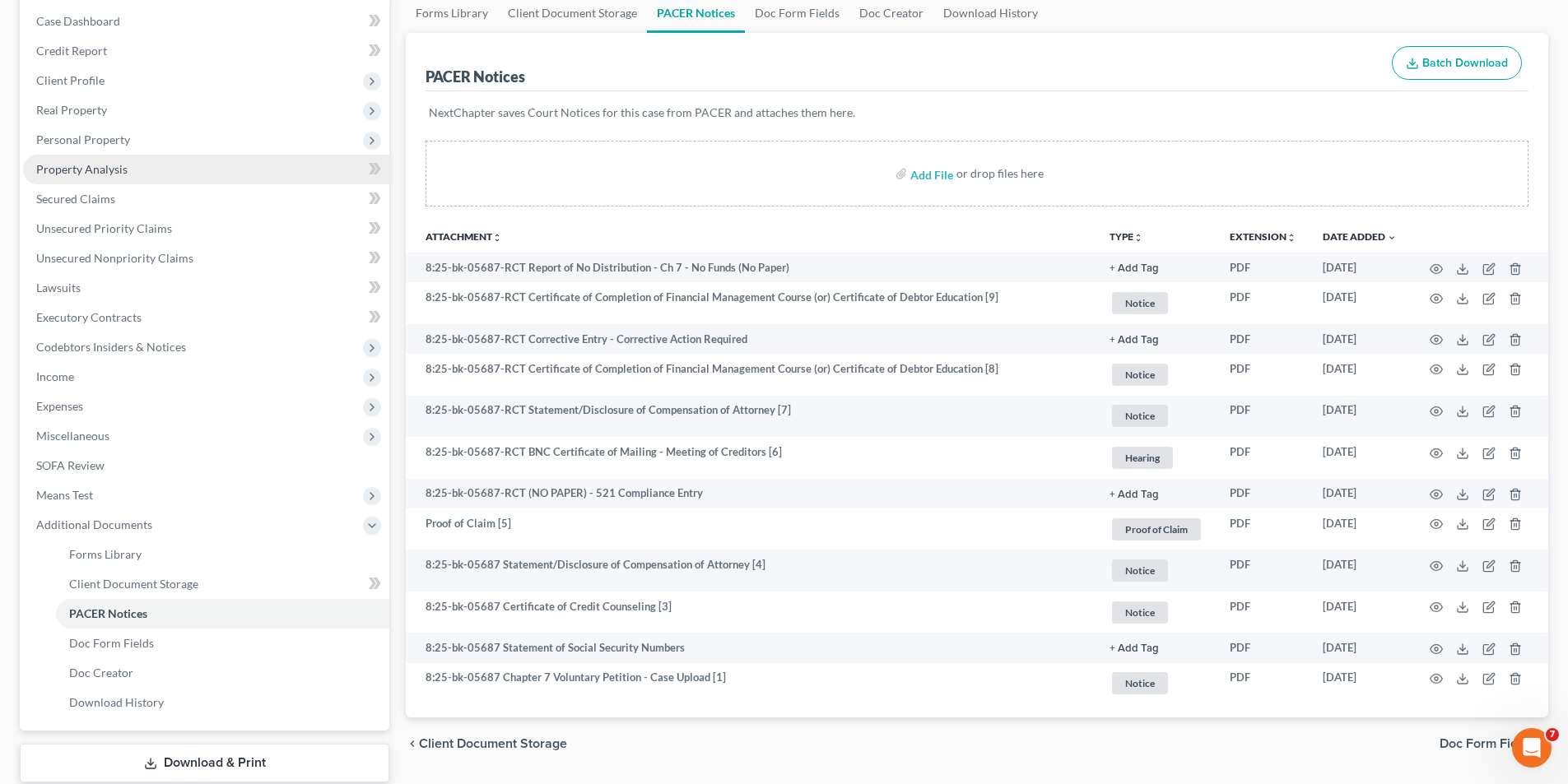
click at [82, 162] on span "Property Analysis" at bounding box center [82, 169] width 91 height 14
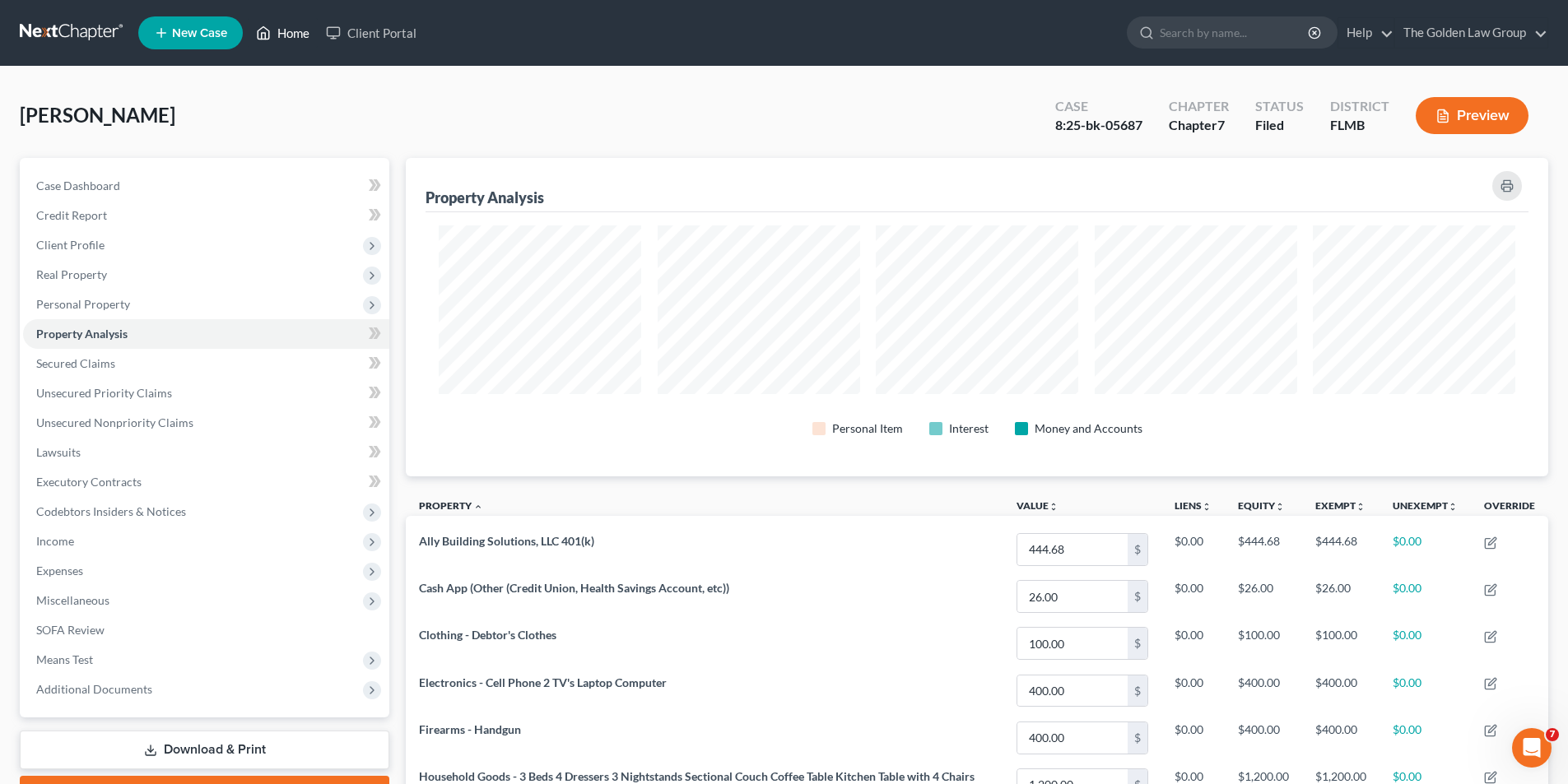
click at [297, 32] on link "Home" at bounding box center [283, 32] width 70 height 30
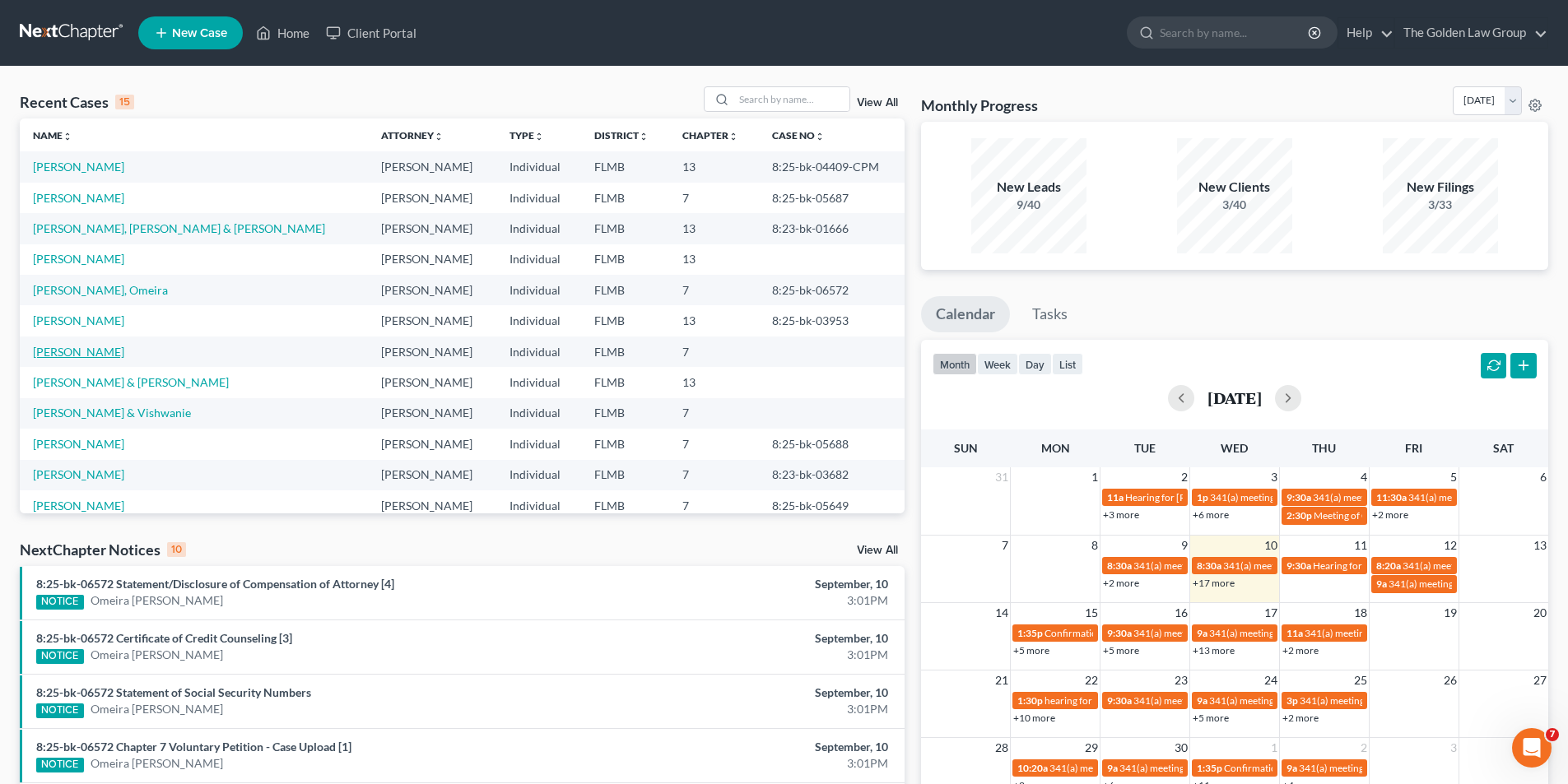
click at [89, 349] on link "[PERSON_NAME]" at bounding box center [79, 352] width 91 height 14
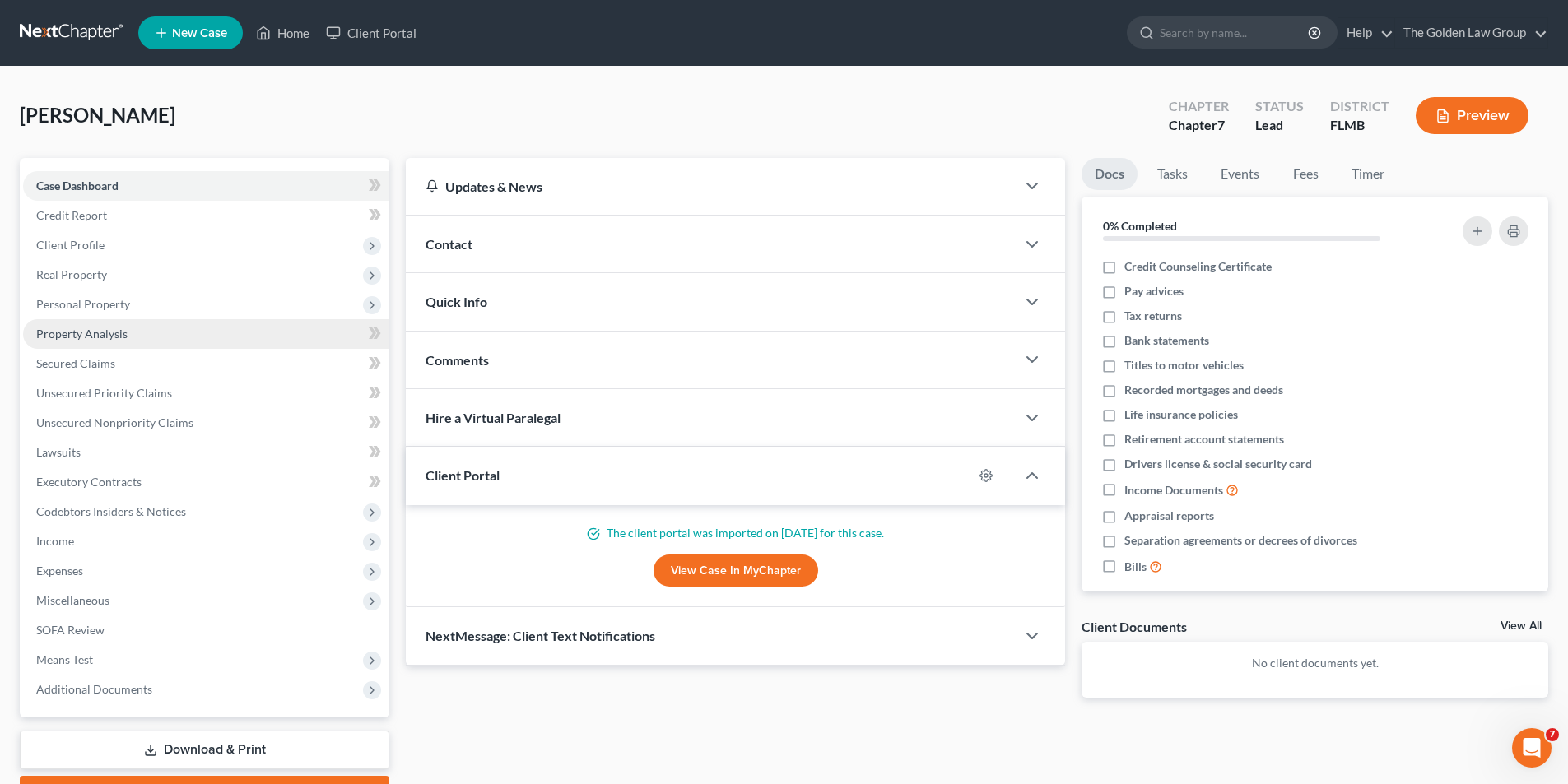
click at [102, 329] on span "Property Analysis" at bounding box center [82, 333] width 91 height 14
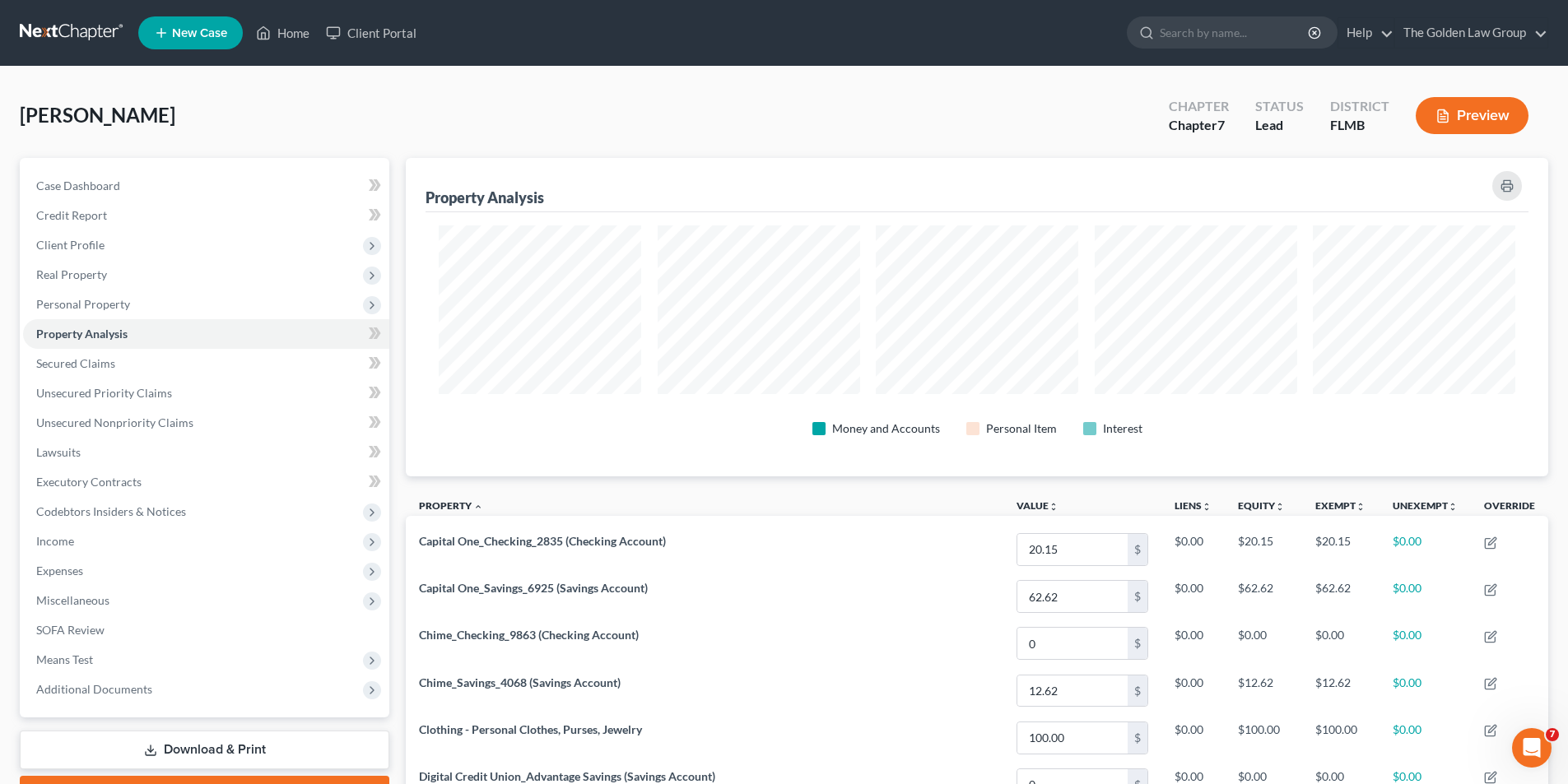
click at [1499, 110] on button "Preview" at bounding box center [1472, 116] width 113 height 37
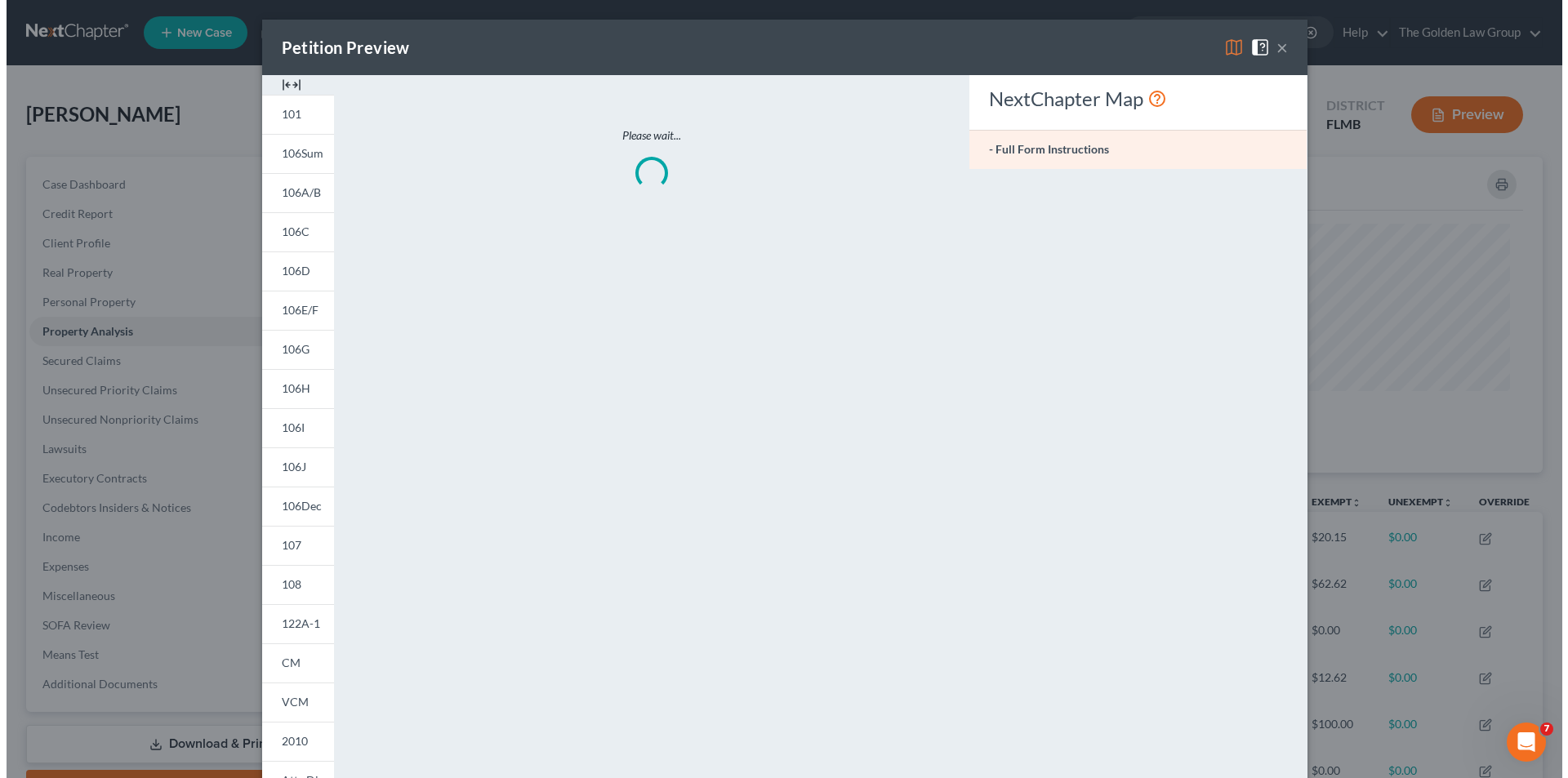
scroll to position [316, 1142]
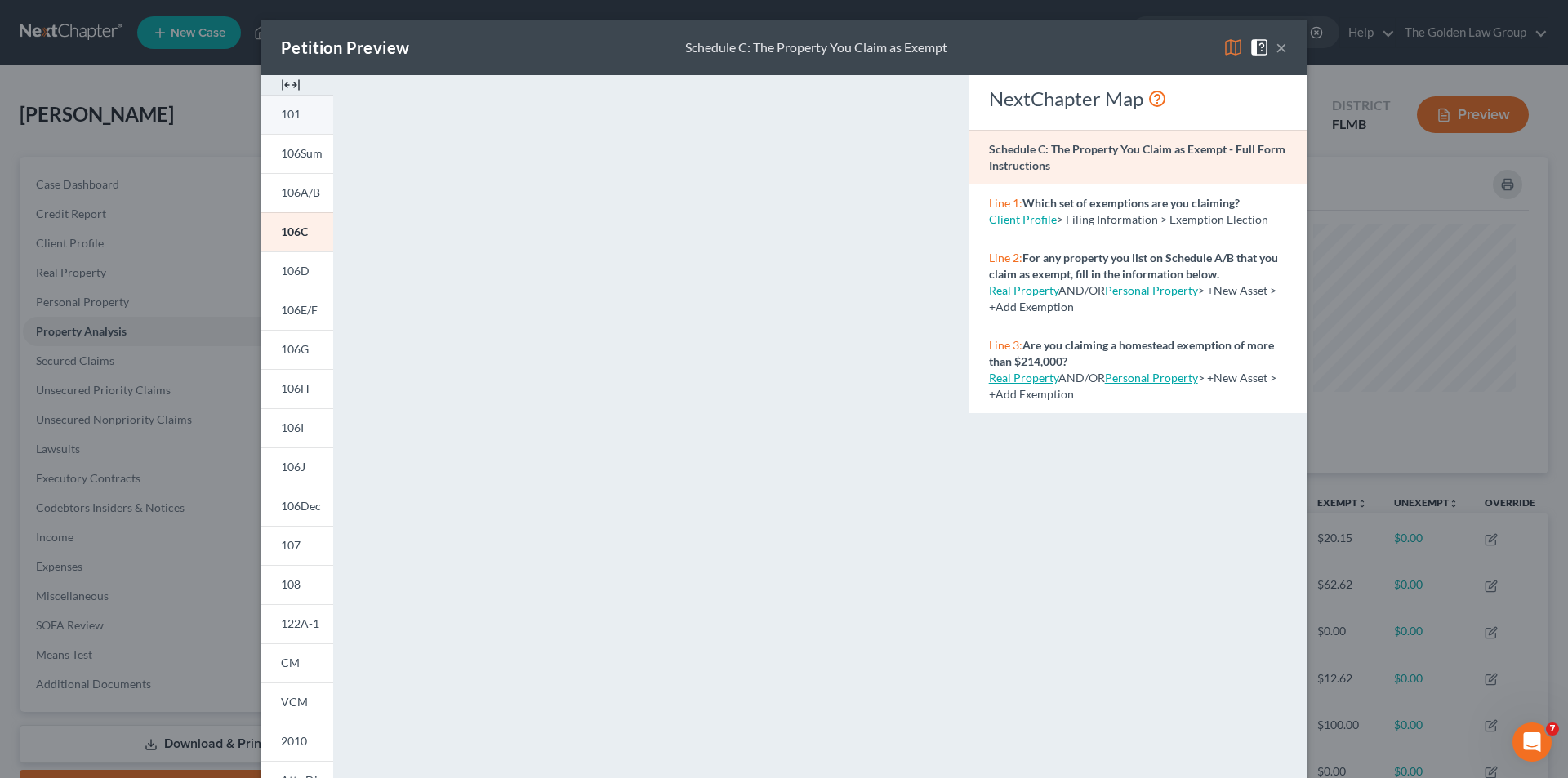
click at [296, 108] on link "101" at bounding box center [297, 114] width 72 height 39
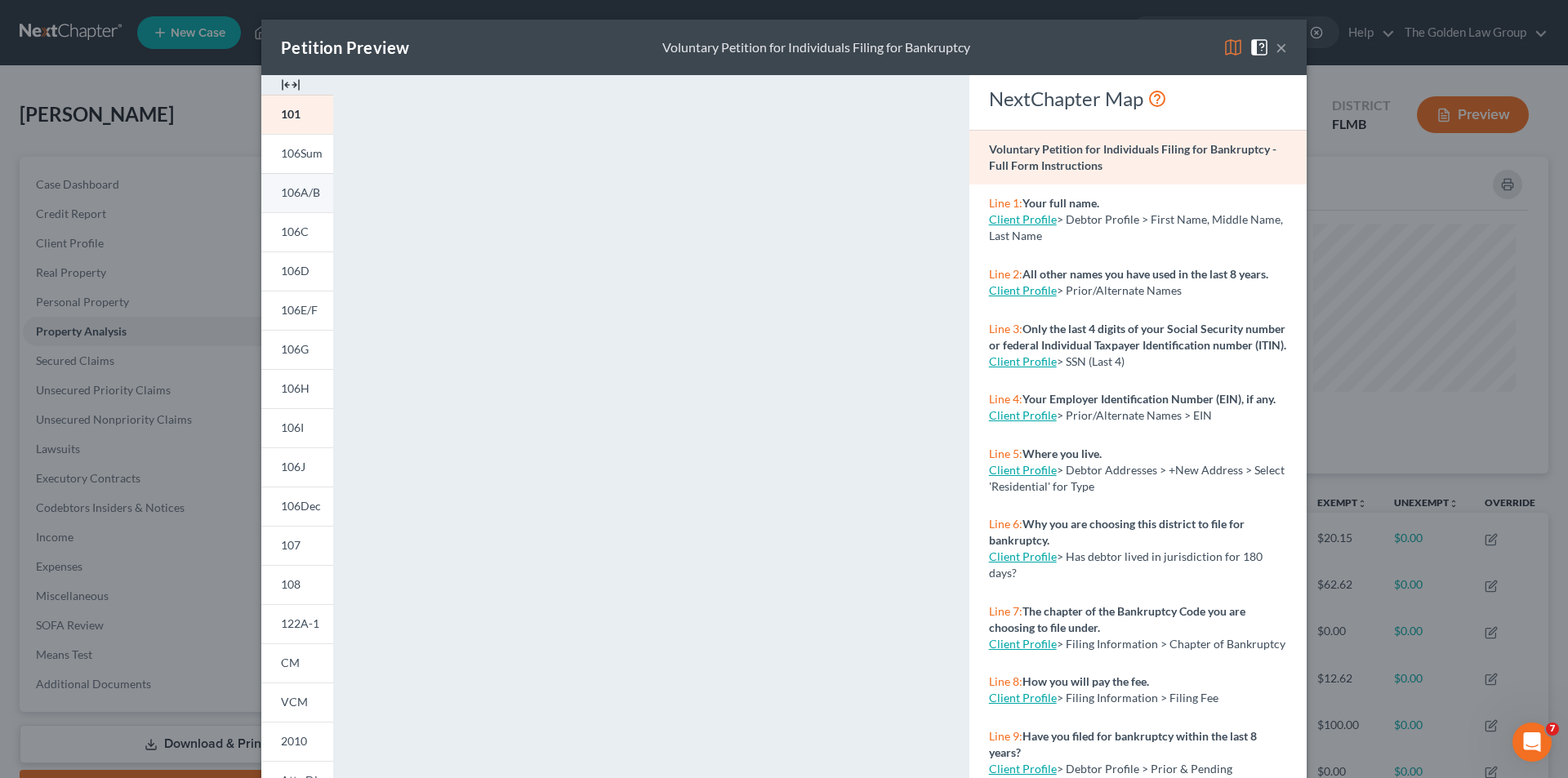
click at [284, 192] on span "106A/B" at bounding box center [301, 192] width 39 height 14
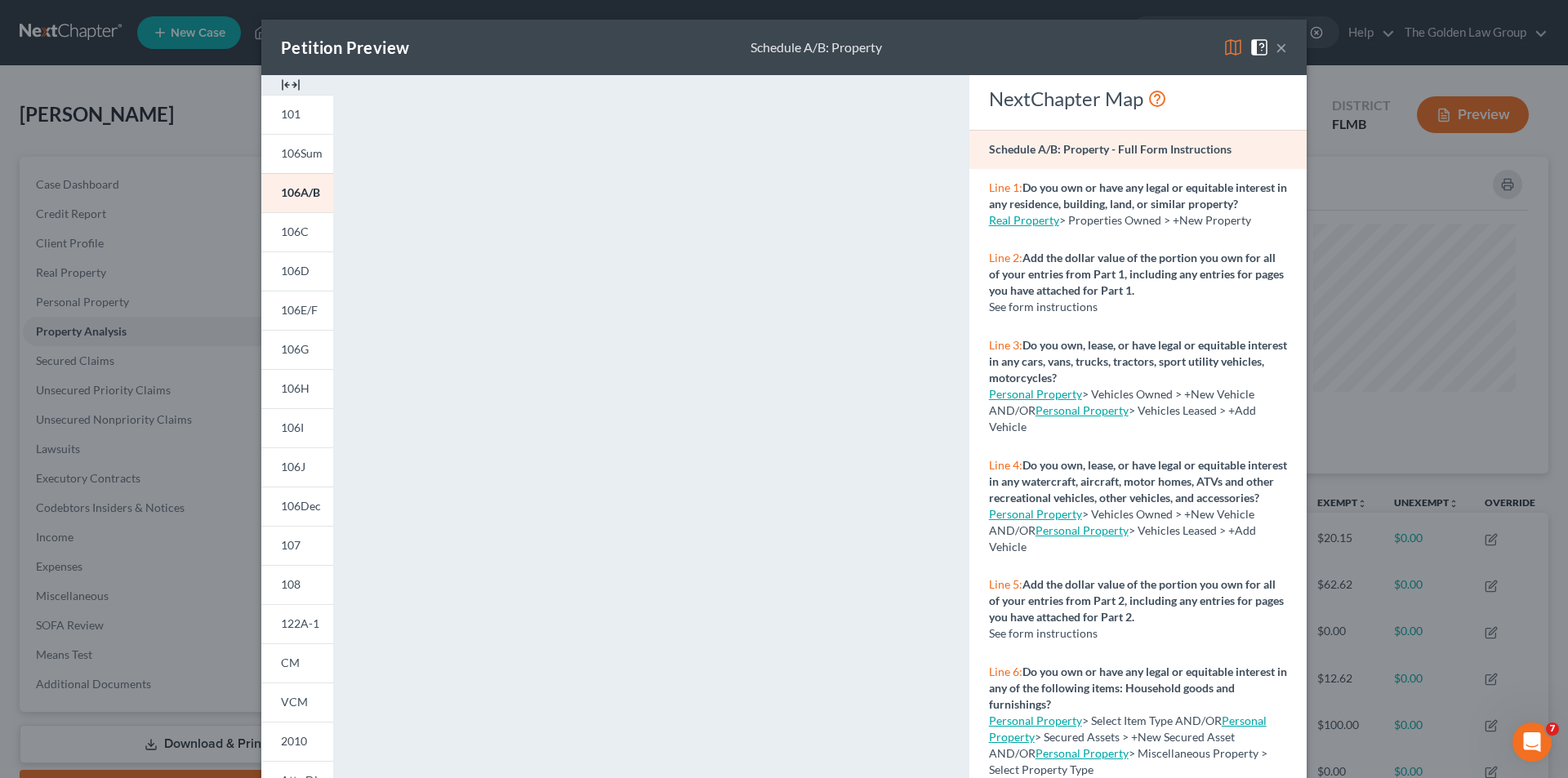
scroll to position [143, 0]
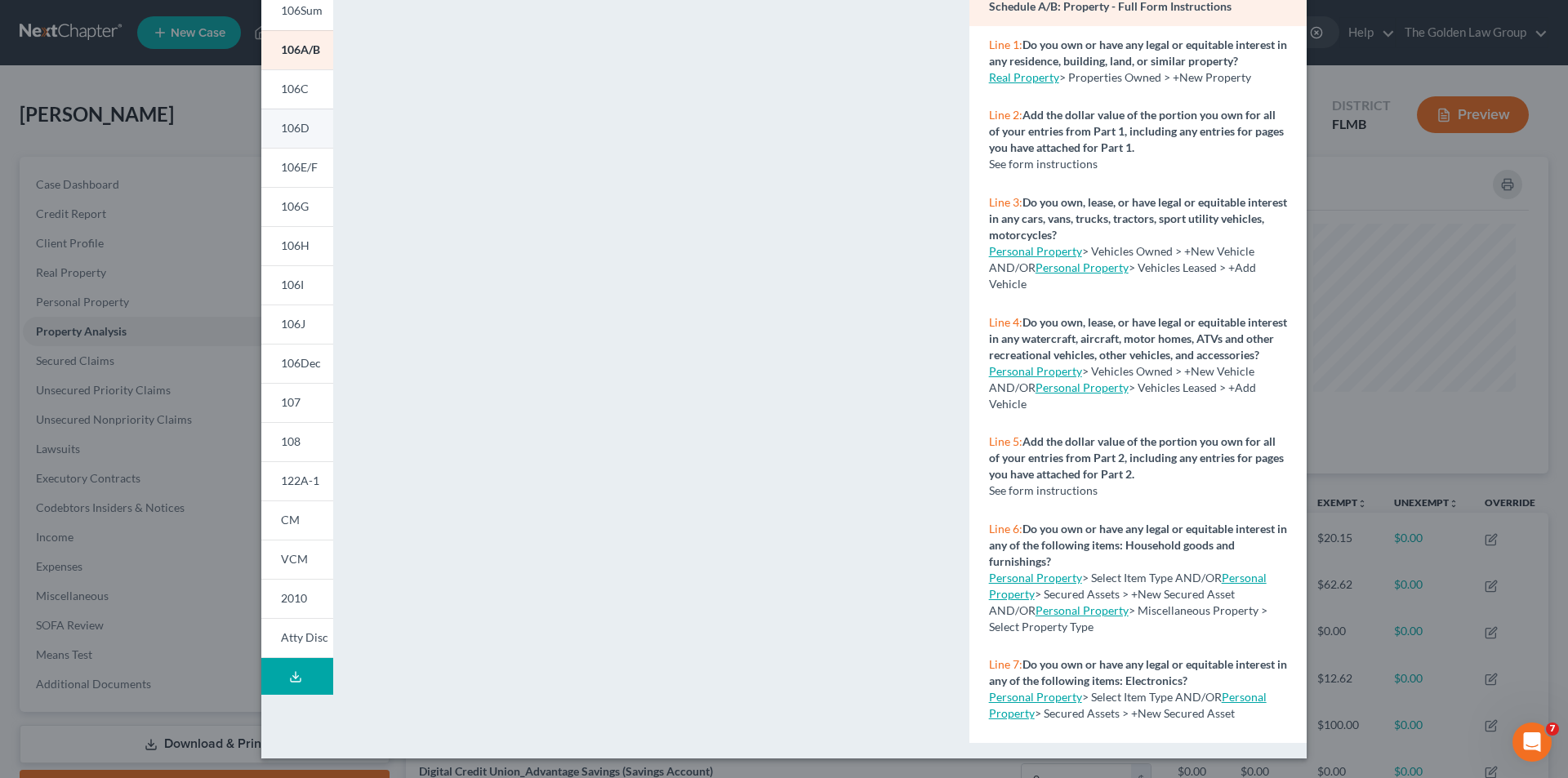
click at [291, 120] on link "106D" at bounding box center [297, 128] width 72 height 39
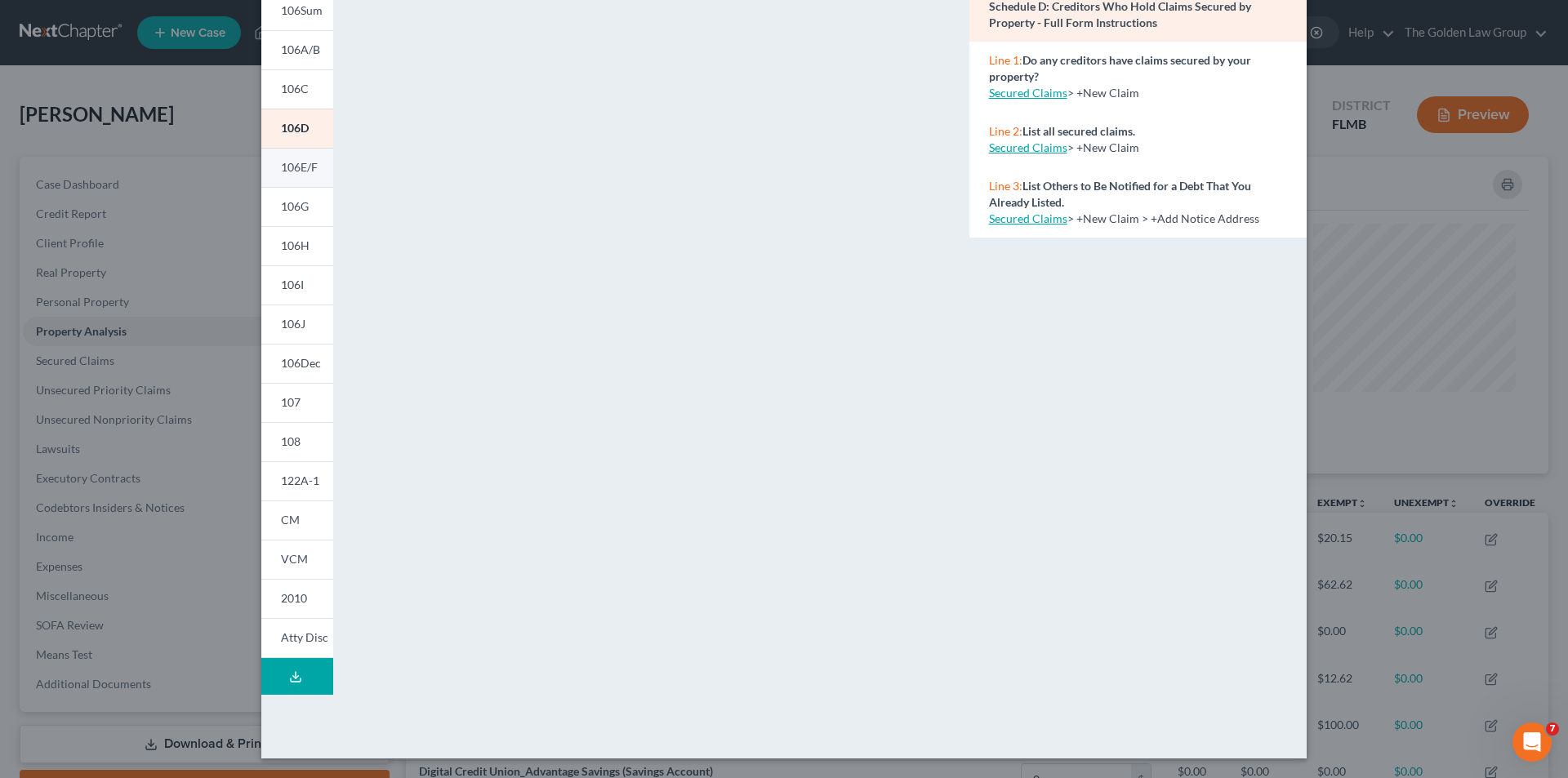
click at [301, 166] on span "106E/F" at bounding box center [300, 167] width 37 height 14
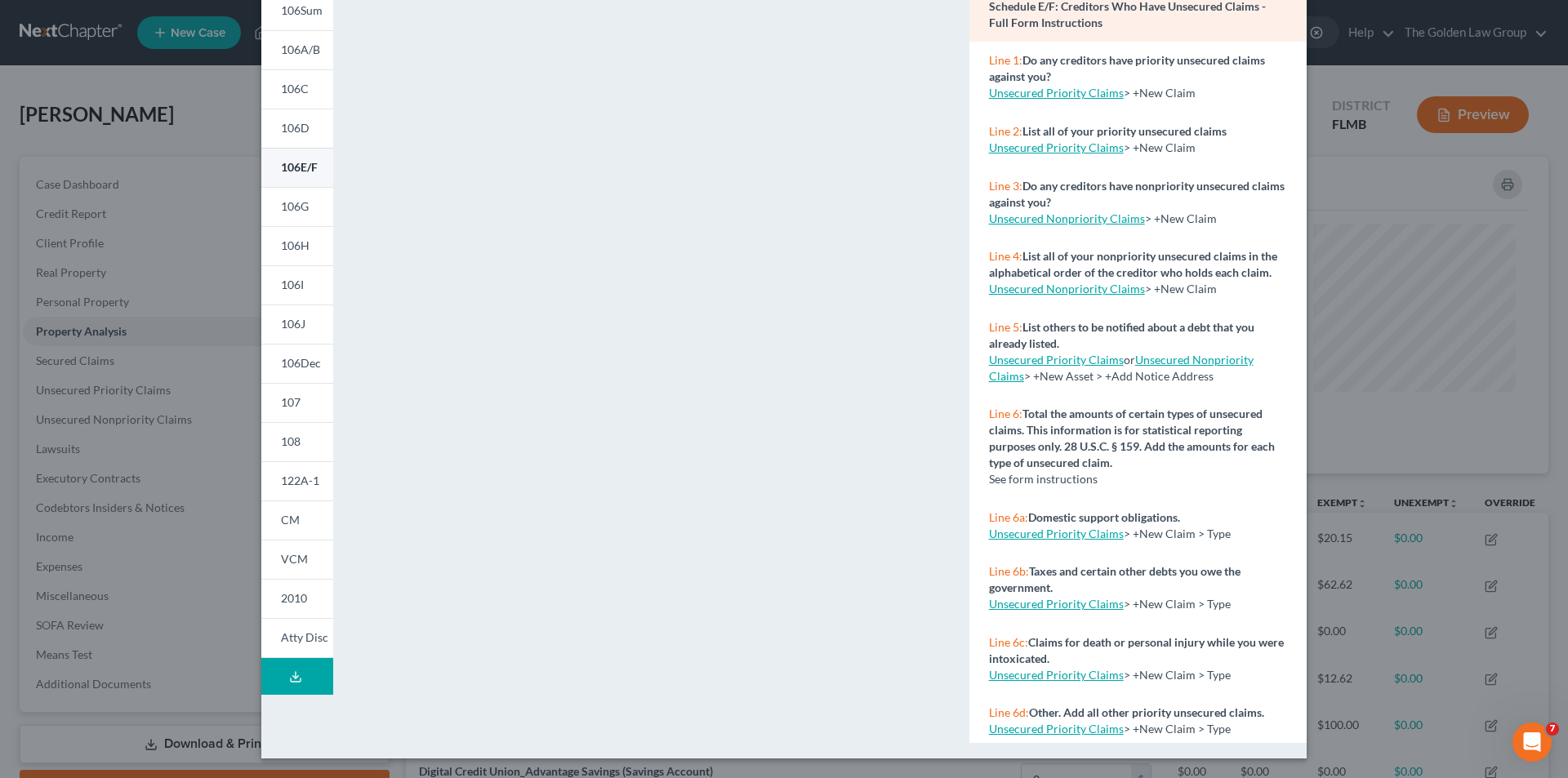
click at [280, 197] on link "106G" at bounding box center [297, 206] width 72 height 39
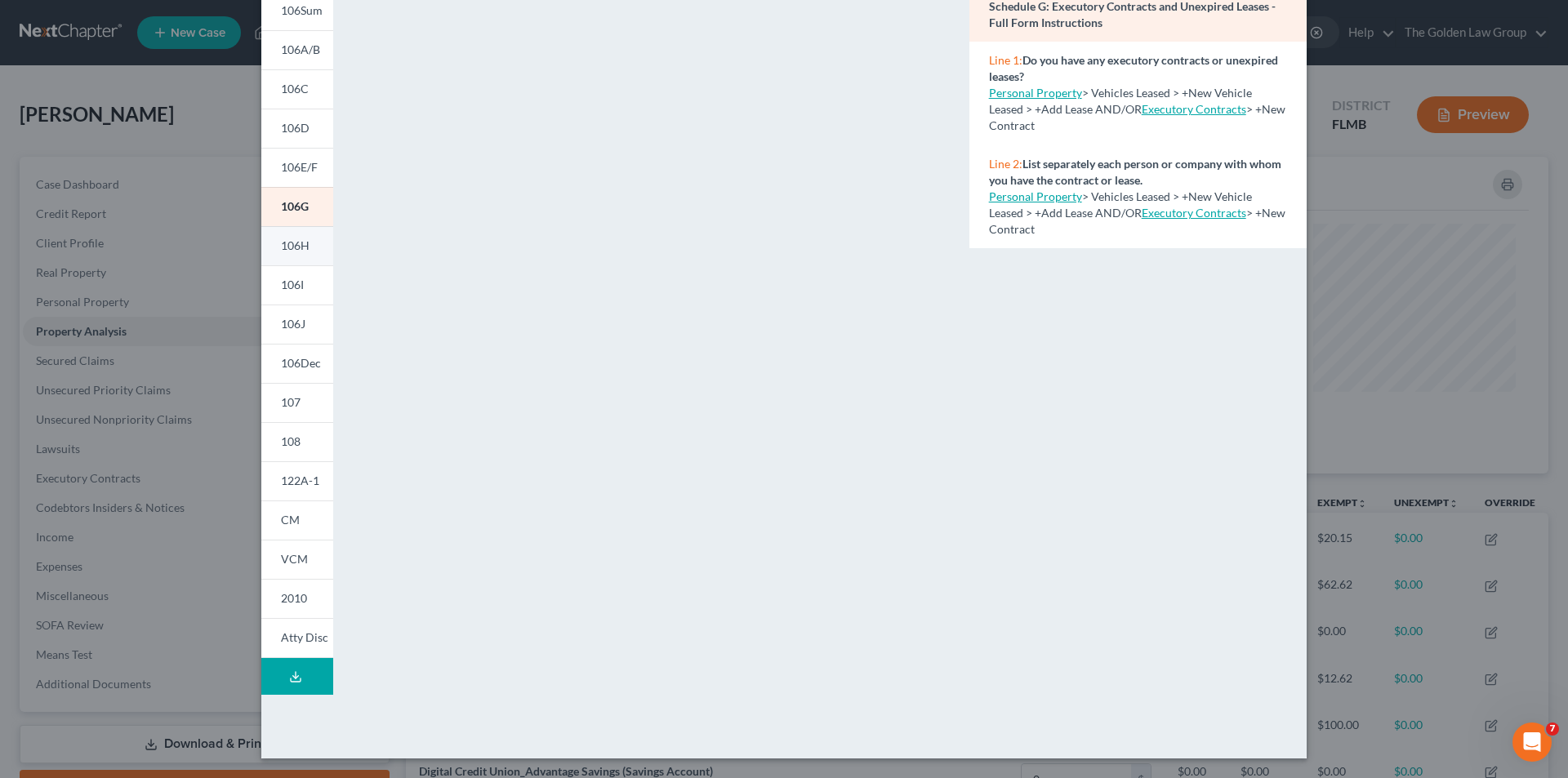
click at [296, 248] on span "106H" at bounding box center [295, 245] width 29 height 14
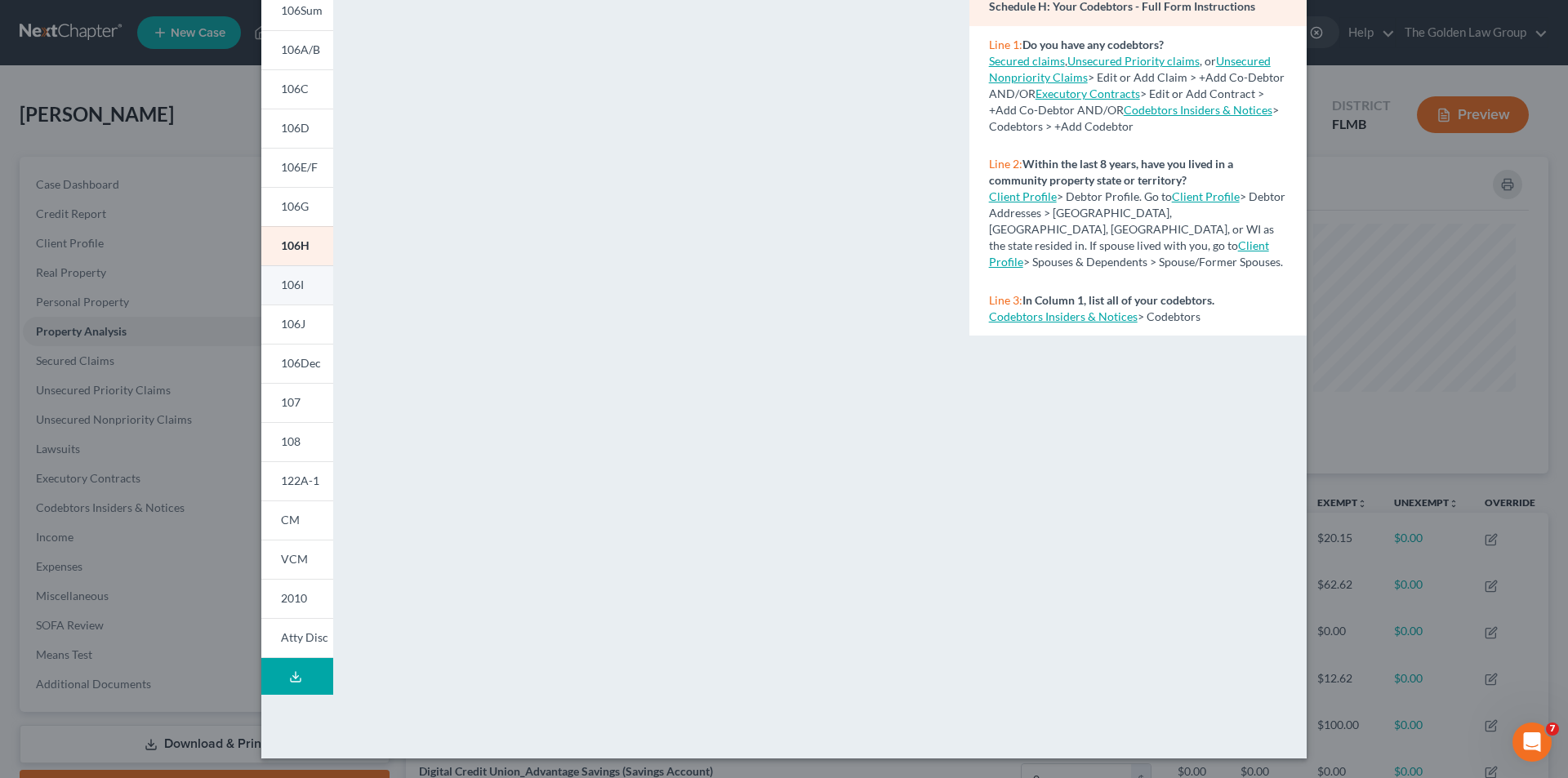
click at [290, 286] on span "106I" at bounding box center [292, 285] width 23 height 14
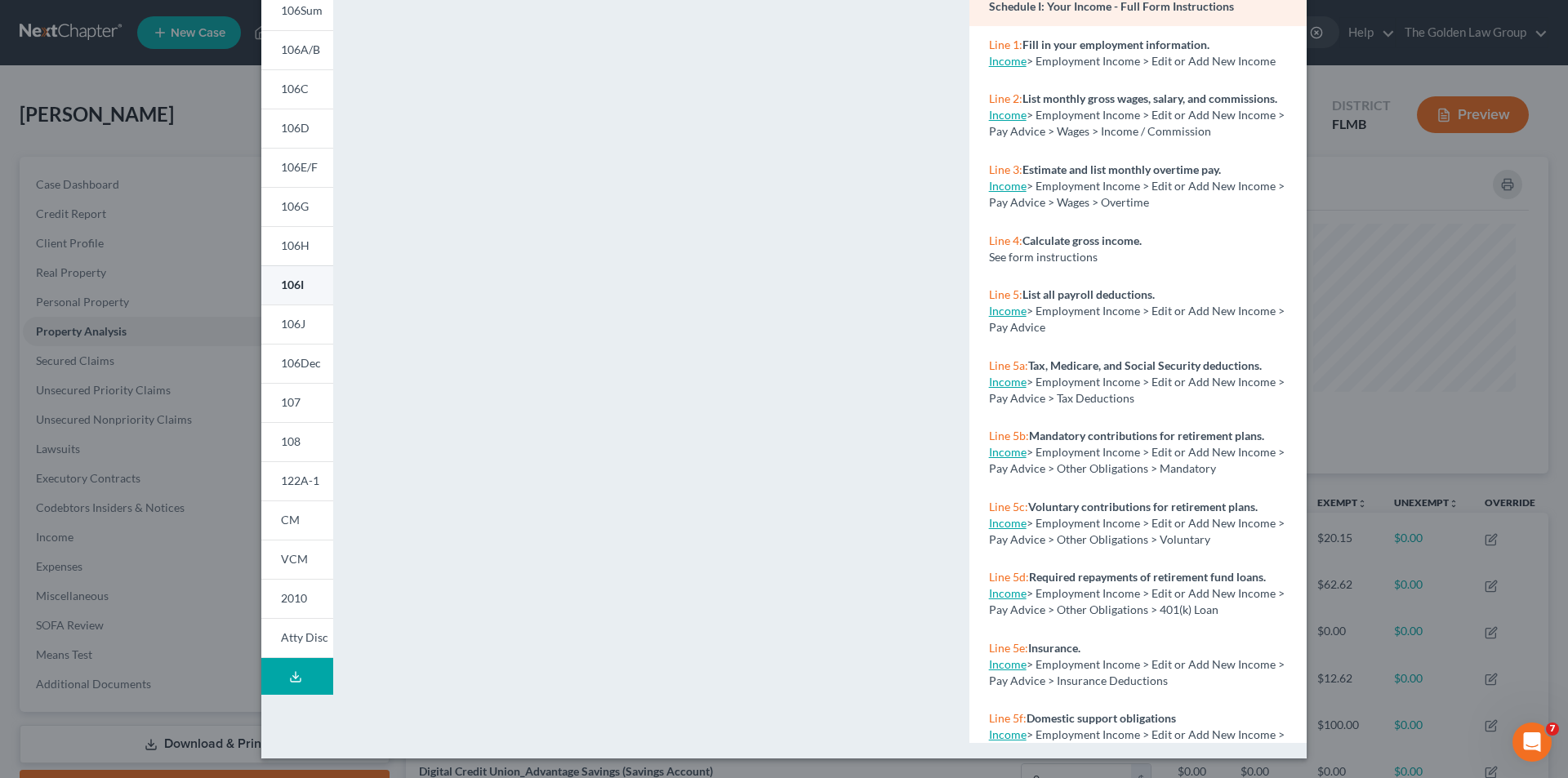
drag, startPoint x: 290, startPoint y: 323, endPoint x: 305, endPoint y: 313, distance: 18.0
click at [290, 322] on span "106J" at bounding box center [293, 323] width 24 height 14
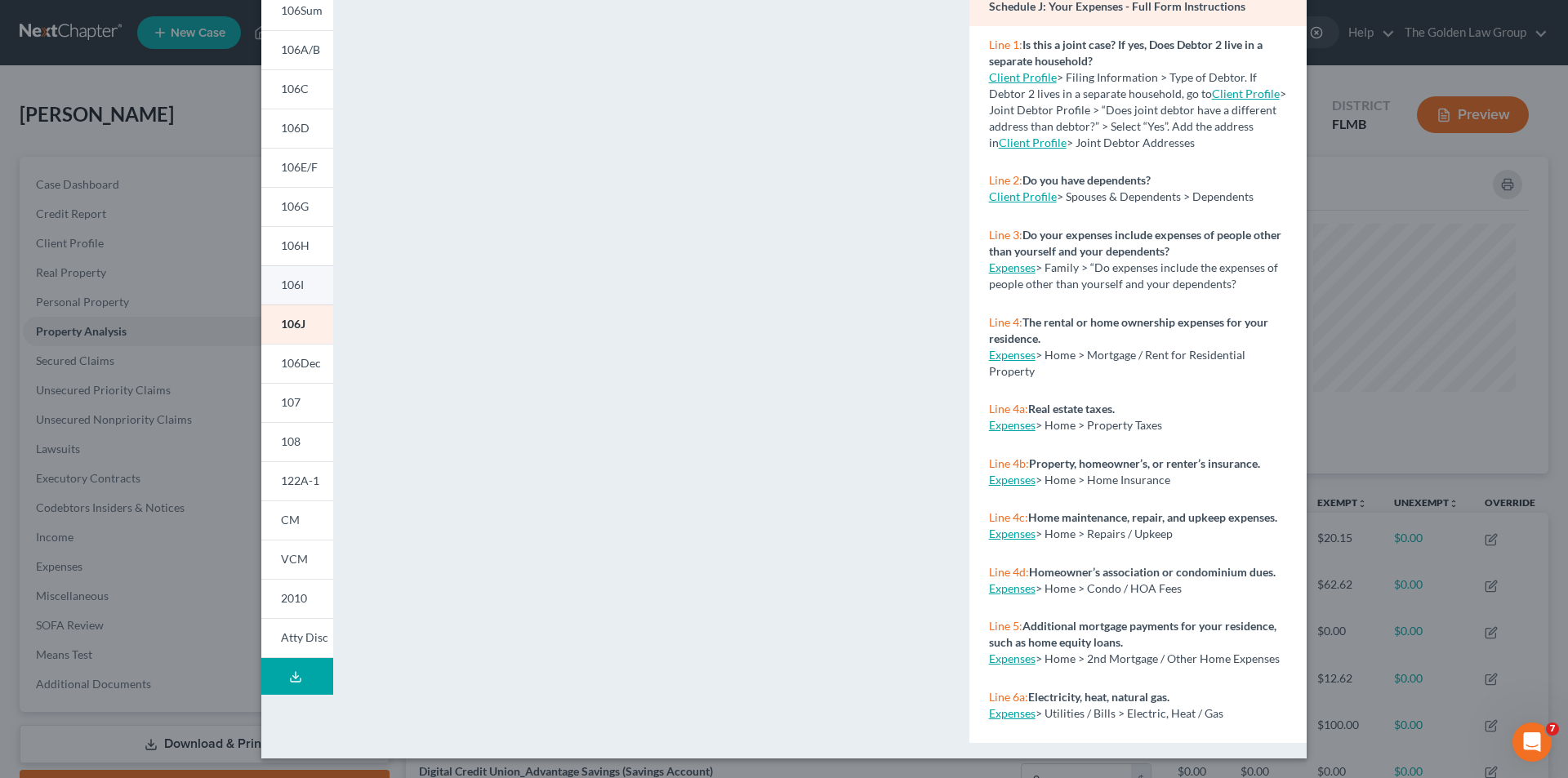
click at [299, 286] on link "106I" at bounding box center [297, 285] width 72 height 39
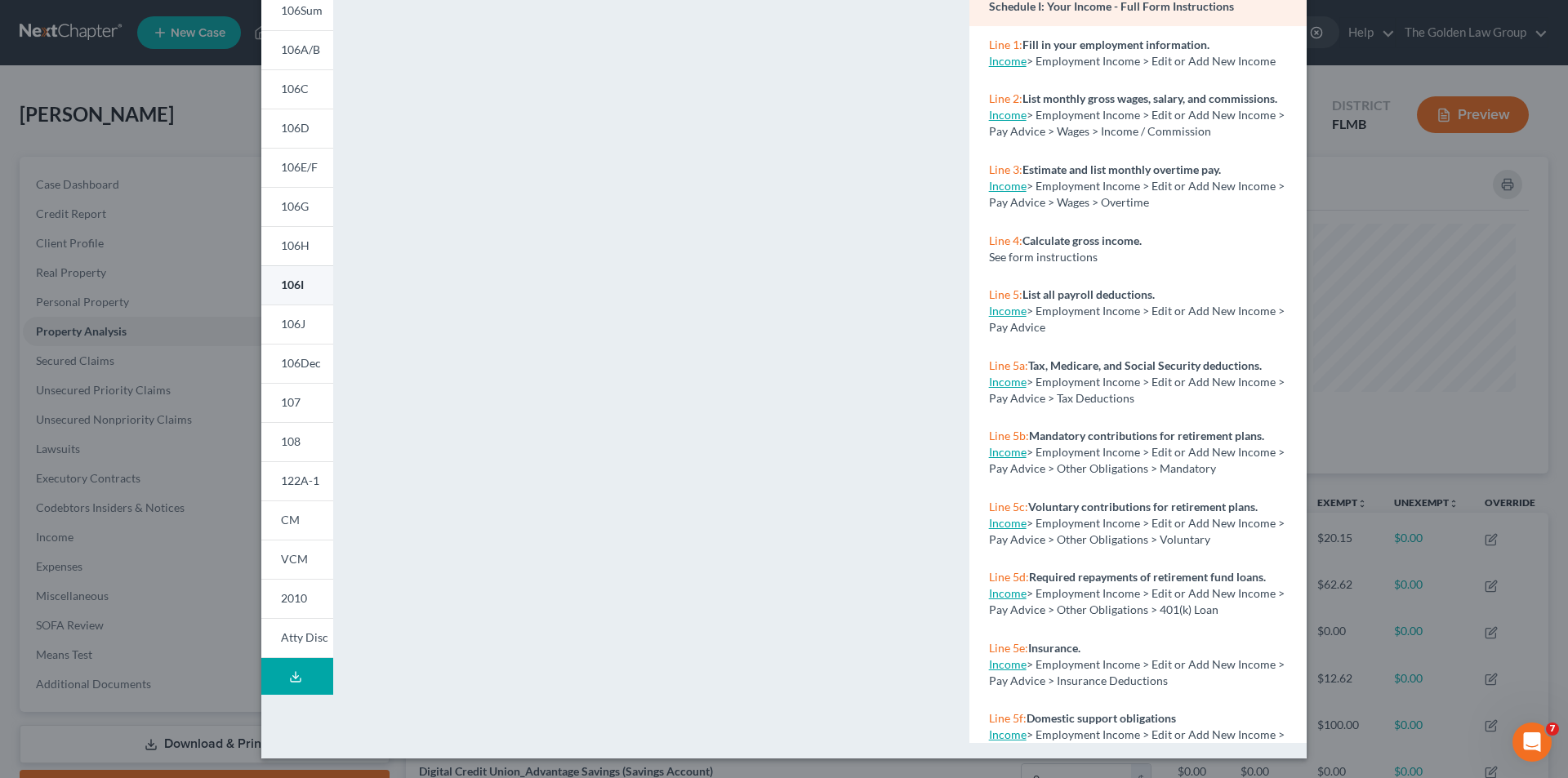
click at [295, 318] on span "106J" at bounding box center [293, 323] width 24 height 14
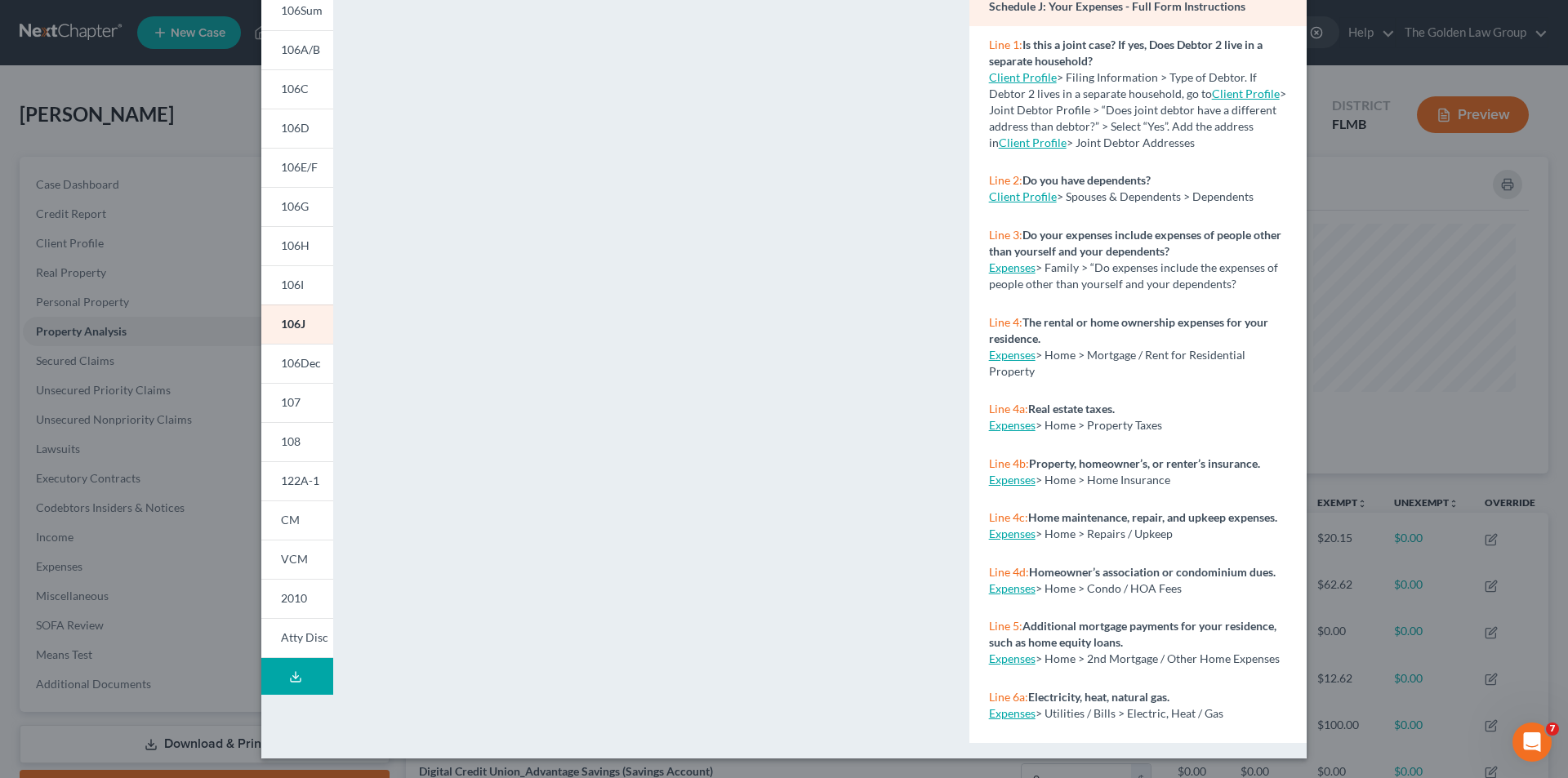
click at [294, 400] on span "107" at bounding box center [290, 402] width 19 height 14
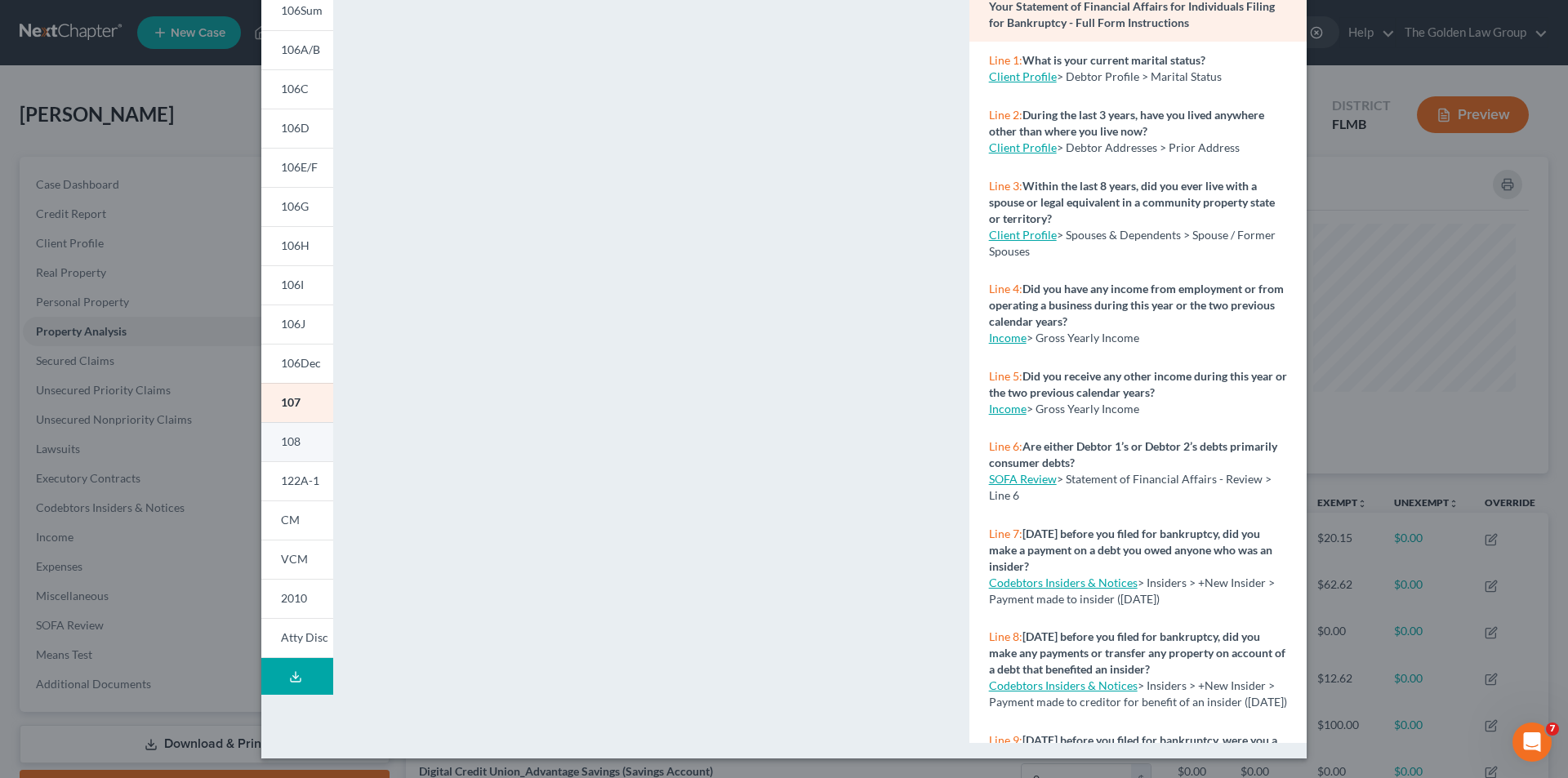
click at [300, 438] on link "108" at bounding box center [297, 441] width 72 height 39
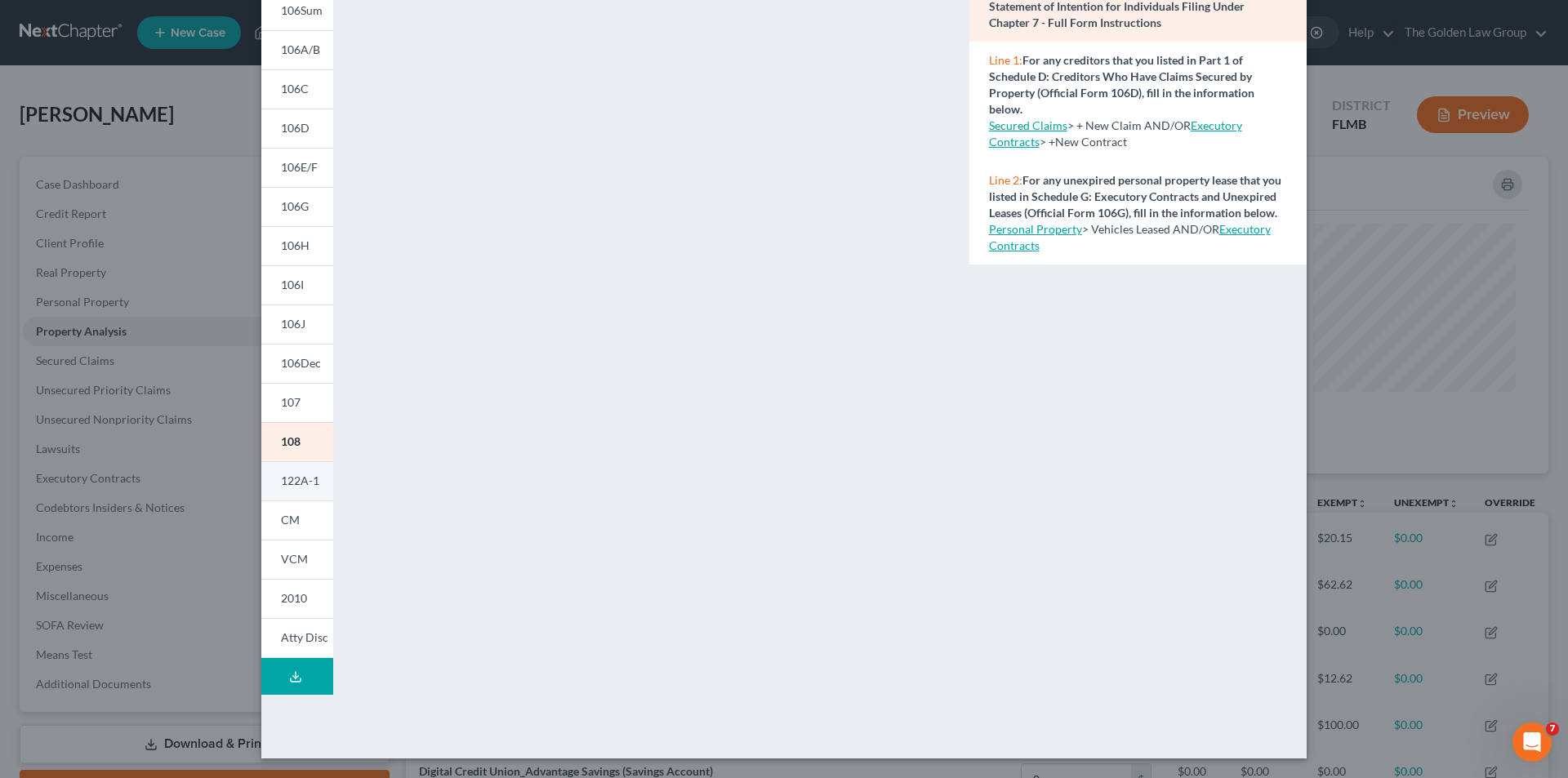
click at [287, 476] on span "122A-1" at bounding box center [301, 480] width 39 height 14
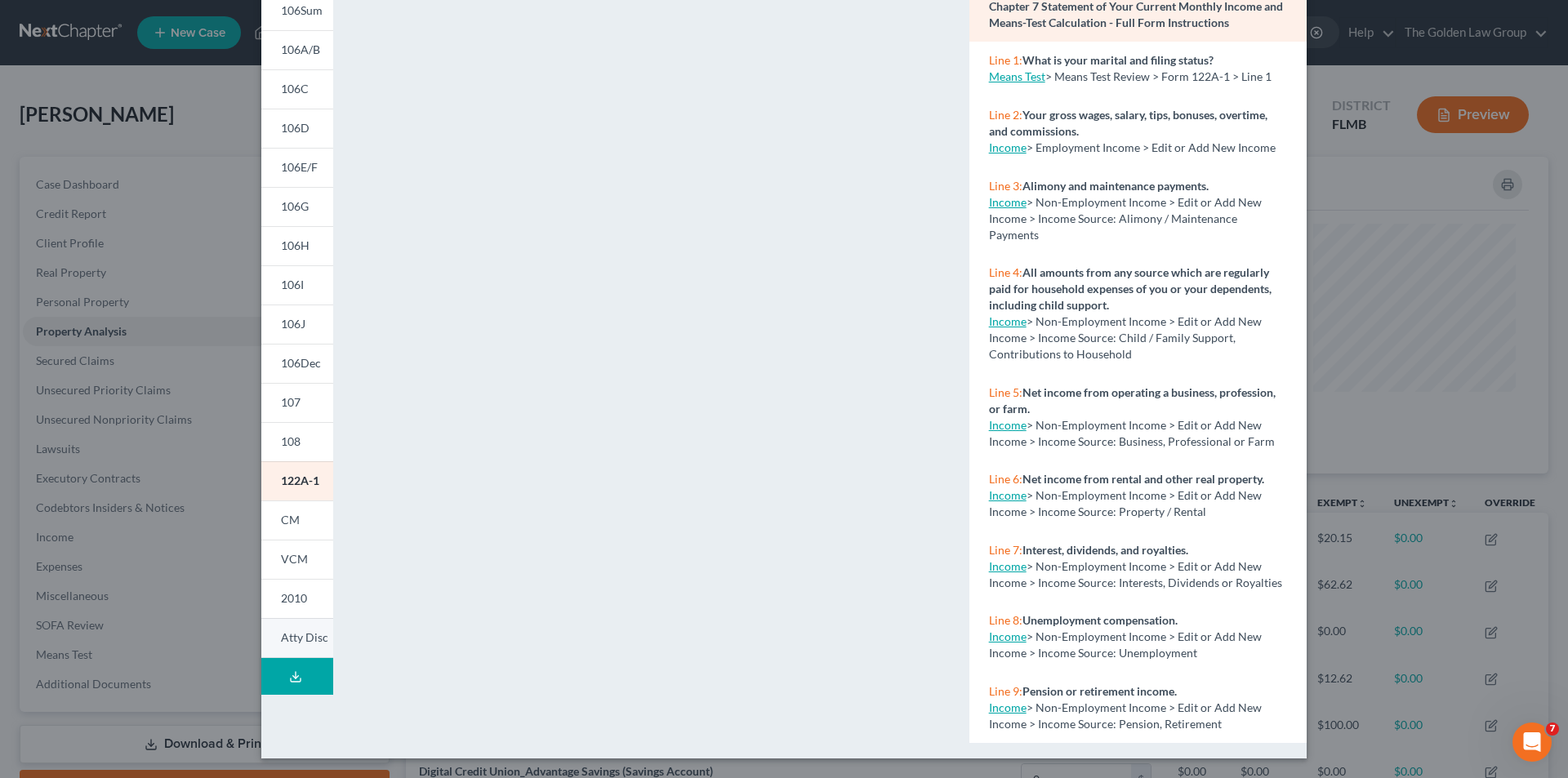
click at [304, 634] on span "Atty Disc" at bounding box center [305, 637] width 47 height 14
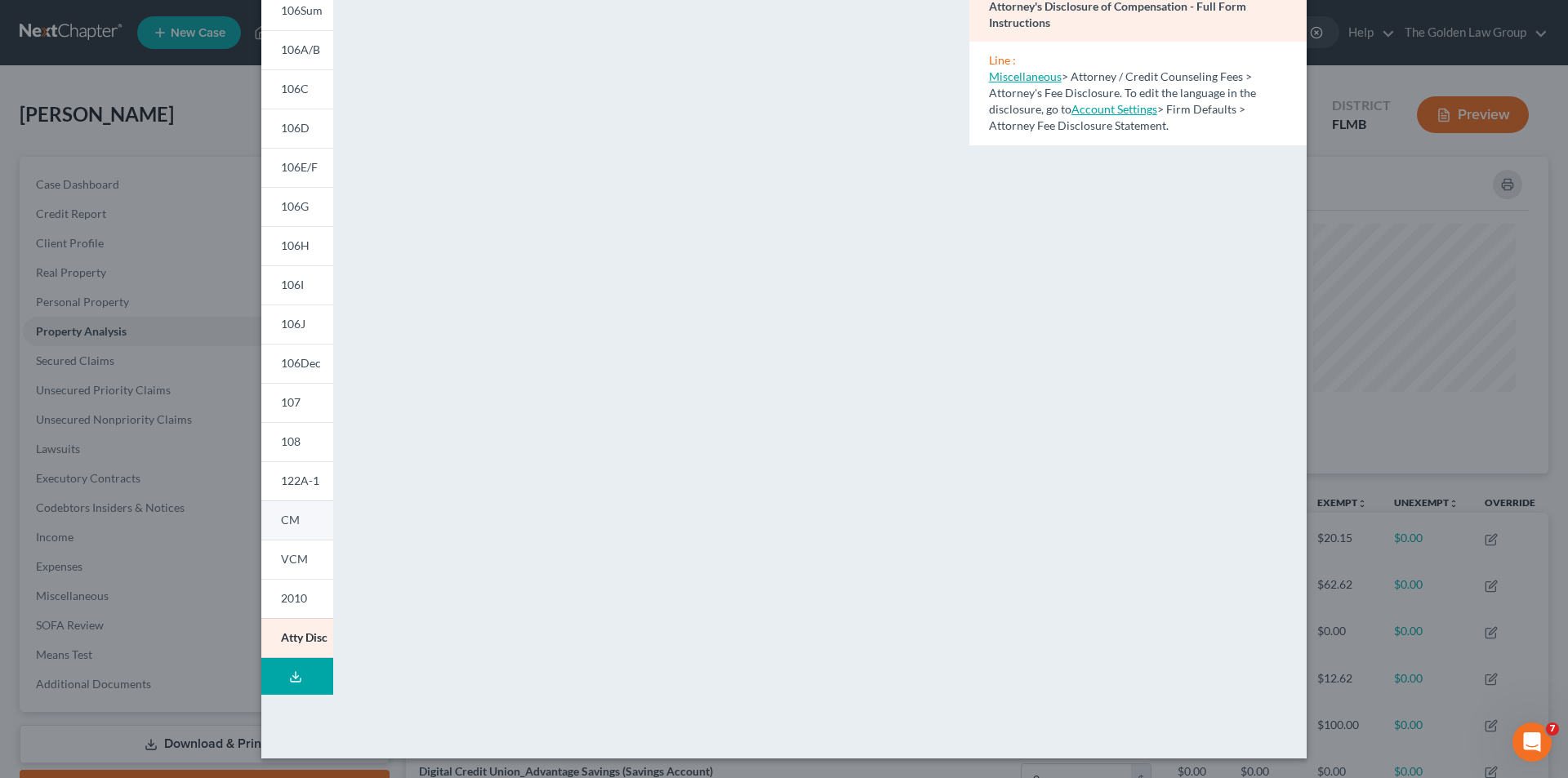
click at [290, 525] on span "CM" at bounding box center [290, 520] width 18 height 14
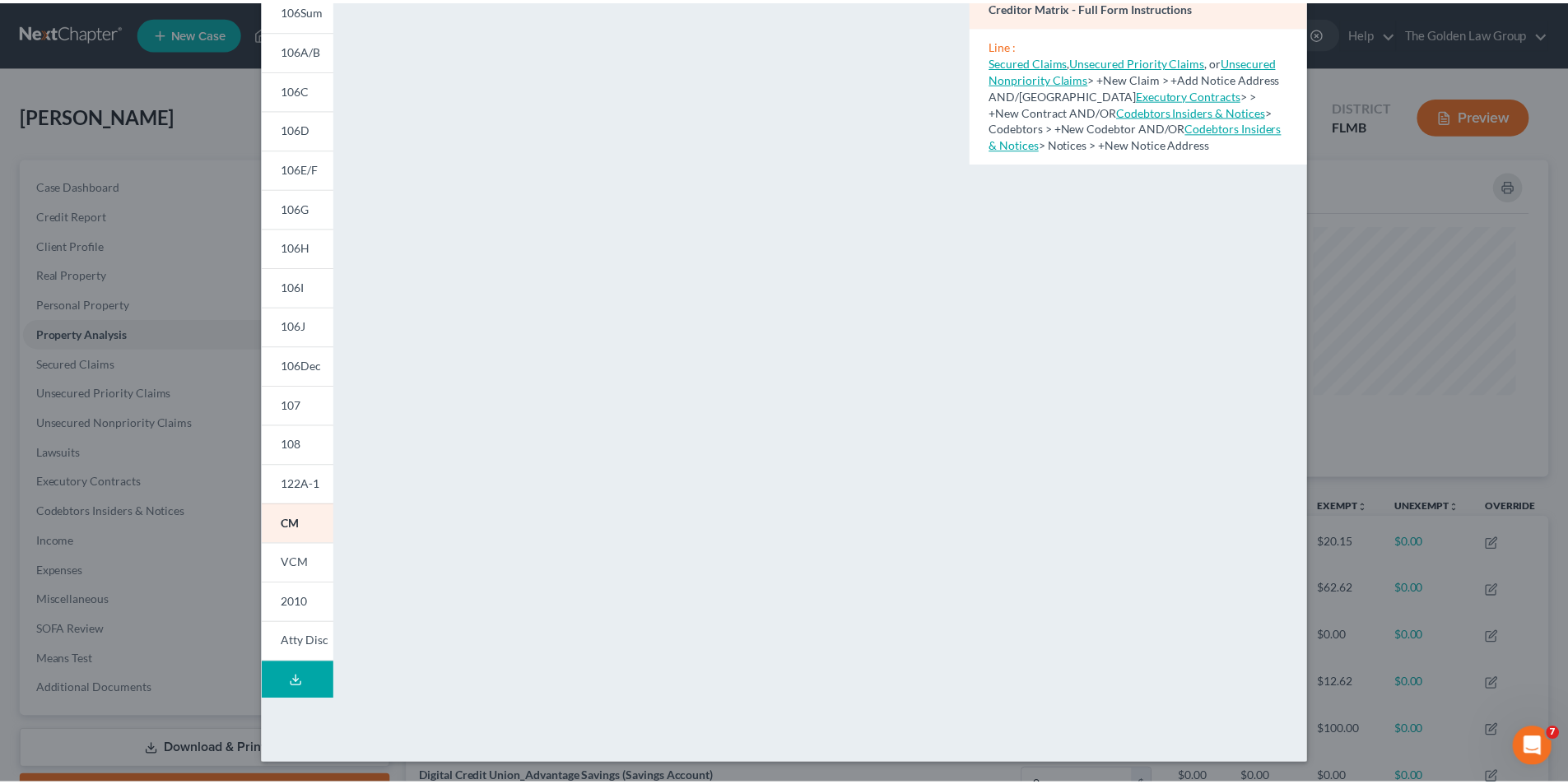
scroll to position [0, 0]
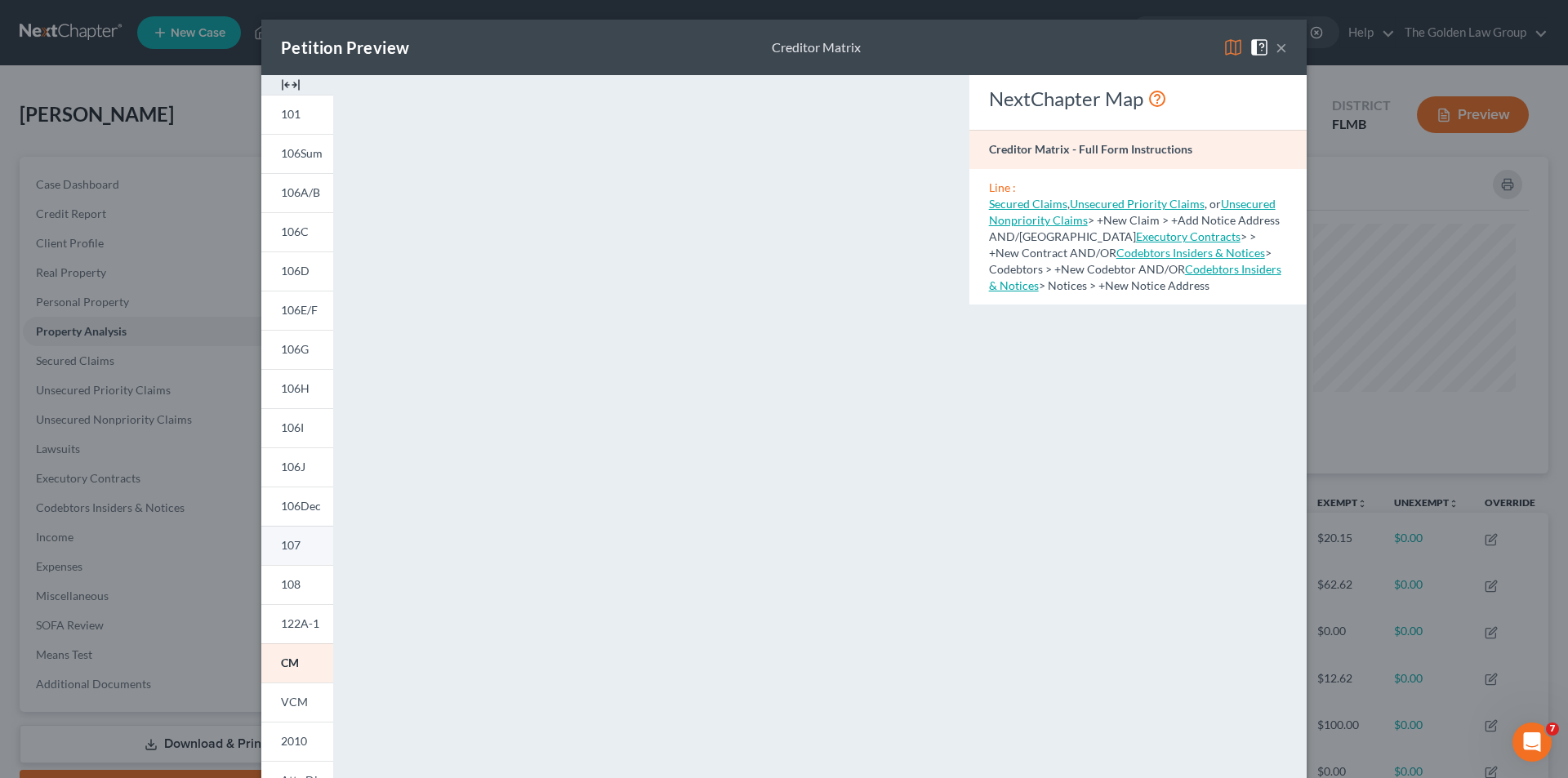
click at [290, 546] on span "107" at bounding box center [290, 545] width 19 height 14
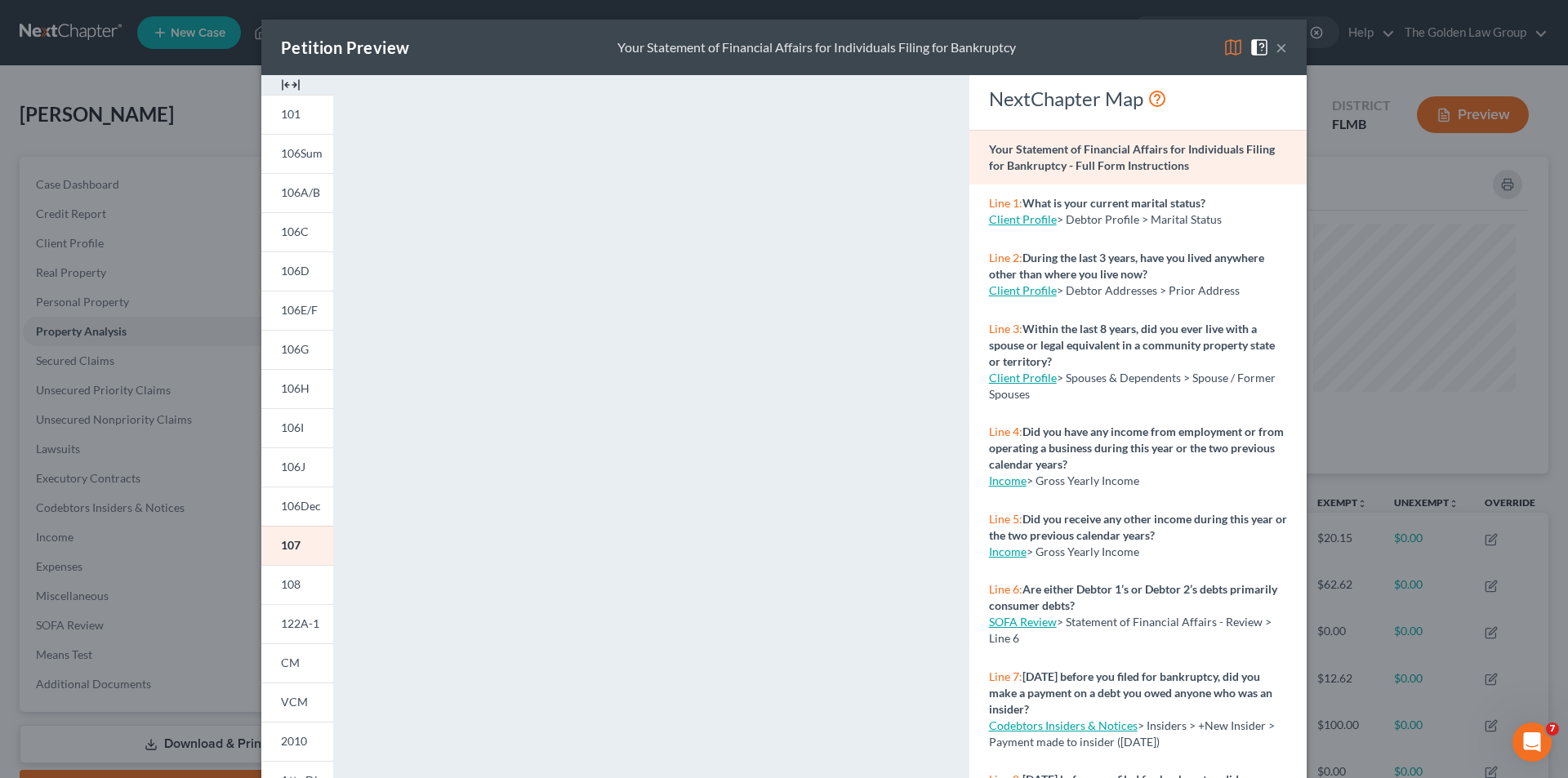
click at [60, 510] on div "Petition Preview Your Statement of Financial Affairs for Individuals Filing for…" at bounding box center [784, 389] width 1568 height 778
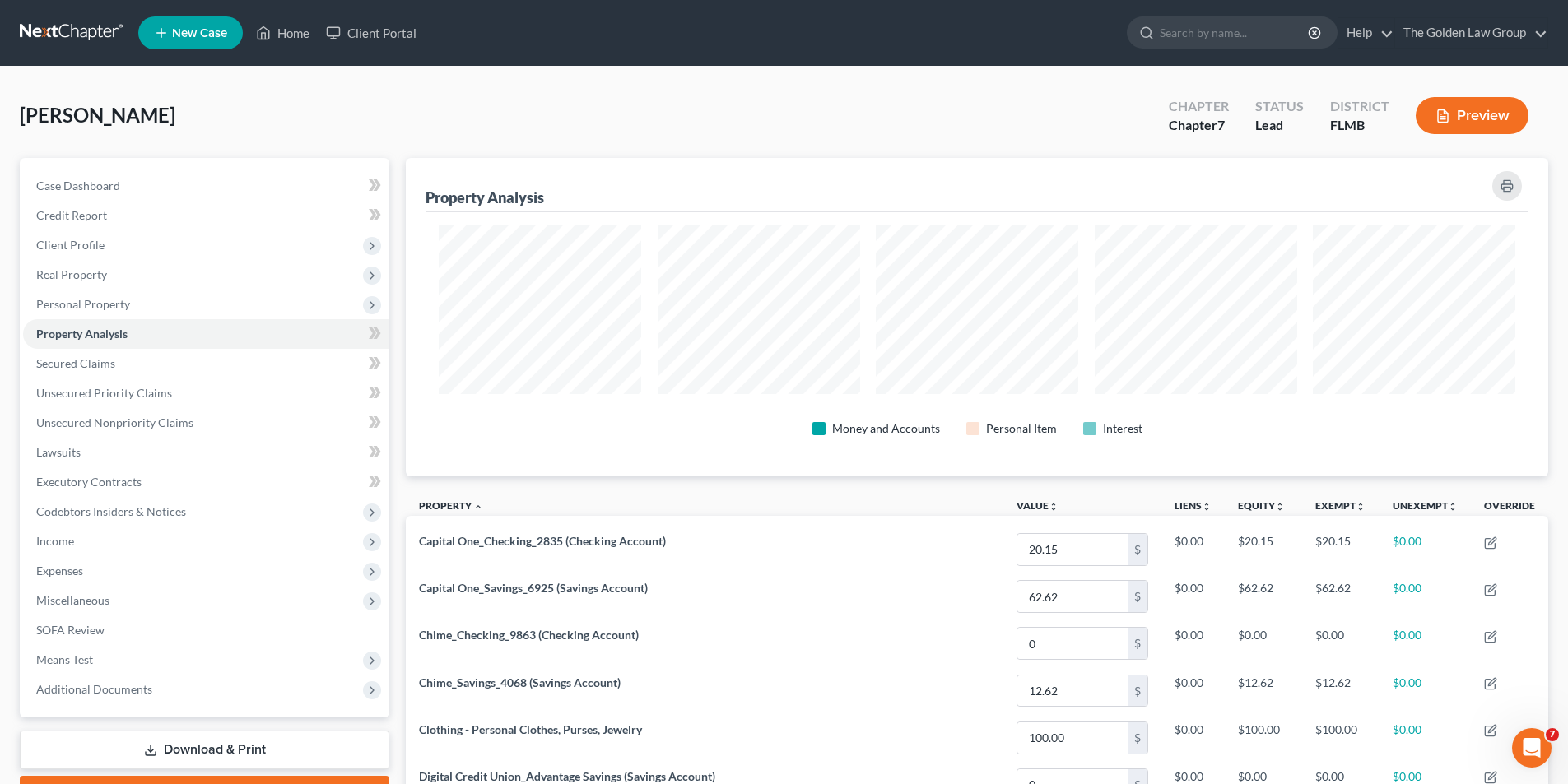
scroll to position [822481, 822102]
click at [1176, 31] on input "search" at bounding box center [1235, 32] width 151 height 30
type input "[PERSON_NAME]"
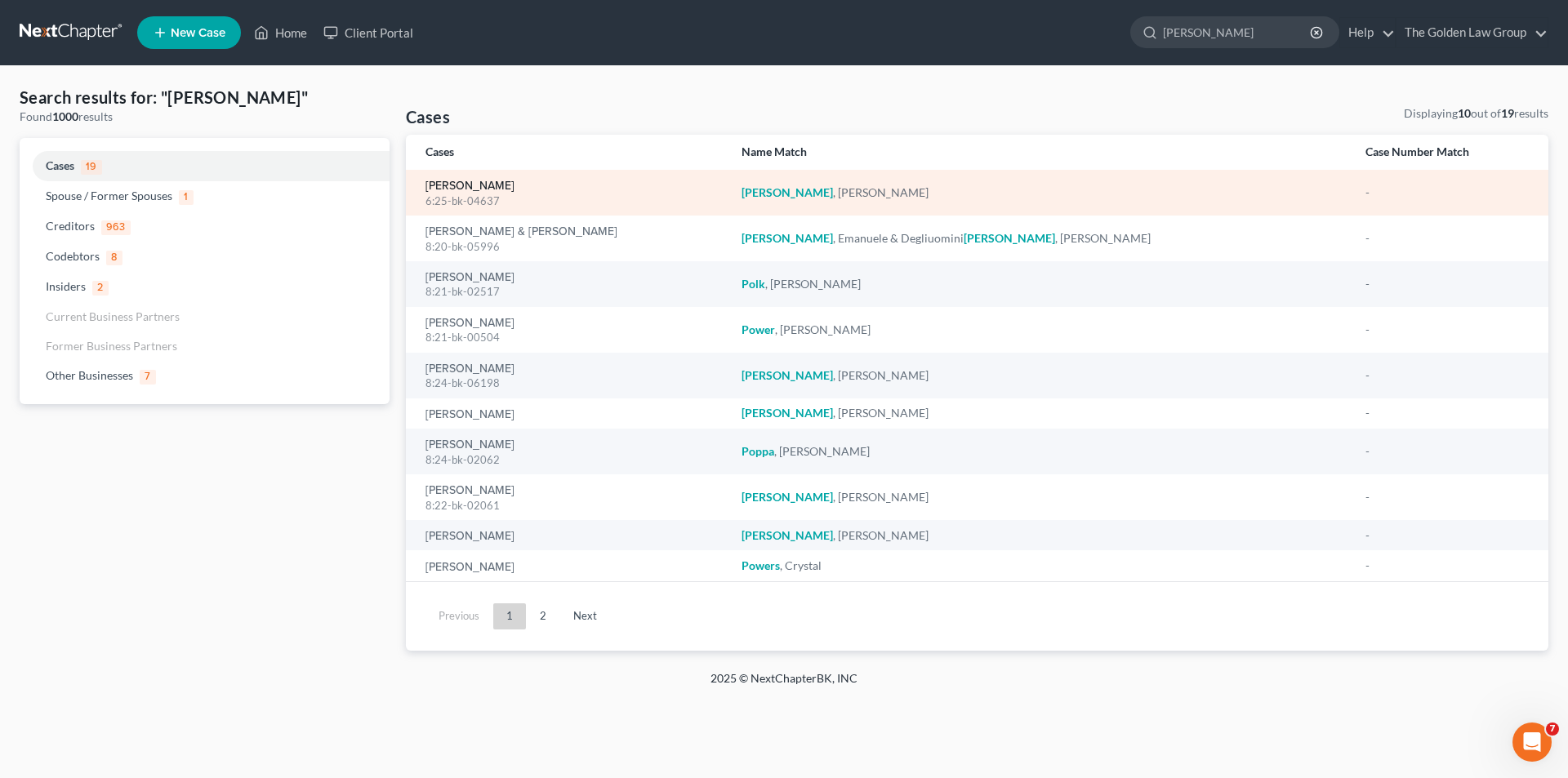
click at [486, 182] on link "[PERSON_NAME]" at bounding box center [470, 186] width 89 height 12
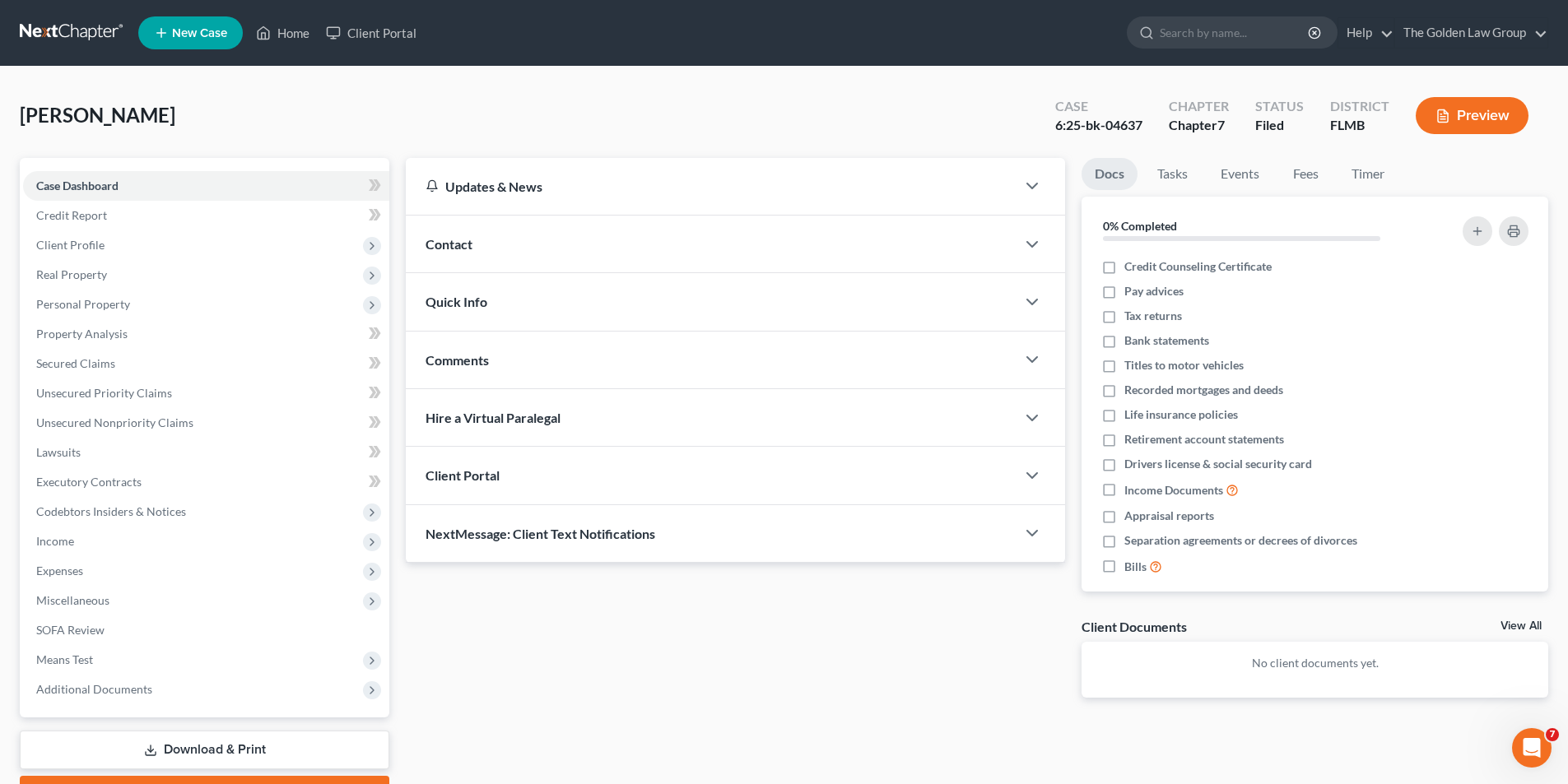
click at [1452, 107] on button "Preview" at bounding box center [1472, 116] width 113 height 37
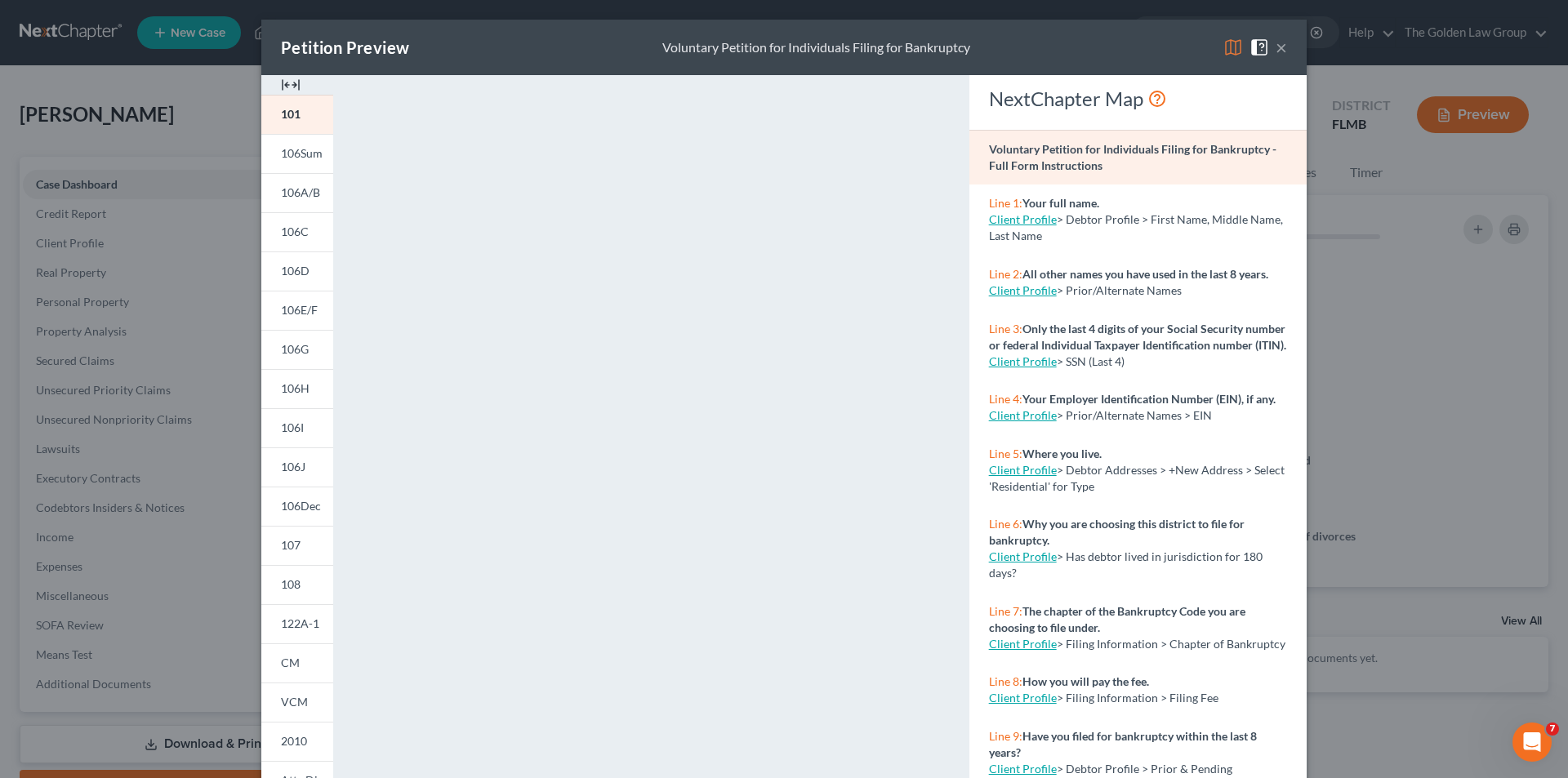
click at [162, 227] on div "Petition Preview Voluntary Petition for Individuals Filing for Bankruptcy × 101…" at bounding box center [784, 389] width 1568 height 778
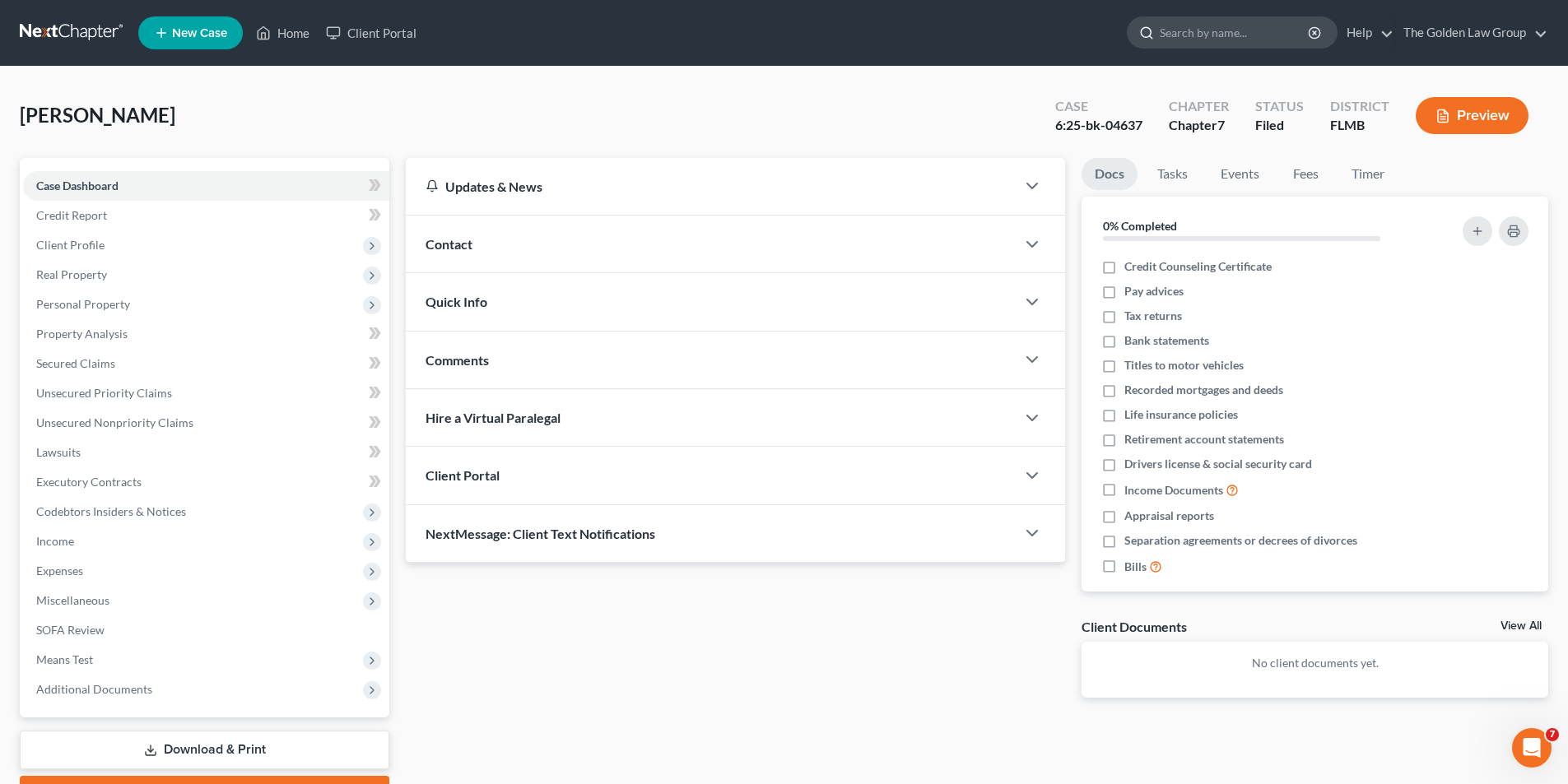
click at [1201, 37] on input "search" at bounding box center [1235, 32] width 151 height 30
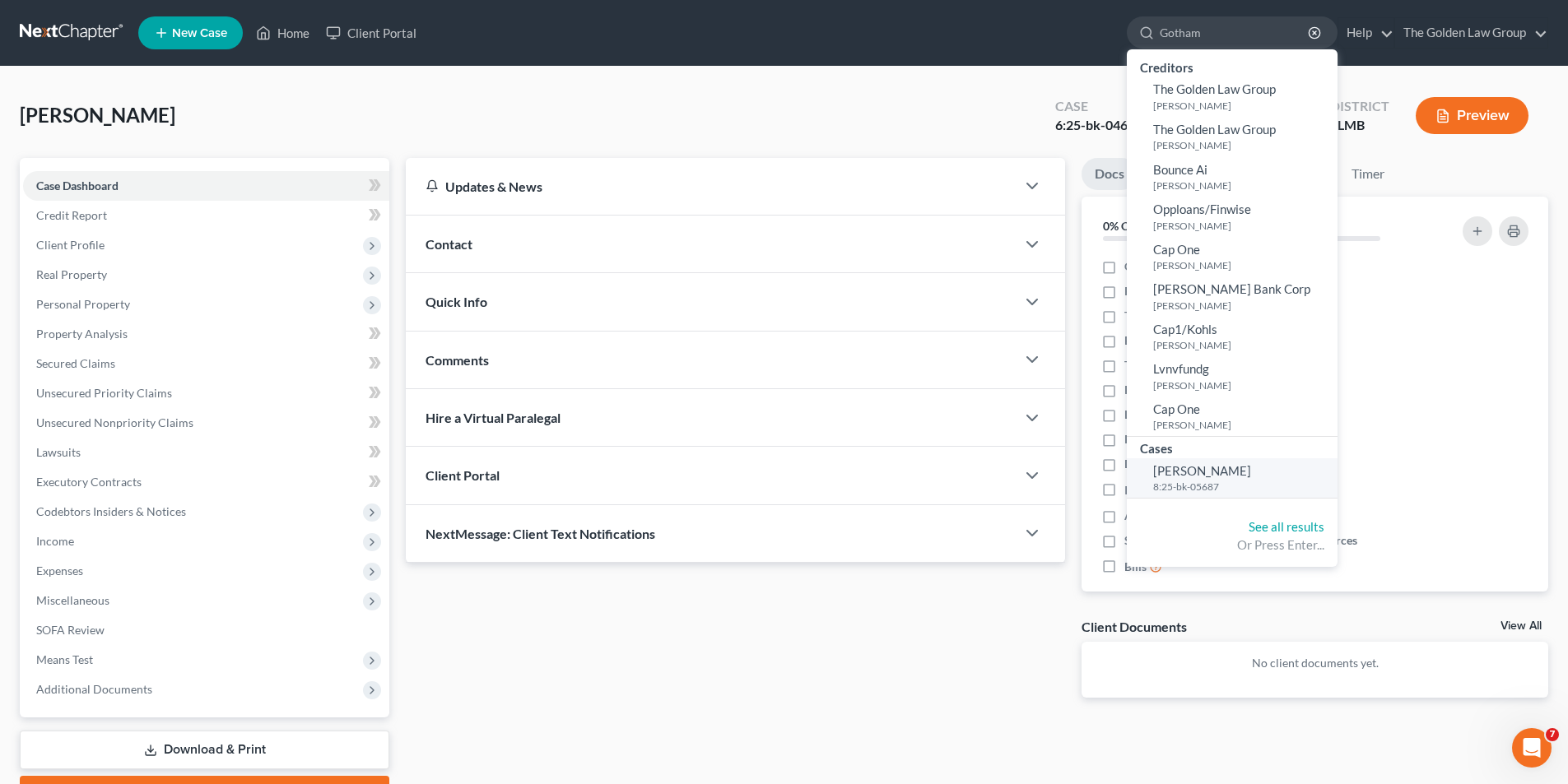
type input "Gotham"
drag, startPoint x: 1216, startPoint y: 468, endPoint x: 1211, endPoint y: 459, distance: 10.3
click at [1216, 466] on span "[PERSON_NAME]" at bounding box center [1202, 471] width 98 height 15
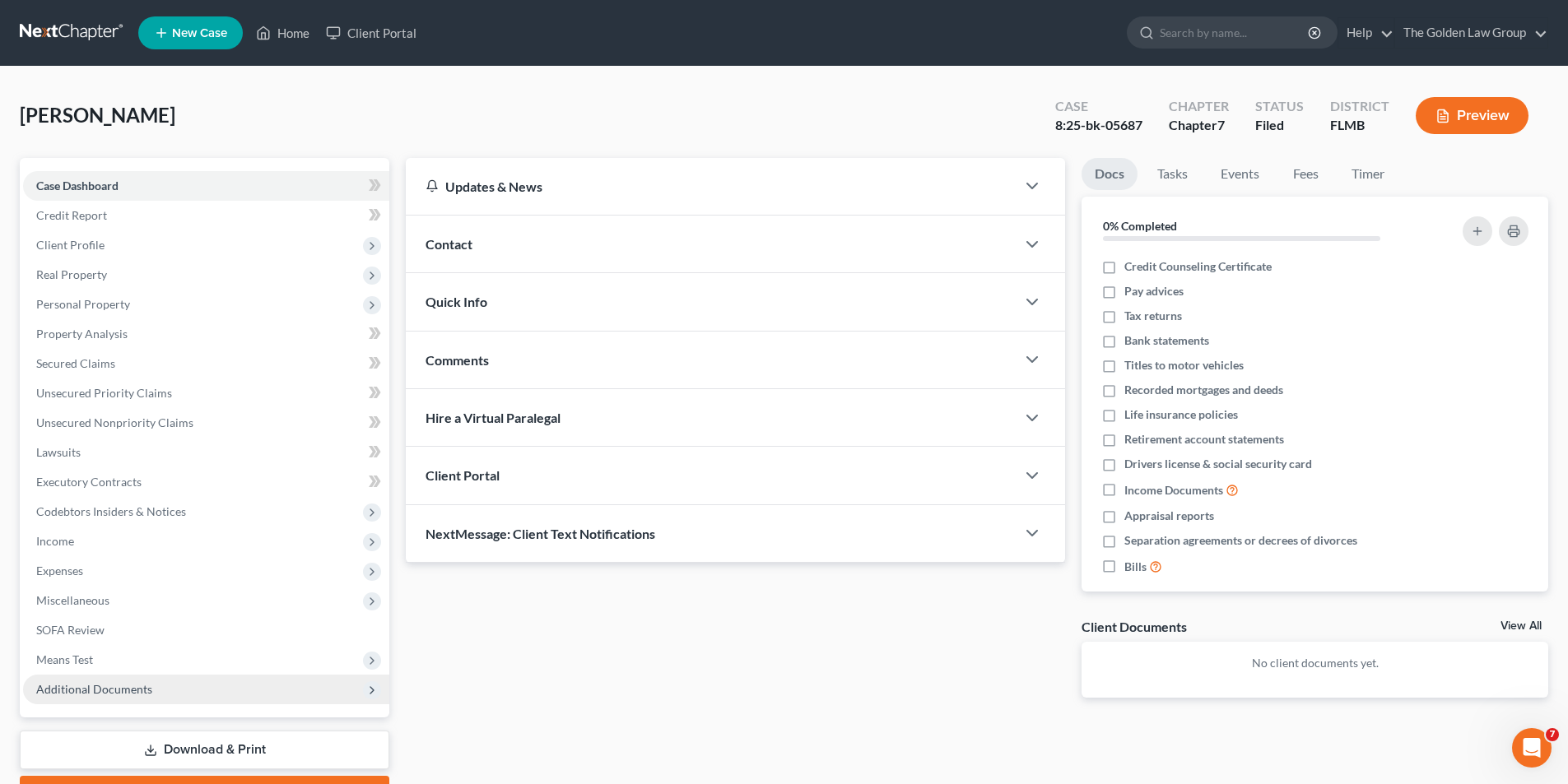
click at [122, 687] on span "Additional Documents" at bounding box center [94, 689] width 116 height 14
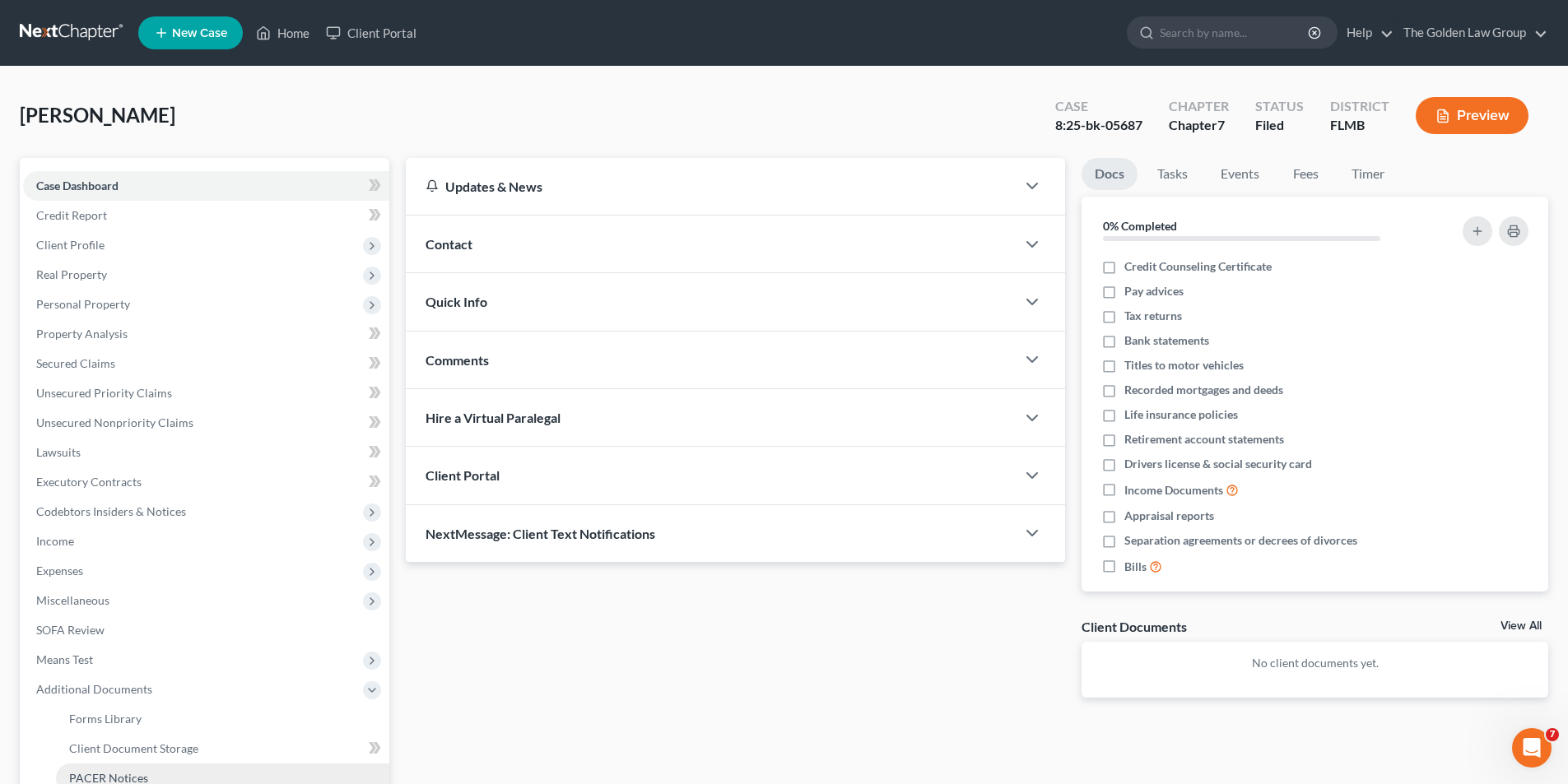
scroll to position [82, 0]
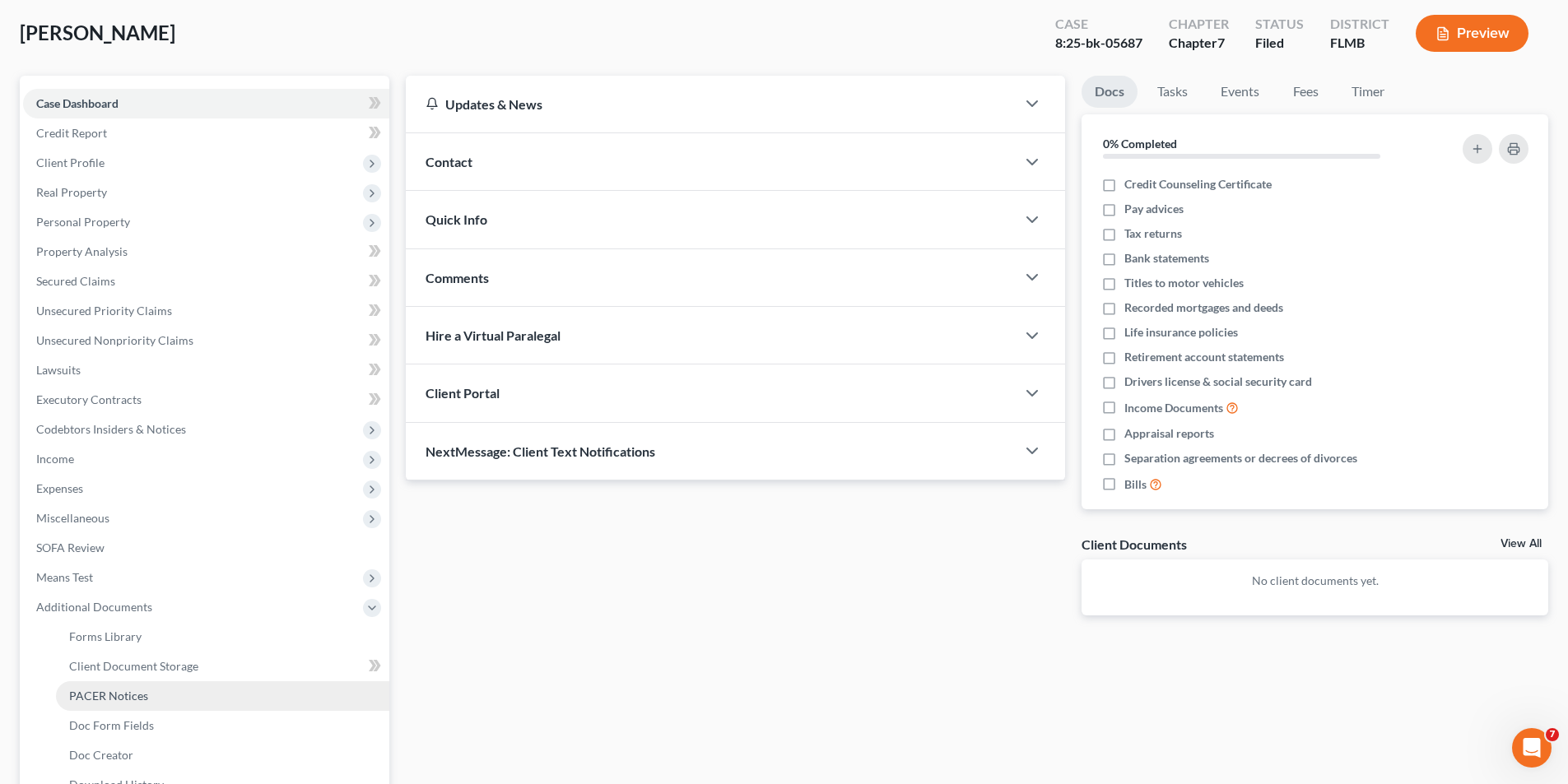
click at [109, 694] on span "PACER Notices" at bounding box center [108, 695] width 79 height 14
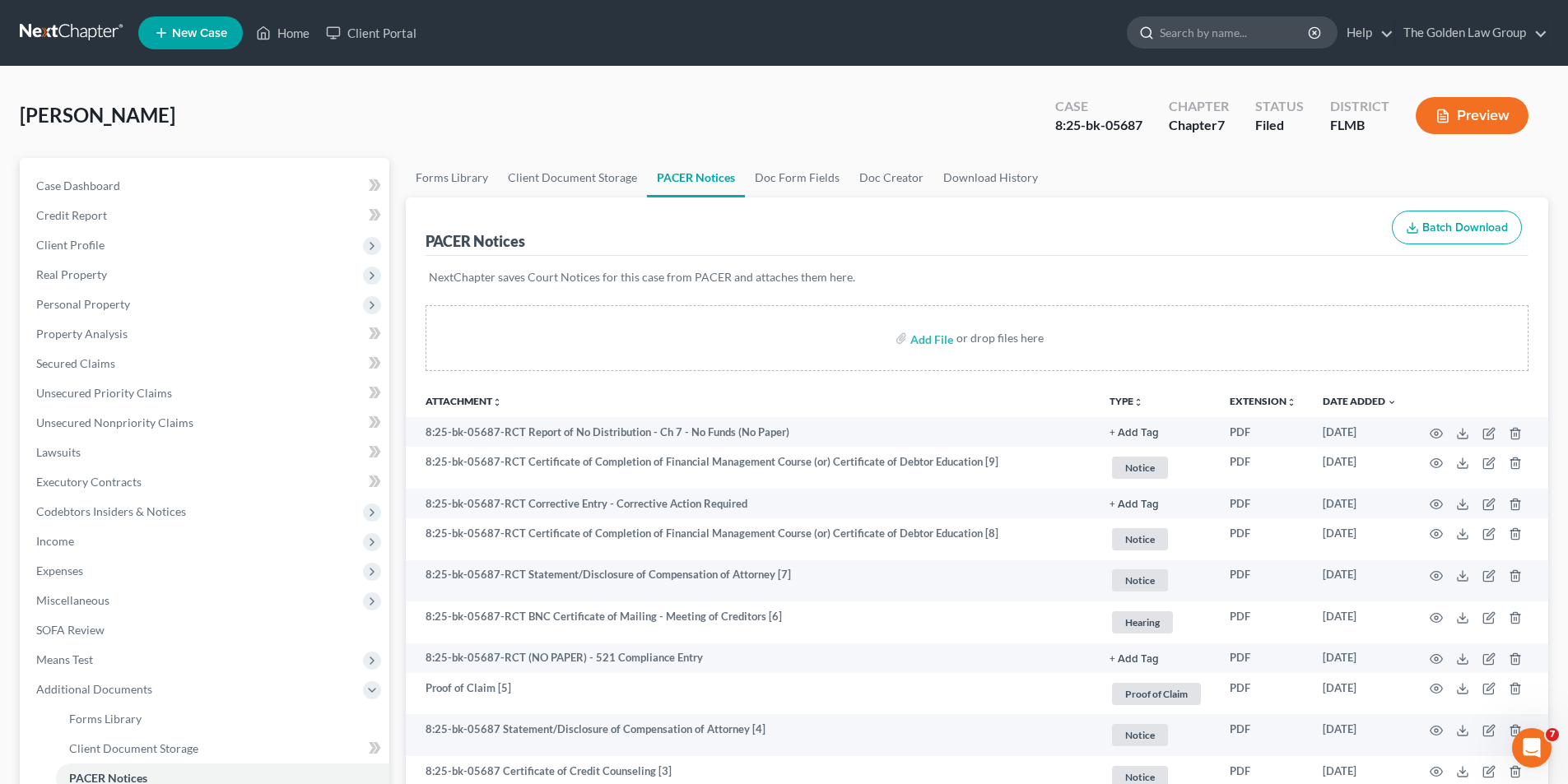
click at [1198, 31] on input "search" at bounding box center [1235, 32] width 151 height 30
type input "[PERSON_NAME]"
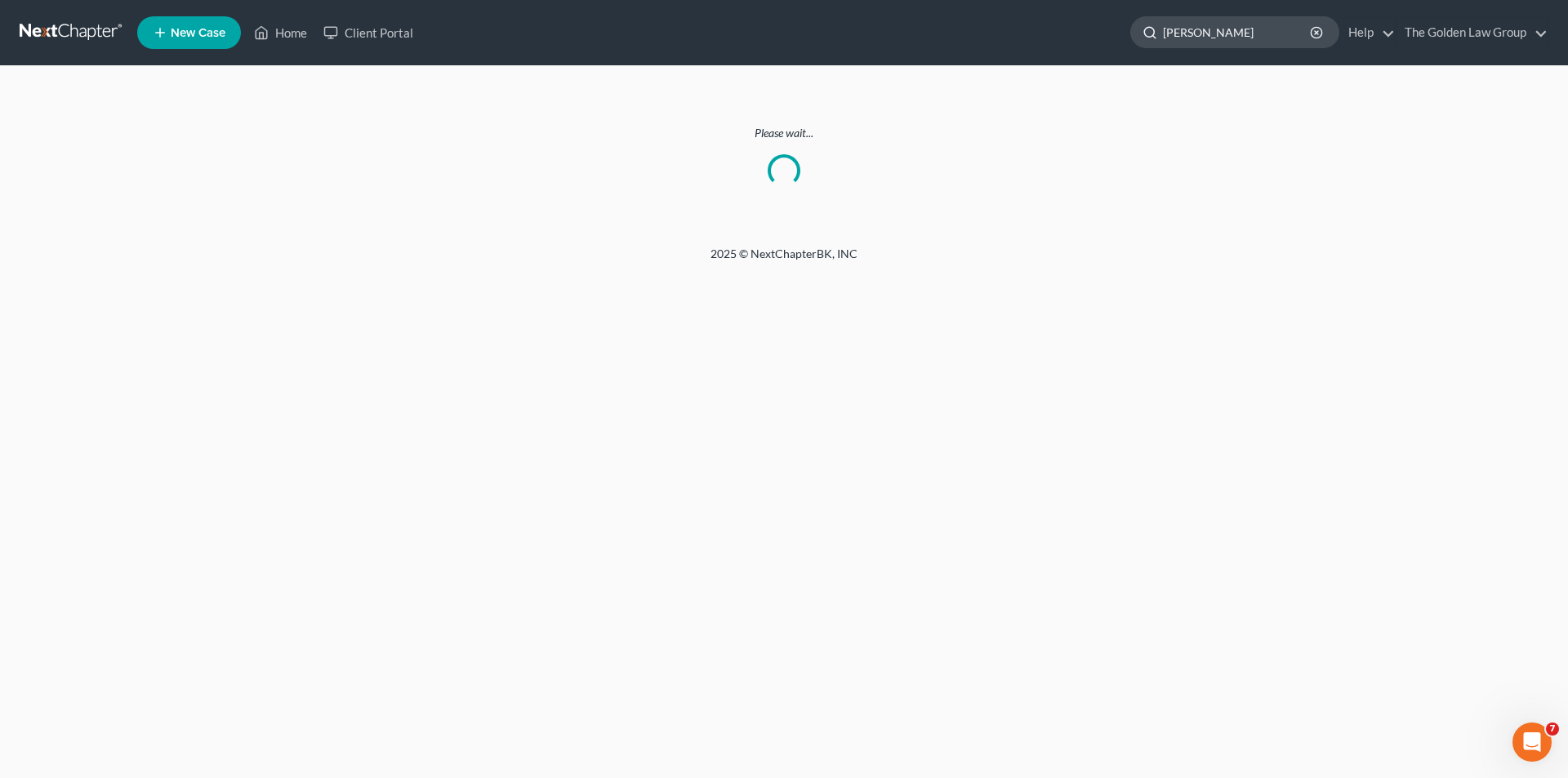
click at [1250, 28] on input "[PERSON_NAME]" at bounding box center [1237, 32] width 149 height 30
type input "[PERSON_NAME]"
click at [296, 29] on link "Home" at bounding box center [280, 32] width 70 height 29
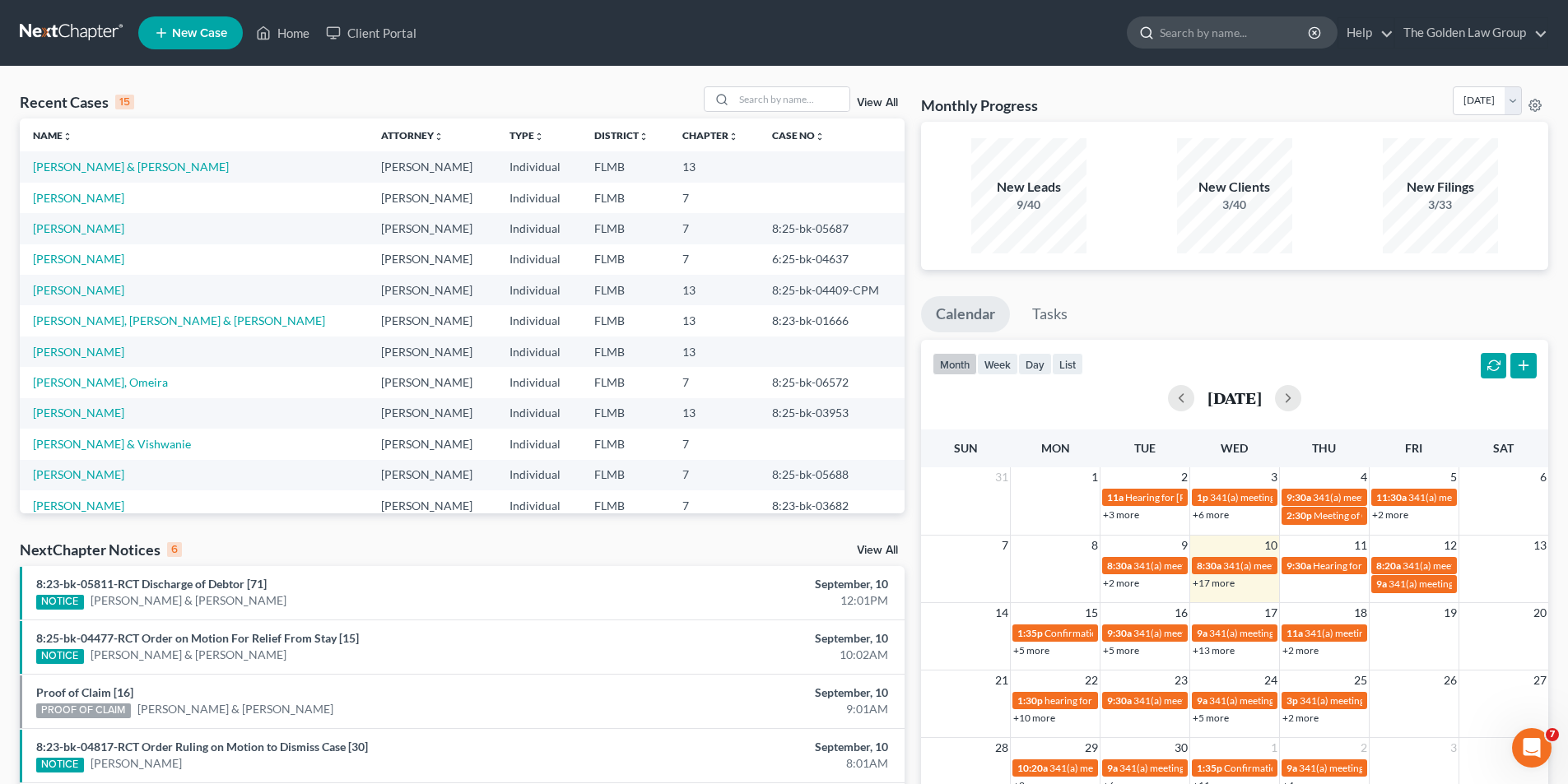
click at [1202, 30] on input "search" at bounding box center [1235, 32] width 151 height 30
type input "[PERSON_NAME]"
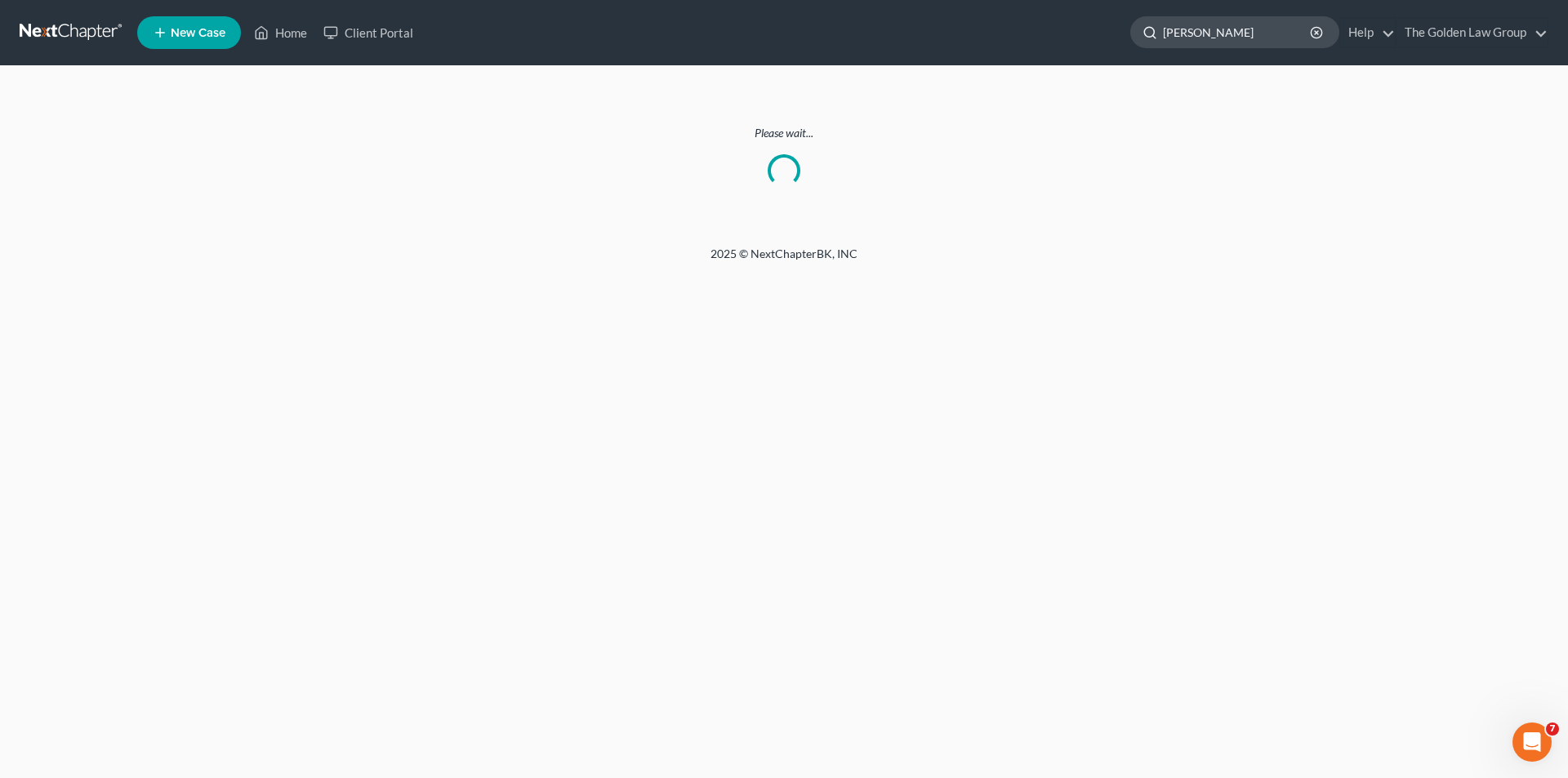
click at [1237, 30] on input "[PERSON_NAME]" at bounding box center [1237, 32] width 149 height 30
type input "T"
click at [1201, 34] on input "[PERSON_NAME]" at bounding box center [1237, 32] width 149 height 30
click at [1225, 29] on input "[PERSON_NAME]" at bounding box center [1237, 32] width 149 height 30
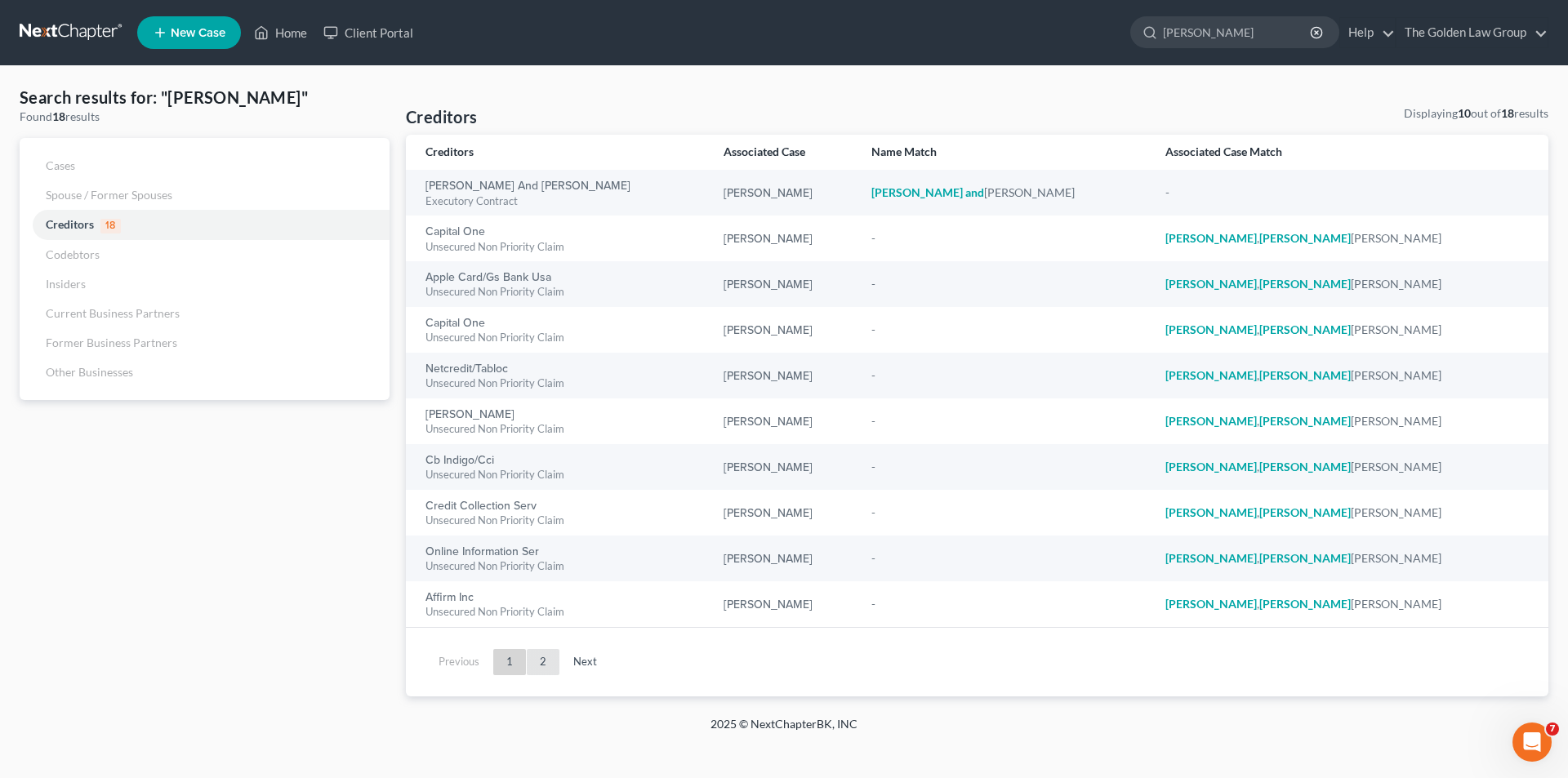
click at [541, 661] on link "2" at bounding box center [543, 661] width 33 height 26
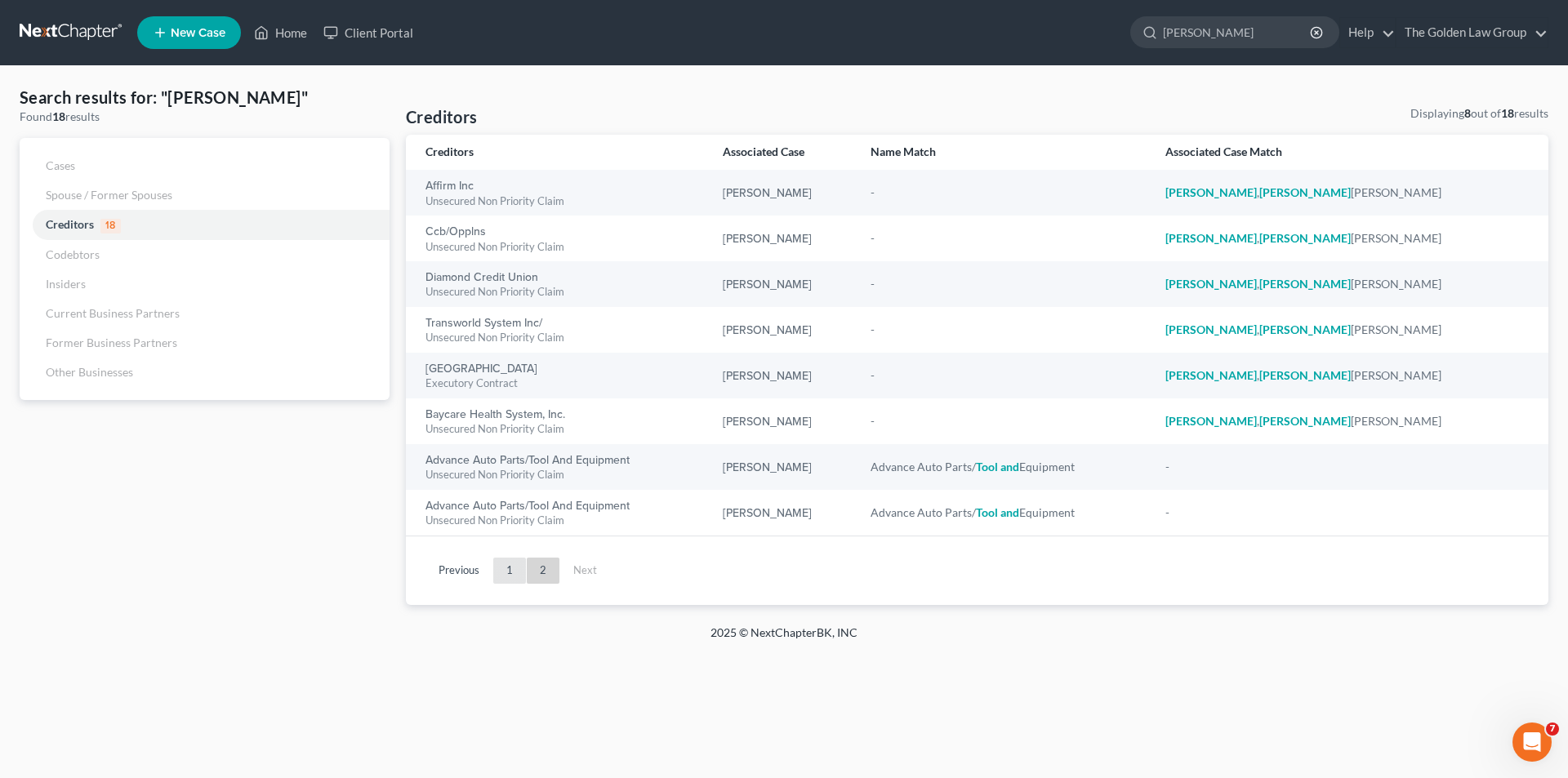
click at [510, 568] on link "1" at bounding box center [510, 570] width 33 height 26
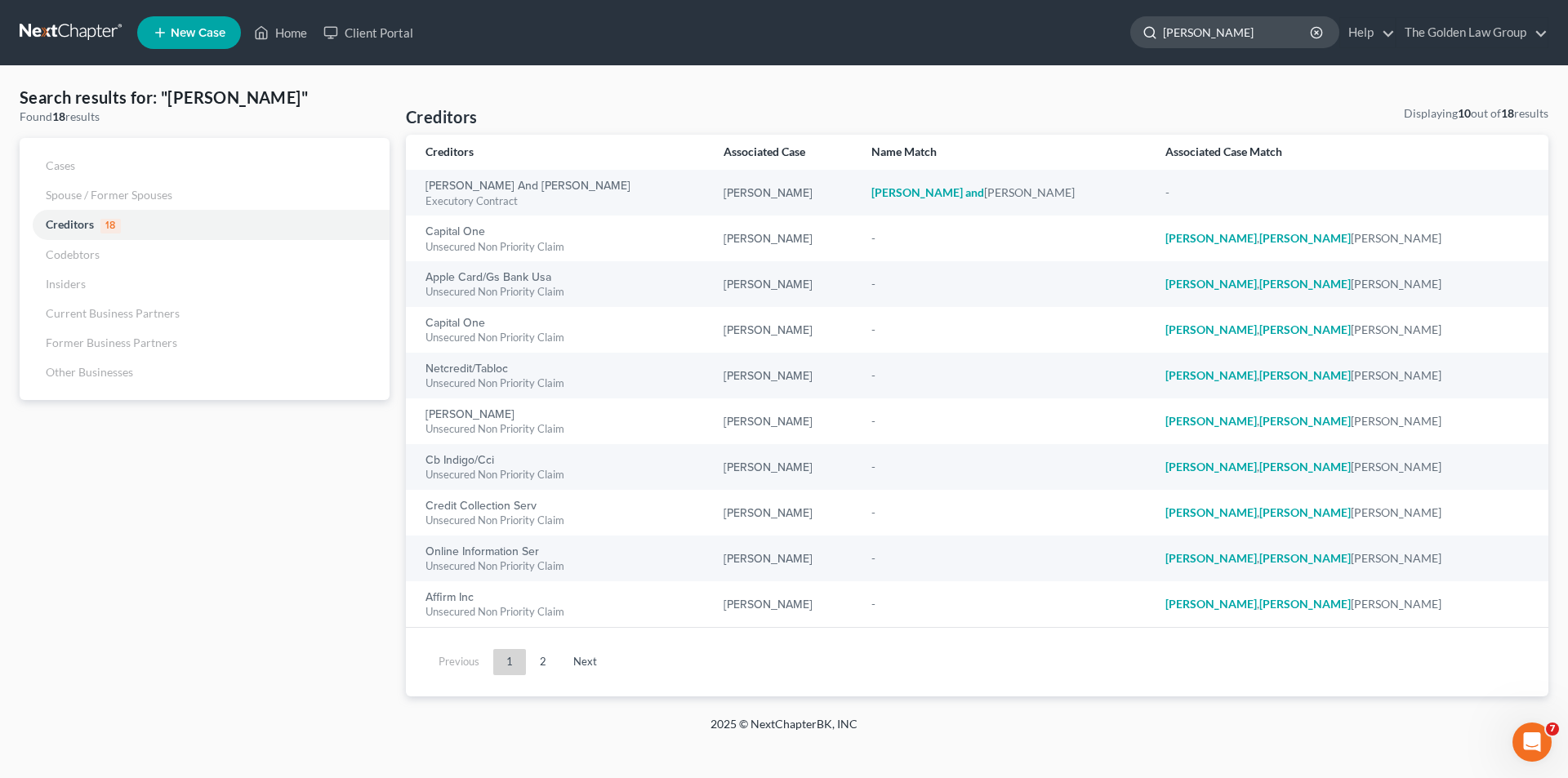
click at [1194, 29] on input "[PERSON_NAME]" at bounding box center [1237, 32] width 149 height 30
click at [1227, 34] on input "[PERSON_NAME]" at bounding box center [1237, 32] width 149 height 30
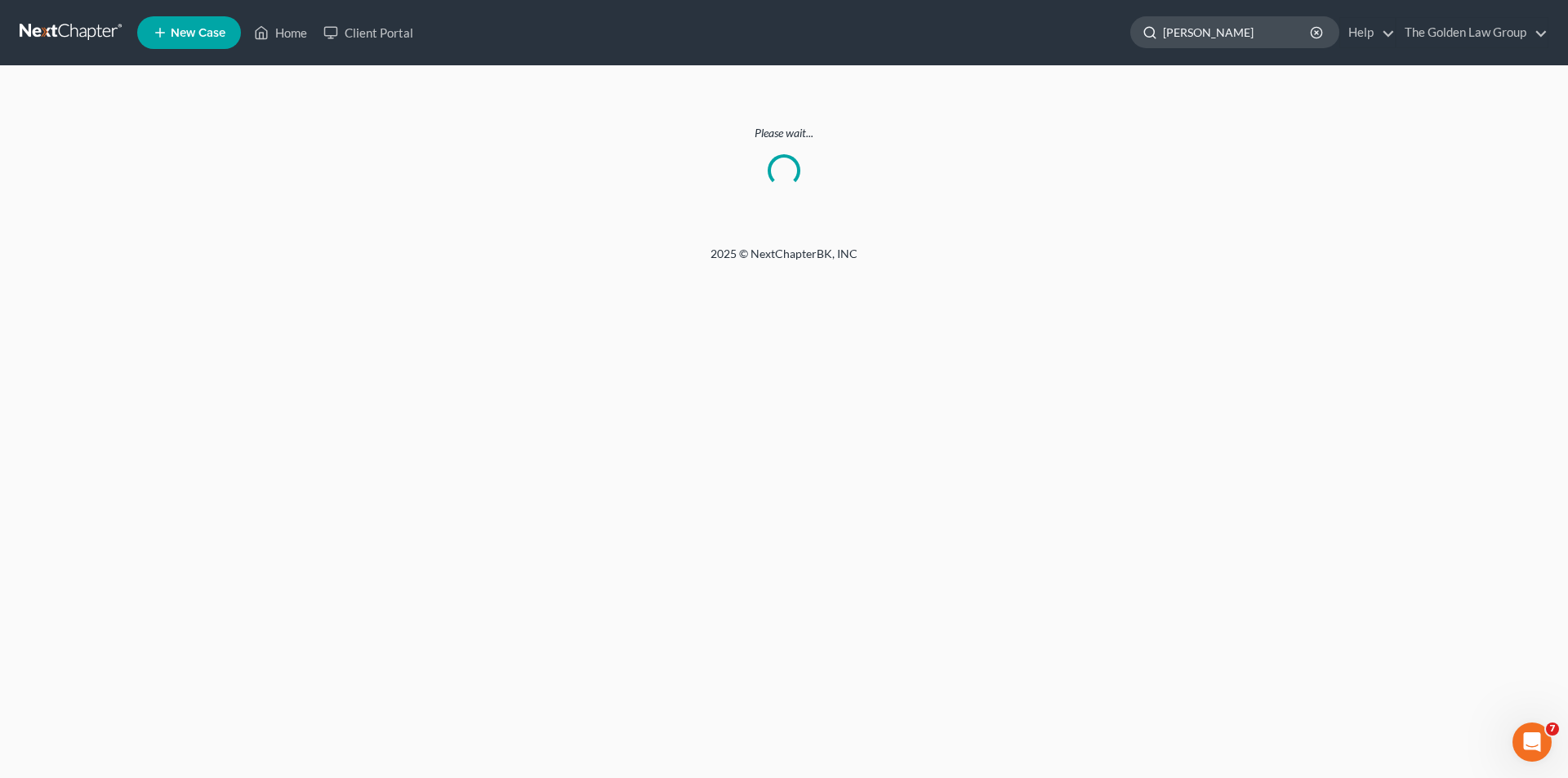
click at [1194, 29] on input "[PERSON_NAME]" at bounding box center [1237, 32] width 149 height 30
click at [1194, 30] on input "[PERSON_NAME]" at bounding box center [1237, 32] width 149 height 30
click at [1289, 28] on input "[PERSON_NAME] [PERSON_NAME]" at bounding box center [1237, 32] width 149 height 30
click at [1292, 29] on input "[PERSON_NAME] [PERSON_NAME]" at bounding box center [1237, 32] width 149 height 30
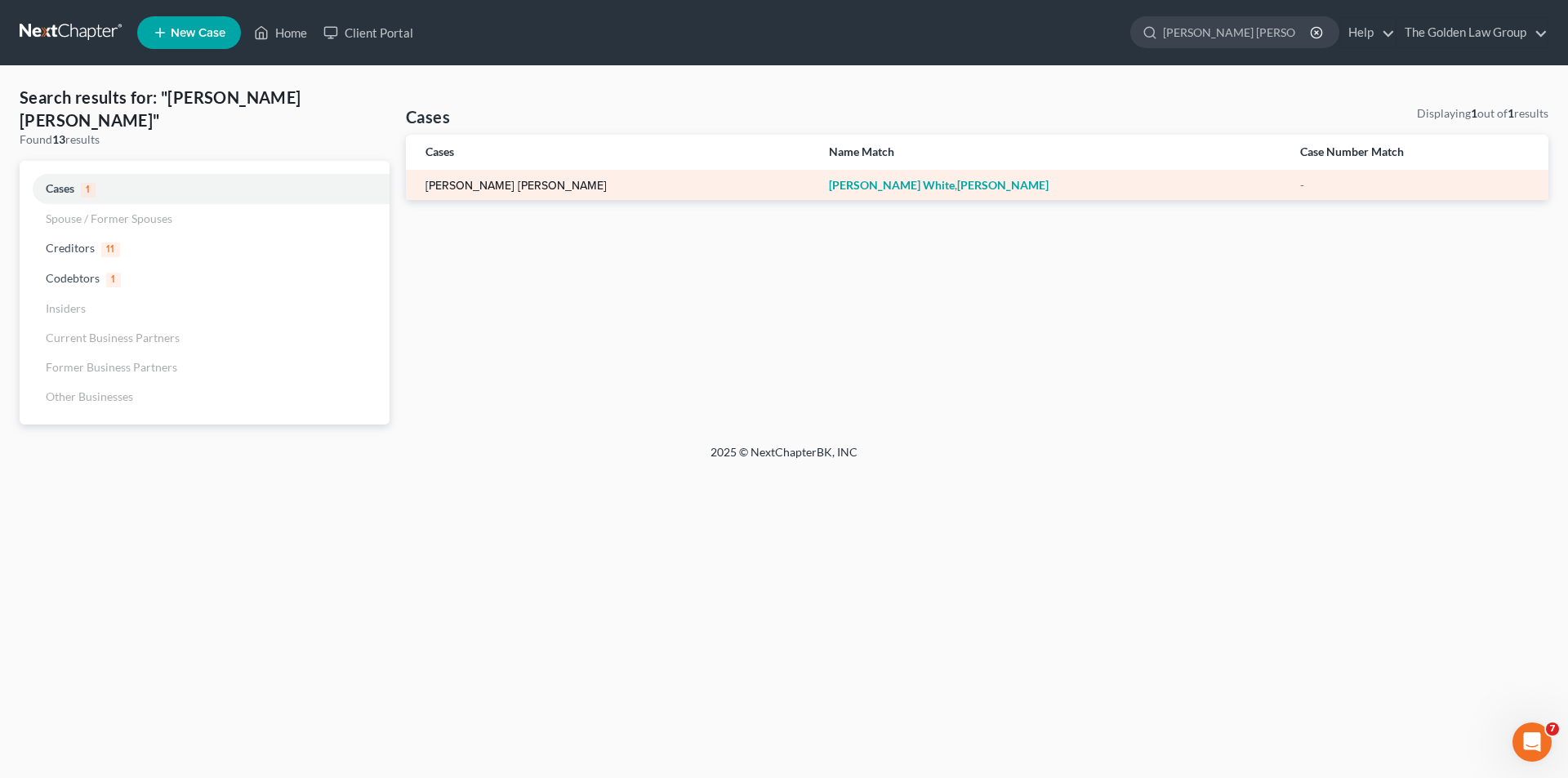
type input "[PERSON_NAME] [PERSON_NAME]"
click at [500, 185] on link "[PERSON_NAME] [PERSON_NAME]" at bounding box center [516, 186] width 181 height 12
